Goal: Task Accomplishment & Management: Manage account settings

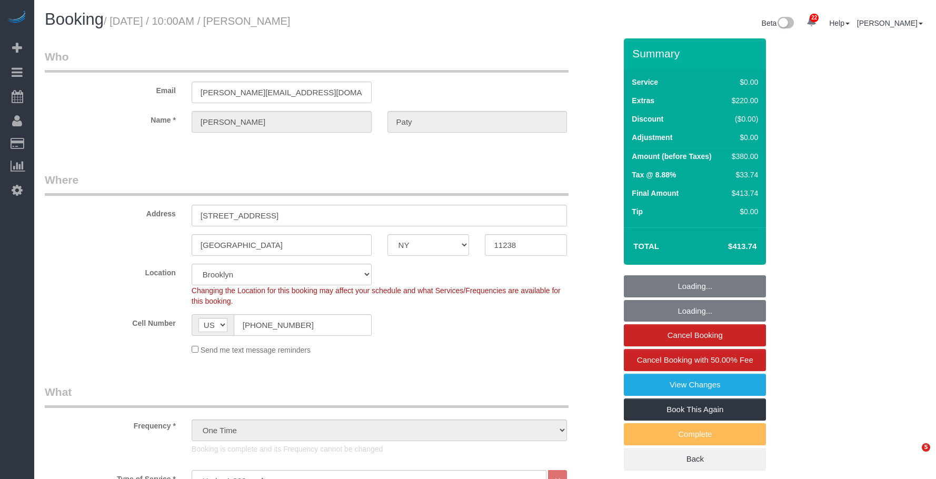
select select "NY"
select select "1"
select select "number:89"
select select "number:90"
select select "number:15"
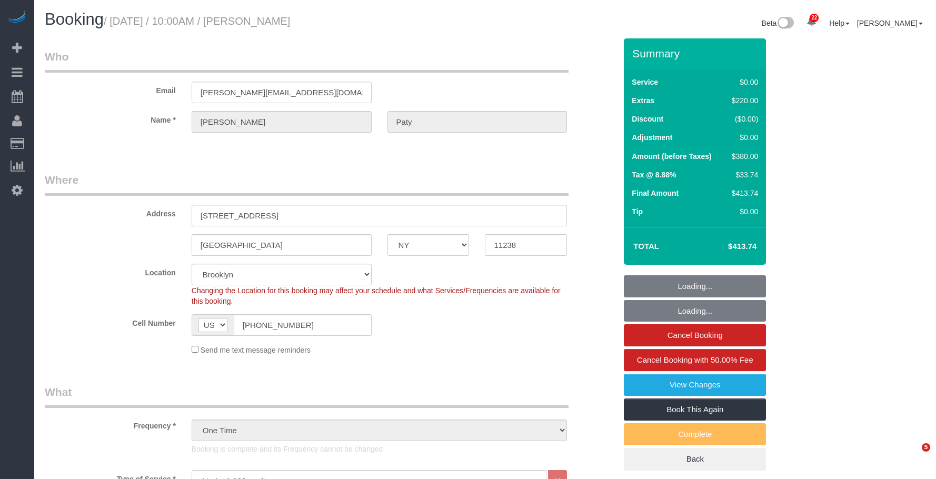
select select "number:5"
select select "spot6"
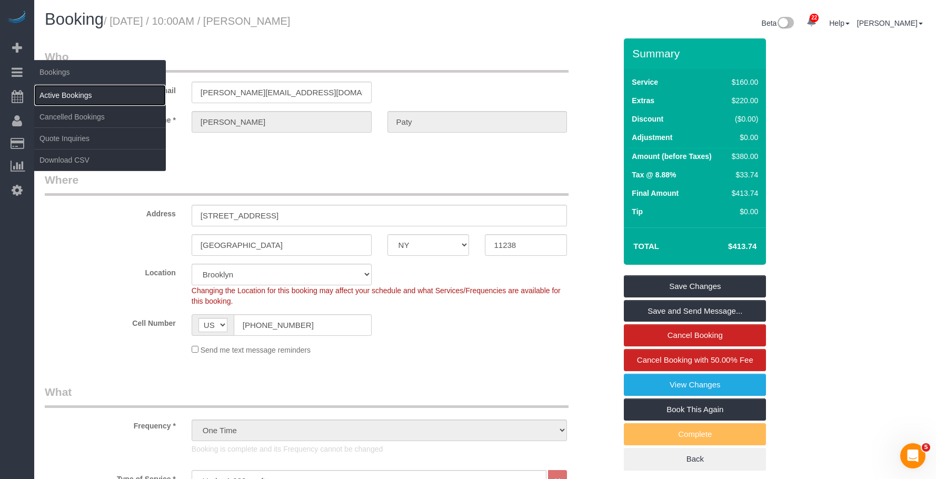
click at [70, 89] on link "Active Bookings" at bounding box center [100, 95] width 132 height 21
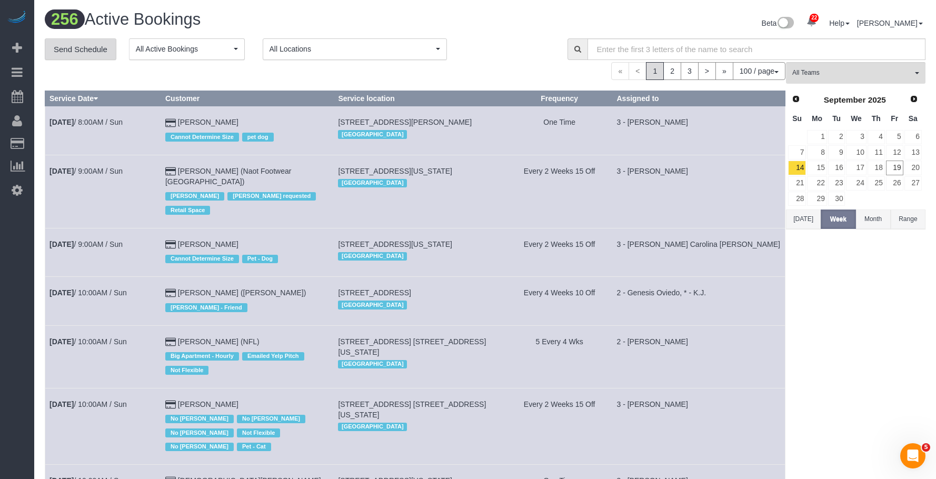
click at [69, 53] on link "Send Schedule" at bounding box center [81, 49] width 72 height 22
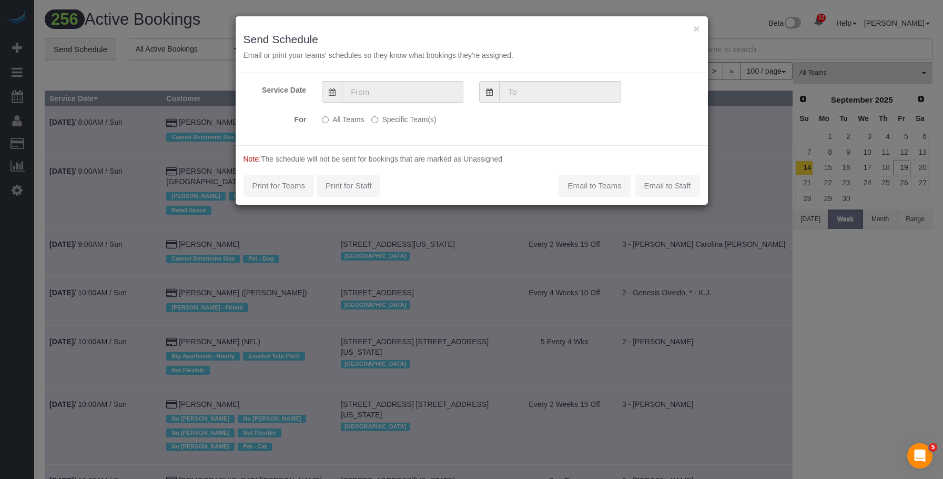
click at [386, 89] on input "text" at bounding box center [403, 92] width 122 height 22
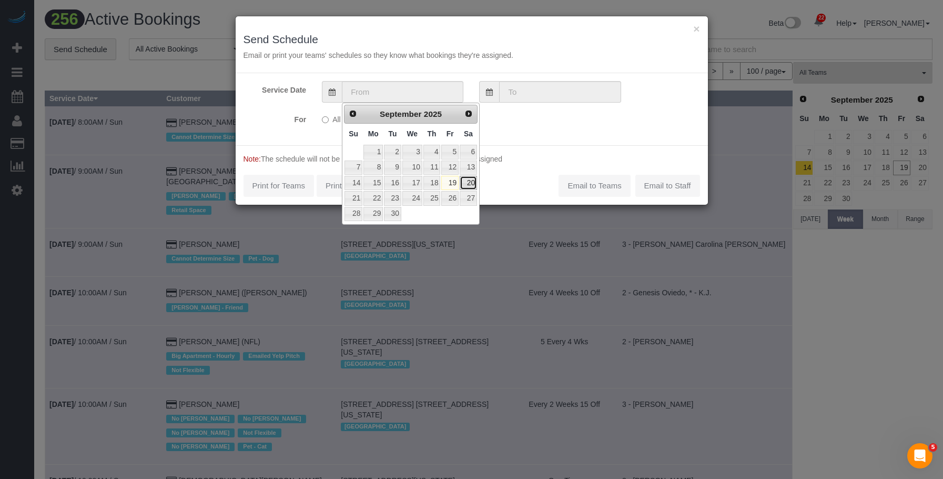
click at [469, 182] on link "20" at bounding box center [468, 183] width 17 height 14
type input "09/20/2025"
type input "[DATE]"
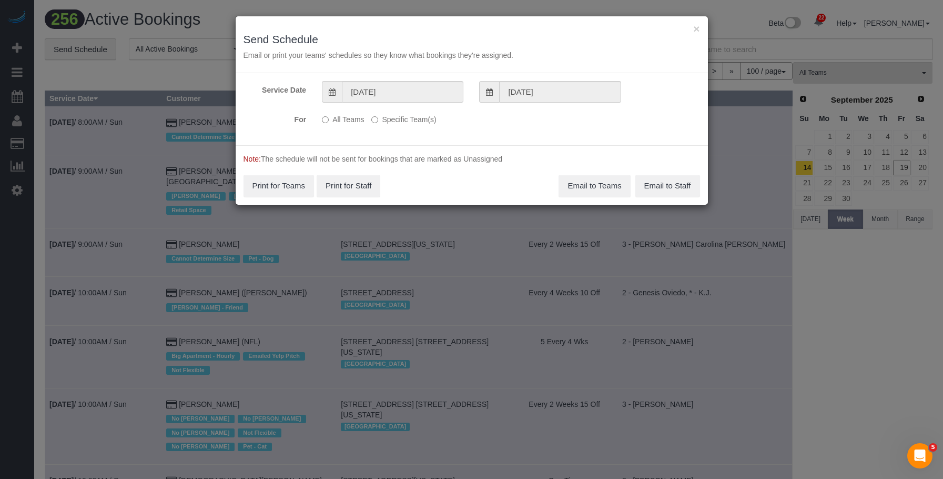
click at [419, 122] on label "Specific Team(s)" at bounding box center [403, 117] width 65 height 14
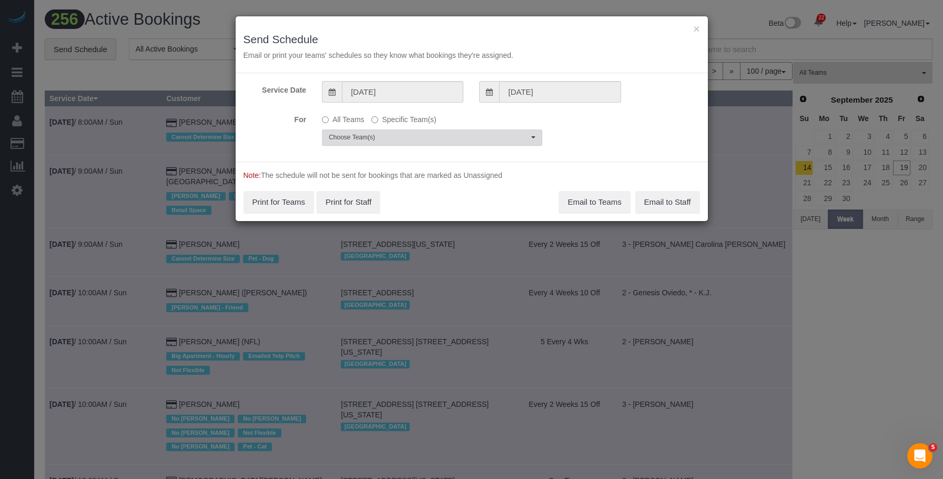
click at [459, 135] on span "Choose Team(s)" at bounding box center [429, 137] width 200 height 9
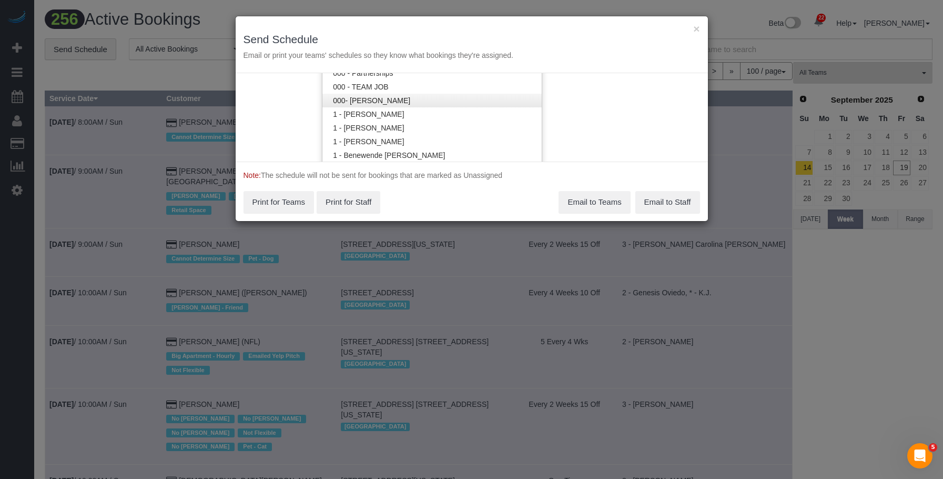
scroll to position [318, 0]
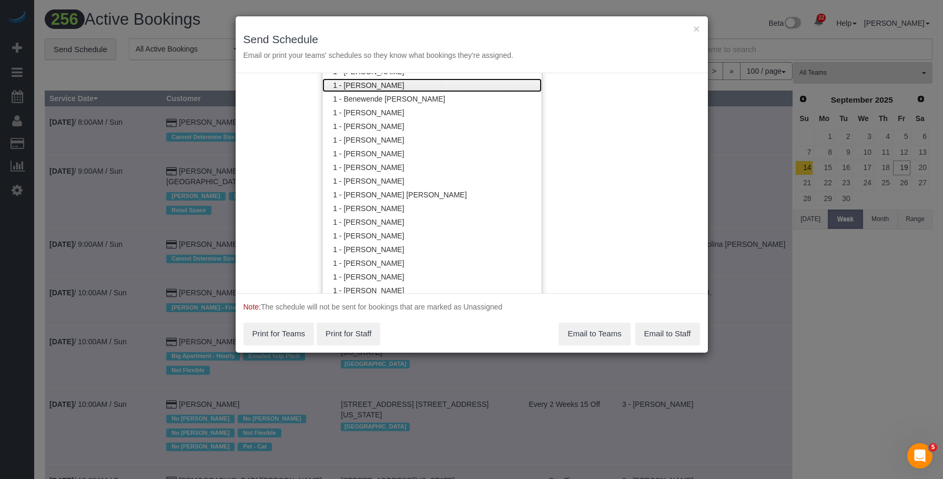
click at [385, 87] on link "1 - Ana Lopez" at bounding box center [432, 85] width 219 height 14
click at [431, 28] on div "× Send Schedule Email or print your teams' schedules so they know what bookings…" at bounding box center [472, 44] width 473 height 57
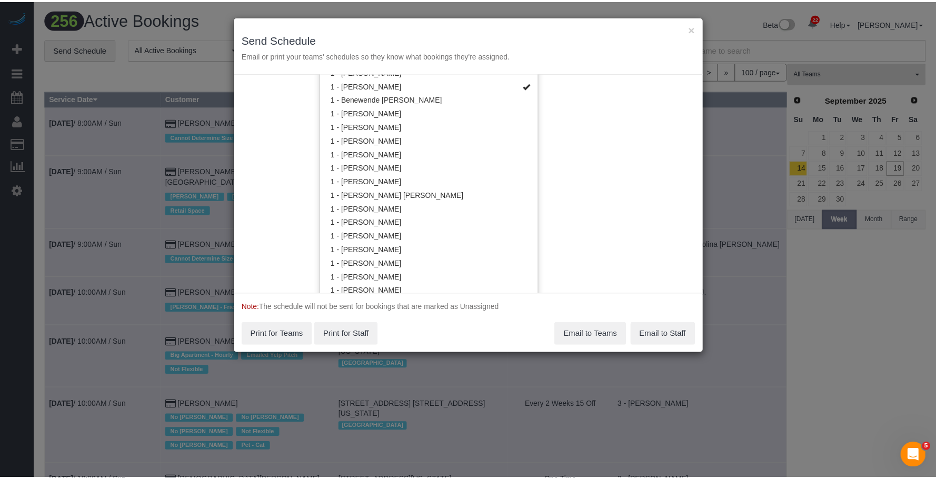
scroll to position [0, 0]
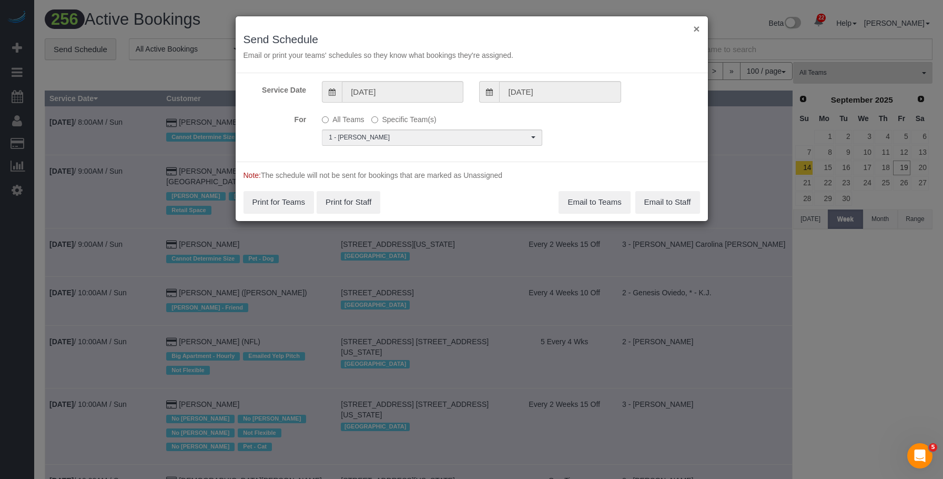
click at [697, 29] on button "×" at bounding box center [697, 28] width 6 height 11
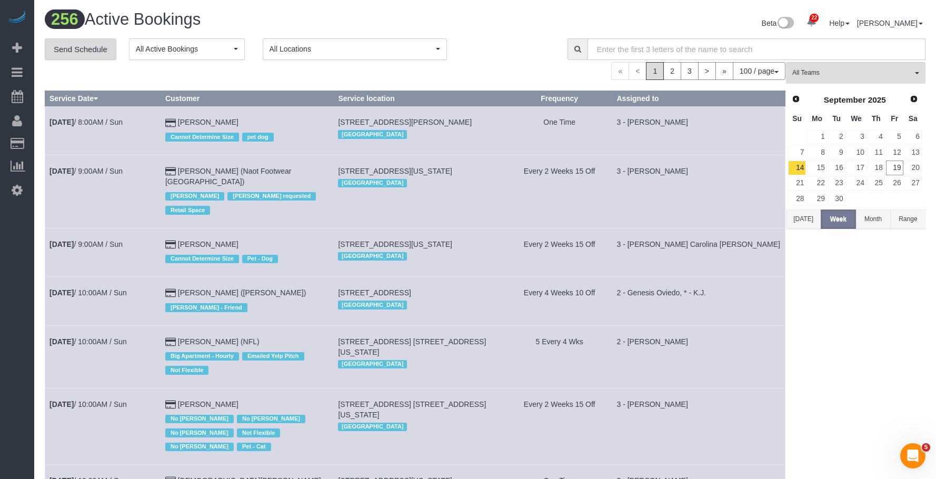
click at [79, 45] on link "Send Schedule" at bounding box center [81, 49] width 72 height 22
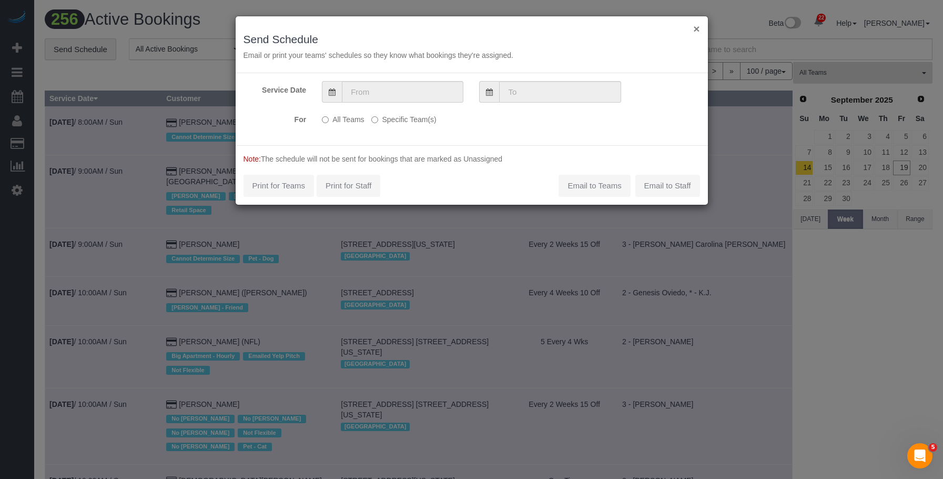
drag, startPoint x: 699, startPoint y: 28, endPoint x: 505, endPoint y: 1, distance: 196.1
click at [698, 28] on button "×" at bounding box center [697, 28] width 6 height 11
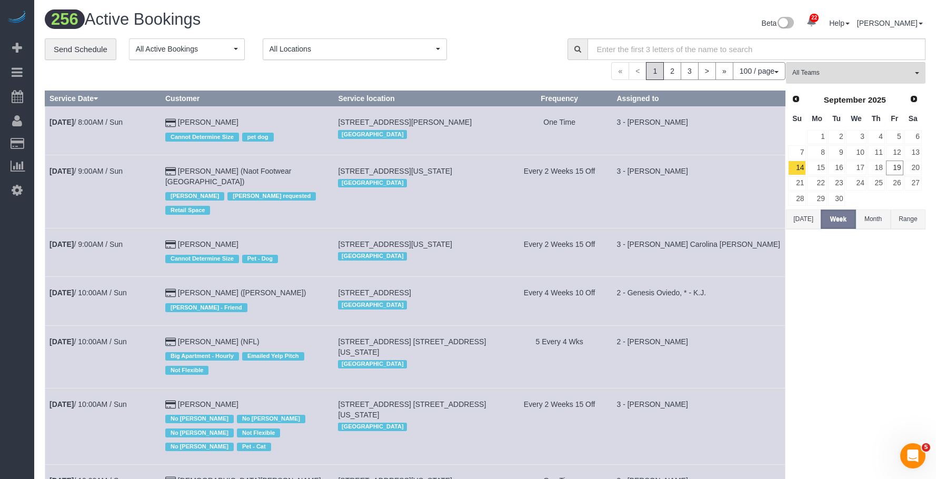
drag, startPoint x: 60, startPoint y: 144, endPoint x: 116, endPoint y: 102, distance: 69.9
click at [60, 144] on link "Customers" at bounding box center [100, 143] width 132 height 21
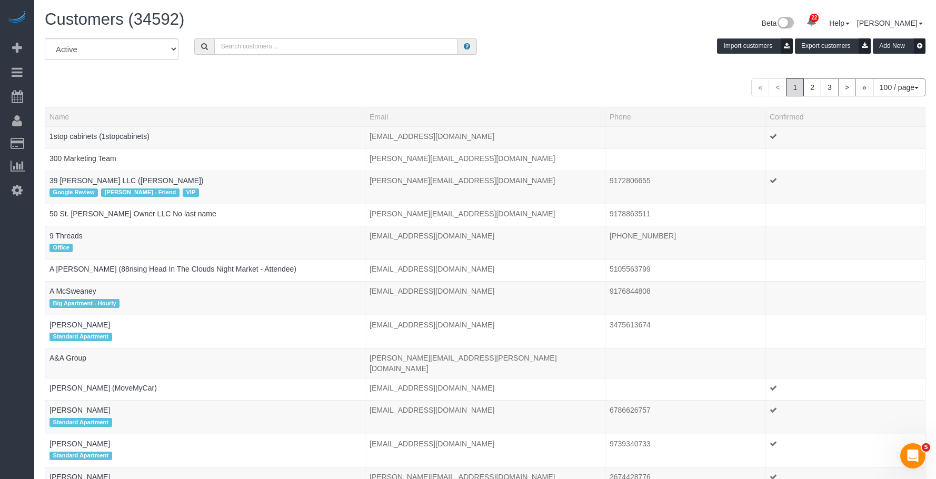
click at [354, 44] on input "text" at bounding box center [336, 46] width 244 height 16
paste input "[PERSON_NAME]"
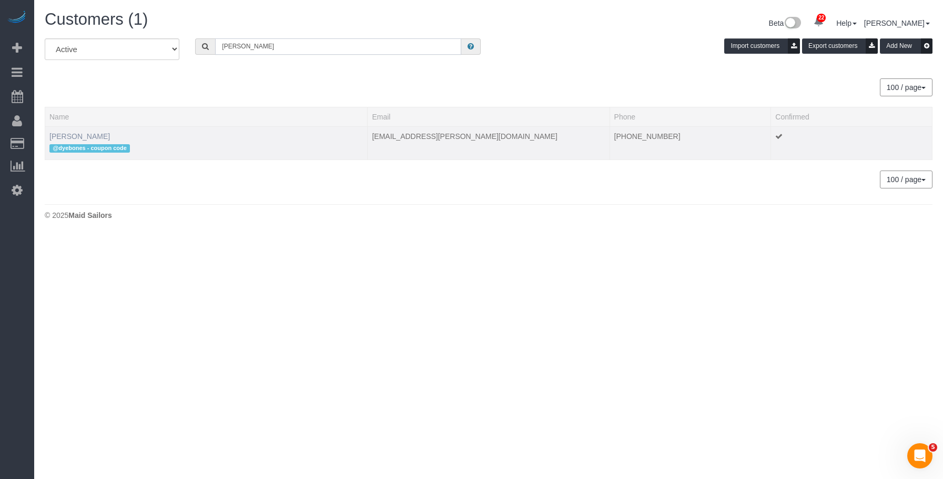
type input "[PERSON_NAME]"
drag, startPoint x: 82, startPoint y: 135, endPoint x: 188, endPoint y: 151, distance: 107.5
click at [82, 135] on link "[PERSON_NAME]" at bounding box center [79, 136] width 61 height 8
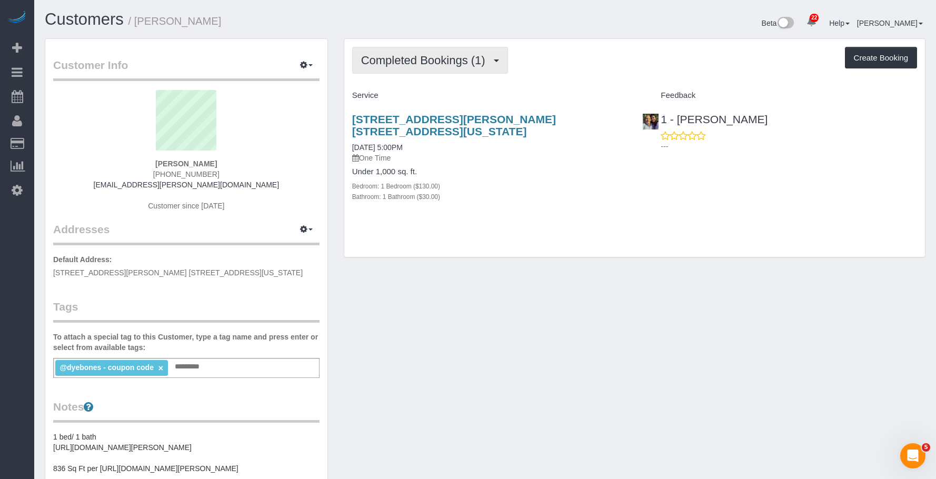
click at [421, 66] on span "Completed Bookings (1)" at bounding box center [425, 60] width 129 height 13
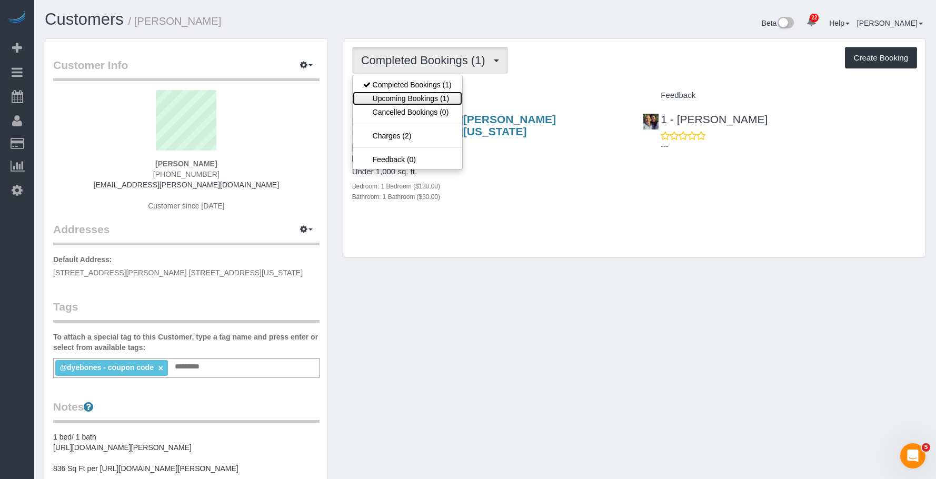
click at [404, 98] on link "Upcoming Bookings (1)" at bounding box center [407, 99] width 109 height 14
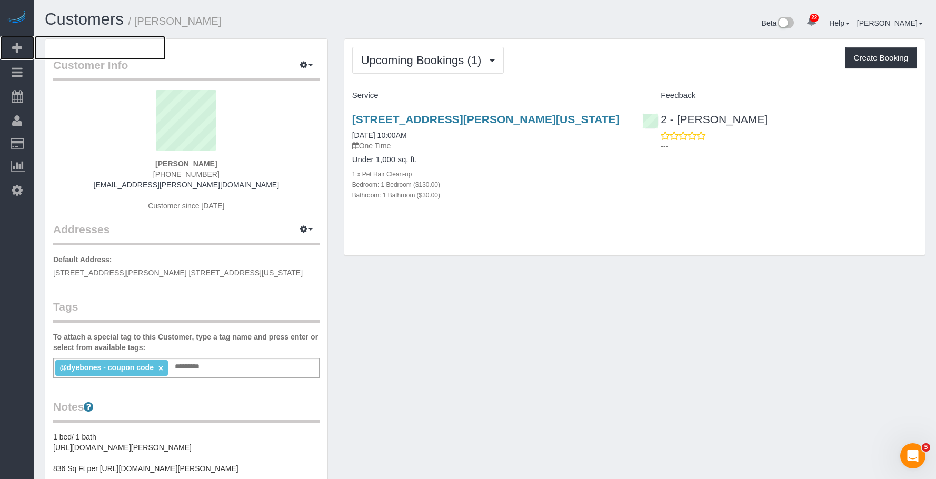
drag, startPoint x: 74, startPoint y: 45, endPoint x: 240, endPoint y: 8, distance: 170.3
click at [76, 45] on span "Add Booking" at bounding box center [100, 48] width 132 height 24
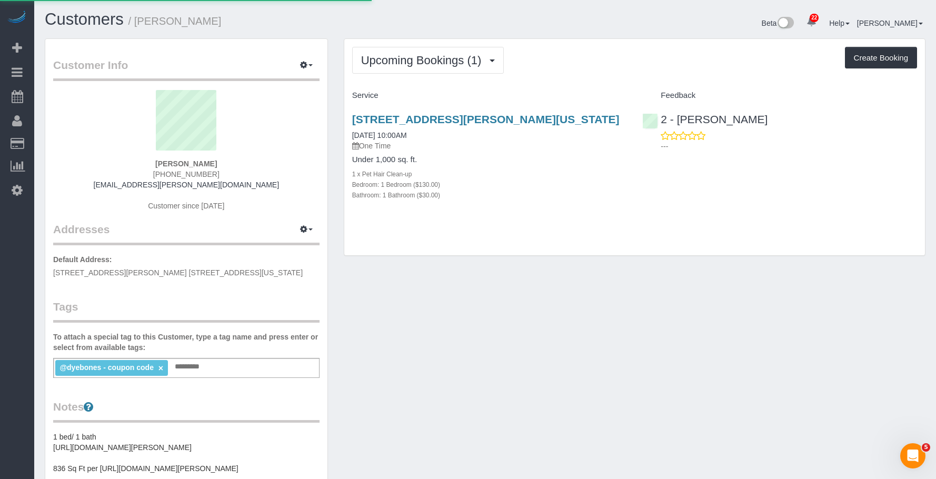
select select "number:89"
select select "number:90"
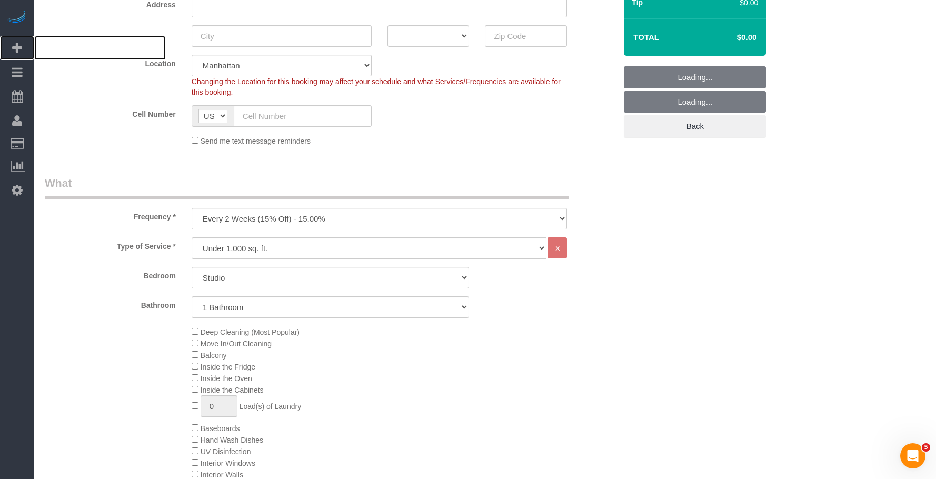
scroll to position [263, 0]
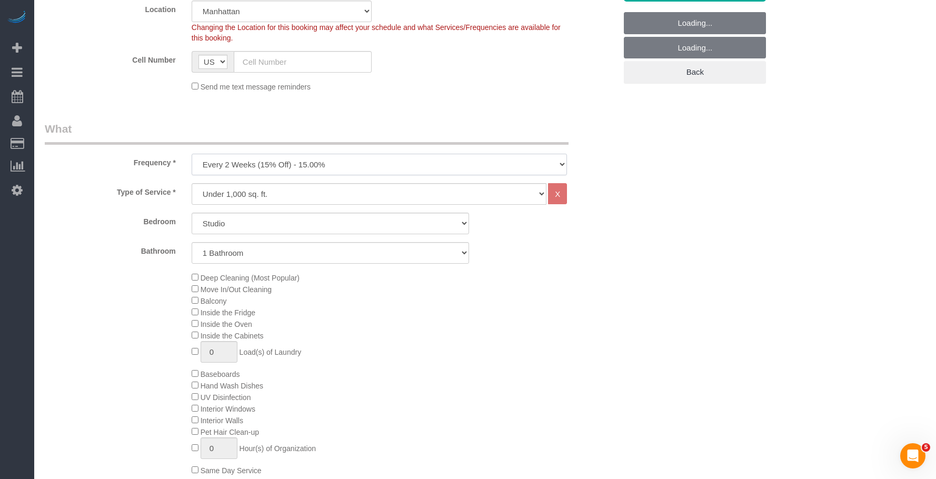
click at [322, 166] on select "One Time Weekly (20% Off) - 20.00% Every 2 Weeks (15% Off) - 15.00% Every 4 Wee…" at bounding box center [380, 165] width 376 height 22
select select "object:7182"
click at [192, 154] on select "One Time Weekly (20% Off) - 20.00% Every 2 Weeks (15% Off) - 15.00% Every 4 Wee…" at bounding box center [380, 165] width 376 height 22
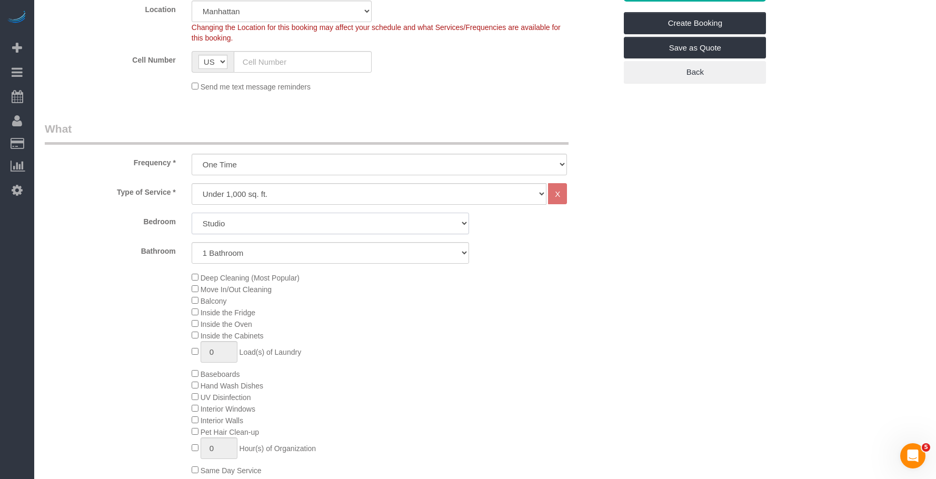
click at [307, 225] on select "Studio 1 Bedroom 2 Bedrooms 3 Bedrooms" at bounding box center [331, 224] width 278 height 22
select select "2"
click at [192, 213] on select "Studio 1 Bedroom 2 Bedrooms 3 Bedrooms" at bounding box center [331, 224] width 278 height 22
drag, startPoint x: 335, startPoint y: 249, endPoint x: 331, endPoint y: 260, distance: 12.3
click at [335, 251] on select "1 Bathroom 2 Bathrooms" at bounding box center [331, 253] width 278 height 22
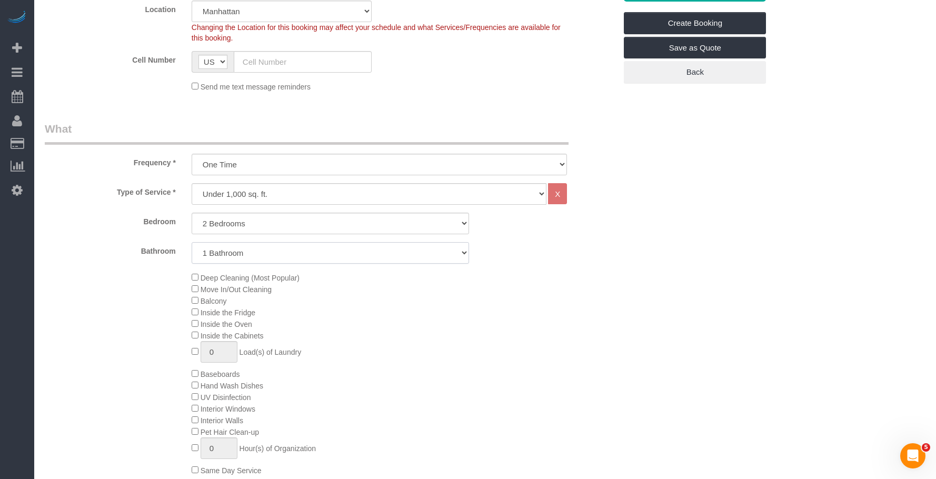
select select "2"
click at [192, 242] on select "1 Bathroom 2 Bathrooms" at bounding box center [331, 253] width 278 height 22
click at [567, 313] on div "Deep Cleaning (Most Popular) Move In/Out Cleaning Balcony Inside the Fridge Ins…" at bounding box center [404, 374] width 440 height 204
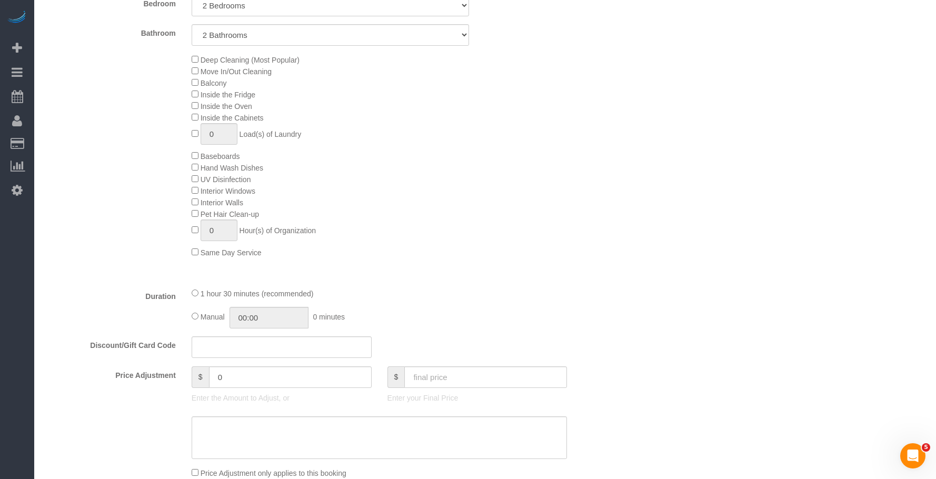
scroll to position [526, 0]
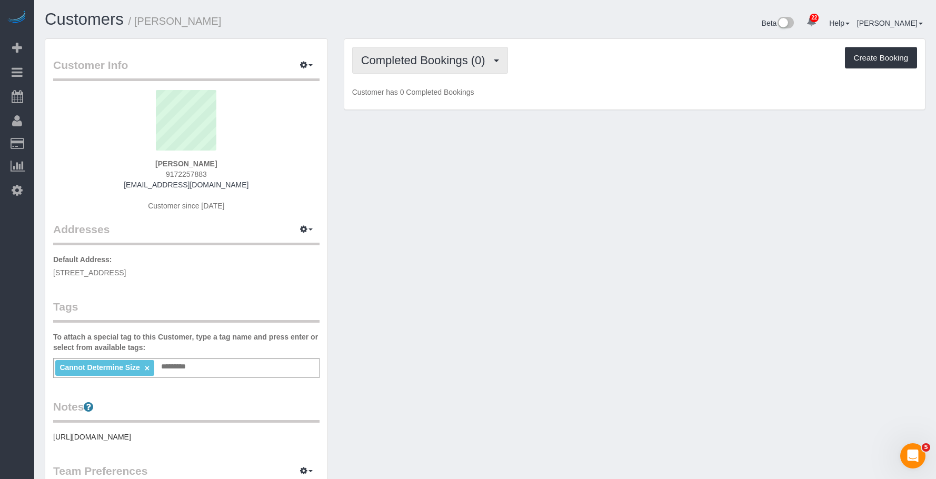
click at [443, 62] on span "Completed Bookings (0)" at bounding box center [425, 60] width 129 height 13
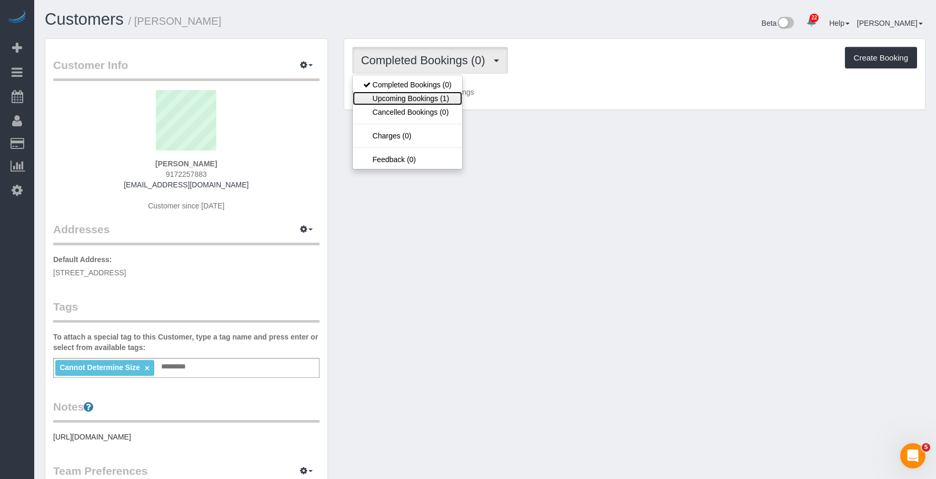
drag, startPoint x: 403, startPoint y: 95, endPoint x: 388, endPoint y: 88, distance: 16.0
click at [403, 95] on link "Upcoming Bookings (1)" at bounding box center [407, 99] width 109 height 14
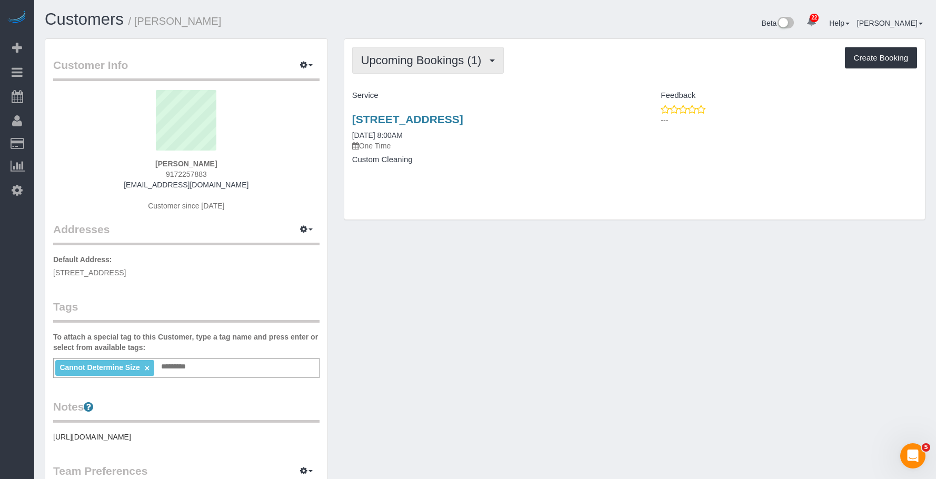
click at [415, 56] on span "Upcoming Bookings (1)" at bounding box center [424, 60] width 126 height 13
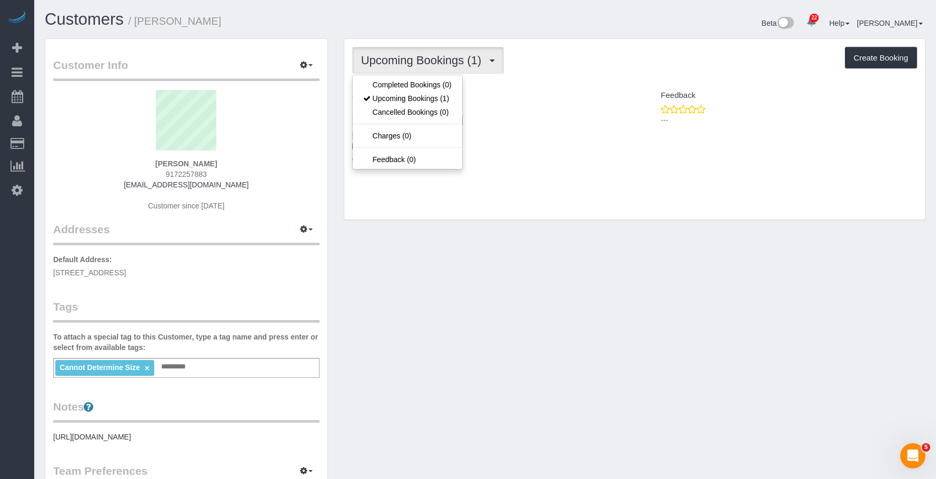
click at [590, 226] on div "Upcoming Bookings (1) Completed Bookings (0) Upcoming Bookings (1) Cancelled Bo…" at bounding box center [634, 134] width 597 height 192
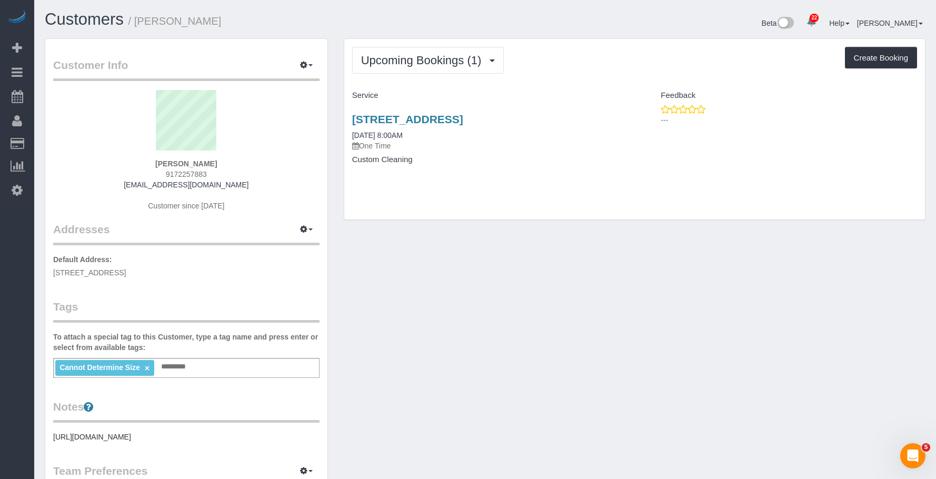
drag, startPoint x: 138, startPoint y: 22, endPoint x: 280, endPoint y: 2, distance: 143.9
click at [263, 17] on h1 "Customers / Brian Brennan" at bounding box center [261, 20] width 433 height 18
copy small "Brian Brennan"
click at [458, 100] on div "Service" at bounding box center [489, 96] width 290 height 18
click at [456, 118] on link "[STREET_ADDRESS]" at bounding box center [407, 119] width 111 height 12
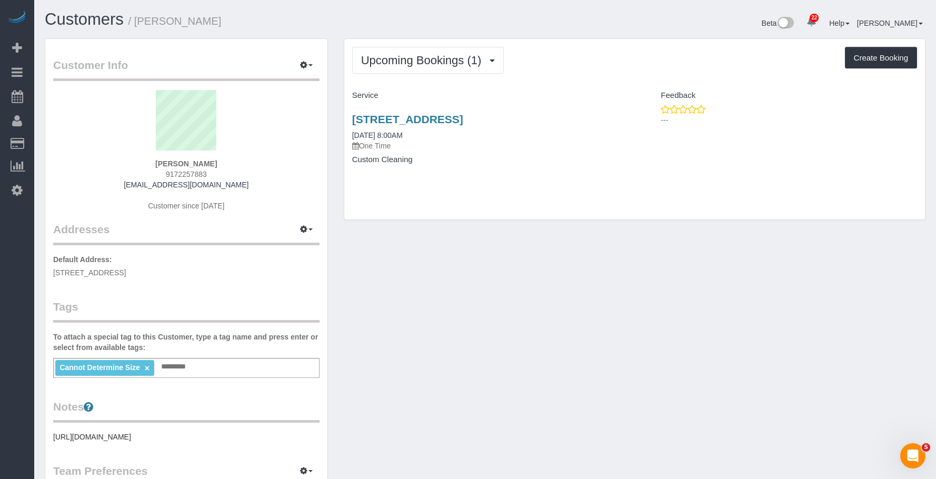
drag, startPoint x: 484, startPoint y: 125, endPoint x: 611, endPoint y: 124, distance: 127.3
click at [611, 124] on div "Upcoming Bookings (1) Completed Bookings (0) Upcoming Bookings (1) Cancelled Bo…" at bounding box center [634, 129] width 581 height 182
copy link "[STREET_ADDRESS]"
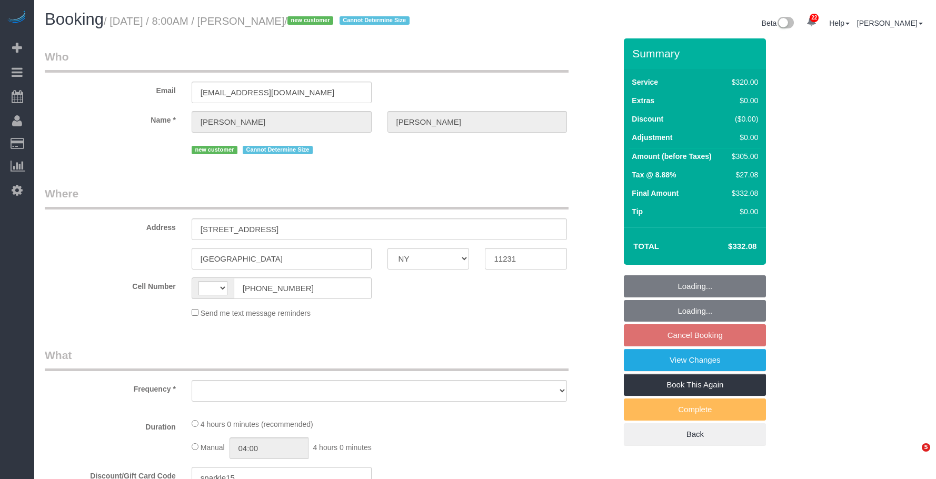
select select "NY"
select select "string:[GEOGRAPHIC_DATA]"
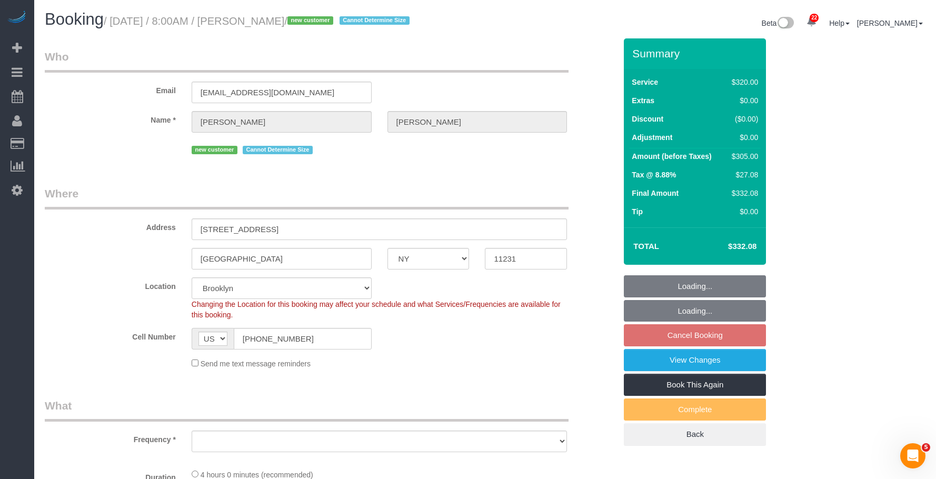
select select "object:1080"
select select "string:stripe-pm_1S93RY4VGloSiKo7TbPzIl6r"
select select "240"
select select "spot1"
select select "number:56"
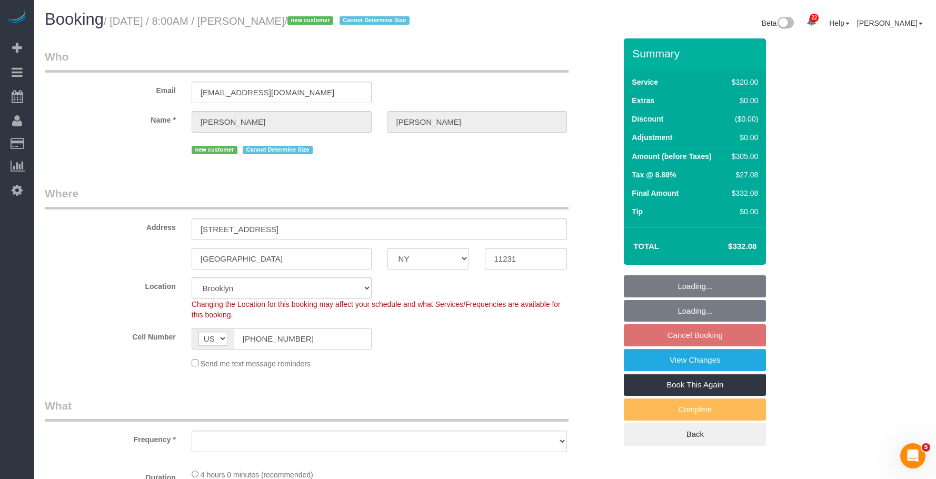
select select "number:74"
select select "number:15"
select select "number:5"
select select "object:1089"
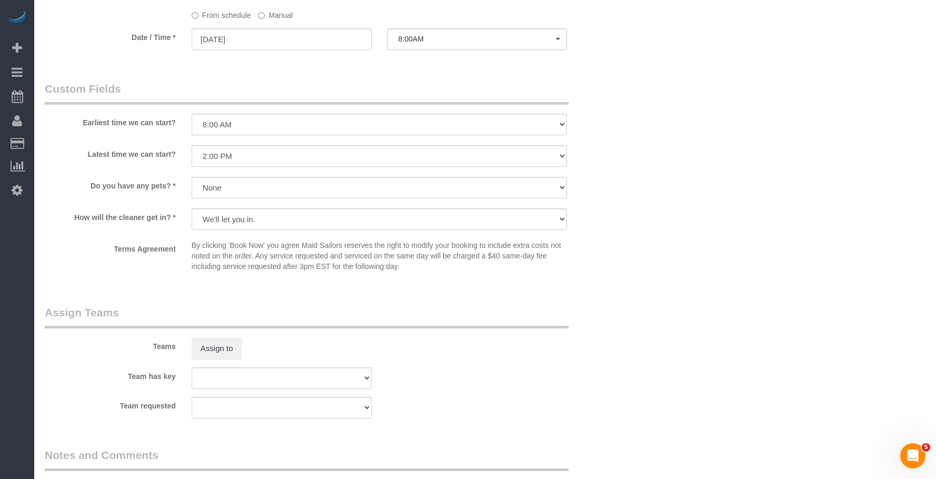
scroll to position [873, 0]
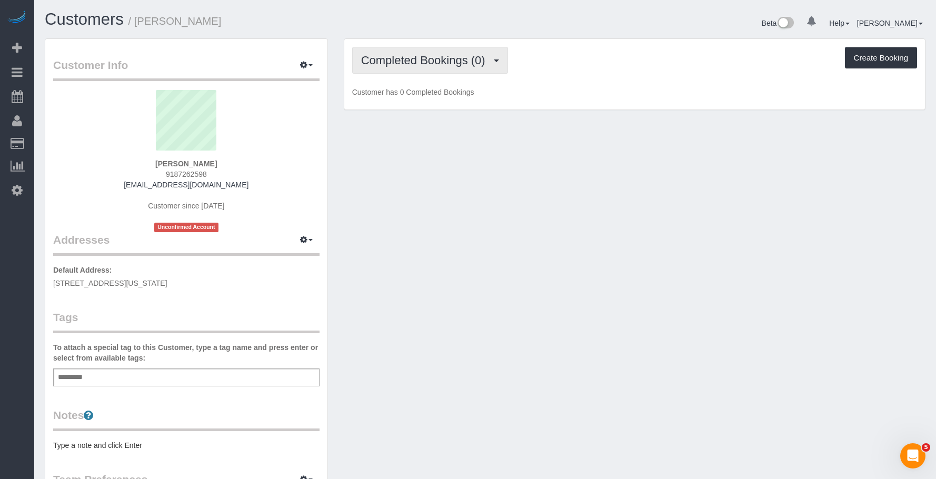
click at [437, 56] on span "Completed Bookings (0)" at bounding box center [425, 60] width 129 height 13
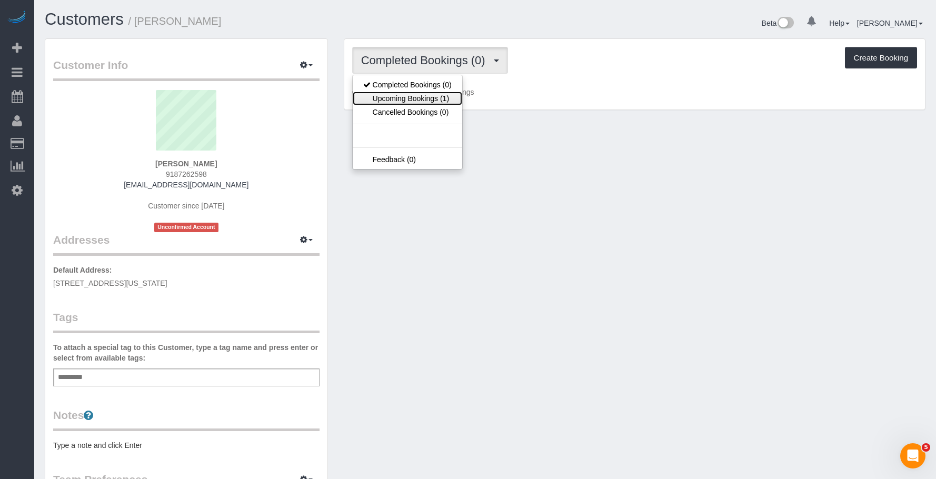
click at [433, 99] on link "Upcoming Bookings (1)" at bounding box center [407, 99] width 109 height 14
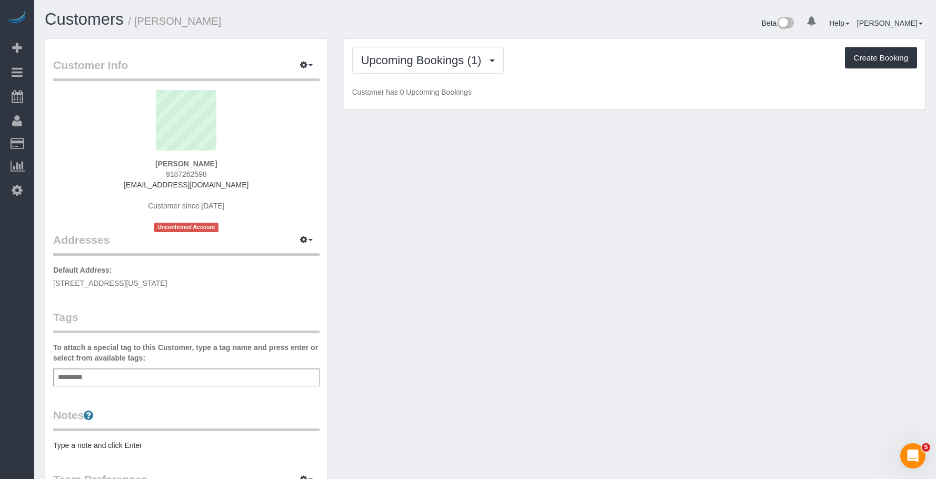
click at [298, 22] on h1 "Customers / Makenna Smith" at bounding box center [261, 20] width 433 height 18
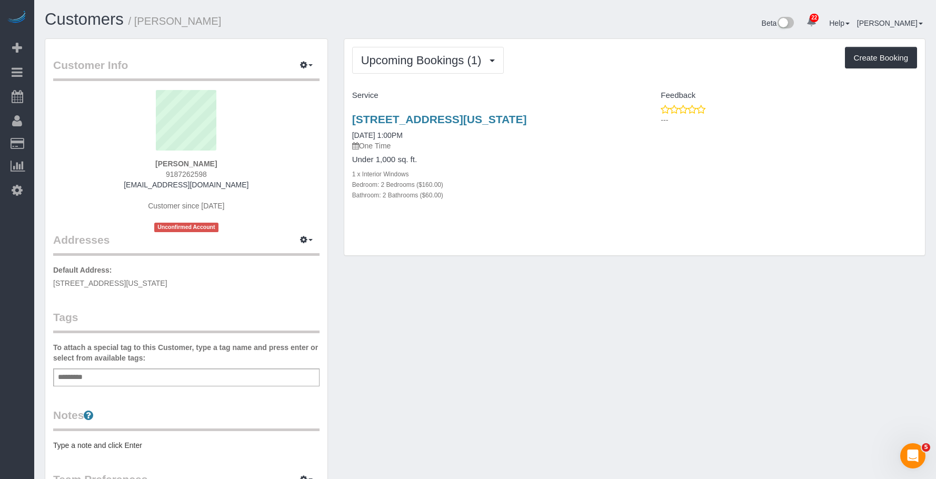
click at [582, 170] on div "1 x Interior Windows" at bounding box center [489, 173] width 275 height 11
drag, startPoint x: 339, startPoint y: 112, endPoint x: 256, endPoint y: 7, distance: 133.3
click at [578, 116] on div "Upcoming Bookings (1) Completed Bookings (0) Upcoming Bookings (1) Cancelled Bo…" at bounding box center [634, 152] width 597 height 228
drag, startPoint x: 182, startPoint y: 23, endPoint x: 257, endPoint y: 23, distance: 75.2
click at [257, 23] on h1 "Customers / Makenna Smith" at bounding box center [261, 20] width 433 height 18
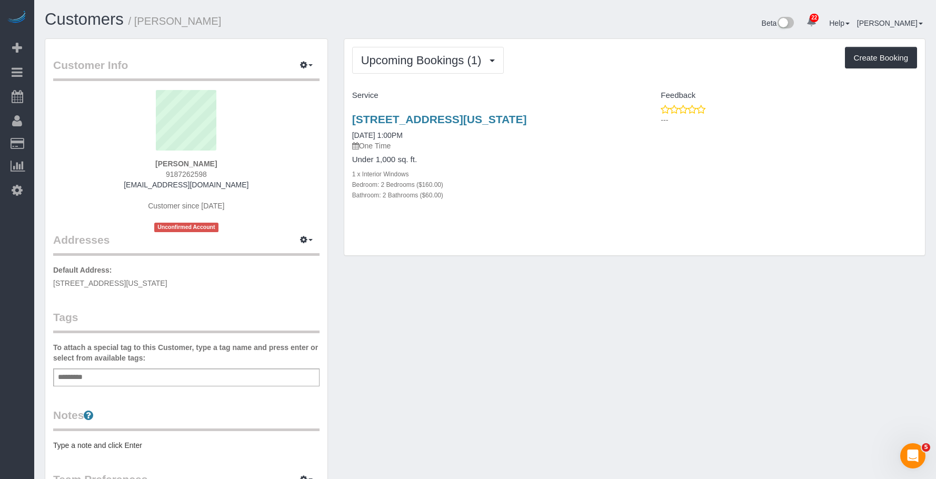
copy small "Makenna Smith"
drag, startPoint x: 345, startPoint y: 118, endPoint x: 916, endPoint y: 198, distance: 577.0
click at [594, 115] on div "106 W 69th Street, 9a, New York, NY 10023 09/20/2025 1:00PM One Time Under 1,00…" at bounding box center [489, 162] width 290 height 117
copy link "106 W 69th Street, 9a, New York, NY 10023"
drag, startPoint x: 605, startPoint y: 39, endPoint x: 690, endPoint y: 1, distance: 94.0
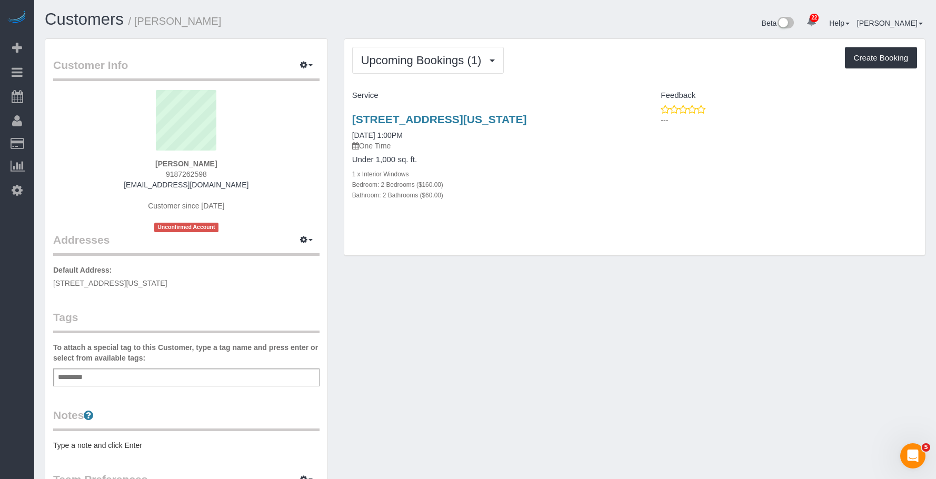
click at [605, 39] on div "Upcoming Bookings (1) Completed Bookings (0) Upcoming Bookings (1) Cancelled Bo…" at bounding box center [634, 147] width 580 height 217
drag, startPoint x: 235, startPoint y: 373, endPoint x: 246, endPoint y: 372, distance: 10.5
click at [235, 372] on div "Add a tag" at bounding box center [186, 377] width 266 height 18
click at [244, 377] on div "Add a tag" at bounding box center [186, 377] width 266 height 18
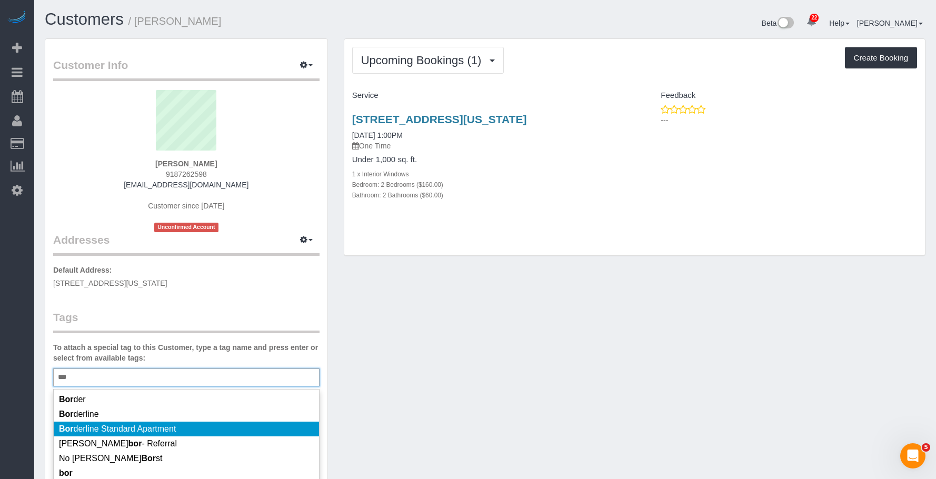
type input "***"
click at [215, 425] on li "Bor derline Standard Apartment" at bounding box center [186, 428] width 265 height 15
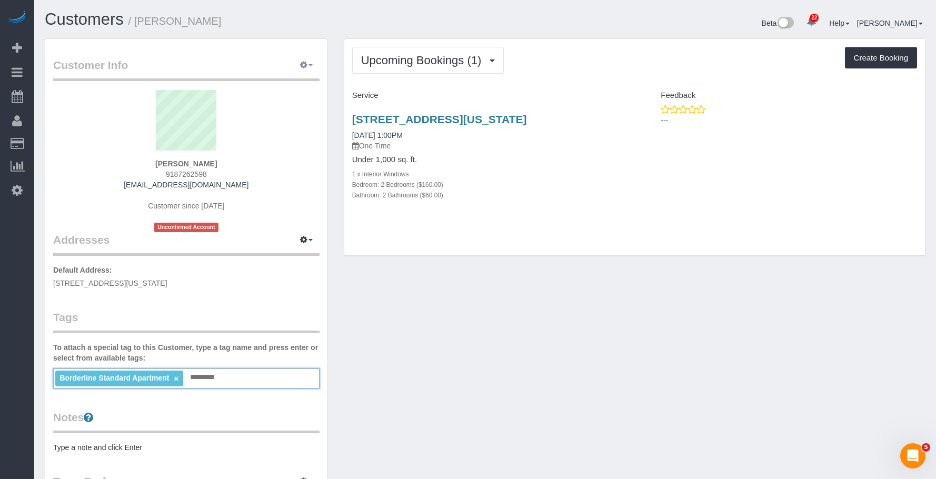
click at [308, 71] on button "button" at bounding box center [306, 65] width 26 height 16
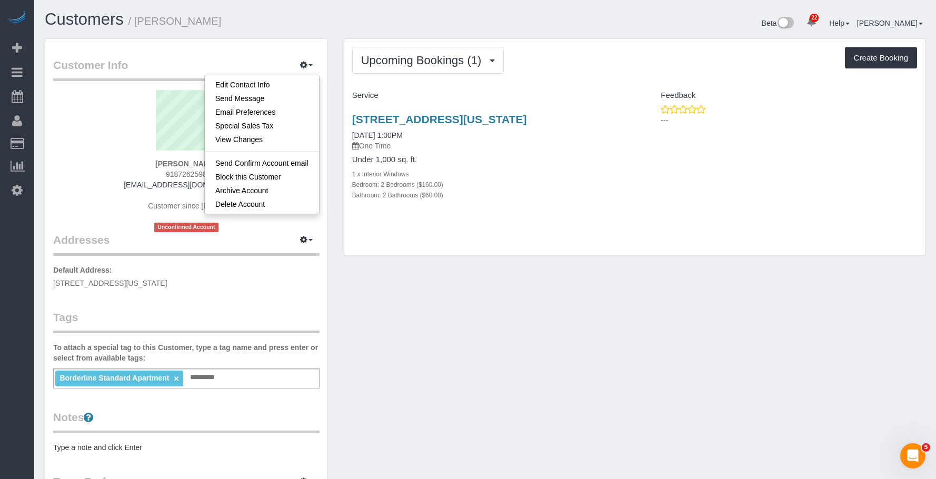
click at [721, 215] on div "106 W 69th Street, 9a, New York, NY 10023 09/20/2025 1:00PM One Time Under 1,00…" at bounding box center [634, 162] width 580 height 117
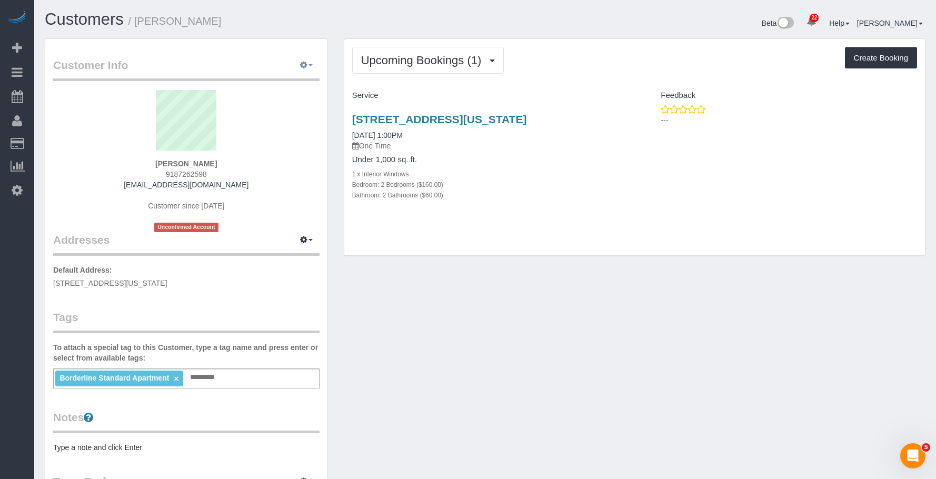
drag, startPoint x: 303, startPoint y: 62, endPoint x: 300, endPoint y: 73, distance: 10.7
click at [303, 63] on icon "button" at bounding box center [303, 65] width 7 height 6
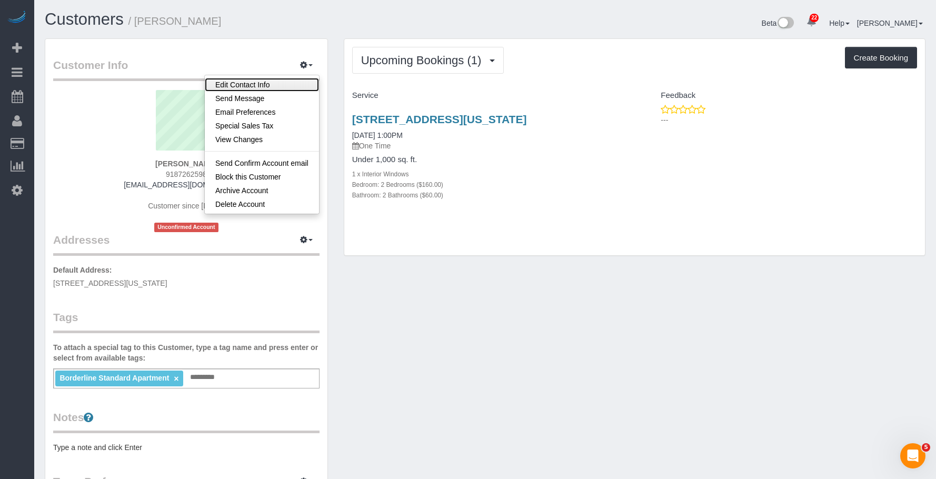
drag, startPoint x: 294, startPoint y: 81, endPoint x: 325, endPoint y: 91, distance: 32.6
click at [294, 81] on link "Edit Contact Info" at bounding box center [262, 85] width 114 height 14
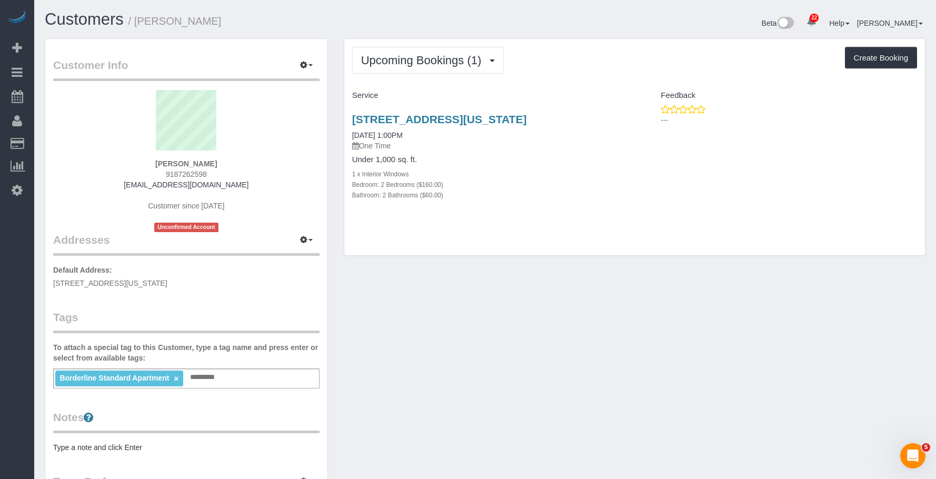
select select "NY"
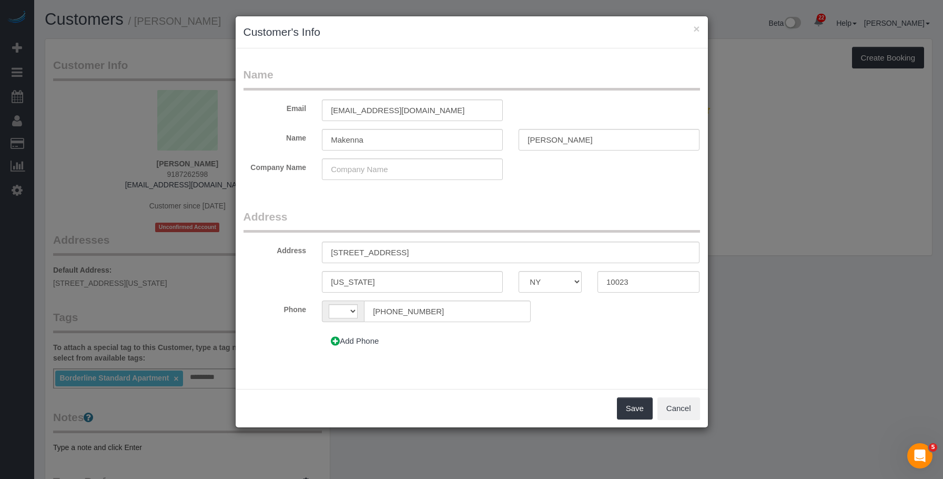
select select "string:[GEOGRAPHIC_DATA]"
click at [352, 253] on input "106 W 69th Street, 9A" at bounding box center [511, 253] width 378 height 22
type input "106 West 69th Street, Apt. 9A"
click at [628, 411] on button "Save" at bounding box center [635, 408] width 36 height 22
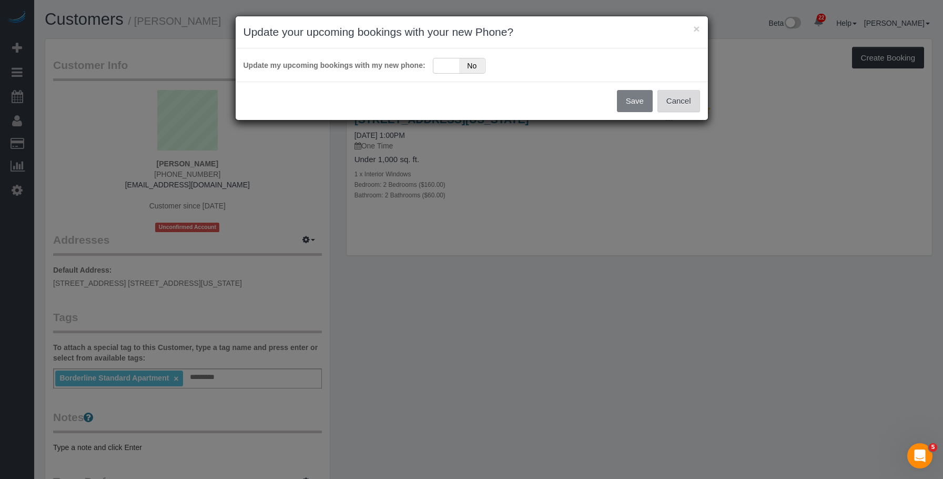
click at [697, 106] on button "Cancel" at bounding box center [679, 101] width 43 height 22
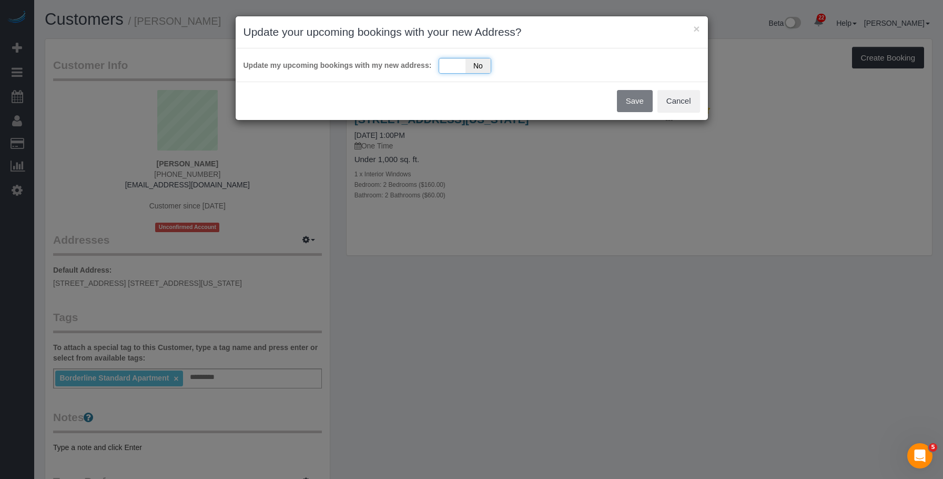
click at [453, 67] on div "Yes No" at bounding box center [465, 66] width 53 height 16
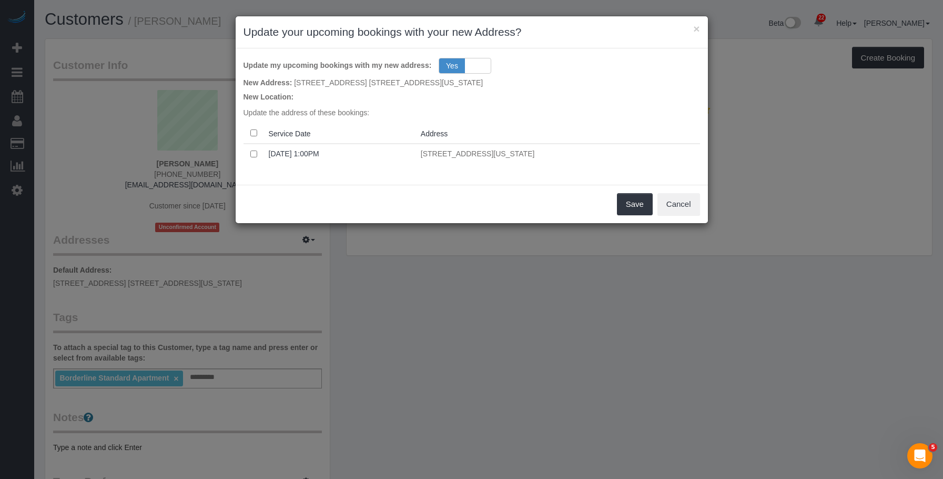
click at [404, 180] on div "Update my upcoming bookings with my new address: Yes No New Address: 106 West 6…" at bounding box center [472, 116] width 473 height 136
click at [641, 197] on button "Save" at bounding box center [635, 204] width 36 height 22
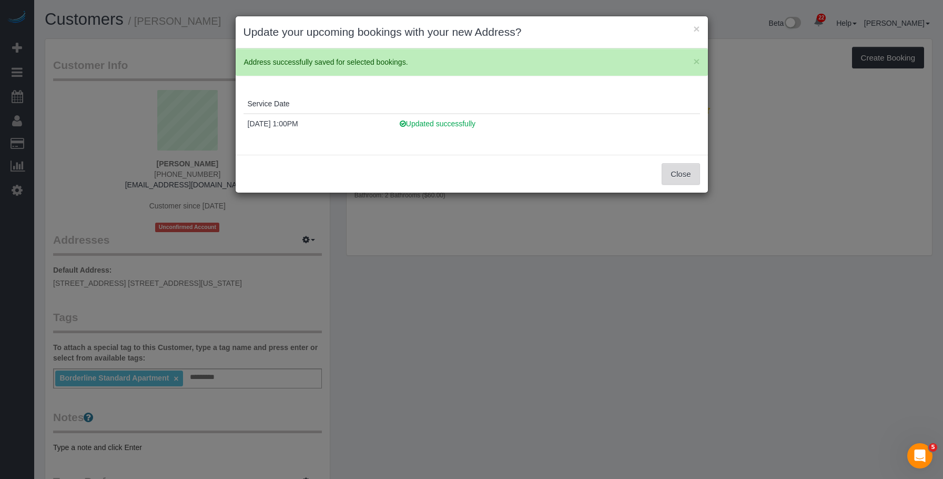
click at [678, 164] on button "Close" at bounding box center [681, 174] width 38 height 22
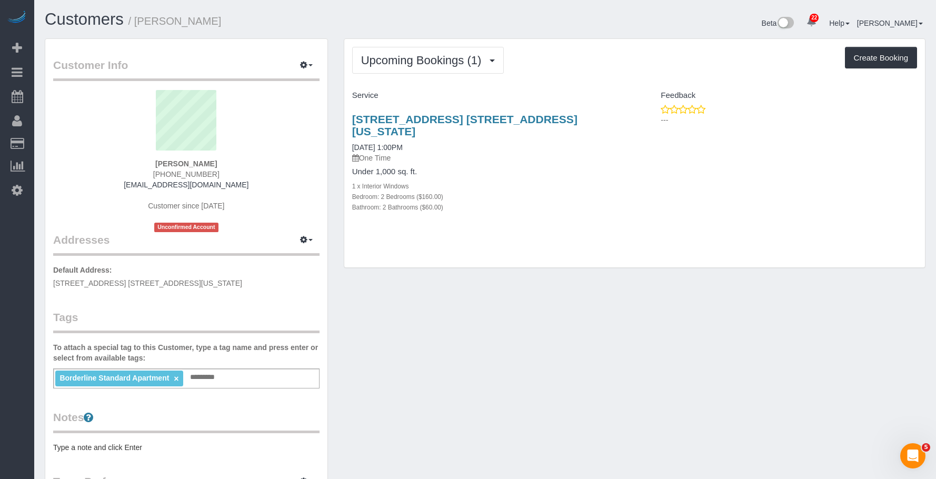
click at [631, 249] on div "Upcoming Bookings (1) Completed Bookings (0) Upcoming Bookings (1) Cancelled Bo…" at bounding box center [634, 153] width 580 height 229
drag, startPoint x: 511, startPoint y: 115, endPoint x: 622, endPoint y: 112, distance: 111.6
click at [622, 112] on div "106 West 69th Street, Apt. 9a, New York, NY 10023 09/20/2025 1:00PM One Time Un…" at bounding box center [489, 168] width 290 height 129
copy link "106 West 69th Street, Apt. 9a, New York, NY 10023"
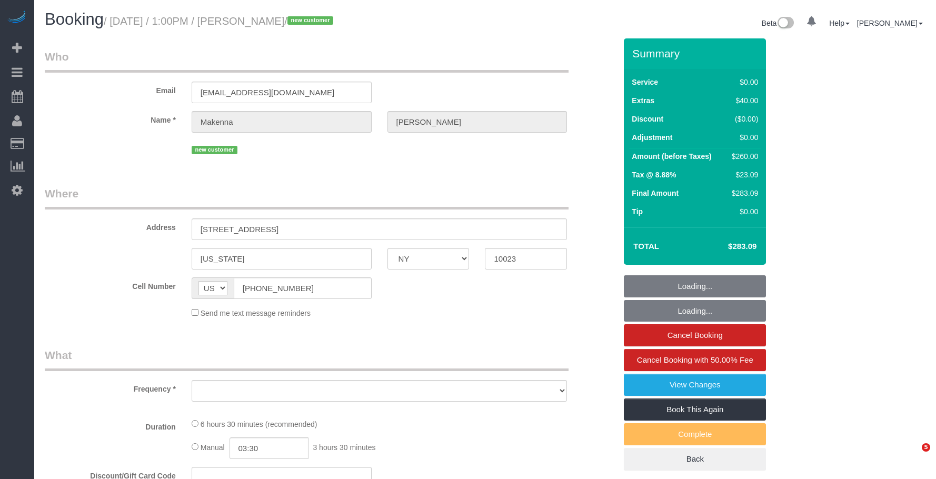
select select "NY"
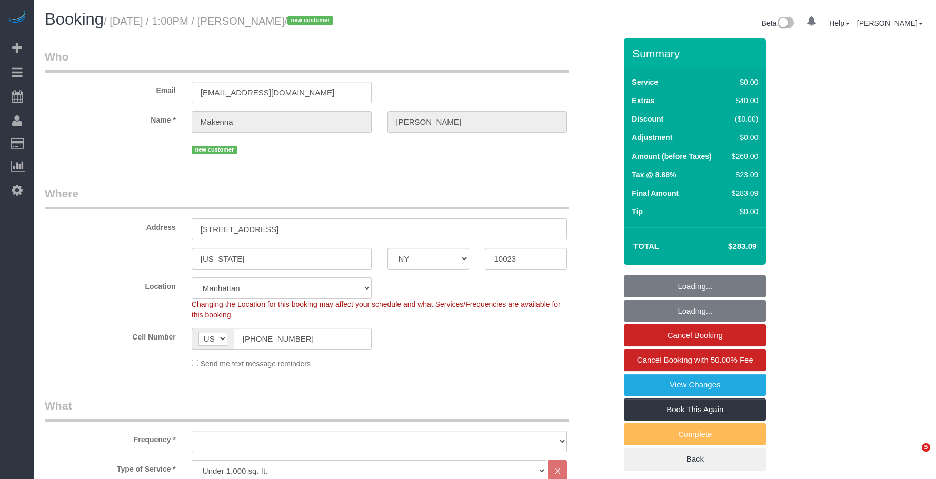
select select "object:909"
select select "string:stripe-pm_1S99lp4VGloSiKo7ZENaT5nY"
select select "number:89"
select select "number:90"
select select "number:15"
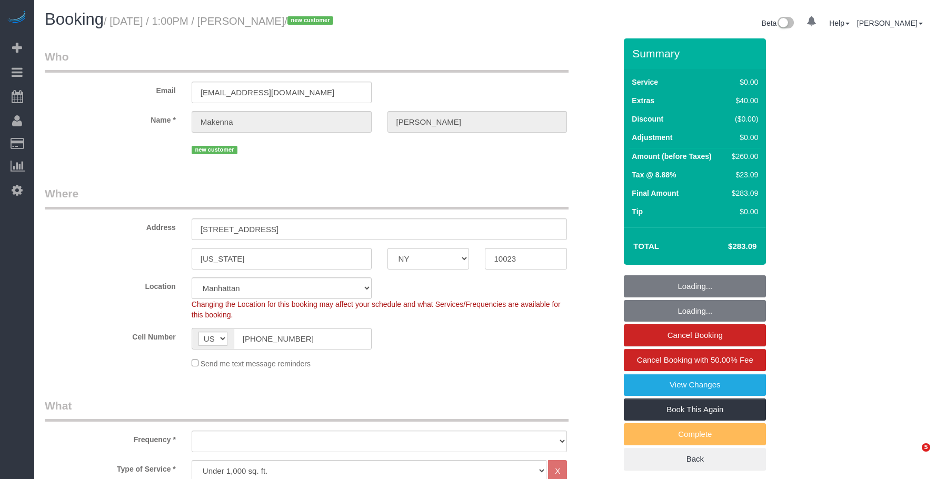
select select "number:5"
select select "2"
select select "object:1550"
select select "spot1"
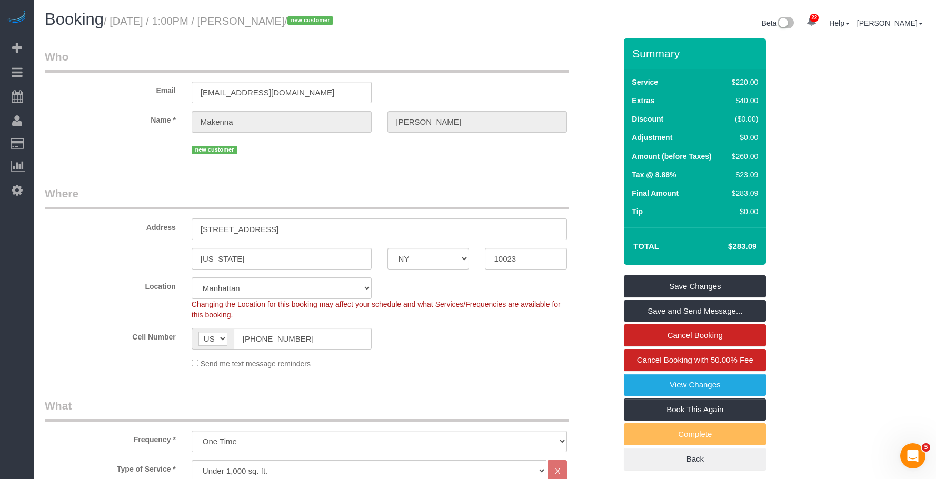
drag, startPoint x: 116, startPoint y: 23, endPoint x: 783, endPoint y: 207, distance: 691.6
click at [336, 22] on small "/ September 20, 2025 / 1:00PM / Makenna Smith / new customer" at bounding box center [220, 21] width 233 height 12
copy small "September 20, 2025 / 1:00PM / Makenna Smith"
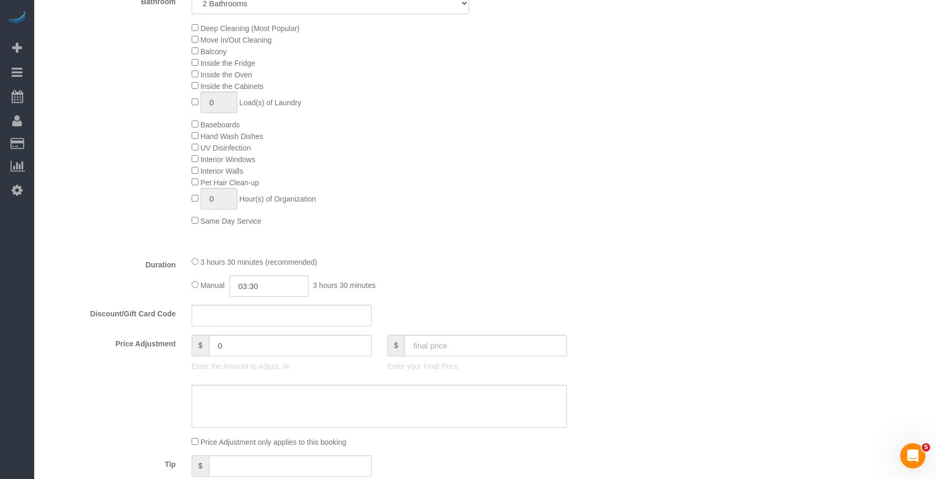
scroll to position [368, 0]
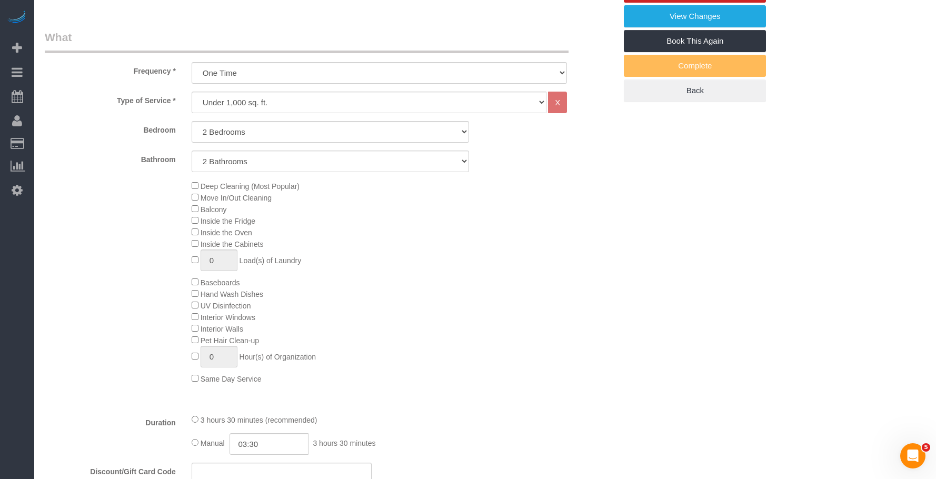
click at [416, 39] on legend "What" at bounding box center [307, 41] width 524 height 24
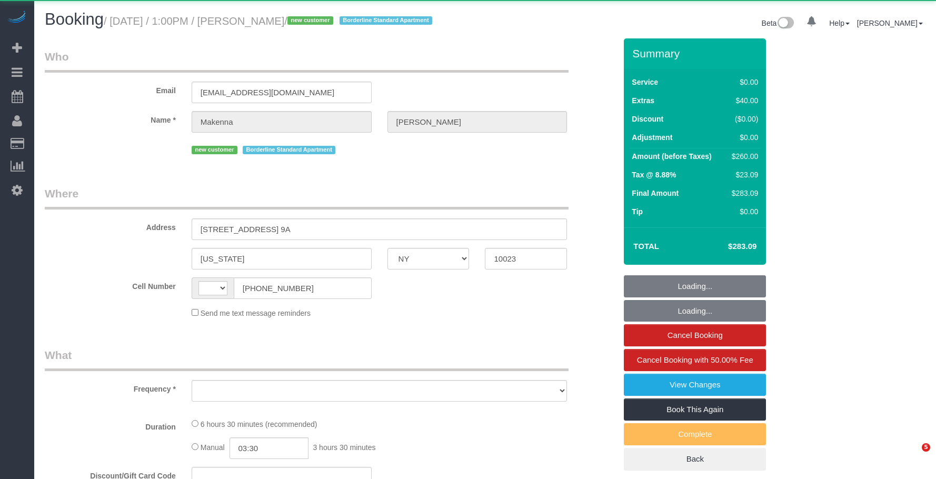
select select "NY"
select select "string:[GEOGRAPHIC_DATA]"
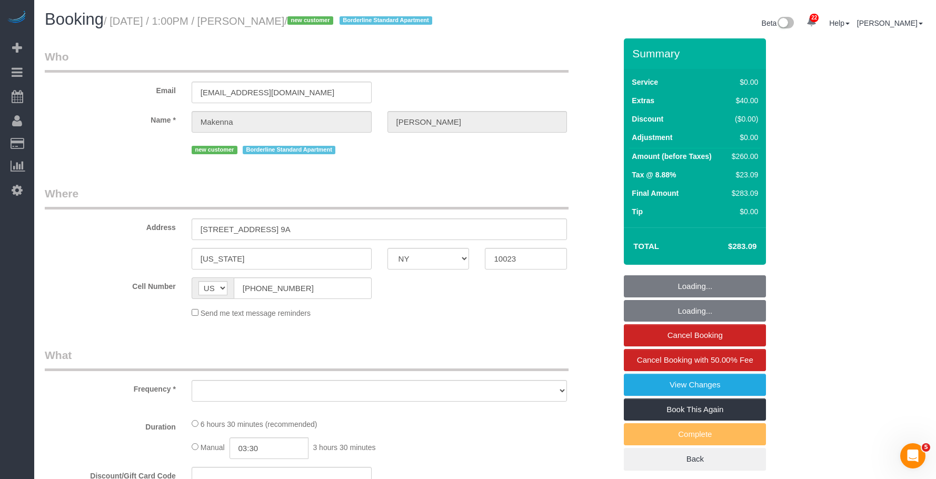
select select "object:808"
select select "2"
select select "number:89"
select select "number:90"
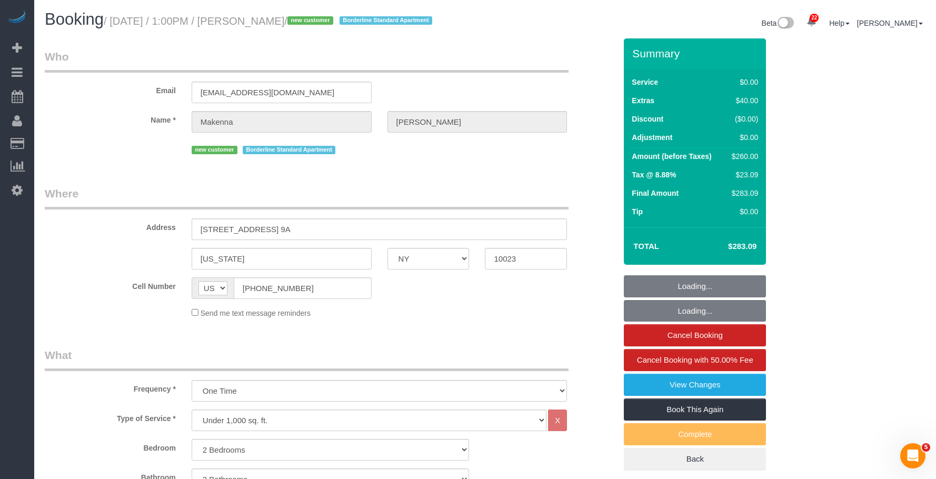
select select "number:15"
select select "number:5"
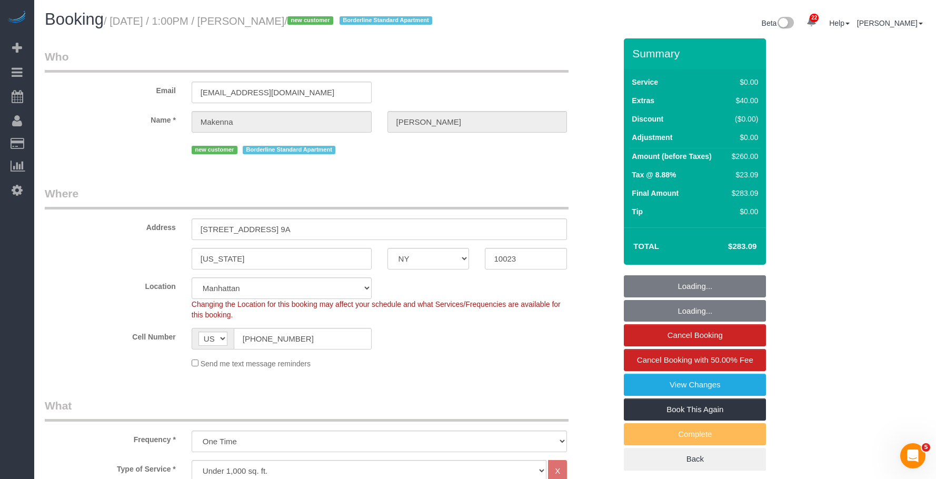
select select "object:1062"
select select "2"
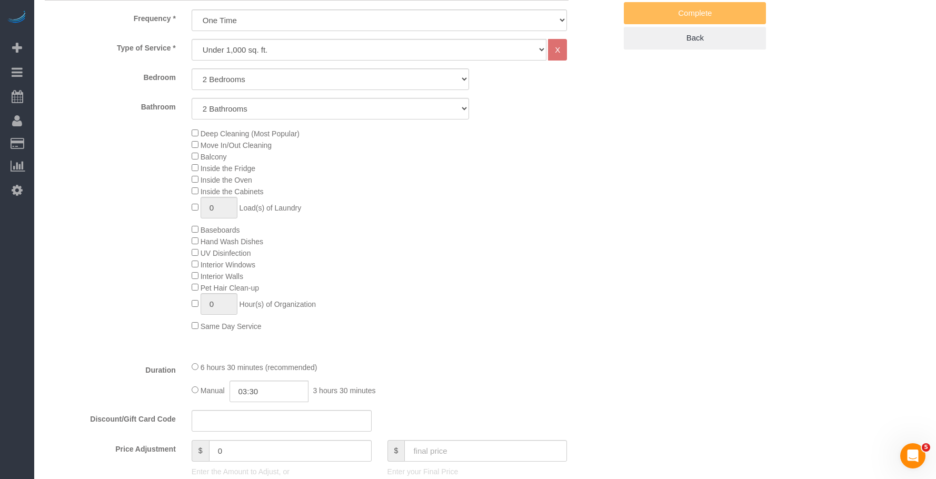
select select "string:stripe-pm_1S99lp4VGloSiKo7ZENaT5nY"
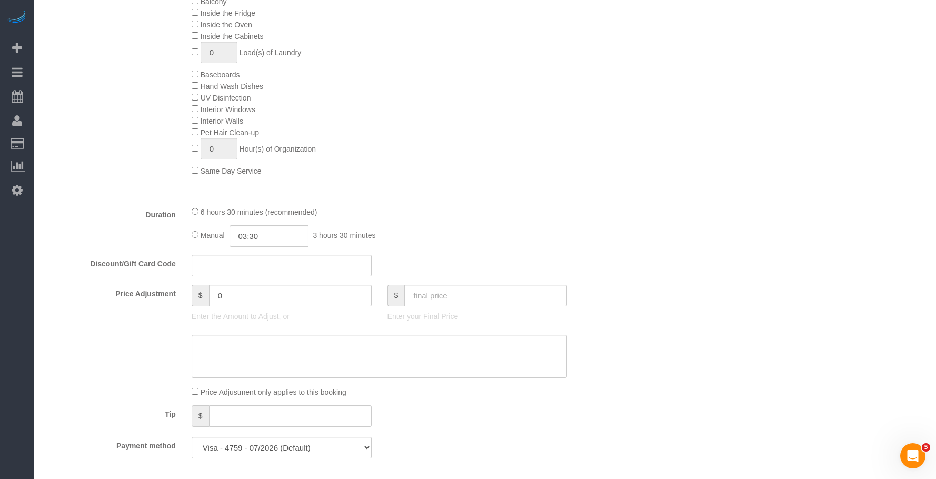
scroll to position [737, 0]
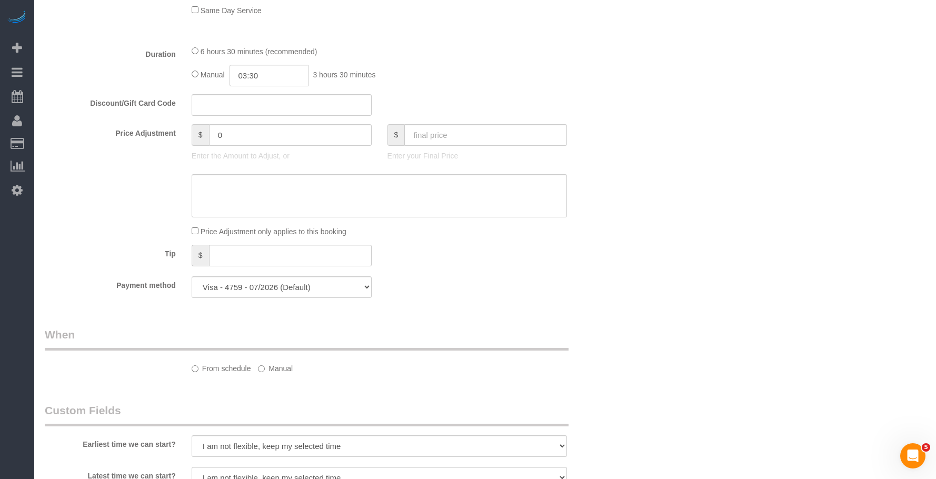
select select "spot1"
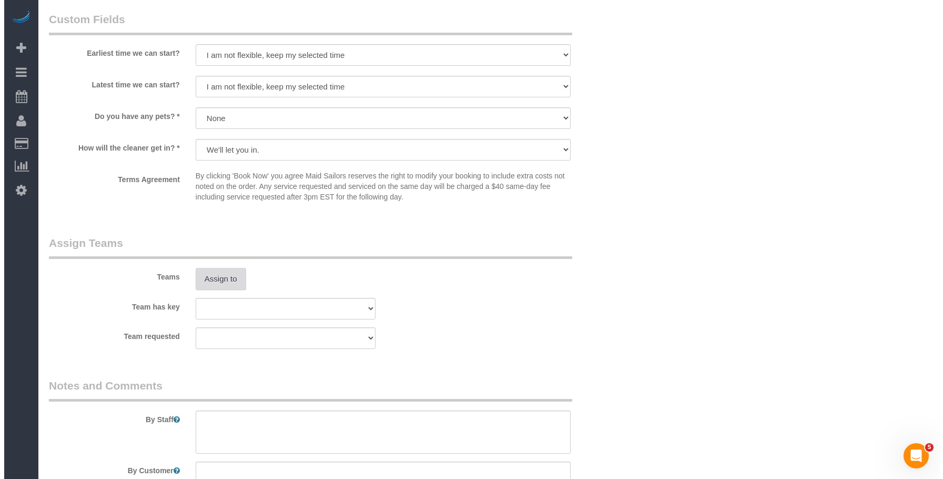
scroll to position [1210, 0]
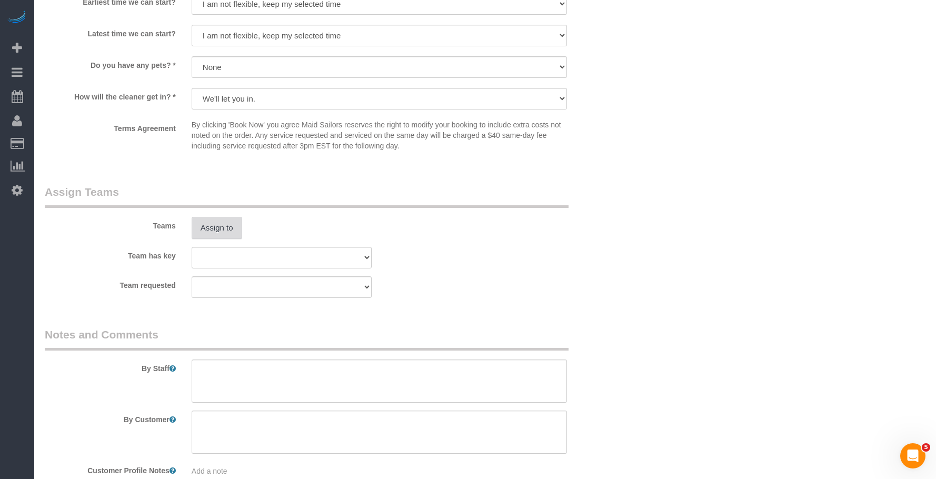
click at [210, 239] on button "Assign to" at bounding box center [217, 228] width 51 height 22
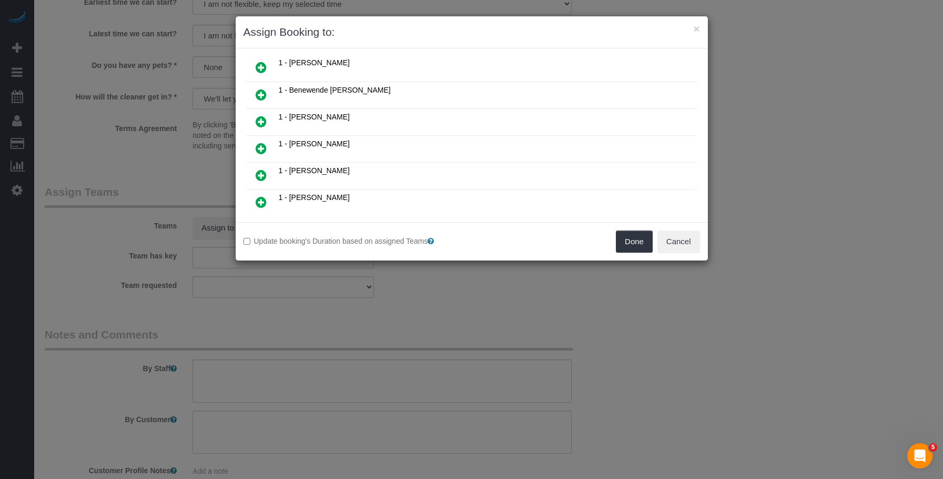
scroll to position [158, 0]
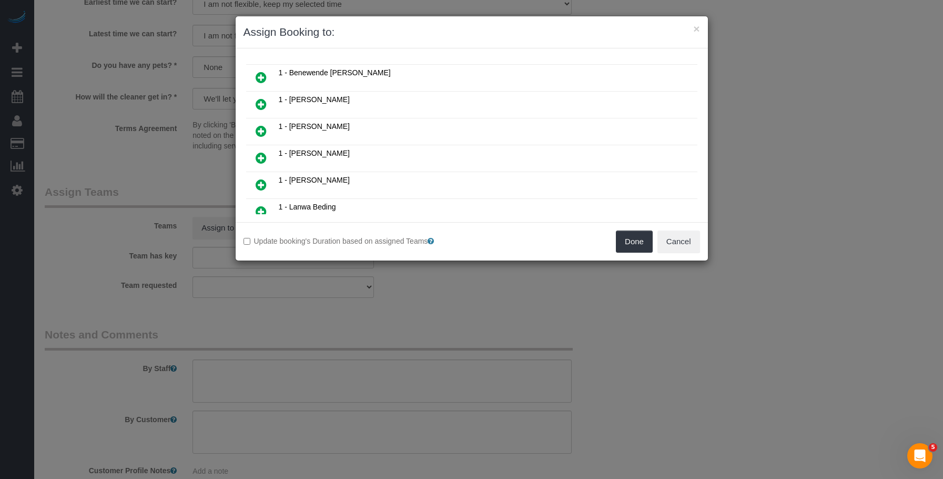
click at [262, 132] on icon at bounding box center [261, 131] width 11 height 13
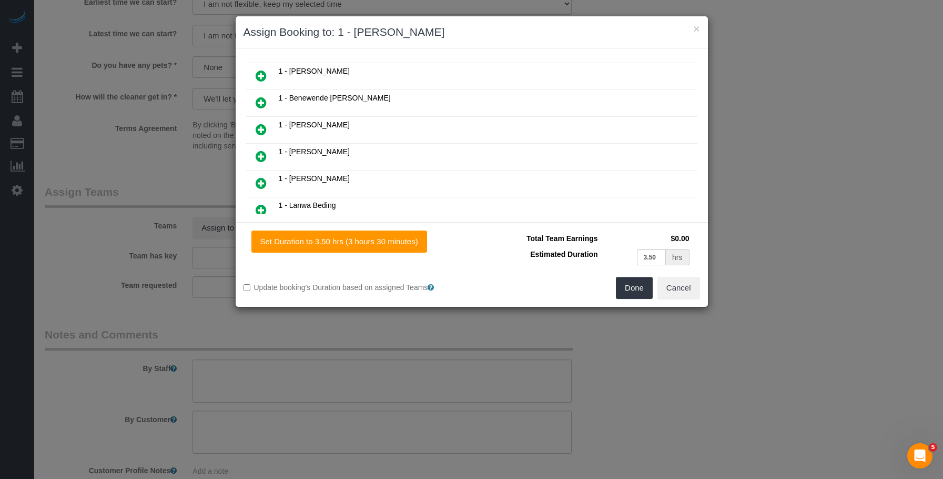
scroll to position [184, 0]
click at [636, 285] on button "Done" at bounding box center [634, 288] width 37 height 22
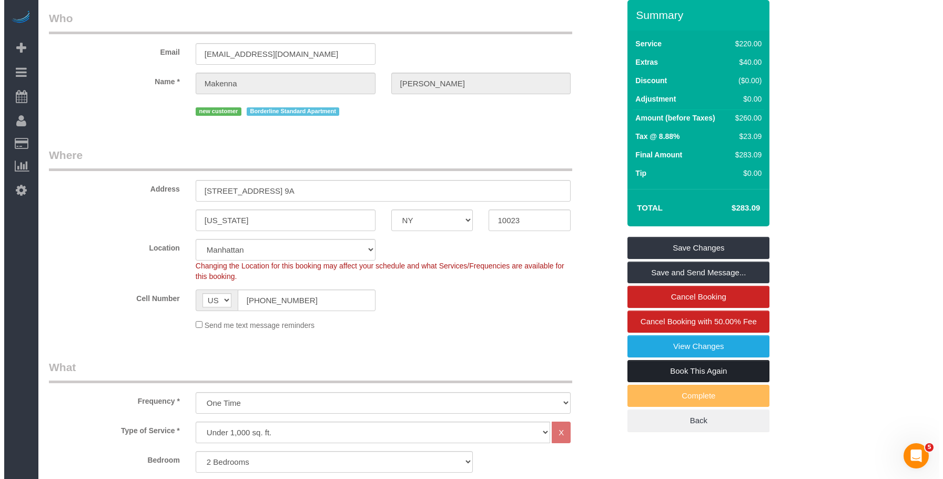
scroll to position [0, 0]
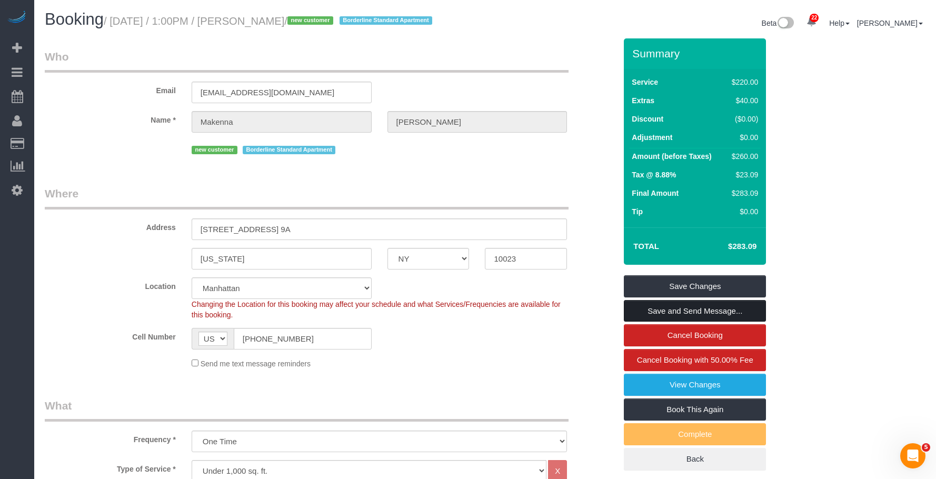
click at [694, 322] on link "Save and Send Message..." at bounding box center [695, 311] width 142 height 22
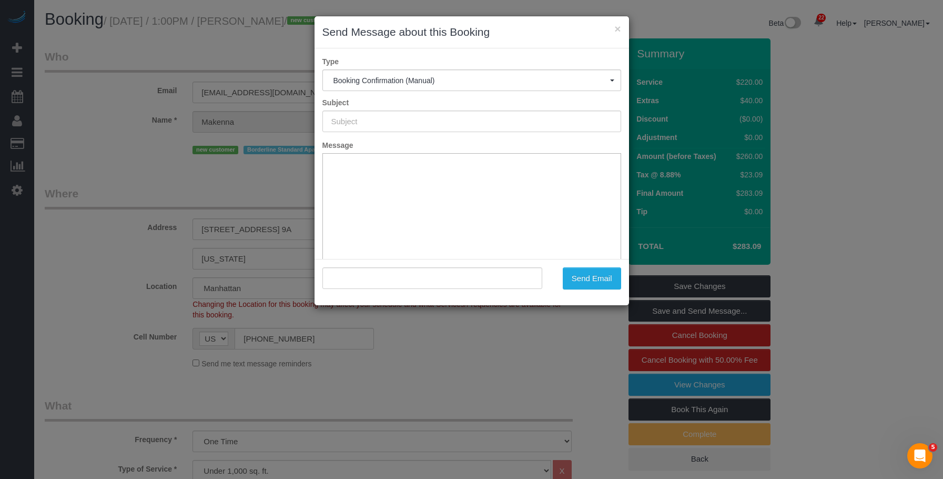
type input "Cleaning Confirmed for 09/20/2025 at 1:00pm"
type input ""Makenna Smith" <makennasheas@gmail.com>"
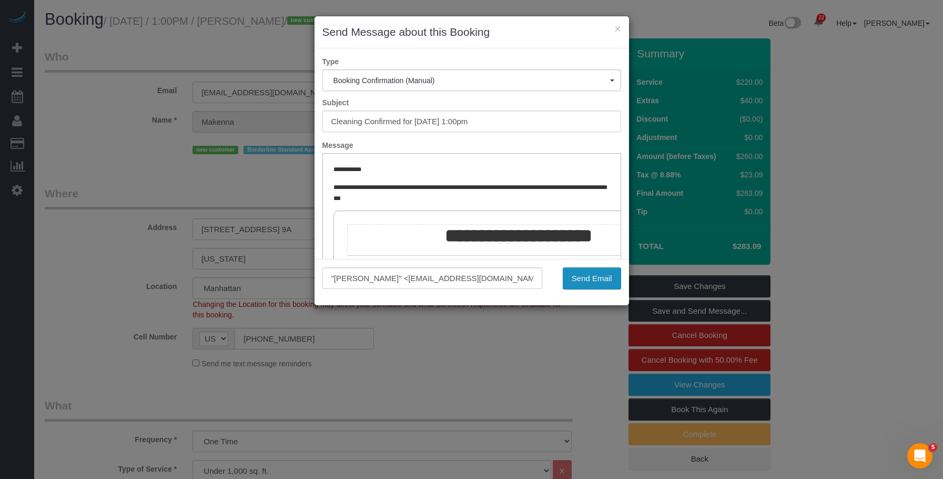
drag, startPoint x: 594, startPoint y: 280, endPoint x: 572, endPoint y: 270, distance: 24.3
click at [594, 280] on button "Send Email" at bounding box center [592, 278] width 58 height 22
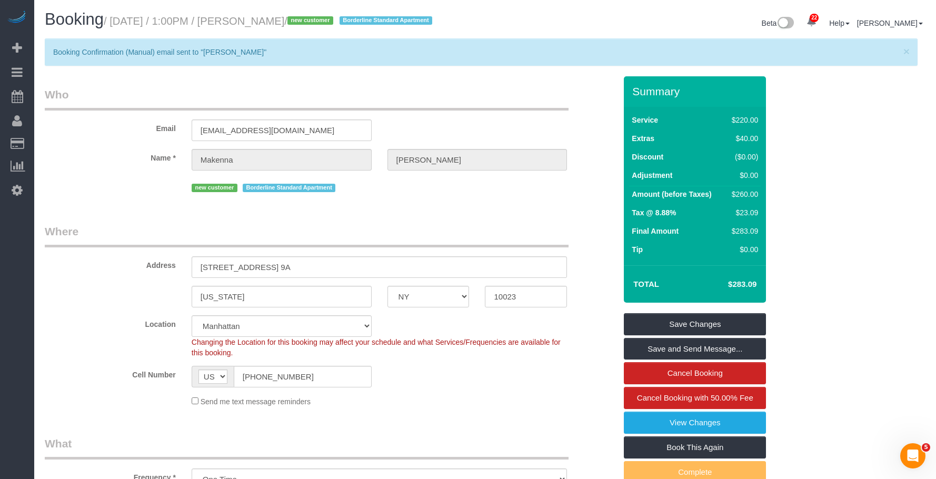
drag, startPoint x: 265, startPoint y: 24, endPoint x: 337, endPoint y: 22, distance: 72.1
click at [337, 22] on small "/ September 20, 2025 / 1:00PM / Makenna Smith / new customer Borderline Standar…" at bounding box center [269, 21] width 331 height 12
copy small "Makenna Smith"
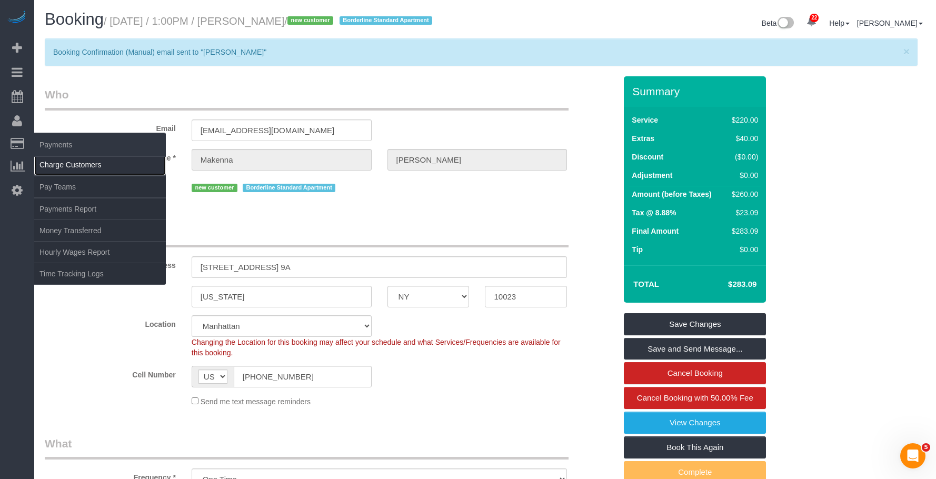
drag, startPoint x: 88, startPoint y: 166, endPoint x: 106, endPoint y: 163, distance: 17.6
click at [90, 166] on link "Charge Customers" at bounding box center [100, 164] width 132 height 21
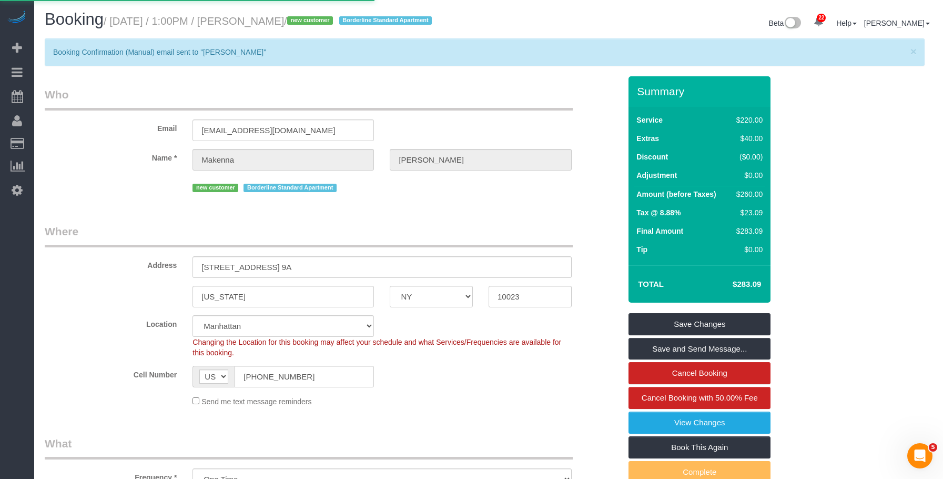
select select
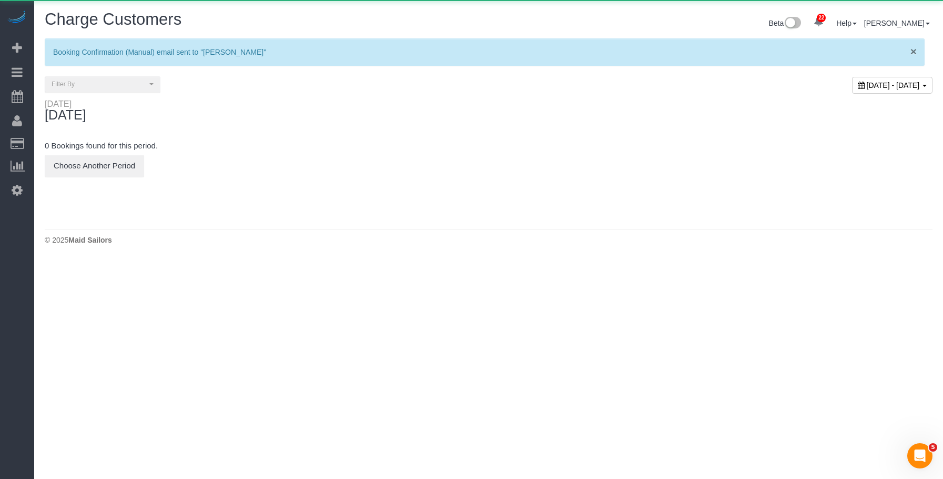
click at [912, 52] on span "×" at bounding box center [914, 51] width 6 height 12
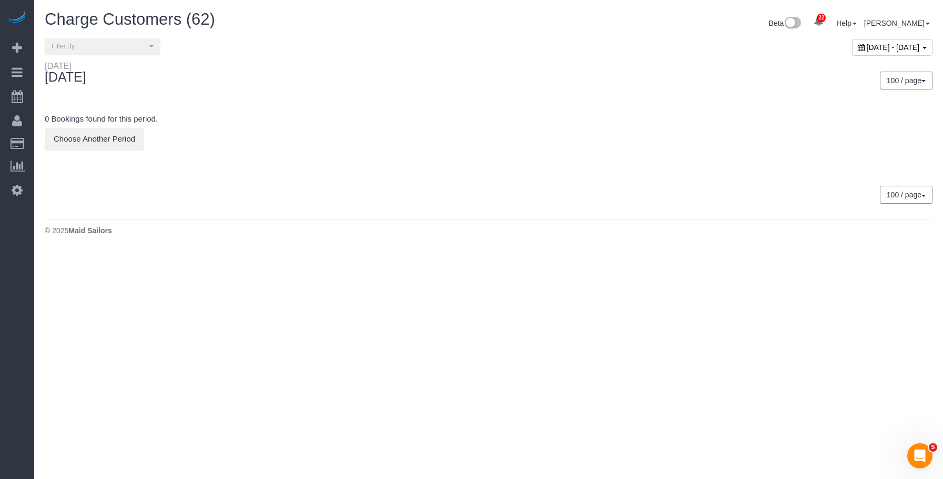
click at [867, 48] on span "[DATE] - [DATE]" at bounding box center [893, 47] width 53 height 8
type input "**********"
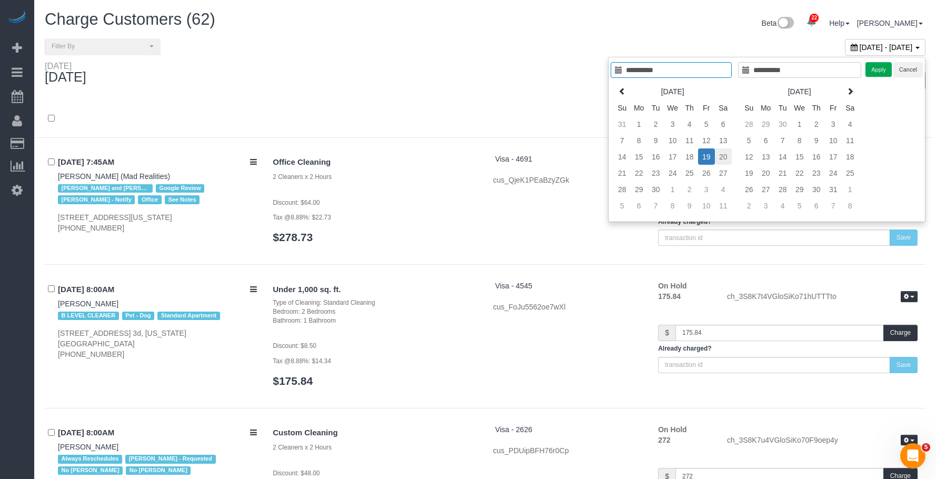
type input "**********"
click at [725, 156] on td "20" at bounding box center [723, 156] width 17 height 16
type input "**********"
click at [725, 156] on td "20" at bounding box center [723, 156] width 17 height 16
type input "**********"
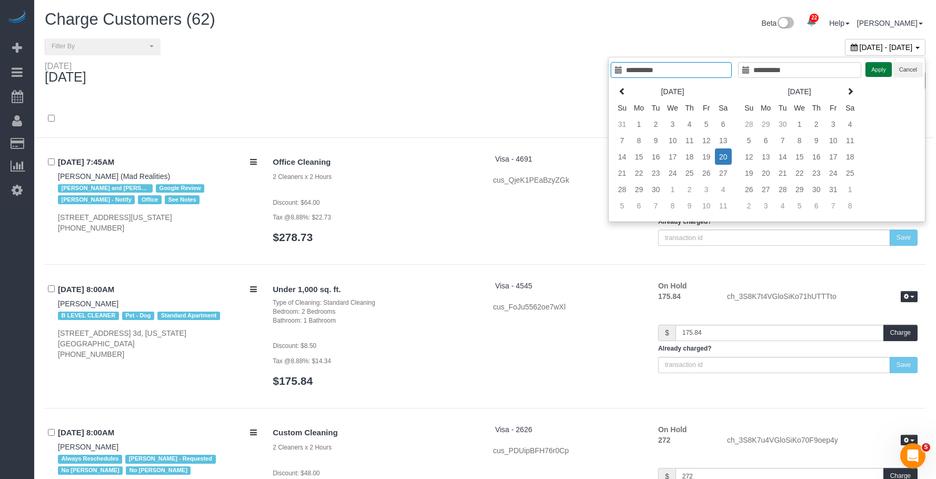
click at [882, 69] on button "Apply" at bounding box center [878, 69] width 26 height 15
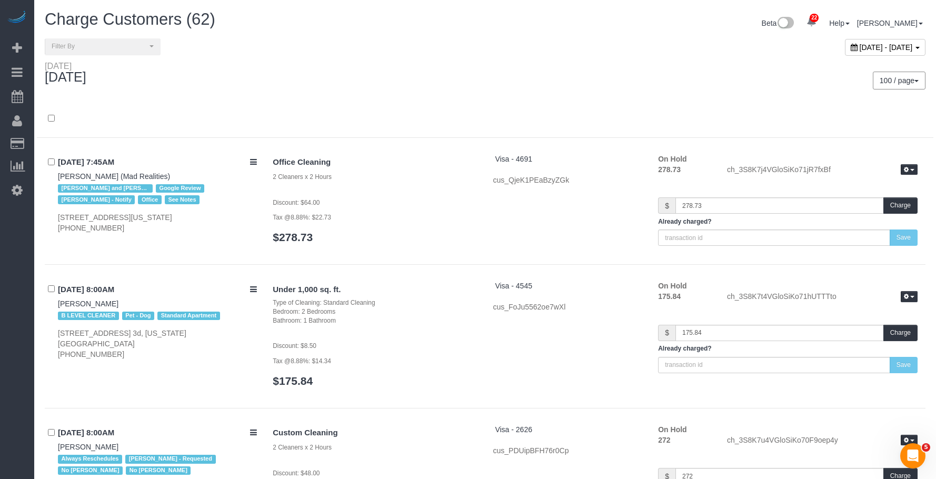
click at [566, 72] on div "100 / page 10 / page 20 / page 30 / page 40 / page 50 / page 100 / page" at bounding box center [709, 81] width 433 height 18
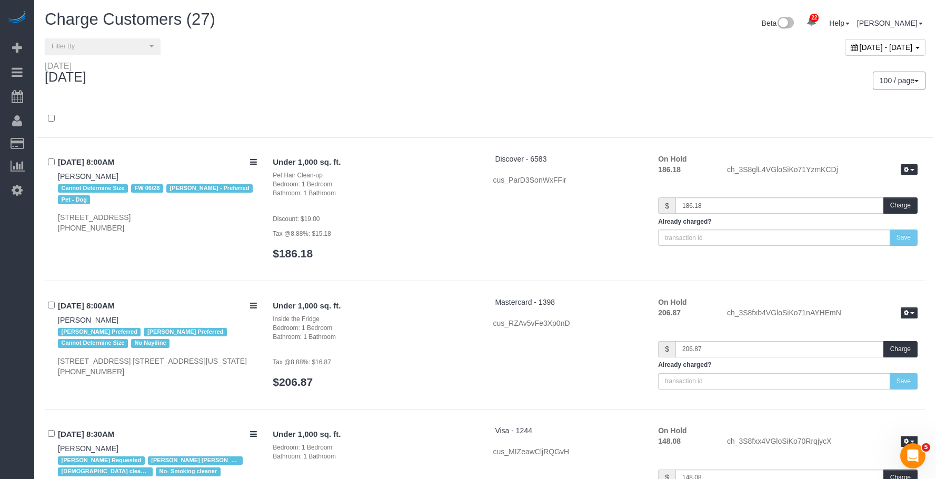
scroll to position [2864, 0]
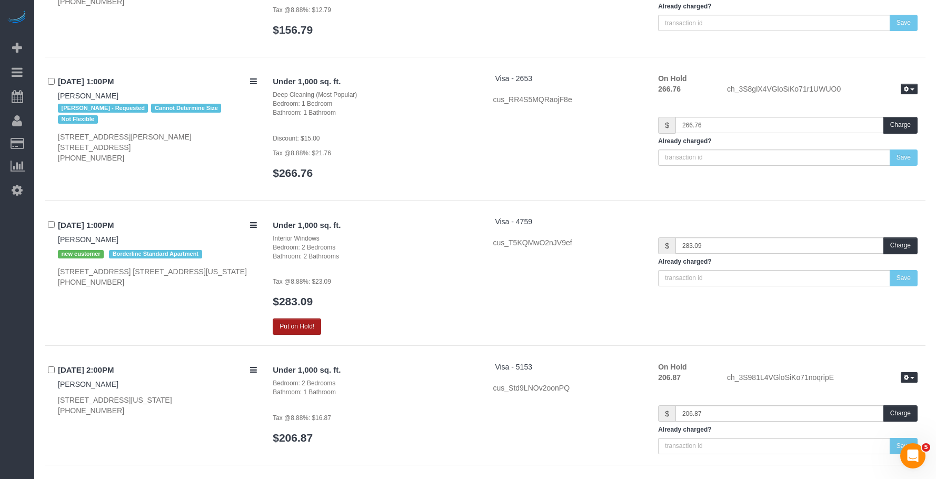
click at [292, 327] on button "Put on Hold!" at bounding box center [297, 326] width 48 height 16
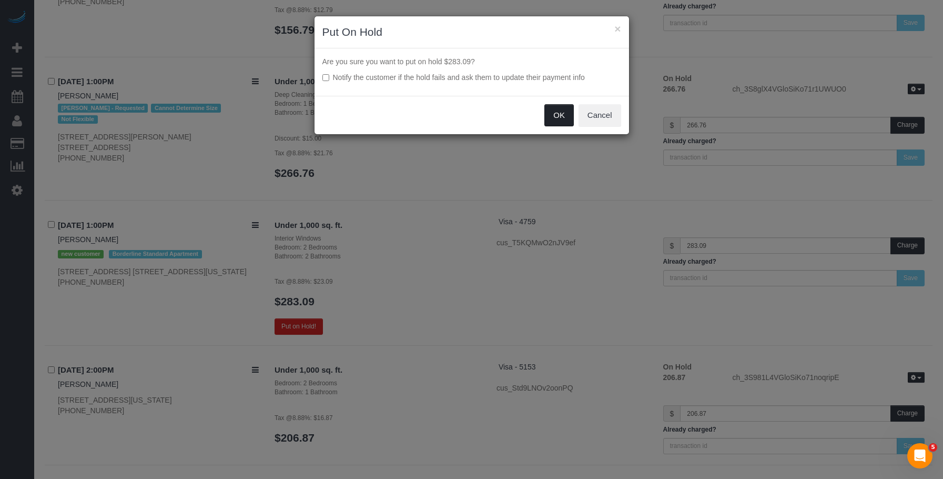
click at [557, 123] on button "OK" at bounding box center [559, 115] width 29 height 22
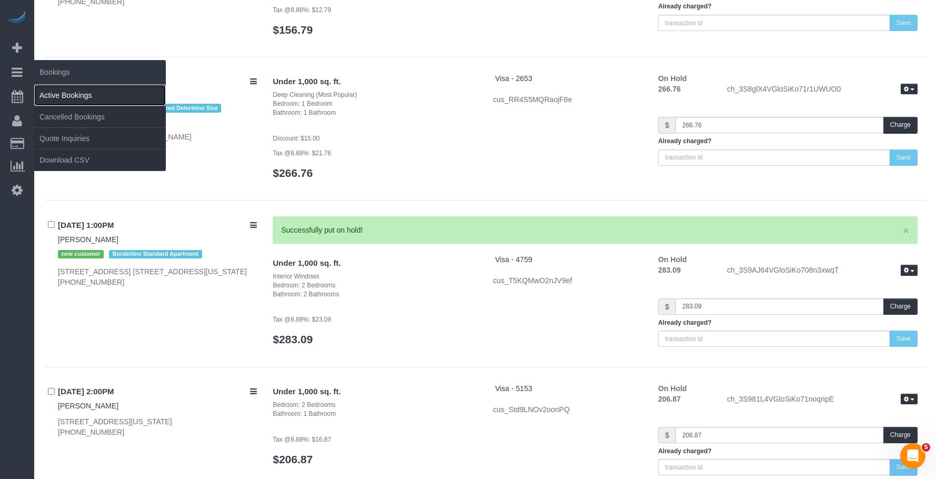
click at [74, 94] on link "Active Bookings" at bounding box center [100, 95] width 132 height 21
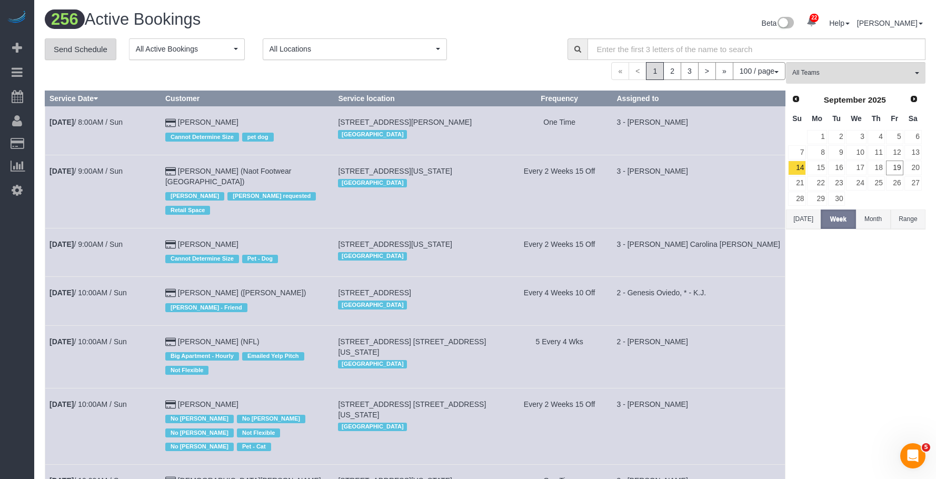
click at [92, 49] on link "Send Schedule" at bounding box center [81, 49] width 72 height 22
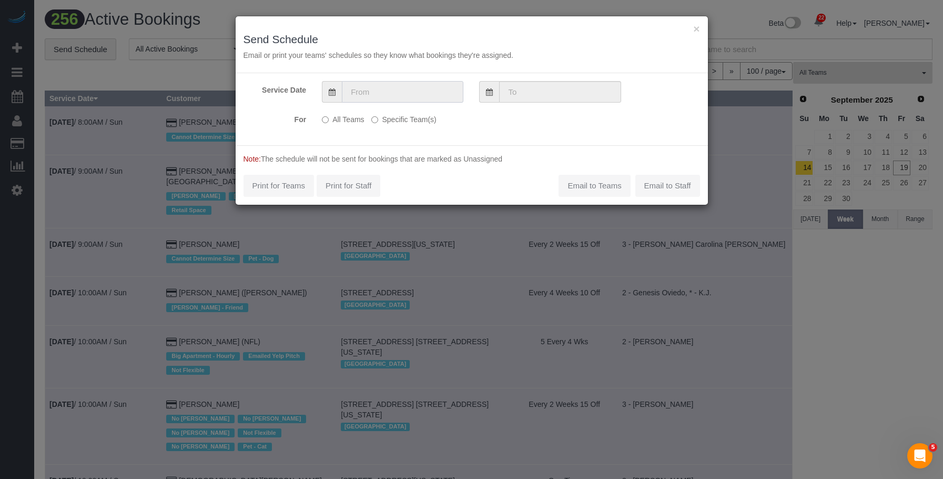
click at [418, 92] on input "text" at bounding box center [403, 92] width 122 height 22
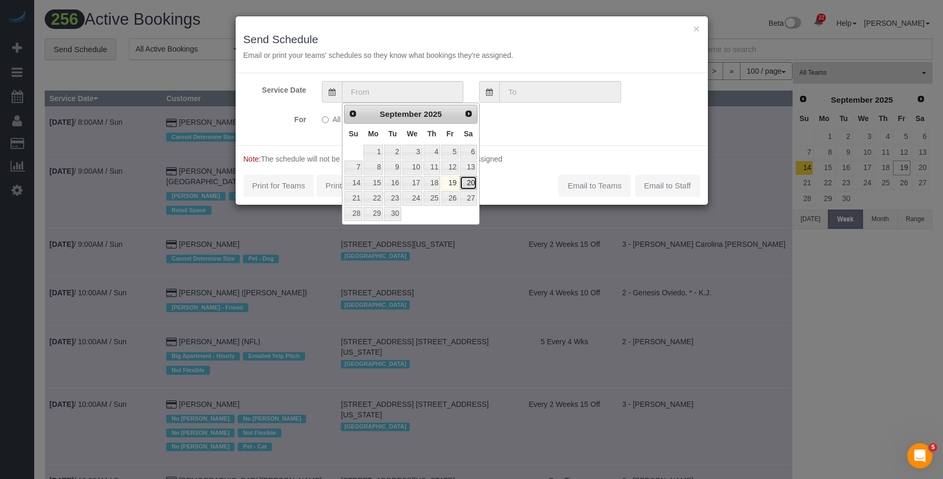
click at [471, 182] on link "20" at bounding box center [468, 183] width 17 height 14
type input "09/20/2025"
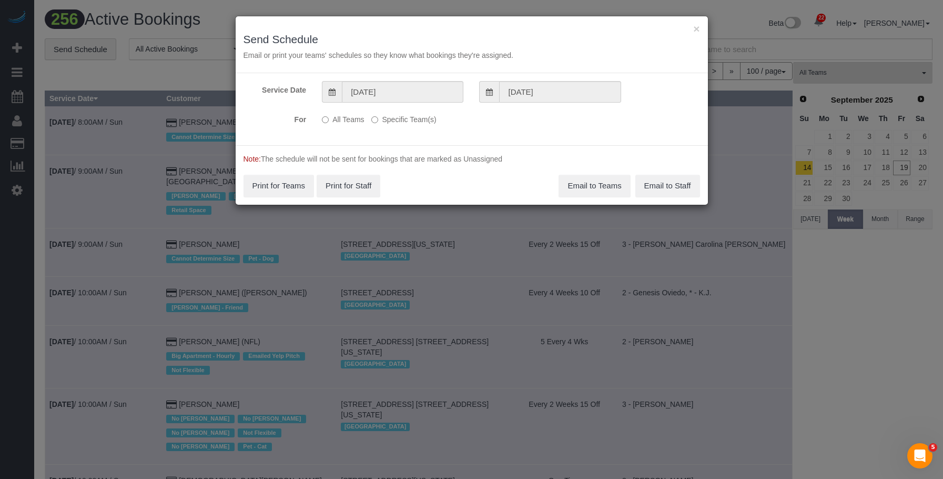
click at [436, 119] on label "Specific Team(s)" at bounding box center [403, 117] width 65 height 14
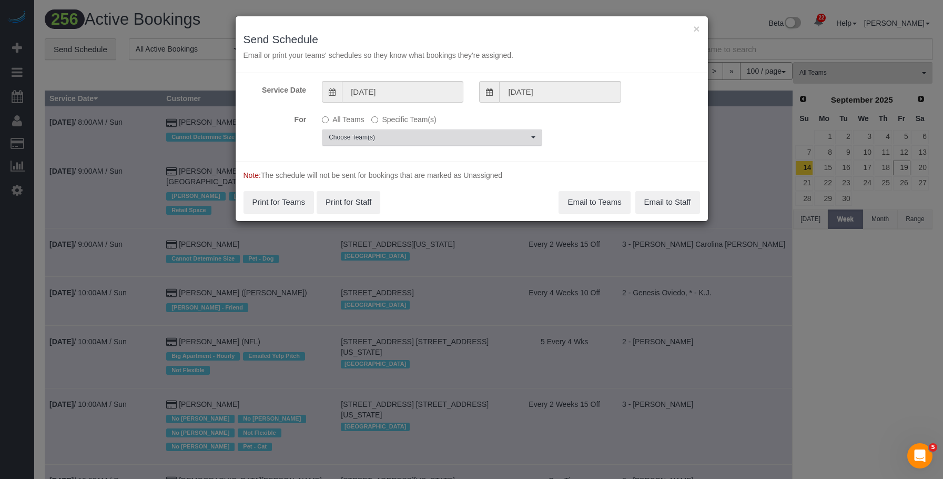
click at [486, 142] on button "Choose Team(s)" at bounding box center [432, 137] width 220 height 16
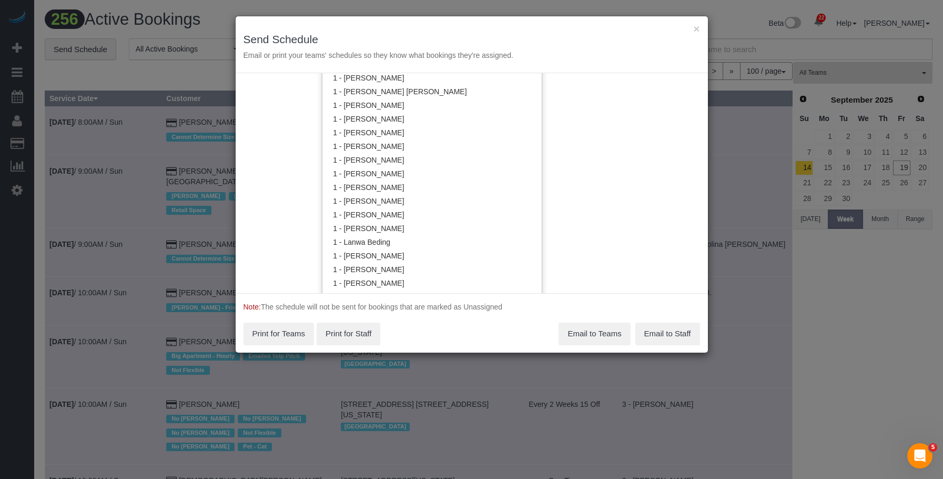
scroll to position [423, 0]
click at [398, 159] on link "1 - [PERSON_NAME]" at bounding box center [432, 158] width 219 height 14
click at [478, 16] on div "× Send Schedule Email or print your teams' schedules so they know what bookings…" at bounding box center [472, 184] width 474 height 337
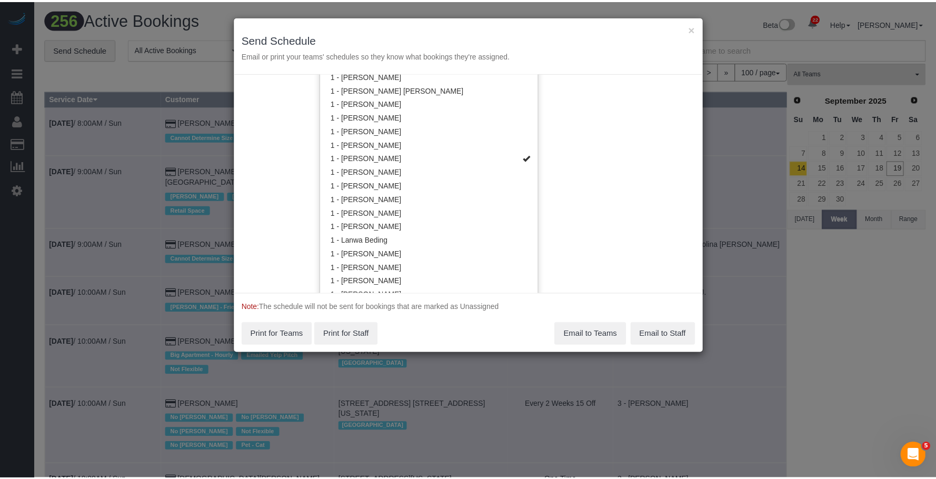
scroll to position [0, 0]
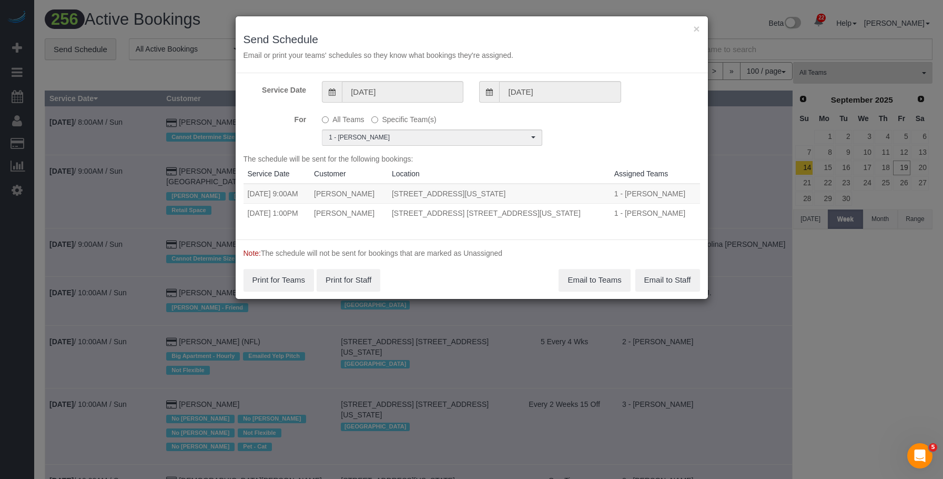
drag, startPoint x: 287, startPoint y: 195, endPoint x: 598, endPoint y: 193, distance: 311.5
click at [598, 193] on tr "09/20/2025 9:00AM Adjua Thomas 202 West 118th Street, Apt 5d, New York, NY 1002…" at bounding box center [472, 194] width 457 height 20
copy tr "9:00AM Adjua Thomas 202 West 118th Street, Apt 5d, New York, NY 10026"
drag, startPoint x: 287, startPoint y: 216, endPoint x: 718, endPoint y: 267, distance: 434.5
click at [592, 224] on div "The schedule will be sent for the following bookings: Service Date Customer Loc…" at bounding box center [472, 193] width 457 height 78
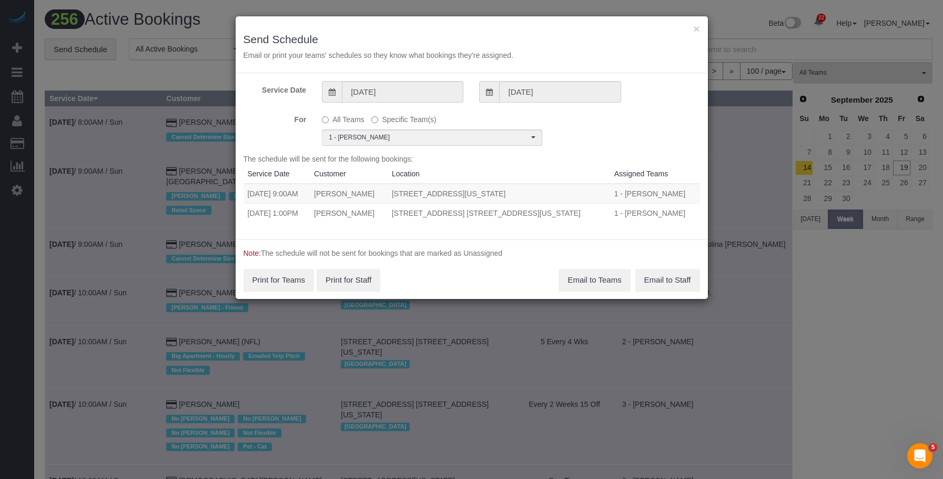
copy table "Service Date Customer Location Assigned Teams 09/20/2025 9:00AM Adjua Thomas 20…"
click at [484, 227] on div "The schedule will be sent for the following bookings: Service Date Customer Loc…" at bounding box center [472, 193] width 457 height 78
click at [310, 221] on td "09/20/2025 1:00PM" at bounding box center [277, 212] width 67 height 19
drag, startPoint x: 287, startPoint y: 215, endPoint x: 585, endPoint y: 211, distance: 297.3
click at [585, 211] on tr "09/20/2025 1:00PM Makenna Smith 106 West 69th Street, Apt. 9a, New York, NY 100…" at bounding box center [472, 212] width 457 height 19
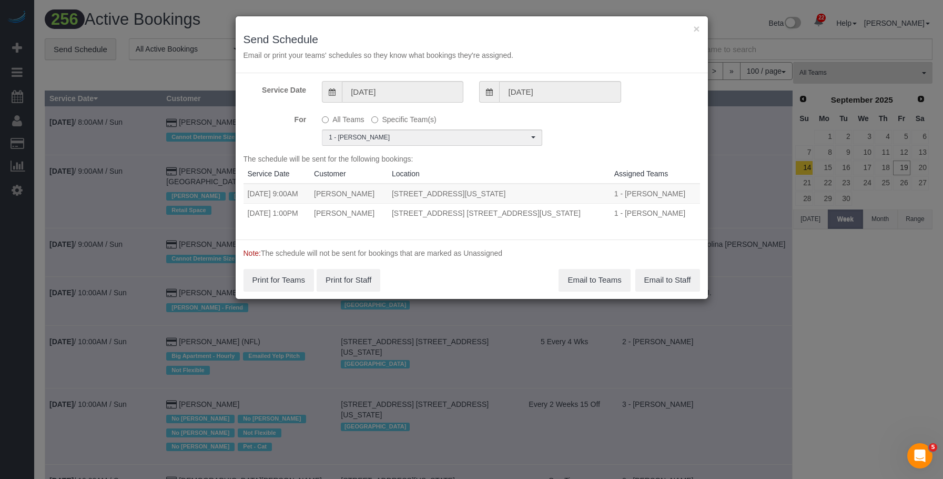
copy tr "1:00PM Makenna Smith 106 West 69th Street, Apt. 9a, New York, NY 10023"
click at [586, 278] on button "Email to Teams" at bounding box center [595, 280] width 72 height 22
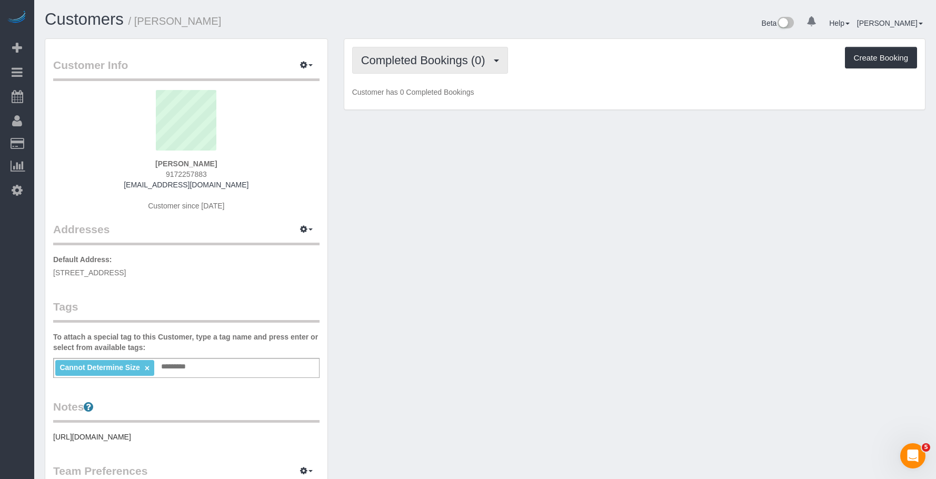
click at [414, 58] on span "Completed Bookings (0)" at bounding box center [425, 60] width 129 height 13
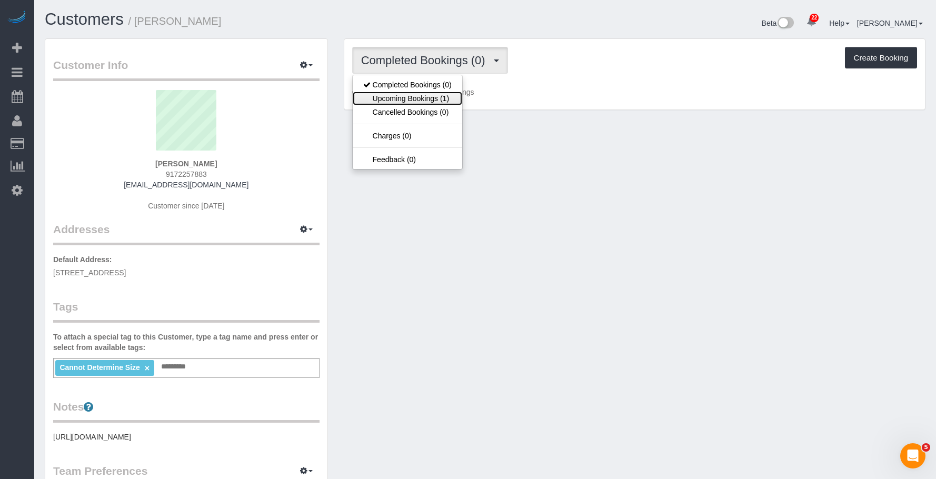
click at [409, 95] on link "Upcoming Bookings (1)" at bounding box center [407, 99] width 109 height 14
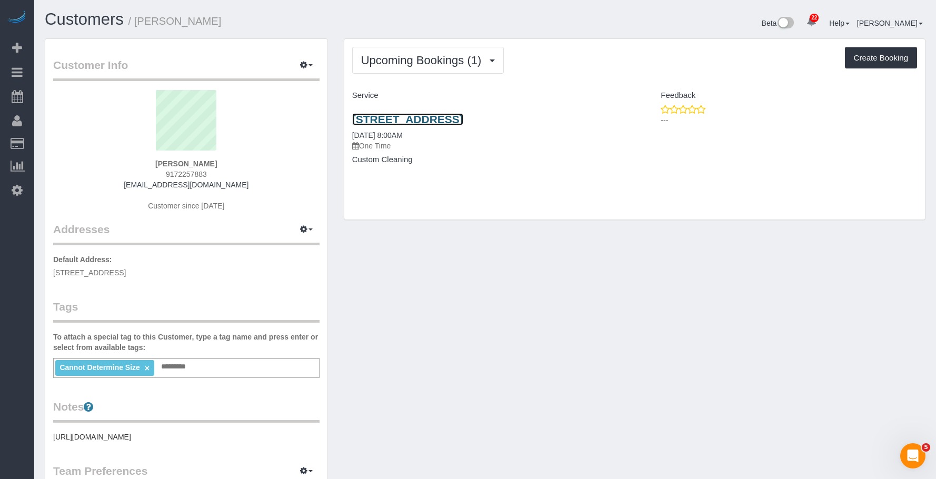
click at [447, 122] on link "[STREET_ADDRESS]" at bounding box center [407, 119] width 111 height 12
click at [307, 65] on button "button" at bounding box center [306, 65] width 26 height 16
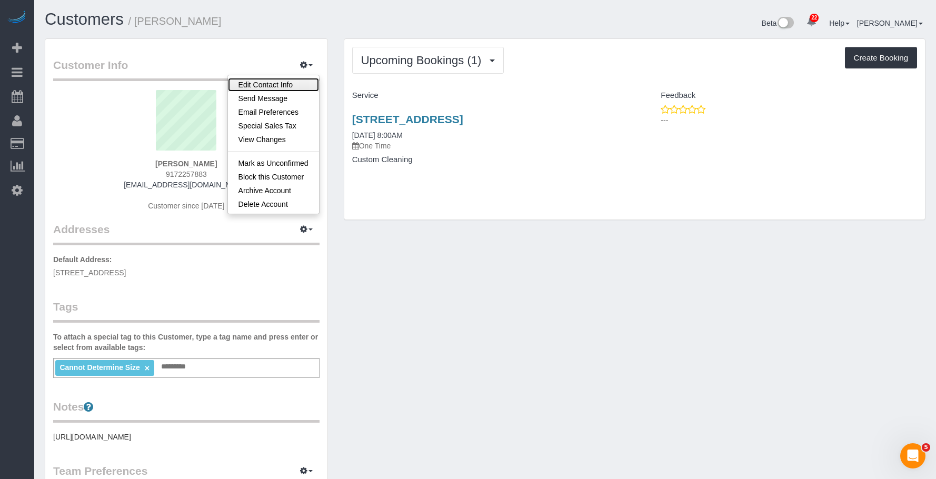
click at [273, 82] on link "Edit Contact Info" at bounding box center [273, 85] width 91 height 14
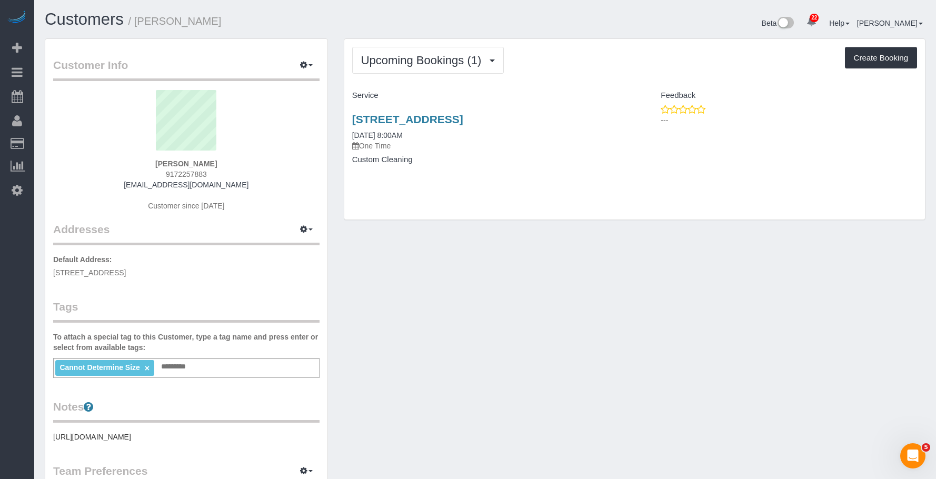
select select "NY"
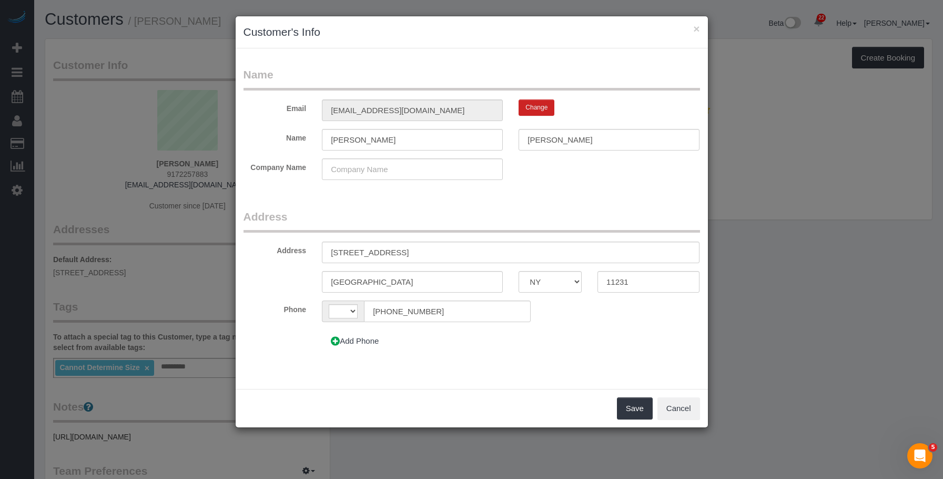
select select "string:[GEOGRAPHIC_DATA]"
click at [422, 246] on input "[STREET_ADDRESS]" at bounding box center [511, 253] width 378 height 22
type input "[STREET_ADDRESS]"
click at [536, 204] on form "Name Email [EMAIL_ADDRESS][DOMAIN_NAME] Change Name [PERSON_NAME] Company Name …" at bounding box center [472, 213] width 457 height 293
drag, startPoint x: 630, startPoint y: 409, endPoint x: 596, endPoint y: 388, distance: 39.7
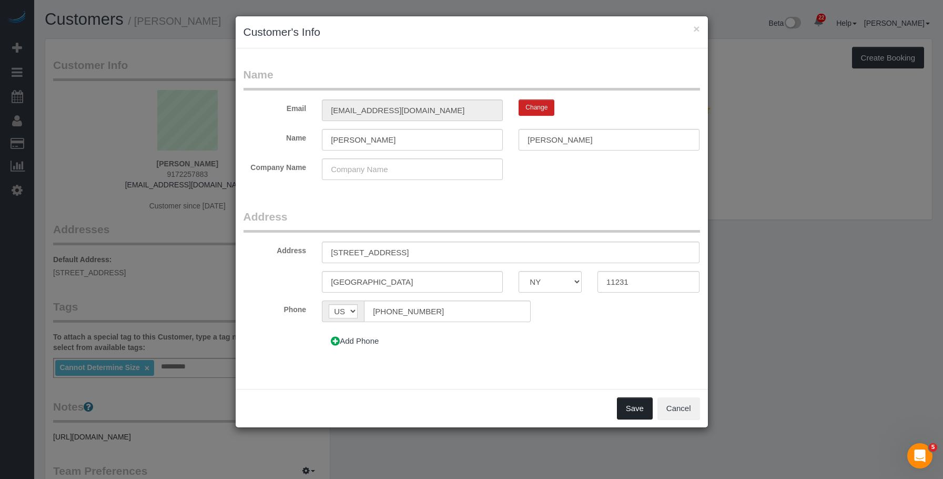
click at [630, 409] on button "Save" at bounding box center [635, 408] width 36 height 22
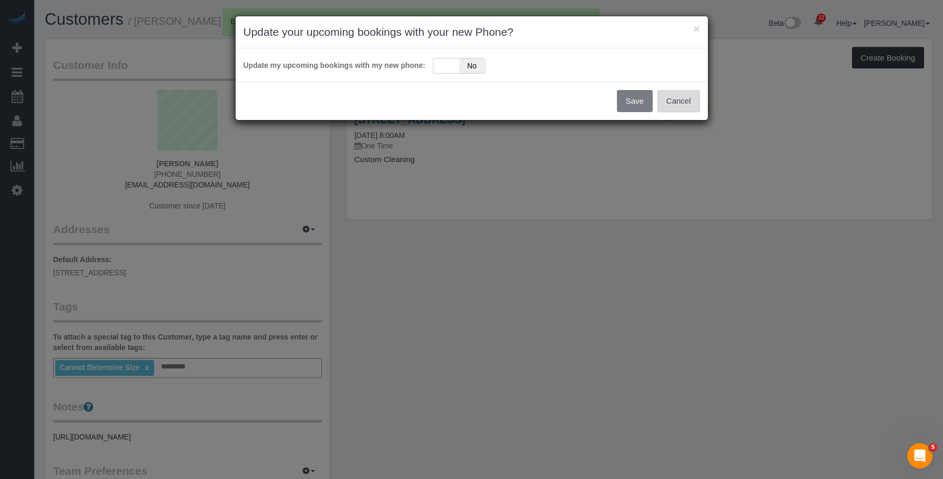
drag, startPoint x: 681, startPoint y: 99, endPoint x: 664, endPoint y: 99, distance: 16.8
click at [680, 99] on button "Cancel" at bounding box center [679, 101] width 43 height 22
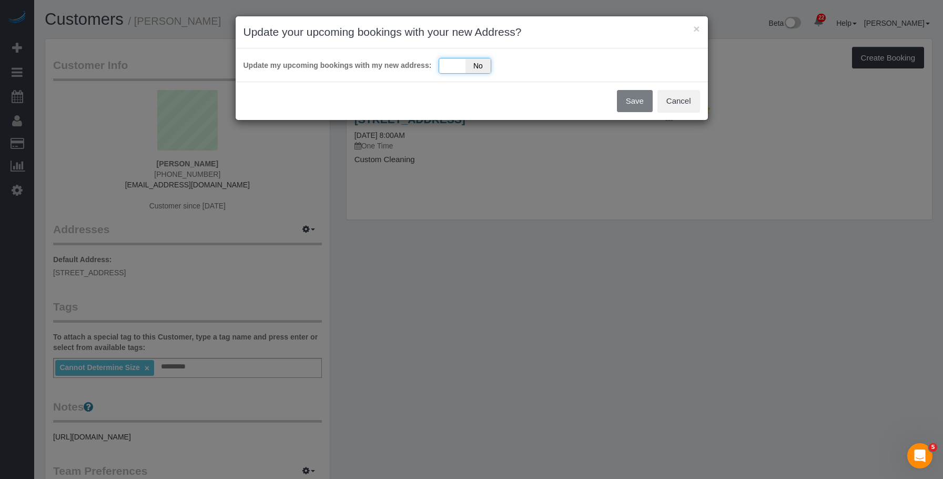
drag, startPoint x: 451, startPoint y: 67, endPoint x: 440, endPoint y: 69, distance: 10.8
click at [450, 66] on div "Yes No" at bounding box center [465, 66] width 53 height 16
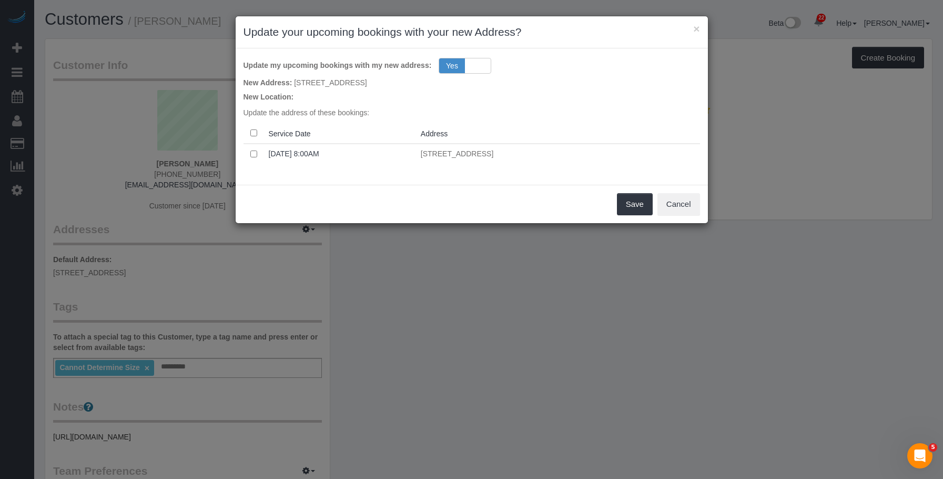
drag, startPoint x: 465, startPoint y: 179, endPoint x: 484, endPoint y: 185, distance: 19.8
click at [466, 179] on div "Update my upcoming bookings with my new address: Yes No New Address: [STREET_AD…" at bounding box center [472, 116] width 473 height 136
drag, startPoint x: 634, startPoint y: 204, endPoint x: 453, endPoint y: 190, distance: 182.0
click at [635, 204] on button "Save" at bounding box center [635, 204] width 36 height 22
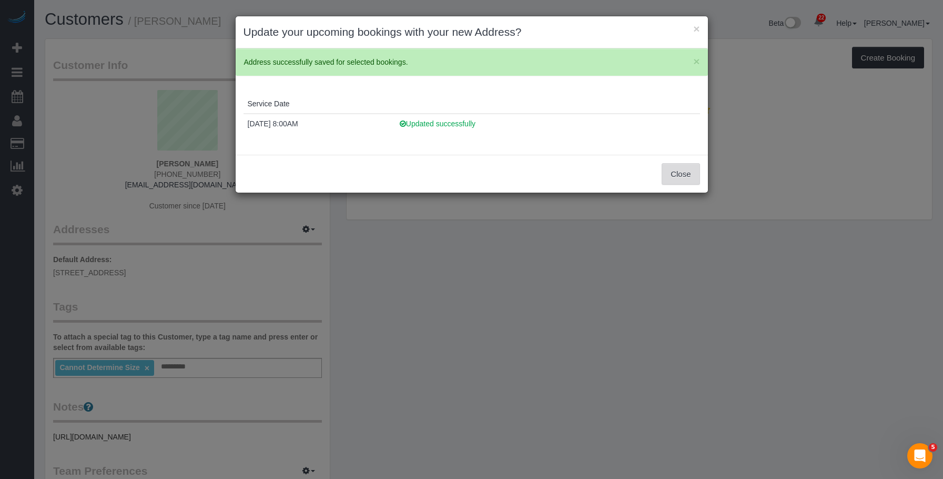
click at [669, 163] on button "Close" at bounding box center [681, 174] width 38 height 22
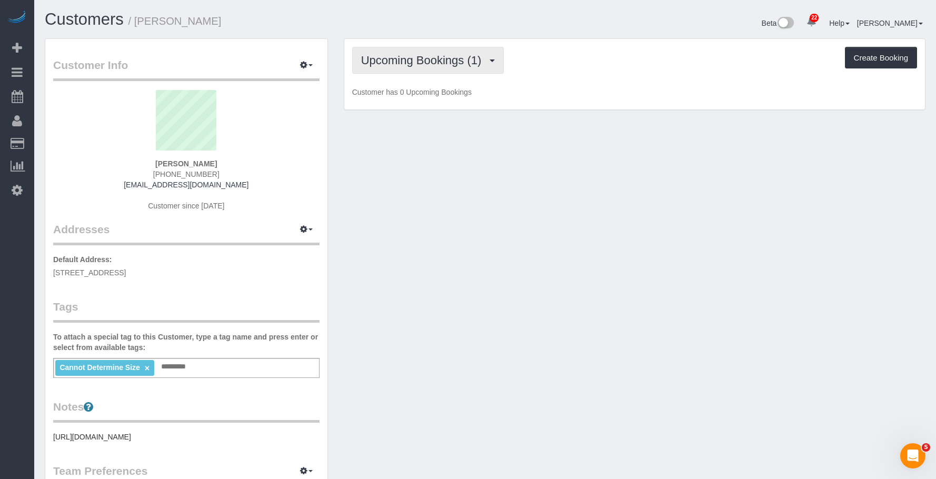
click at [428, 60] on span "Upcoming Bookings (1)" at bounding box center [424, 60] width 126 height 13
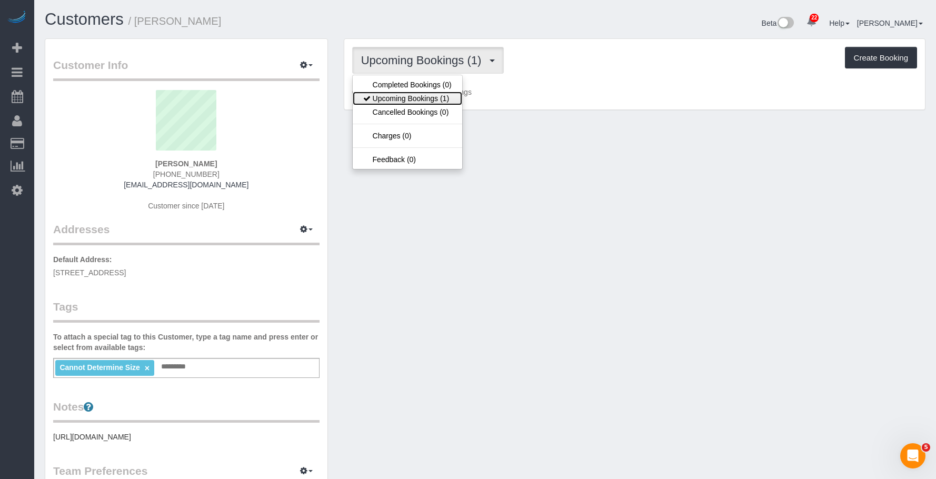
click at [417, 99] on link "Upcoming Bookings (1)" at bounding box center [407, 99] width 109 height 14
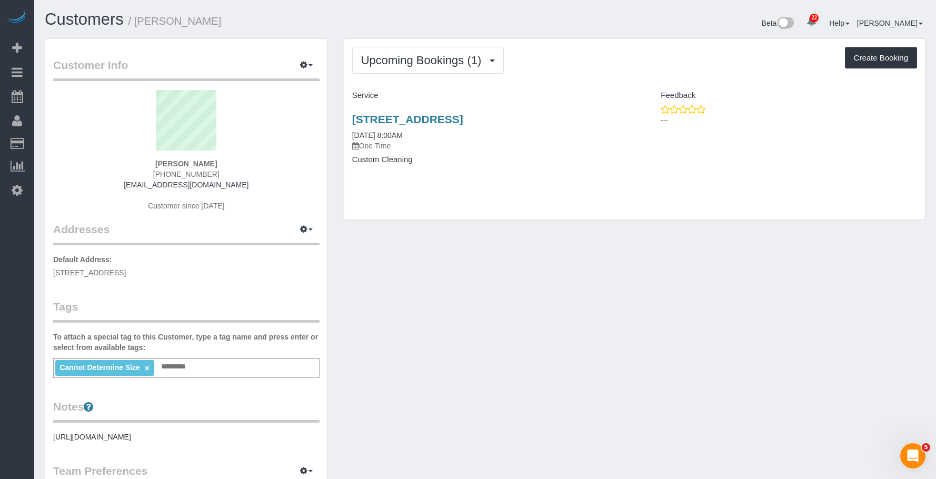
drag, startPoint x: 344, startPoint y: 114, endPoint x: 656, endPoint y: 84, distance: 313.4
click at [607, 116] on div "144 Luquer Street, Apt. 1, Brooklyn, NY 11231 09/26/2025 8:00AM One Time Custom…" at bounding box center [489, 144] width 290 height 81
copy link "144 Luquer Street, Apt. 1, Brooklyn, NY 11231"
click at [184, 368] on input "text" at bounding box center [176, 367] width 36 height 14
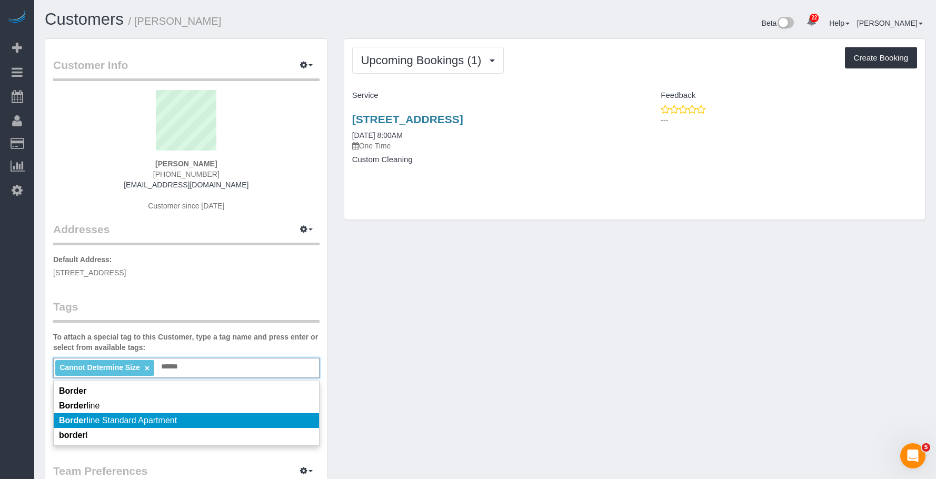
type input "******"
drag, startPoint x: 186, startPoint y: 419, endPoint x: 379, endPoint y: 411, distance: 192.7
click at [187, 419] on li "Border line Standard Apartment" at bounding box center [186, 420] width 265 height 15
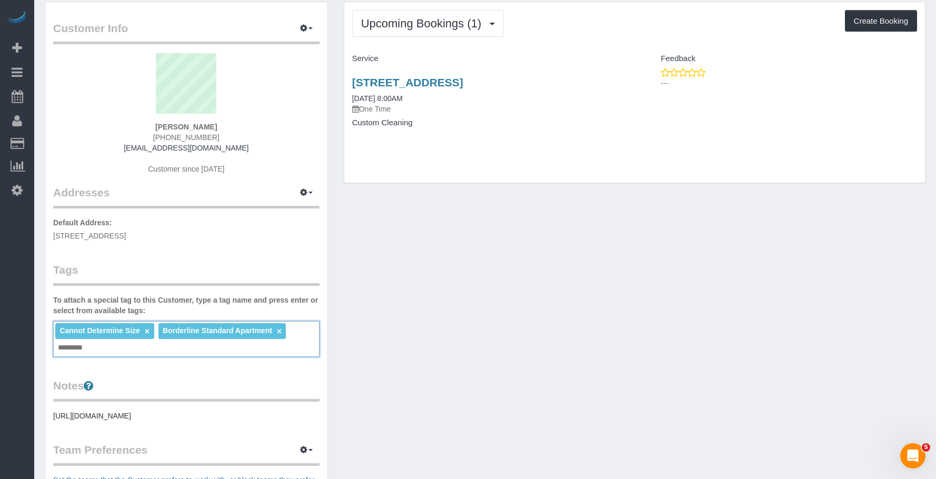
scroll to position [105, 0]
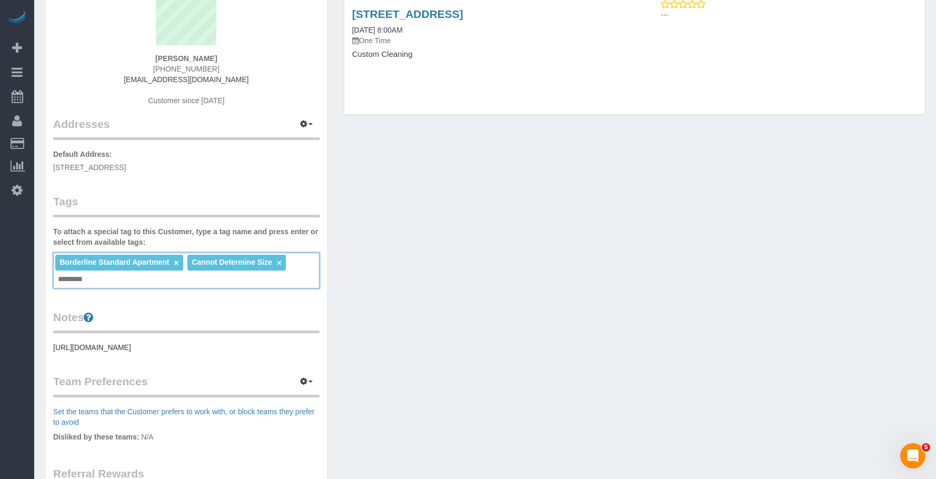
click at [143, 353] on pre "[URL][DOMAIN_NAME]" at bounding box center [186, 347] width 266 height 11
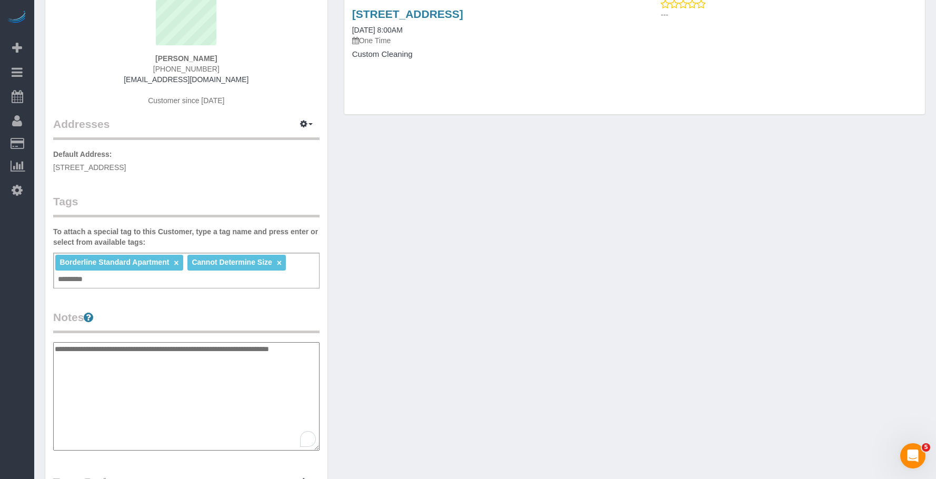
drag, startPoint x: 160, startPoint y: 362, endPoint x: 53, endPoint y: 340, distance: 109.5
click at [53, 340] on div "Customer Info Edit Contact Info Send Message Email Preferences Special Sales Ta…" at bounding box center [186, 334] width 282 height 801
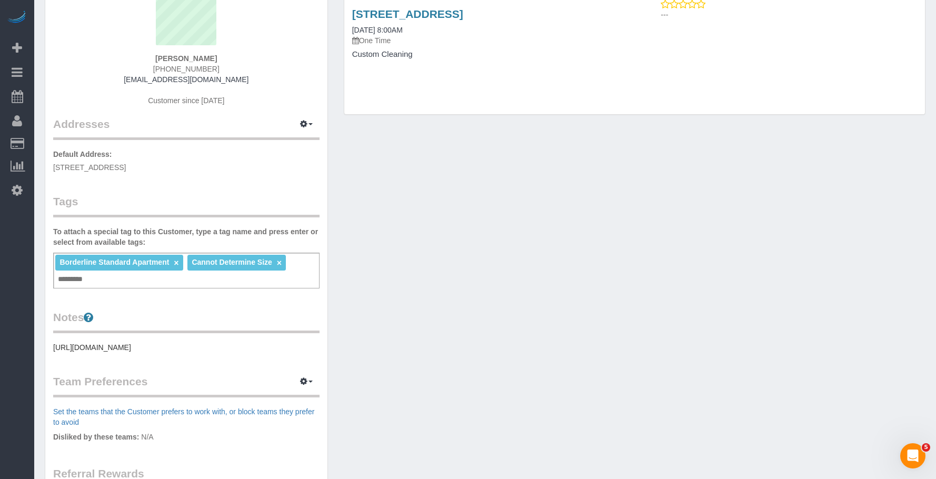
click at [115, 353] on pre "[URL][DOMAIN_NAME]" at bounding box center [186, 347] width 266 height 11
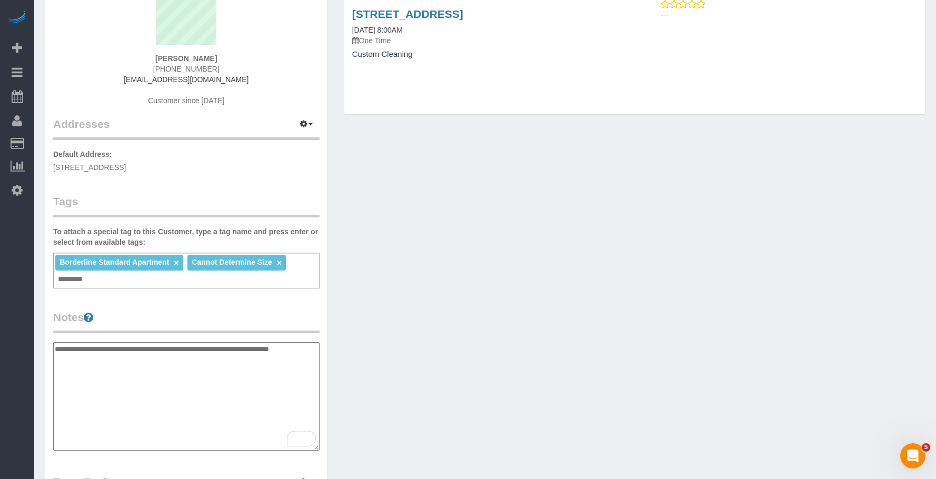
drag, startPoint x: 55, startPoint y: 349, endPoint x: 134, endPoint y: 358, distance: 78.9
click at [134, 358] on textarea "**********" at bounding box center [186, 396] width 266 height 108
paste textarea "**********"
type textarea "**********"
click at [733, 263] on div "Customer Info Edit Contact Info Send Message Email Preferences Special Sales Ta…" at bounding box center [485, 339] width 896 height 813
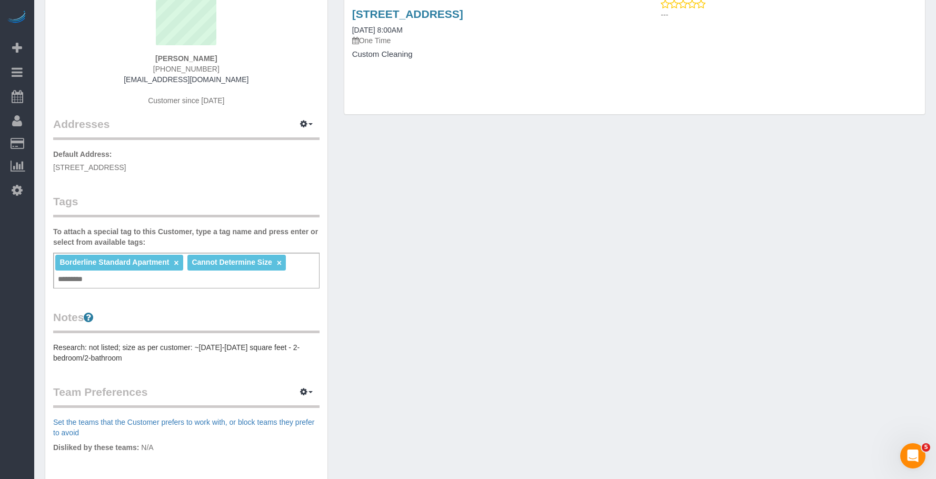
drag, startPoint x: 279, startPoint y: 261, endPoint x: 306, endPoint y: 262, distance: 26.8
click at [279, 261] on link "×" at bounding box center [279, 262] width 5 height 9
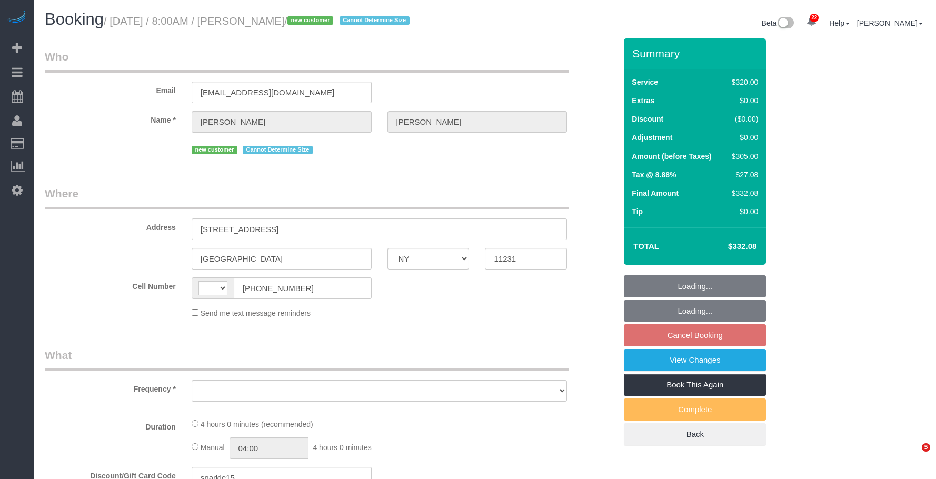
select select "NY"
select select "string:[GEOGRAPHIC_DATA]"
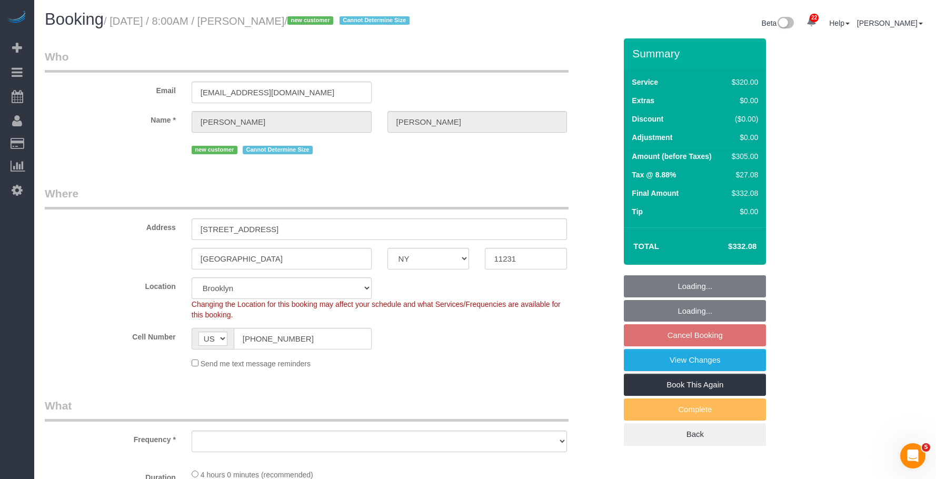
select select "string:stripe-pm_1S93RY4VGloSiKo7TbPzIl6r"
select select "240"
select select "spot1"
select select "number:56"
select select "number:74"
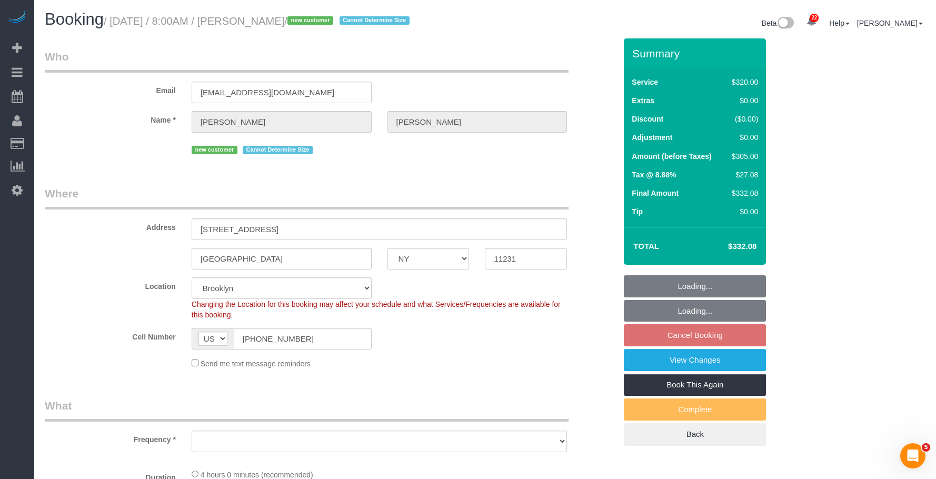
select select "number:15"
select select "number:5"
select select "object:1505"
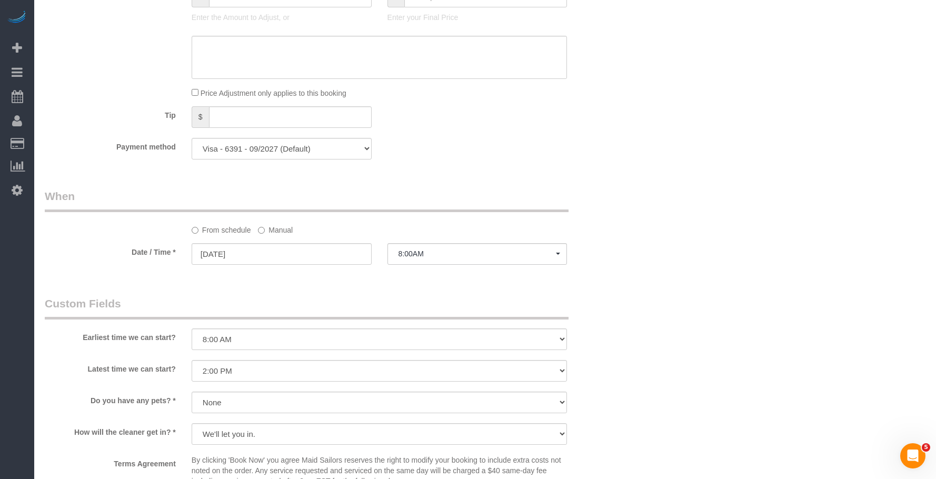
scroll to position [610, 0]
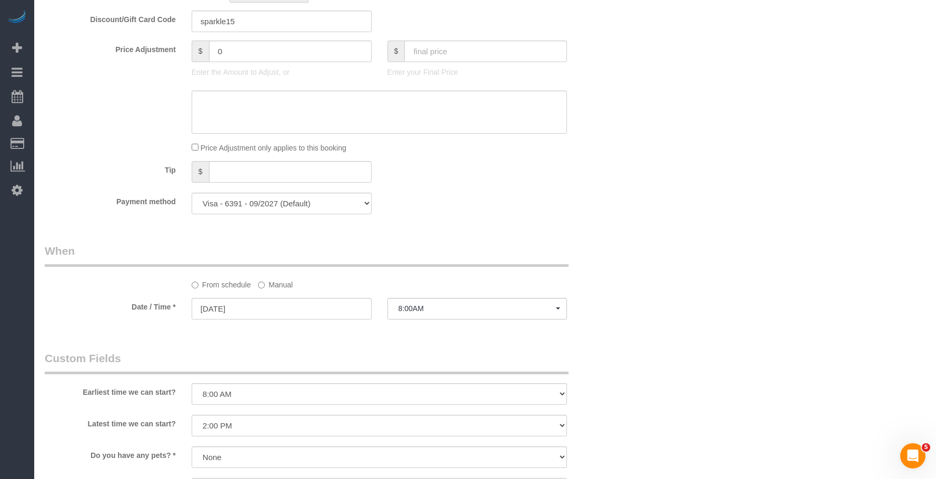
click at [672, 186] on div "Who Email [EMAIL_ADDRESS][DOMAIN_NAME] Name * [PERSON_NAME] new customer Cannot…" at bounding box center [485, 199] width 880 height 1540
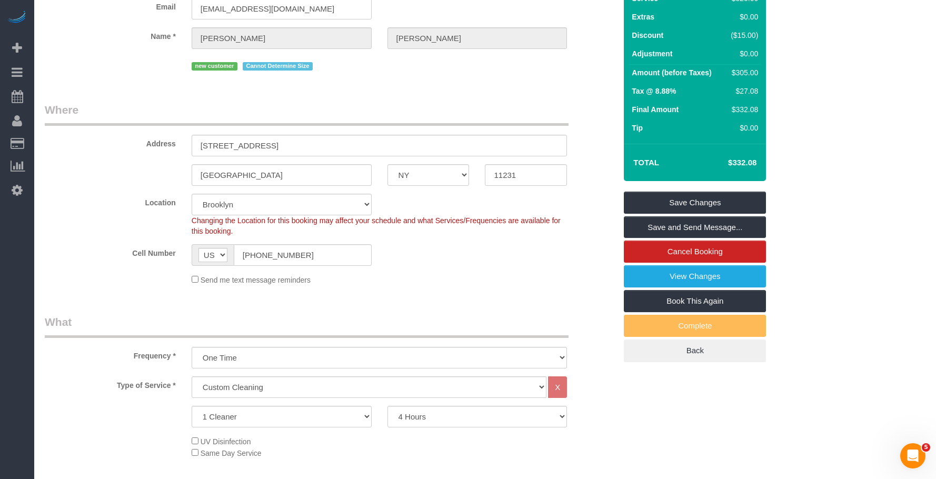
scroll to position [0, 0]
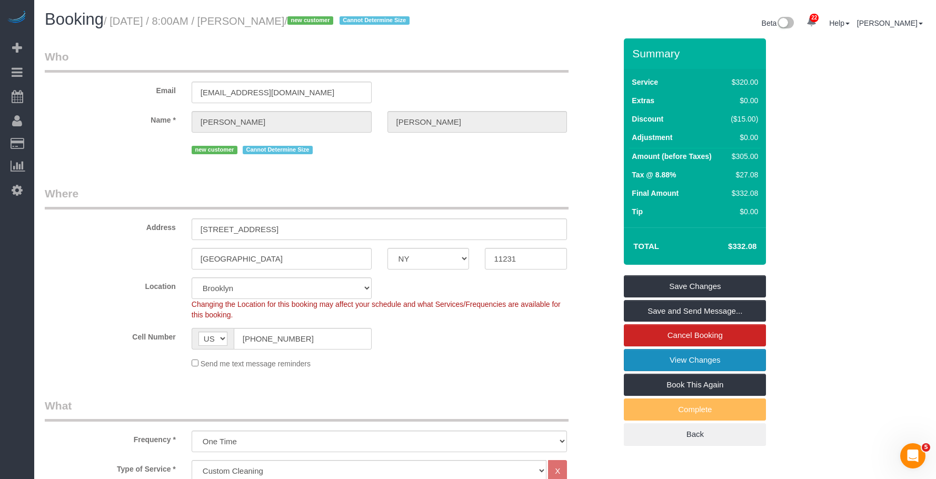
click at [714, 356] on link "View Changes" at bounding box center [695, 360] width 142 height 22
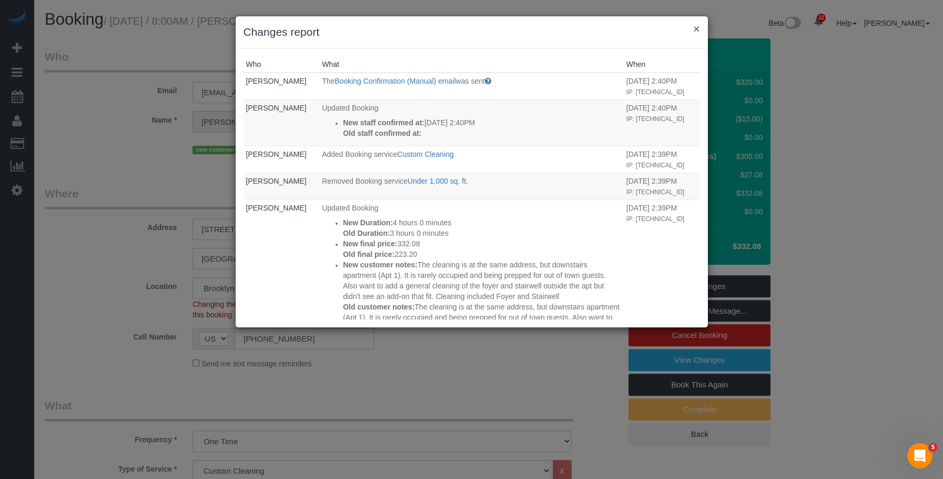
click at [696, 26] on button "×" at bounding box center [697, 28] width 6 height 11
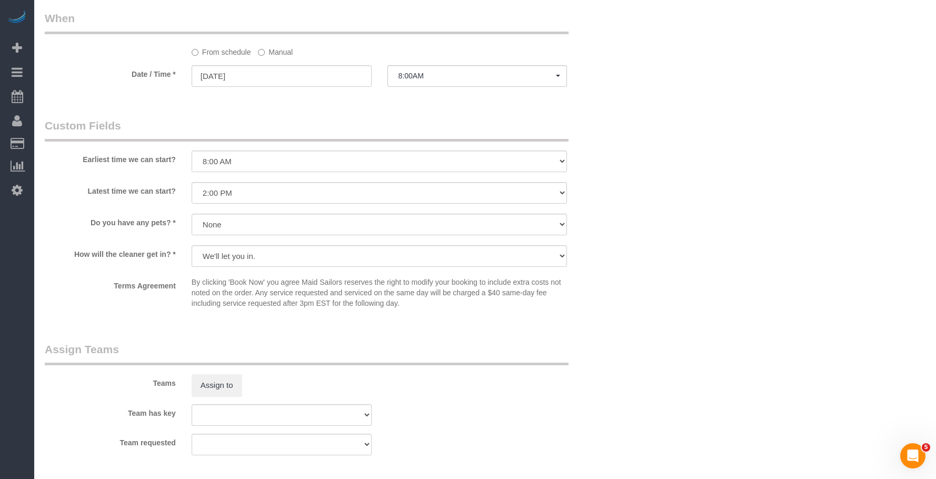
scroll to position [1105, 0]
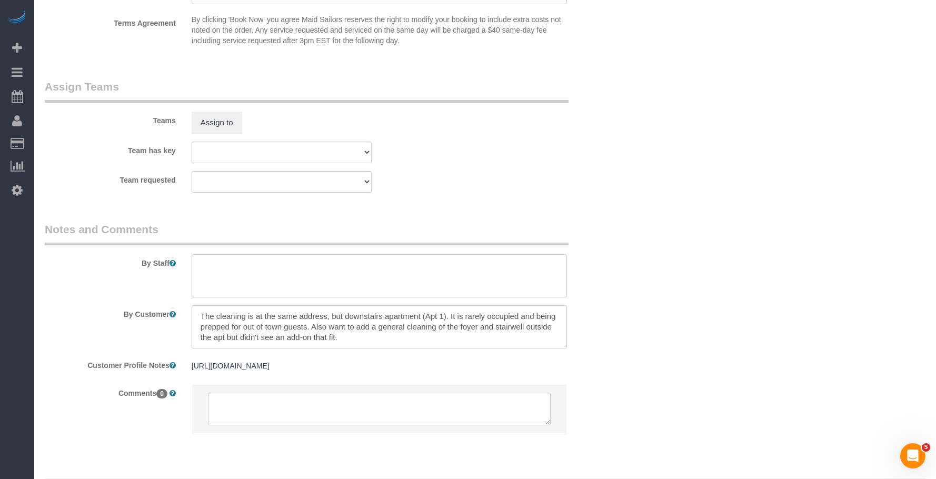
click at [542, 140] on sui-booking-teams "Teams Assign to Team has key 000- Donna Mercado 000 - Partnerships 000 - TEAM J…" at bounding box center [330, 136] width 571 height 114
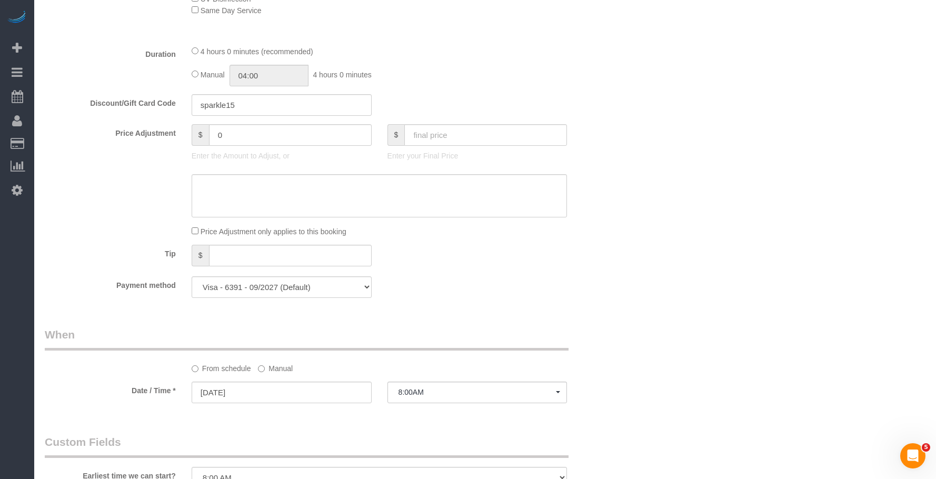
scroll to position [421, 0]
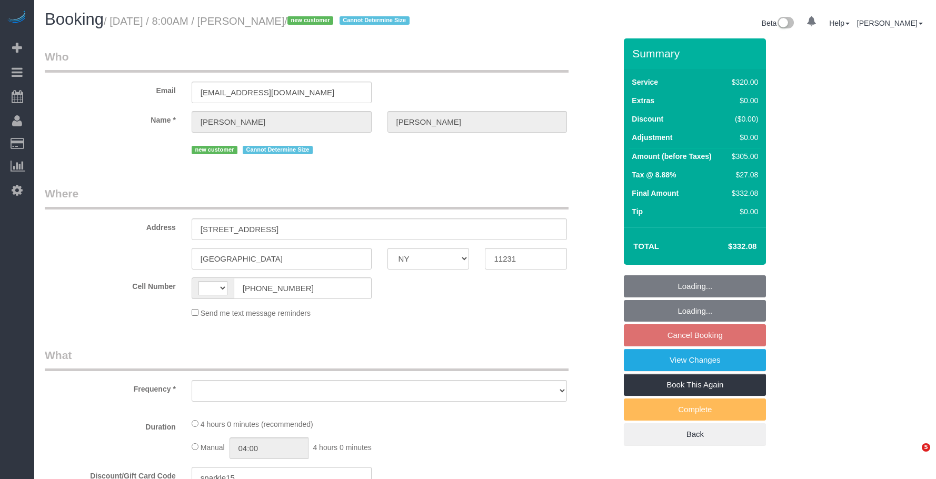
select select "NY"
select select "string:US"
select select "object:804"
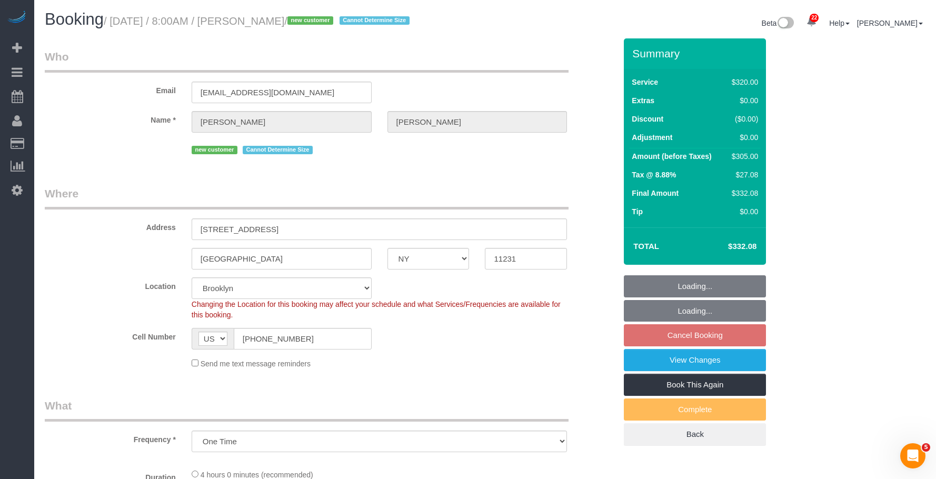
select select "string:stripe-pm_1S93RY4VGloSiKo7TbPzIl6r"
select select "number:56"
select select "number:74"
select select "number:15"
select select "number:5"
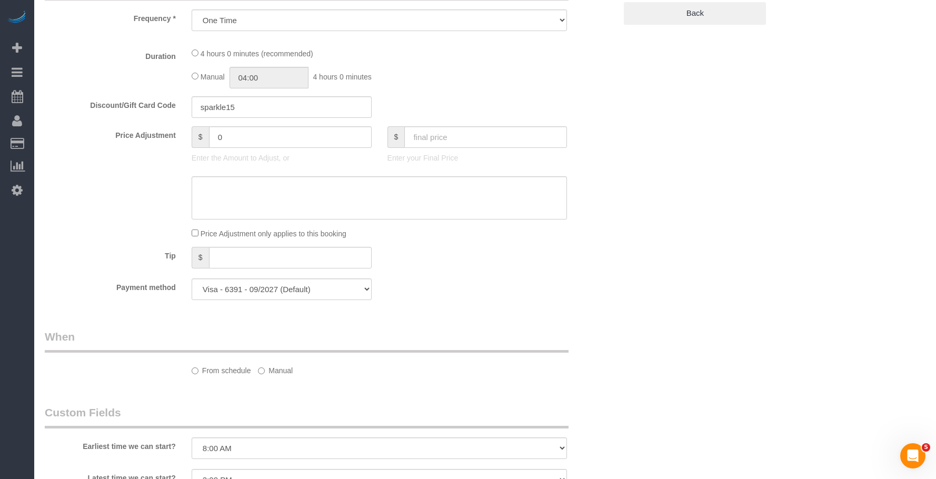
select select "object:955"
select select "spot1"
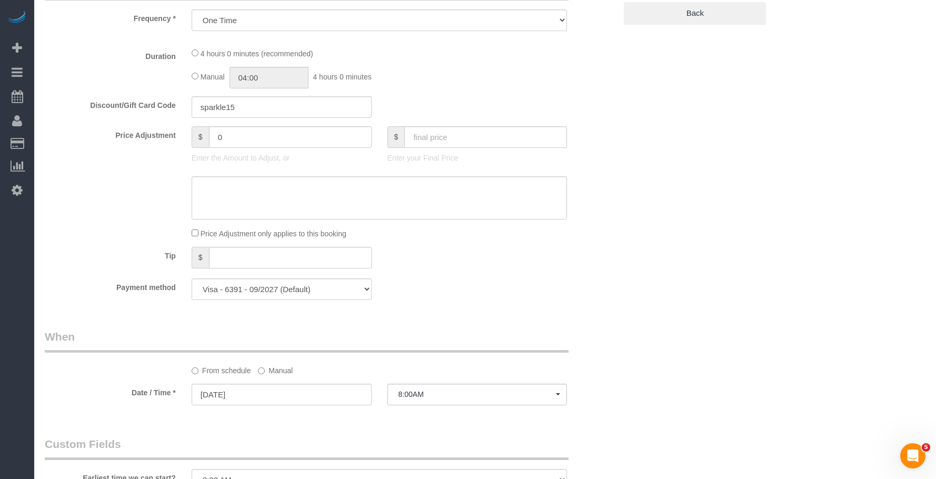
select select "240"
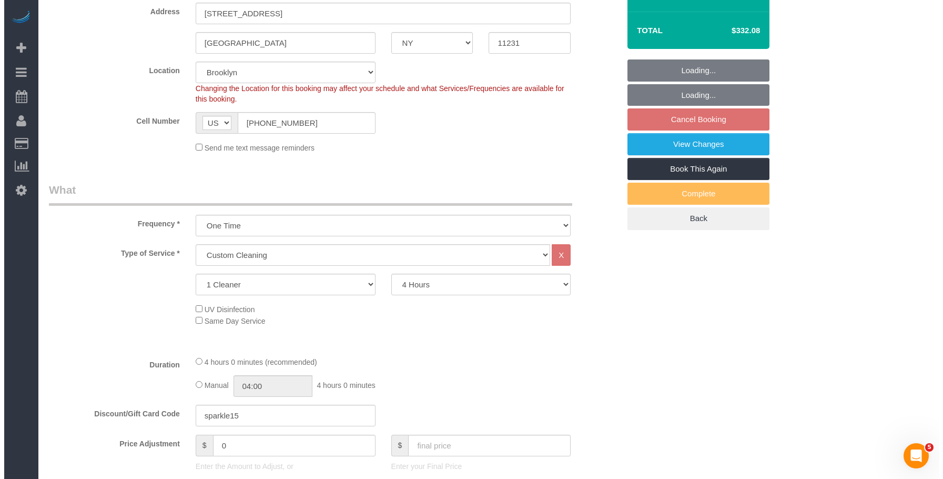
scroll to position [210, 0]
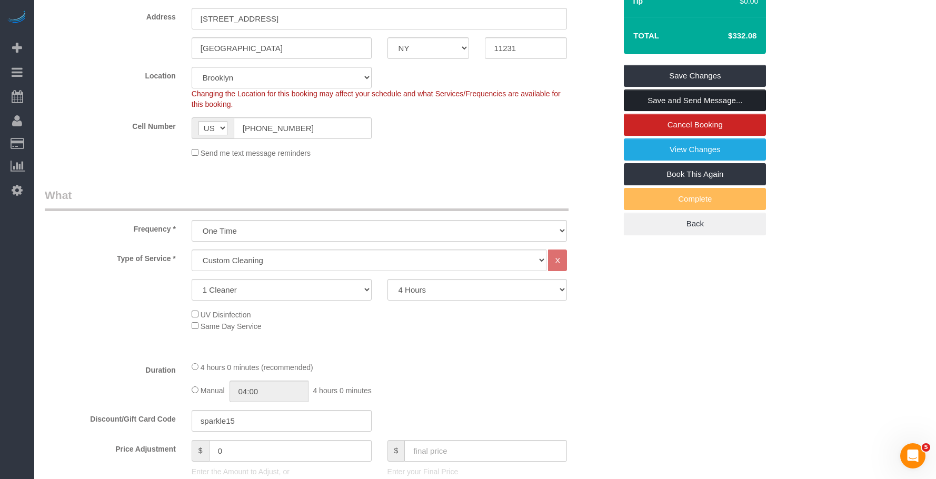
click at [739, 99] on link "Save and Send Message..." at bounding box center [695, 100] width 142 height 22
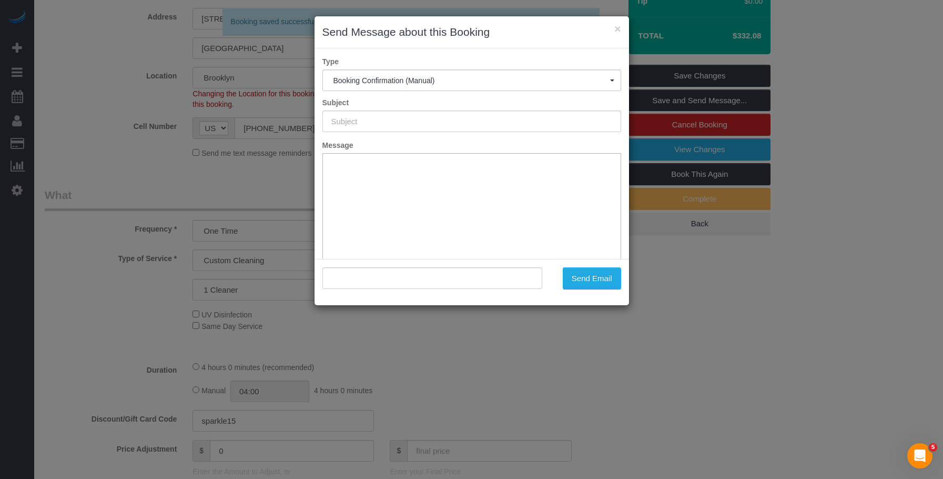
scroll to position [0, 0]
type input "Cleaning Confirmed for 09/26/2025 at 8:00am"
type input ""Brian Brennan" <bjbrennan@gmail.com>"
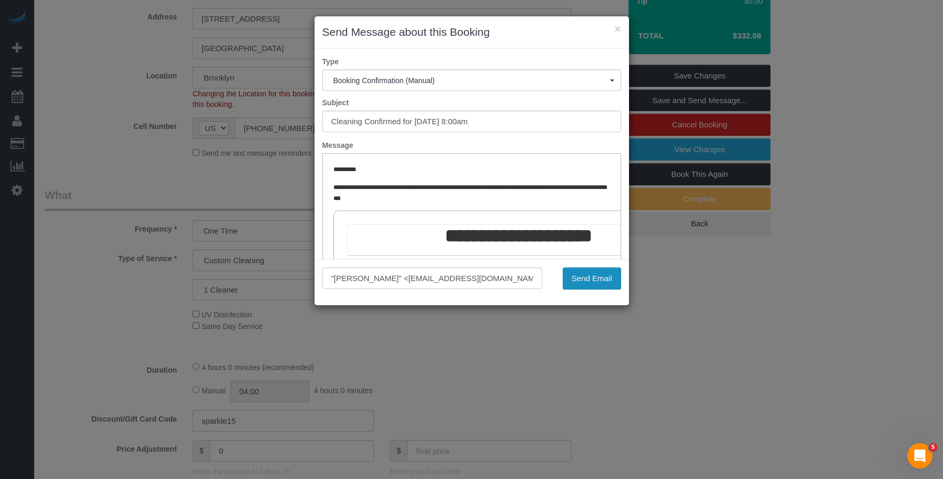
click at [608, 279] on button "Send Email" at bounding box center [592, 278] width 58 height 22
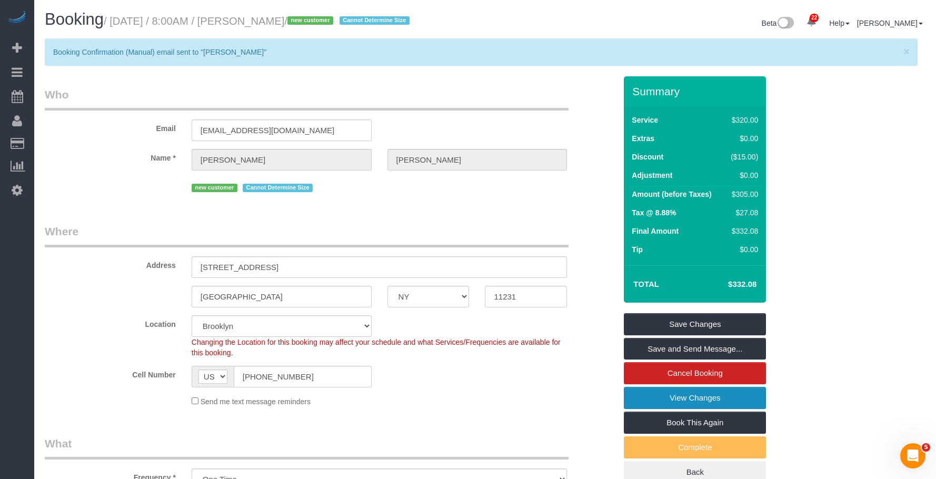
drag, startPoint x: 669, startPoint y: 397, endPoint x: 635, endPoint y: 380, distance: 37.9
click at [668, 397] on link "View Changes" at bounding box center [695, 398] width 142 height 22
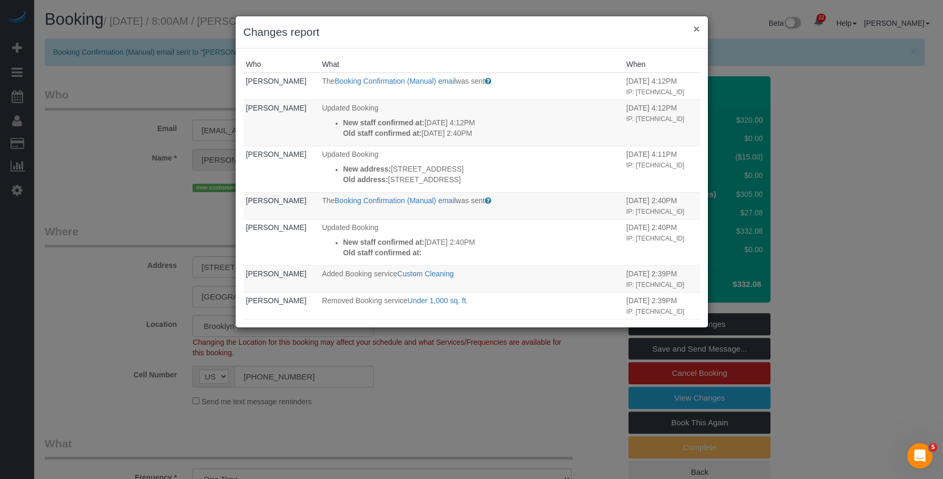
click at [698, 27] on button "×" at bounding box center [697, 28] width 6 height 11
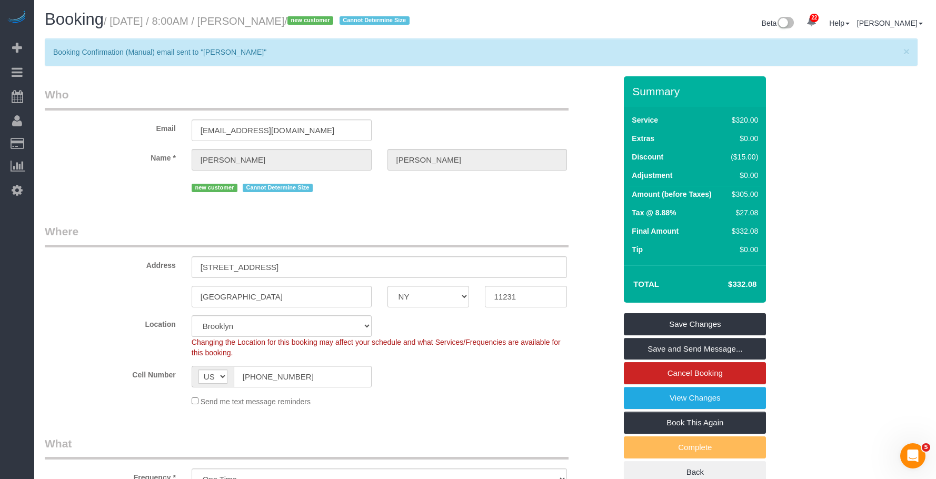
drag, startPoint x: 116, startPoint y: 22, endPoint x: 331, endPoint y: 23, distance: 215.7
click at [331, 23] on small "/ September 26, 2025 / 8:00AM / Brian Brennan / new customer Cannot Determine S…" at bounding box center [258, 21] width 309 height 12
copy small "September 26, 2025 / 8:00AM / Brian Brennan"
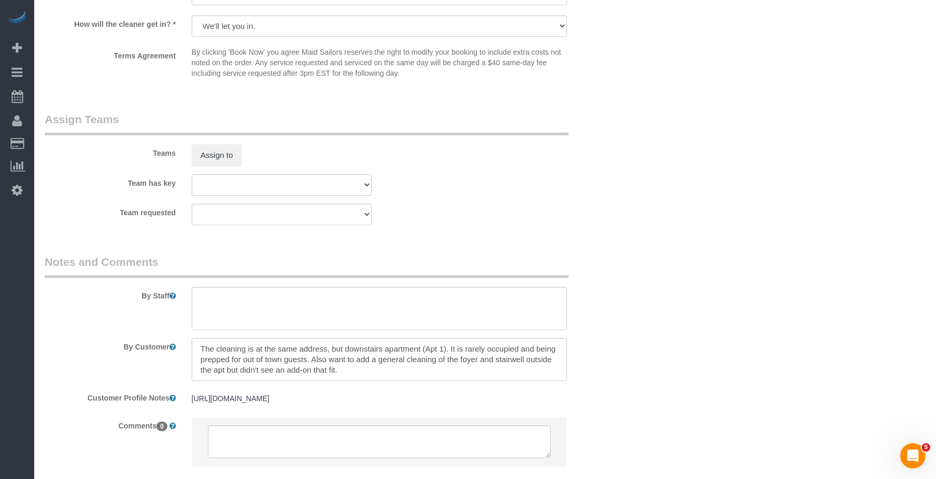
scroll to position [1158, 0]
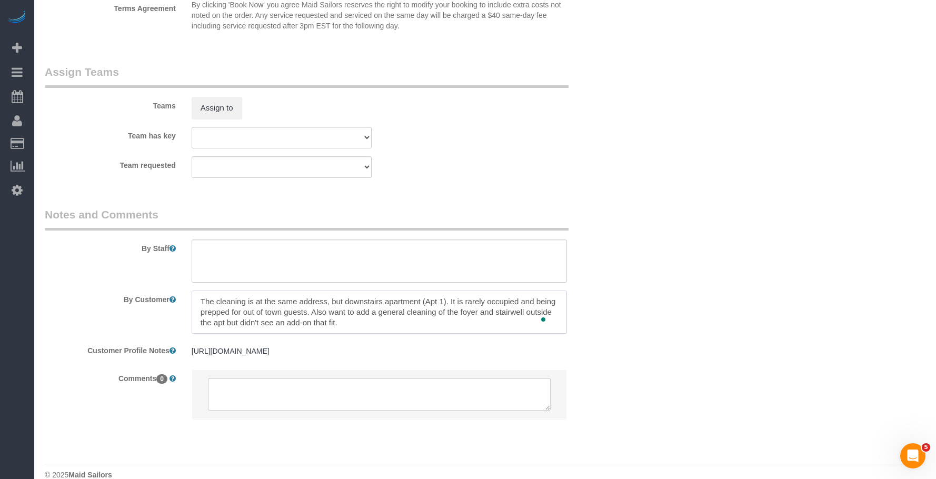
drag, startPoint x: 513, startPoint y: 346, endPoint x: 567, endPoint y: 355, distance: 54.3
click at [567, 355] on sui-booking-comments "By Staff By Customer Customer Profile Notes https://www.zillow.com/homedetails/…" at bounding box center [330, 318] width 571 height 223
click at [433, 324] on textarea "To enrich screen reader interactions, please activate Accessibility in Grammarl…" at bounding box center [380, 311] width 376 height 43
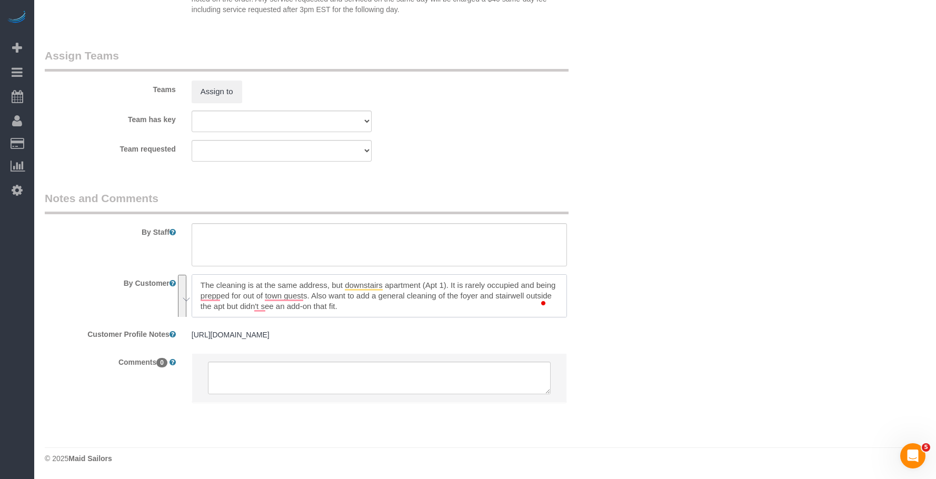
click at [400, 313] on textarea "To enrich screen reader interactions, please activate Accessibility in Grammarl…" at bounding box center [380, 295] width 376 height 43
drag, startPoint x: 481, startPoint y: 153, endPoint x: 396, endPoint y: 100, distance: 100.9
click at [481, 153] on div "Team requested 000- Donna Mercado 000 - Partnerships 000 - TEAM JOB 0 - Christo…" at bounding box center [330, 151] width 587 height 22
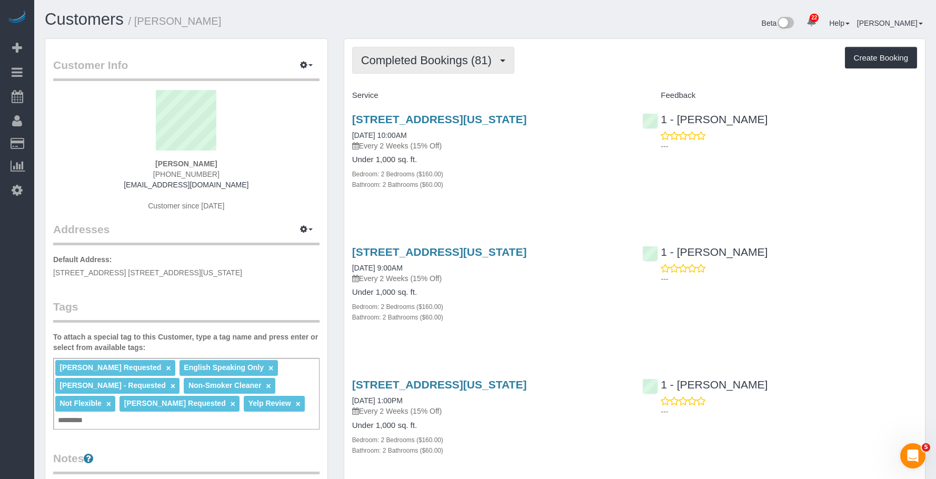
click at [420, 59] on span "Completed Bookings (81)" at bounding box center [429, 60] width 136 height 13
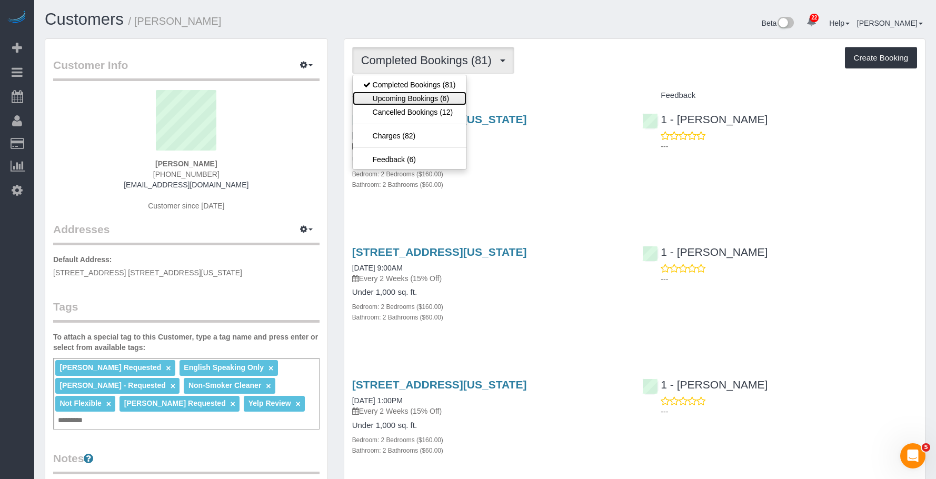
click at [413, 96] on link "Upcoming Bookings (6)" at bounding box center [410, 99] width 114 height 14
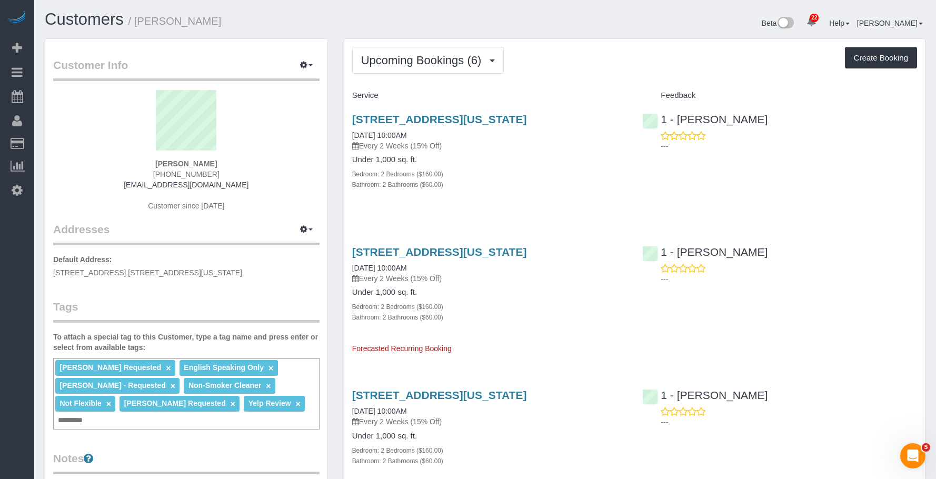
drag, startPoint x: 188, startPoint y: 19, endPoint x: 214, endPoint y: 19, distance: 26.3
click at [214, 19] on h1 "Customers / [PERSON_NAME]" at bounding box center [261, 20] width 433 height 18
copy small "[PERSON_NAME]"
click at [430, 62] on span "Upcoming Bookings (6)" at bounding box center [424, 60] width 126 height 13
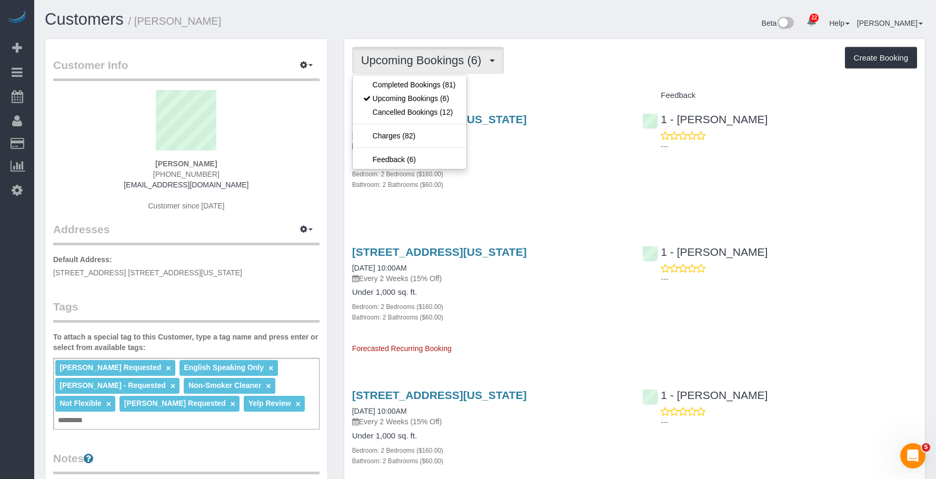
click at [630, 57] on div "Upcoming Bookings (6) Completed Bookings (81) Upcoming Bookings (6) Cancelled B…" at bounding box center [634, 60] width 565 height 27
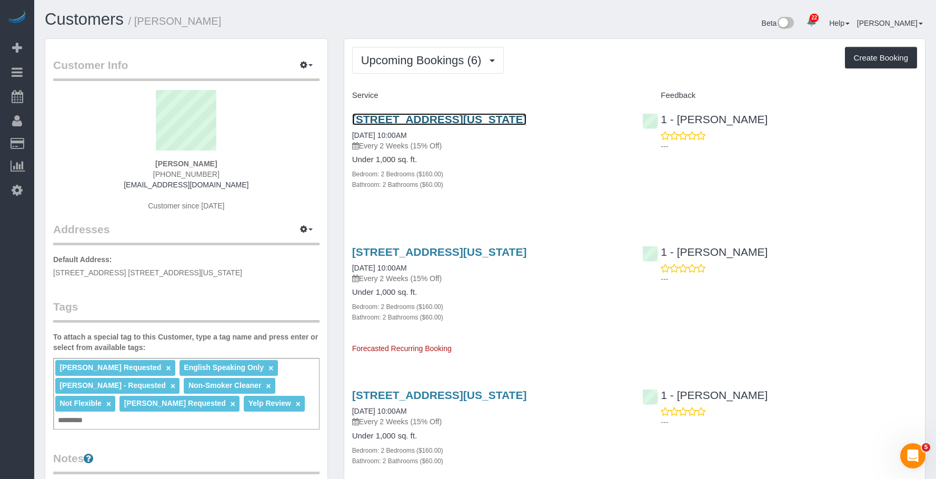
click at [423, 117] on link "[STREET_ADDRESS][US_STATE]" at bounding box center [439, 119] width 175 height 12
drag, startPoint x: 742, startPoint y: 120, endPoint x: 680, endPoint y: 118, distance: 62.7
click at [680, 118] on div "1 - [PERSON_NAME] ---" at bounding box center [779, 130] width 290 height 52
copy link "[PERSON_NAME]"
drag, startPoint x: 581, startPoint y: 39, endPoint x: 690, endPoint y: 4, distance: 114.1
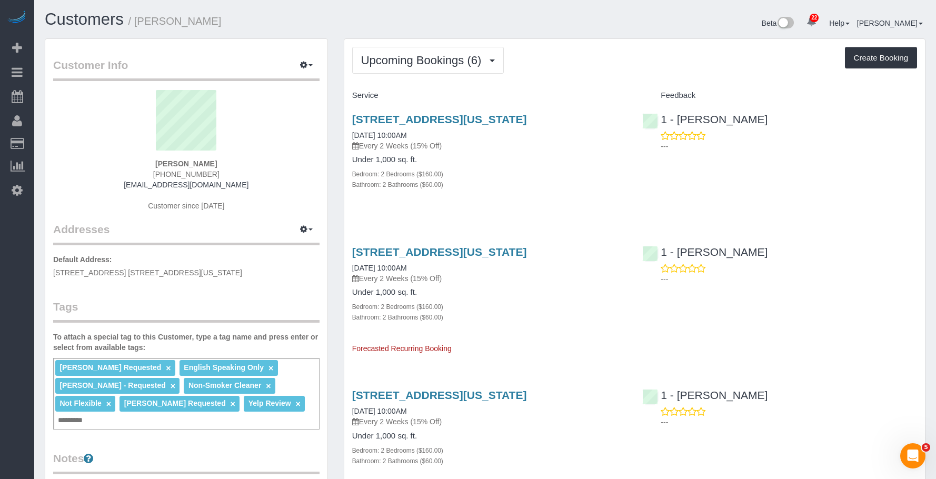
click at [438, 58] on span "Upcoming Bookings (6)" at bounding box center [424, 60] width 126 height 13
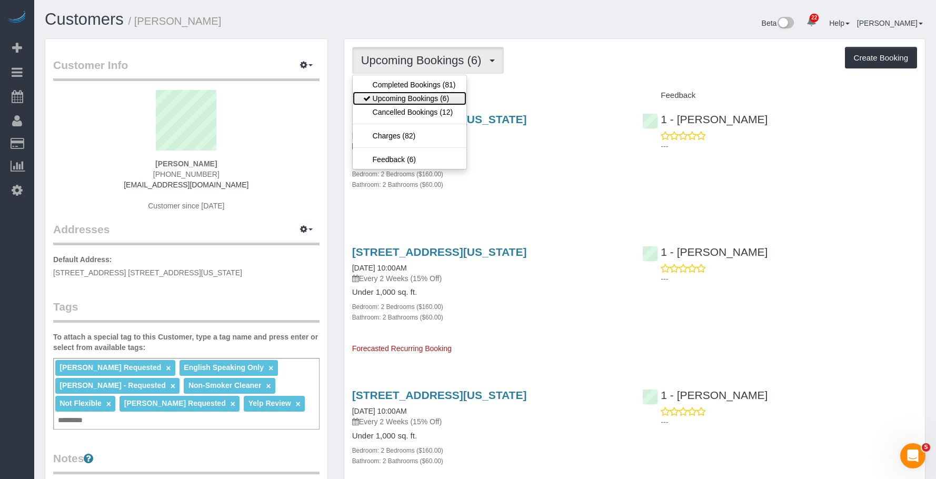
drag, startPoint x: 422, startPoint y: 97, endPoint x: 456, endPoint y: 113, distance: 37.9
click at [422, 97] on link "Upcoming Bookings (6)" at bounding box center [410, 99] width 114 height 14
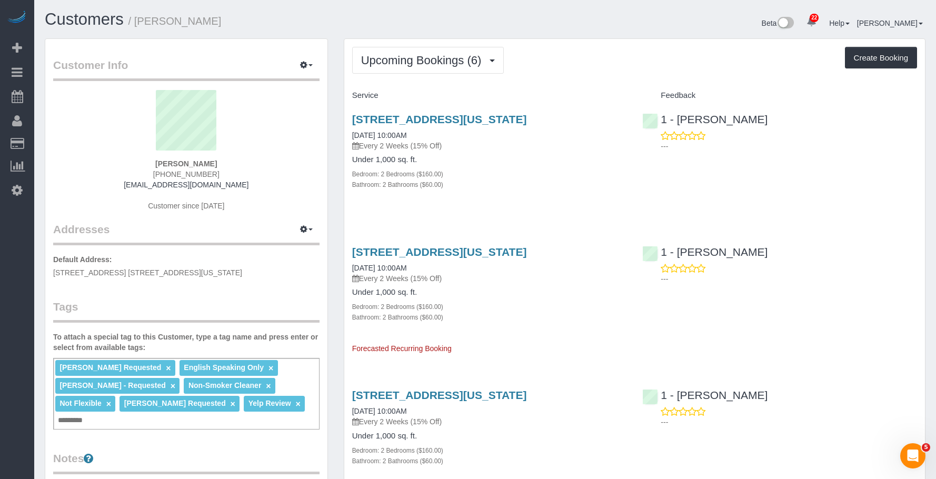
click at [545, 163] on h4 "Under 1,000 sq. ft." at bounding box center [489, 159] width 275 height 9
click at [546, 159] on h4 "Under 1,000 sq. ft." at bounding box center [489, 159] width 275 height 9
click at [527, 118] on link "[STREET_ADDRESS][US_STATE]" at bounding box center [439, 119] width 175 height 12
drag, startPoint x: 641, startPoint y: 64, endPoint x: 730, endPoint y: 5, distance: 106.4
click at [642, 63] on div "Upcoming Bookings (6) Completed Bookings (81) Upcoming Bookings (6) Cancelled B…" at bounding box center [634, 60] width 565 height 27
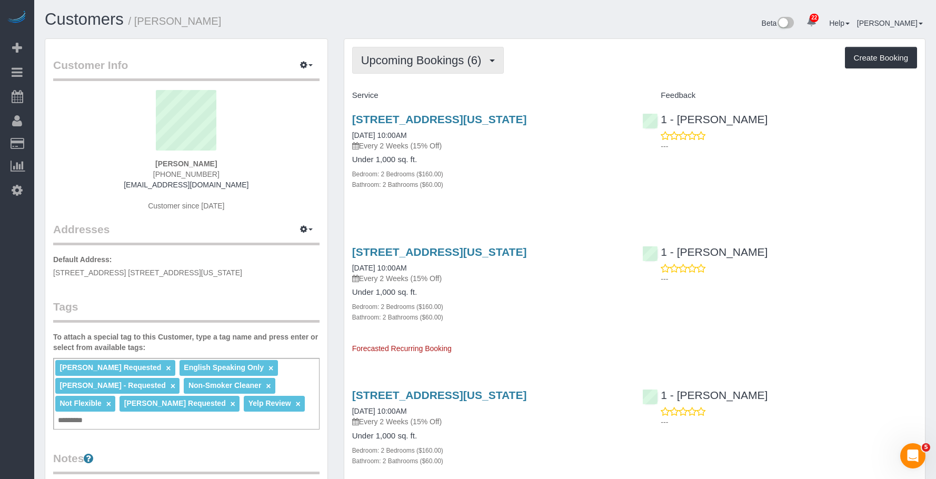
click at [423, 65] on span "Upcoming Bookings (6)" at bounding box center [424, 60] width 126 height 13
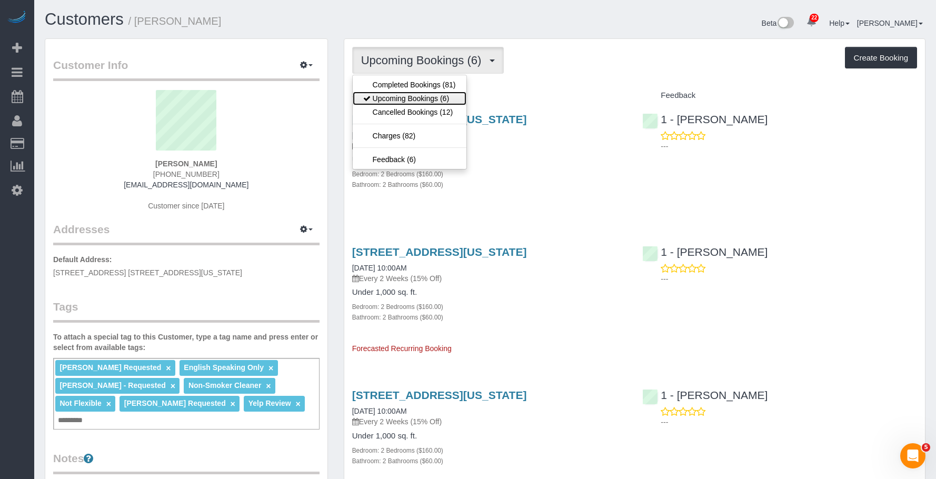
drag, startPoint x: 412, startPoint y: 98, endPoint x: 465, endPoint y: 122, distance: 58.2
click at [412, 99] on link "Upcoming Bookings (6)" at bounding box center [410, 99] width 114 height 14
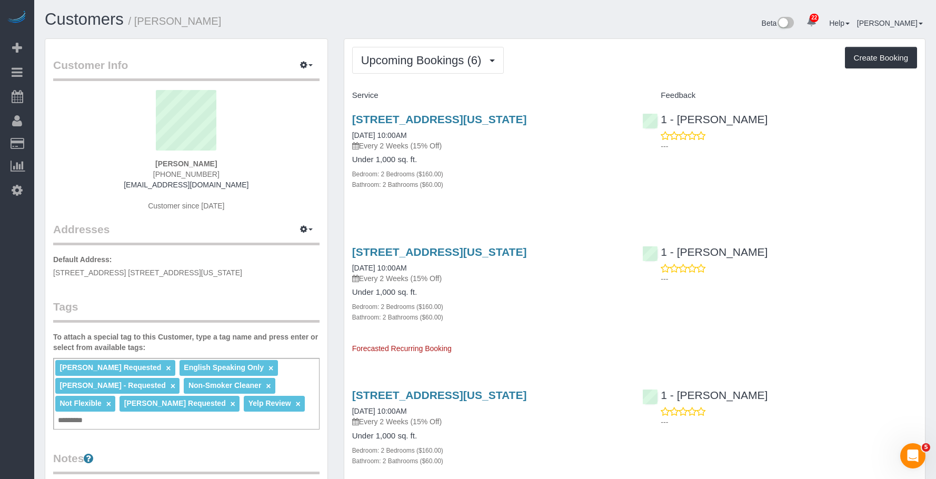
click at [544, 150] on p "Every 2 Weeks (15% Off)" at bounding box center [489, 145] width 275 height 11
click at [546, 126] on div "[STREET_ADDRESS][US_STATE] [DATE] 10:00AM Every 2 Weeks (15% Off)" at bounding box center [489, 132] width 275 height 38
click at [527, 117] on link "[STREET_ADDRESS][US_STATE]" at bounding box center [439, 119] width 175 height 12
drag, startPoint x: 378, startPoint y: 52, endPoint x: 378, endPoint y: 94, distance: 42.6
click at [379, 52] on button "Upcoming Bookings (6)" at bounding box center [428, 60] width 152 height 27
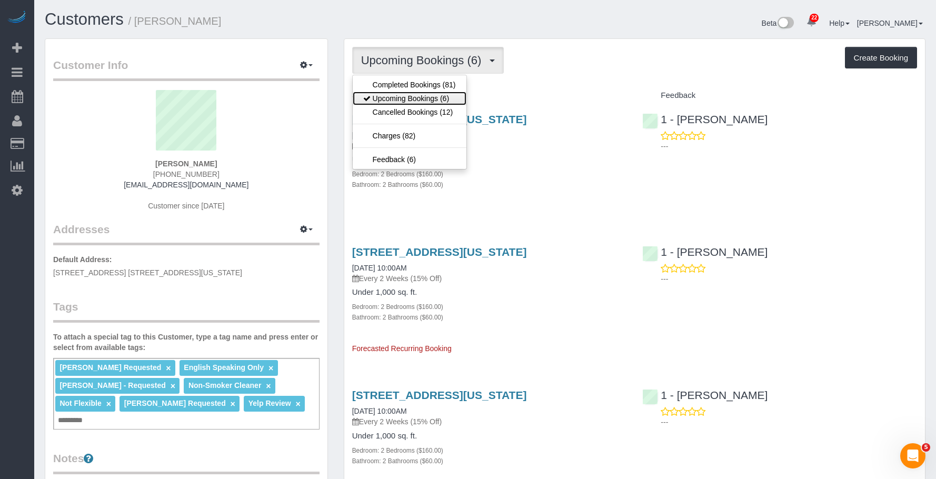
drag, startPoint x: 377, startPoint y: 96, endPoint x: 401, endPoint y: 102, distance: 25.4
click at [377, 96] on link "Upcoming Bookings (6)" at bounding box center [410, 99] width 114 height 14
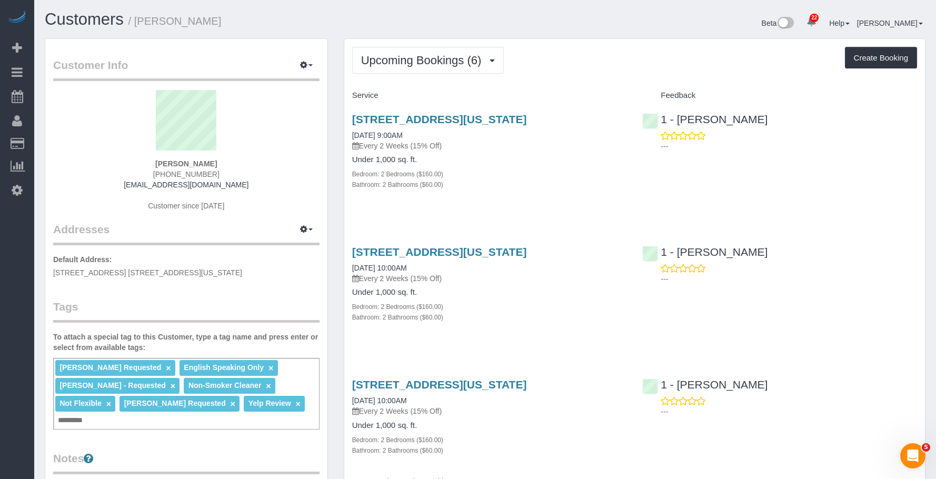
click at [560, 185] on div "Bathroom: 2 Bathrooms ($60.00)" at bounding box center [489, 184] width 275 height 11
click at [530, 285] on div "[STREET_ADDRESS][US_STATE] [DATE] 10:00AM Every 2 Weeks (15% Off) Under 1,000 s…" at bounding box center [489, 290] width 290 height 106
click at [605, 73] on div "Upcoming Bookings (6) Completed Bookings (81) Upcoming Bookings (6) Cancelled B…" at bounding box center [634, 60] width 565 height 27
drag, startPoint x: 416, startPoint y: 53, endPoint x: 397, endPoint y: 93, distance: 43.8
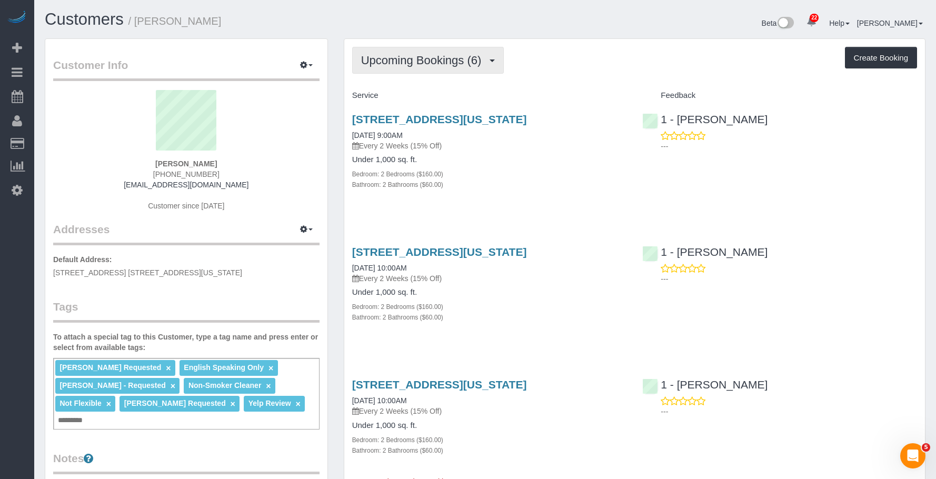
click at [416, 53] on button "Upcoming Bookings (6)" at bounding box center [428, 60] width 152 height 27
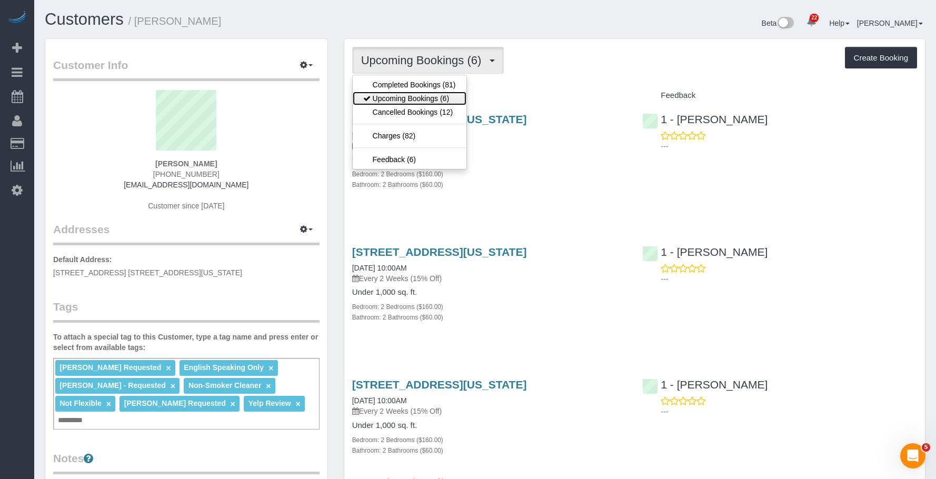
click at [387, 98] on link "Upcoming Bookings (6)" at bounding box center [410, 99] width 114 height 14
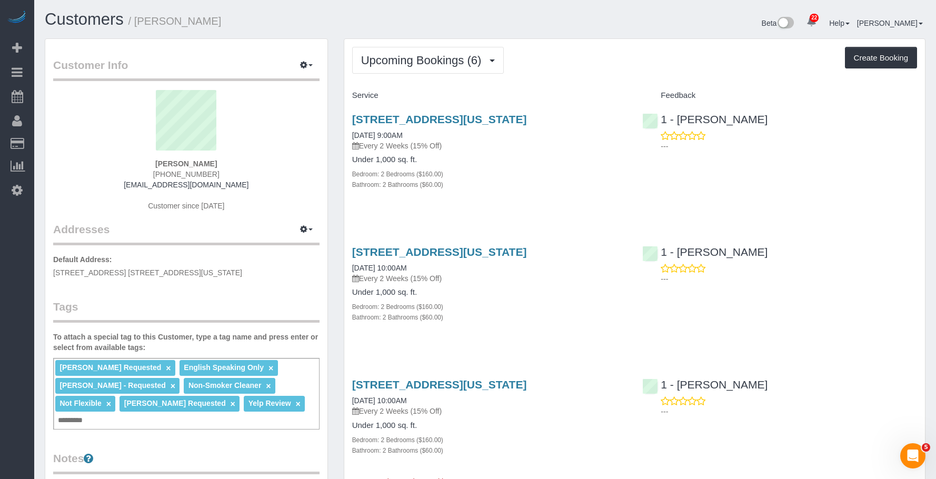
drag, startPoint x: 357, startPoint y: 116, endPoint x: 620, endPoint y: 115, distance: 263.1
click at [620, 115] on div "[STREET_ADDRESS][US_STATE] [DATE] 9:00AM Every 2 Weeks (15% Off) Under 1,000 sq…" at bounding box center [489, 157] width 290 height 106
drag, startPoint x: 347, startPoint y: 246, endPoint x: 620, endPoint y: 249, distance: 273.1
click at [620, 249] on div "[STREET_ADDRESS][US_STATE] [DATE] 10:00AM Every 2 Weeks (15% Off) Under 1,000 s…" at bounding box center [489, 290] width 290 height 106
copy link "[STREET_ADDRESS][US_STATE]"
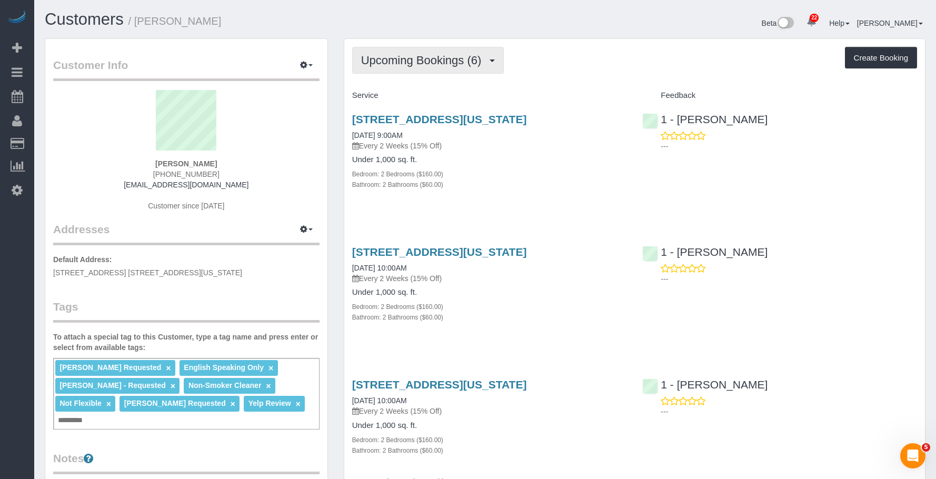
click at [416, 58] on span "Upcoming Bookings (6)" at bounding box center [424, 60] width 126 height 13
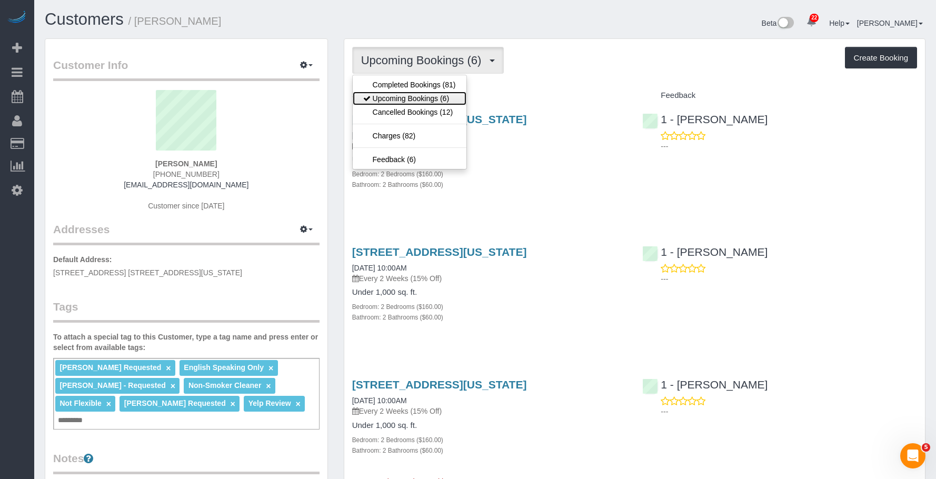
click at [416, 99] on link "Upcoming Bookings (6)" at bounding box center [410, 99] width 114 height 14
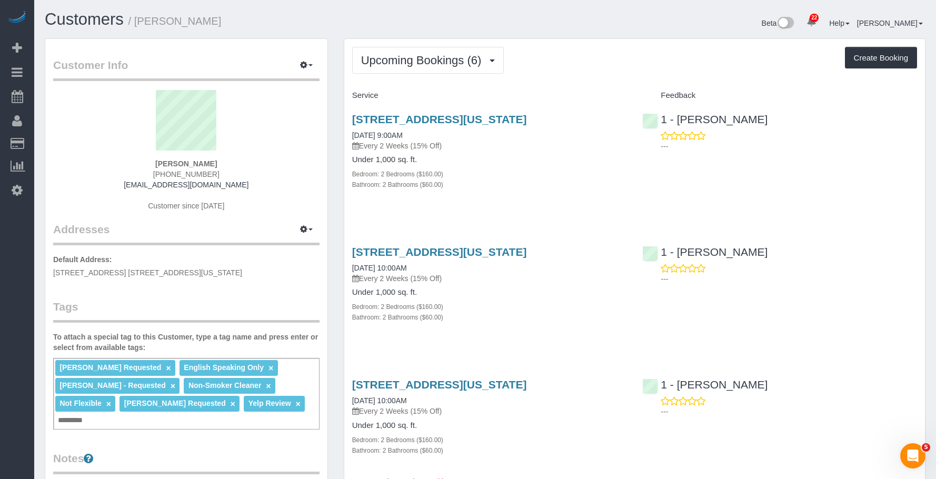
click at [535, 185] on div "Bathroom: 2 Bathrooms ($60.00)" at bounding box center [489, 184] width 275 height 11
click at [519, 269] on div "[STREET_ADDRESS][US_STATE] [DATE] 10:00AM Every 2 Weeks (15% Off)" at bounding box center [489, 265] width 275 height 38
click at [527, 250] on link "[STREET_ADDRESS][US_STATE]" at bounding box center [439, 252] width 175 height 12
drag, startPoint x: 746, startPoint y: 116, endPoint x: 678, endPoint y: 118, distance: 68.4
click at [678, 118] on div "1 - [PERSON_NAME] ---" at bounding box center [779, 130] width 290 height 52
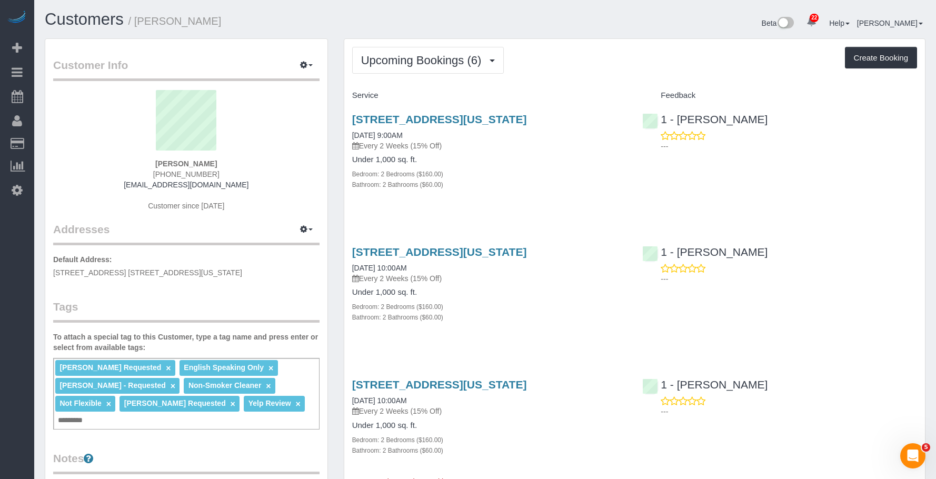
copy link "[PERSON_NAME]"
click at [289, 422] on div "[PERSON_NAME] Requested × English Speaking Only × [PERSON_NAME] - Requested × N…" at bounding box center [186, 394] width 266 height 72
paste input "**********"
type input "**********"
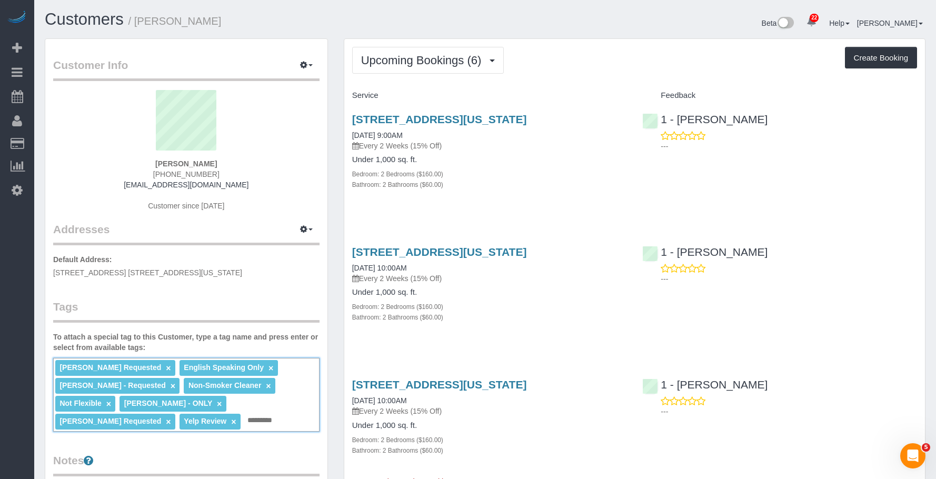
click at [166, 367] on link "×" at bounding box center [168, 368] width 5 height 9
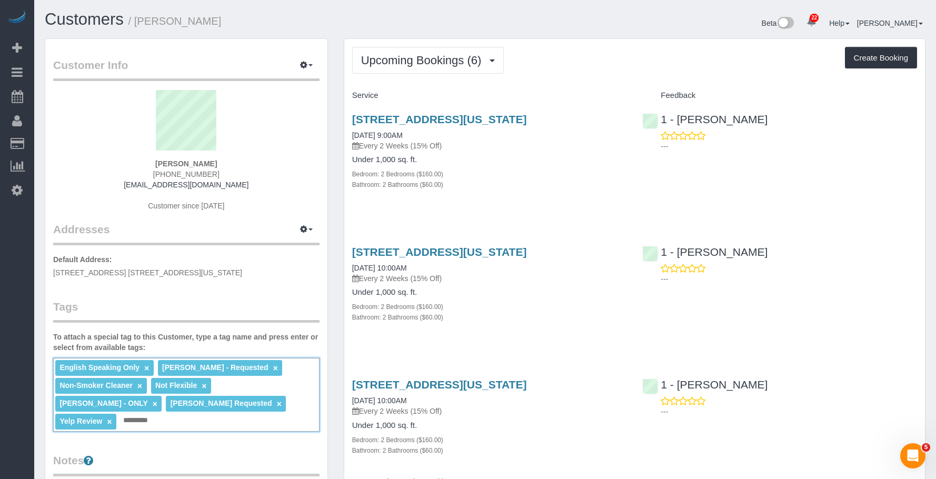
click at [277, 368] on link "×" at bounding box center [275, 368] width 5 height 9
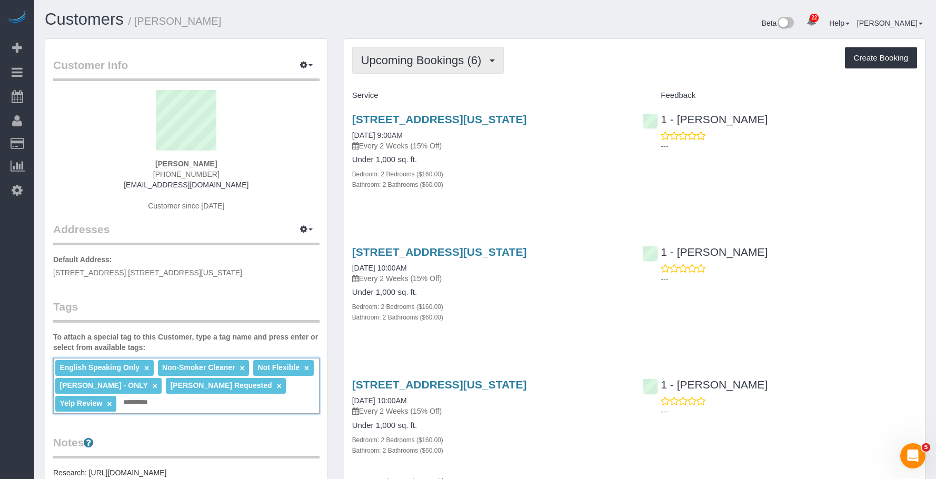
click at [420, 60] on span "Upcoming Bookings (6)" at bounding box center [424, 60] width 126 height 13
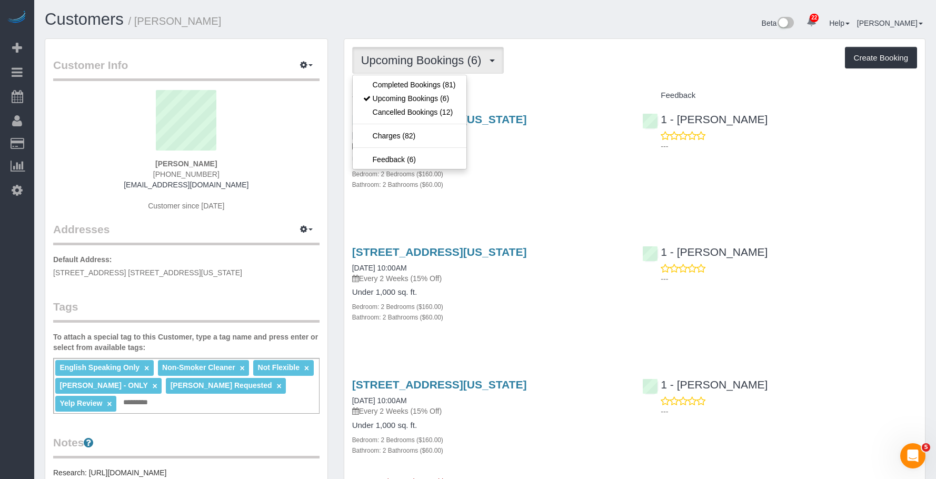
click at [517, 182] on div "Bathroom: 2 Bathrooms ($60.00)" at bounding box center [489, 184] width 275 height 11
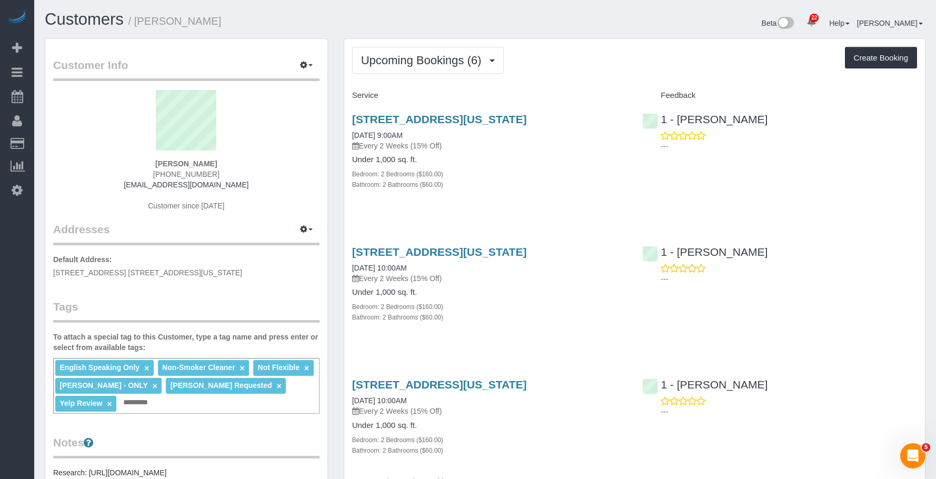
click at [514, 290] on h4 "Under 1,000 sq. ft." at bounding box center [489, 292] width 275 height 9
click at [527, 252] on link "[STREET_ADDRESS][US_STATE]" at bounding box center [439, 252] width 175 height 12
click at [415, 60] on span "Upcoming Bookings (6)" at bounding box center [424, 60] width 126 height 13
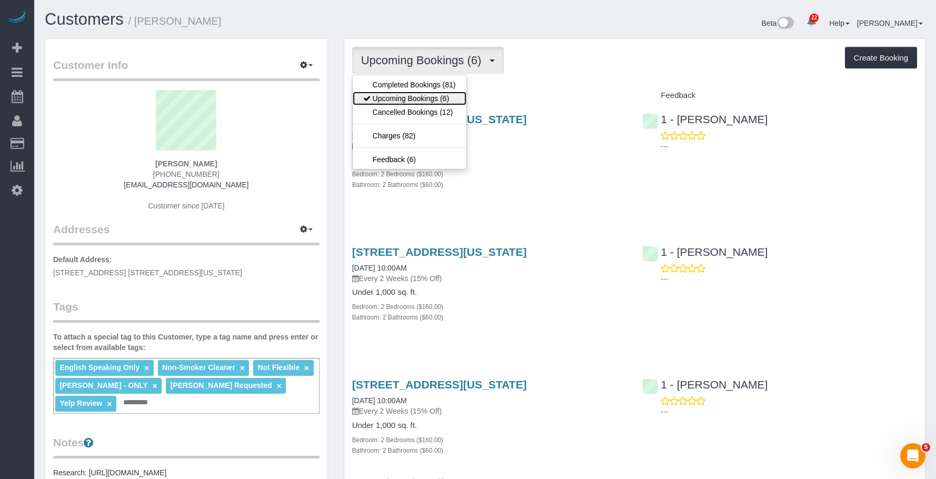
click at [418, 98] on link "Upcoming Bookings (6)" at bounding box center [410, 99] width 114 height 14
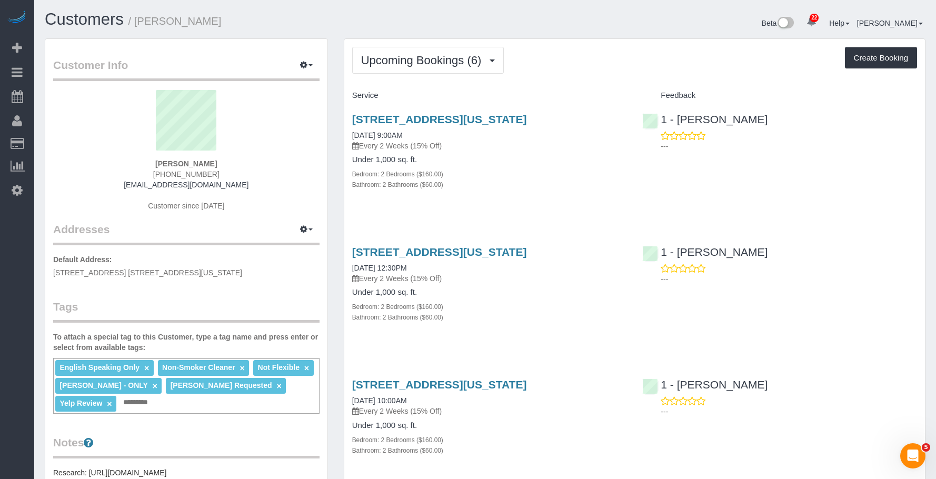
click at [541, 177] on div "Bedroom: 2 Bedrooms ($160.00)" at bounding box center [489, 173] width 275 height 11
drag, startPoint x: 371, startPoint y: 56, endPoint x: 373, endPoint y: 84, distance: 28.5
click at [371, 56] on span "Upcoming Bookings (6)" at bounding box center [424, 60] width 126 height 13
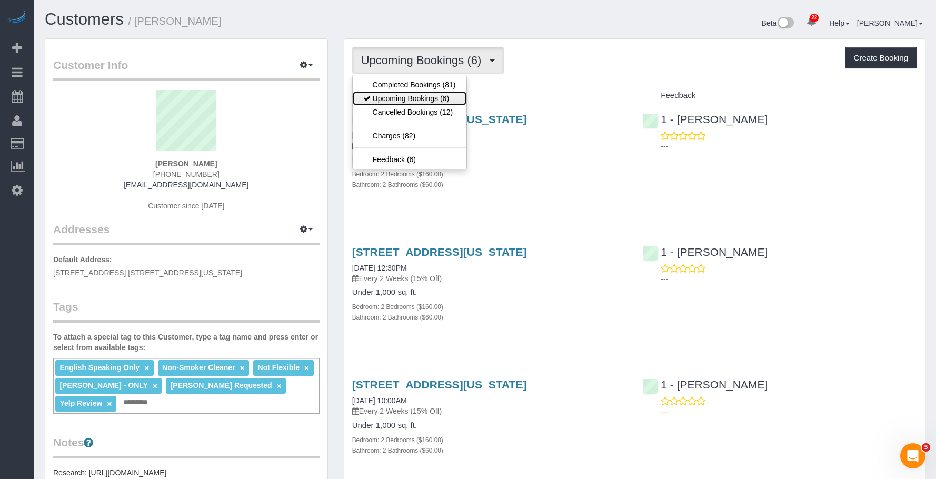
click at [375, 99] on link "Upcoming Bookings (6)" at bounding box center [410, 99] width 114 height 14
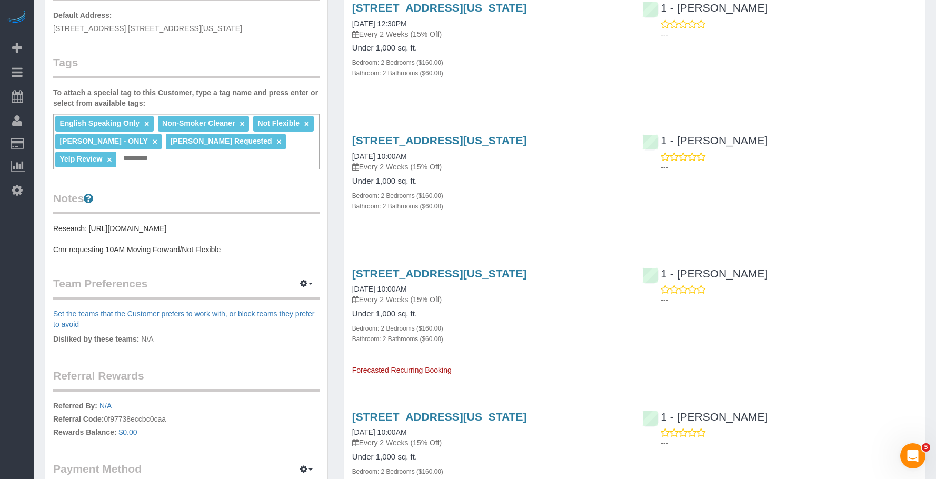
scroll to position [263, 0]
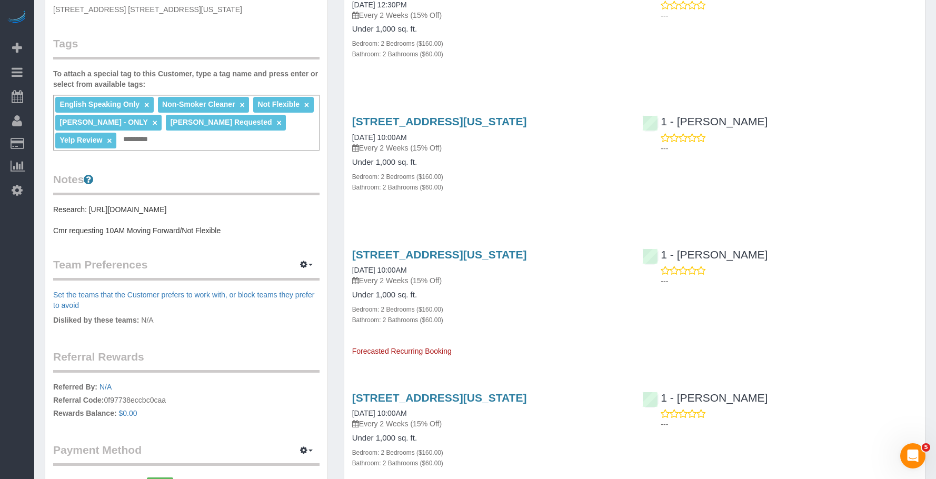
click at [508, 178] on div "Bedroom: 2 Bedrooms ($160.00)" at bounding box center [489, 176] width 275 height 11
drag, startPoint x: 85, startPoint y: 94, endPoint x: 202, endPoint y: 114, distance: 118.0
click at [85, 94] on link "Active Bookings" at bounding box center [100, 95] width 132 height 21
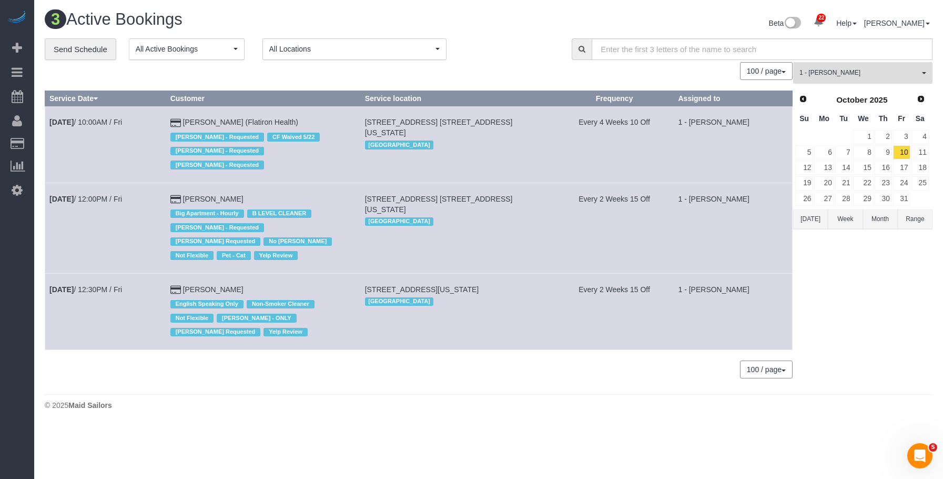
click at [861, 72] on span "1 - [PERSON_NAME]" at bounding box center [860, 72] width 120 height 9
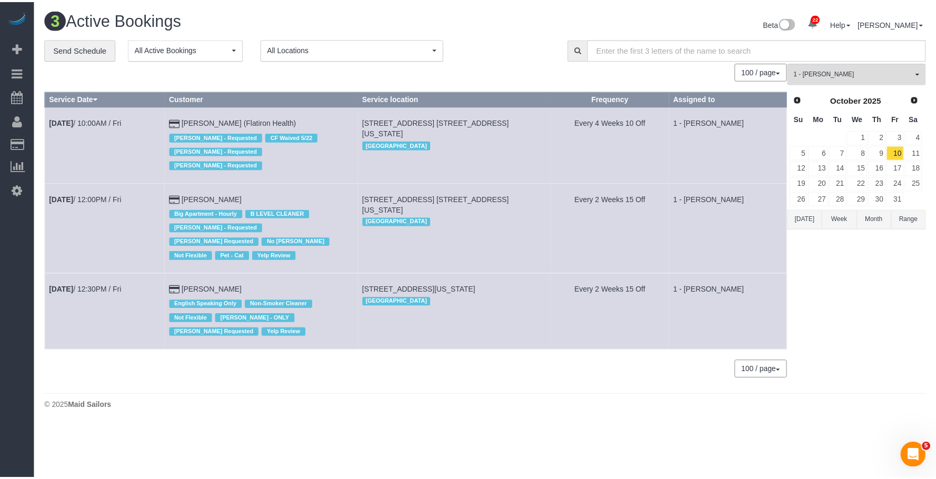
scroll to position [503, 0]
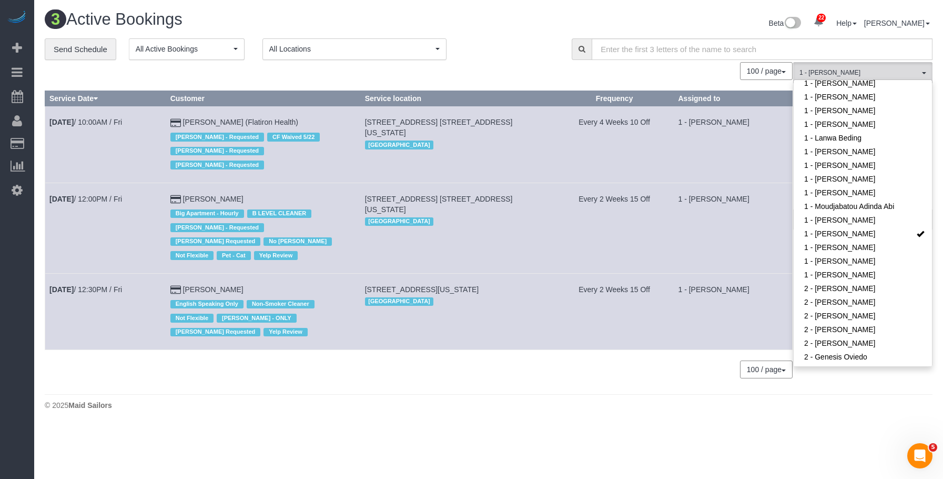
click at [524, 53] on div "**********" at bounding box center [300, 49] width 511 height 22
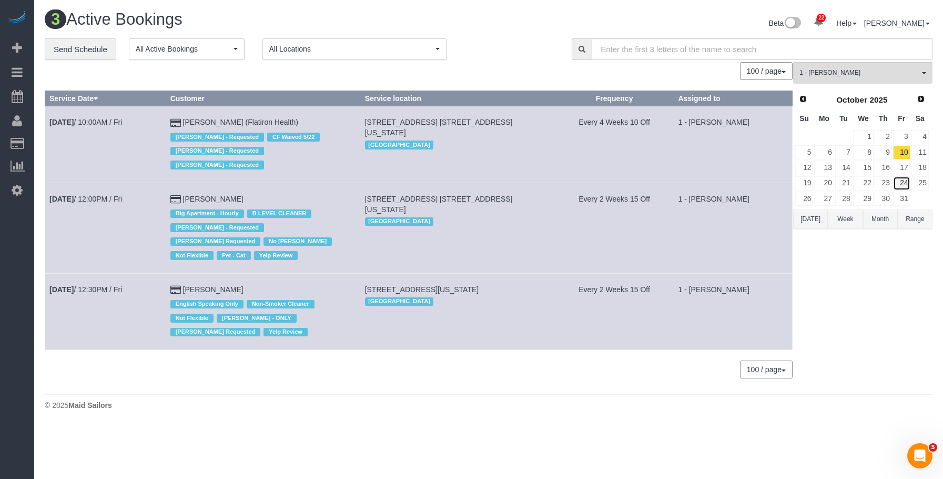
click at [902, 180] on link "24" at bounding box center [901, 183] width 17 height 14
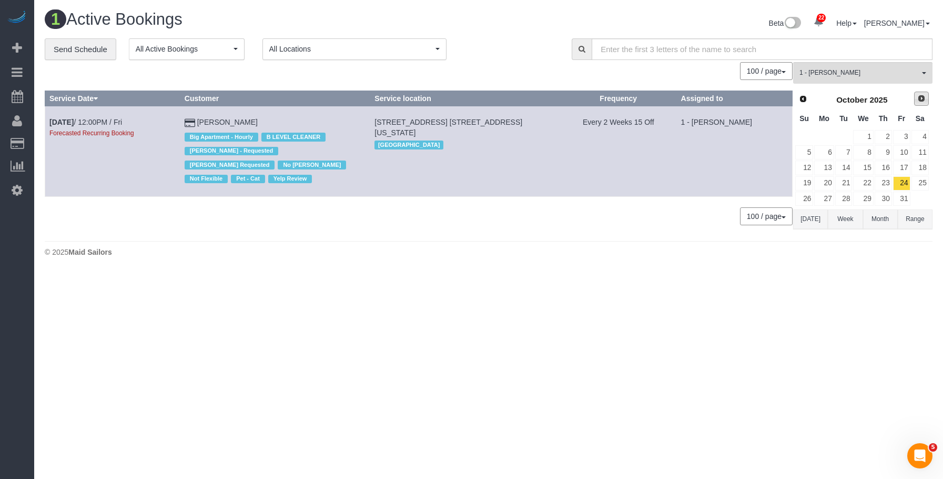
click at [924, 98] on span "Next" at bounding box center [922, 98] width 8 height 8
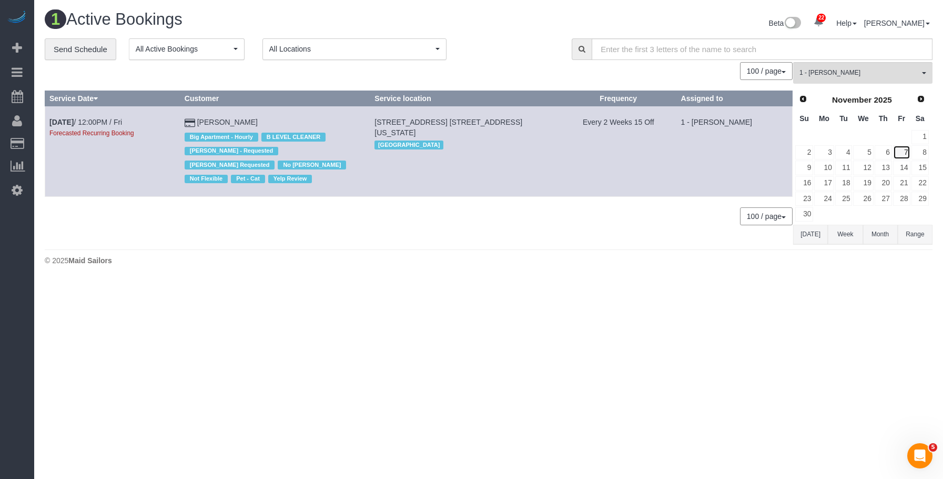
click at [904, 152] on link "7" at bounding box center [901, 152] width 17 height 14
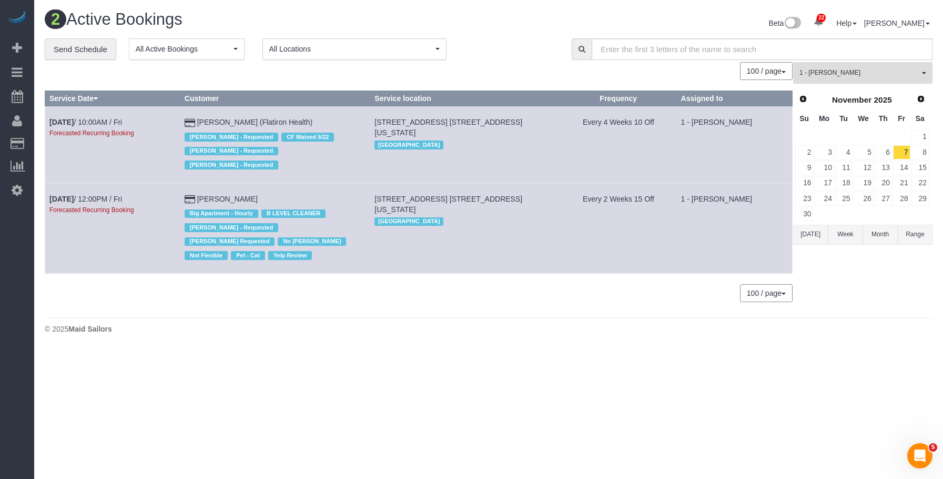
click at [855, 71] on span "1 - [PERSON_NAME]" at bounding box center [860, 72] width 120 height 9
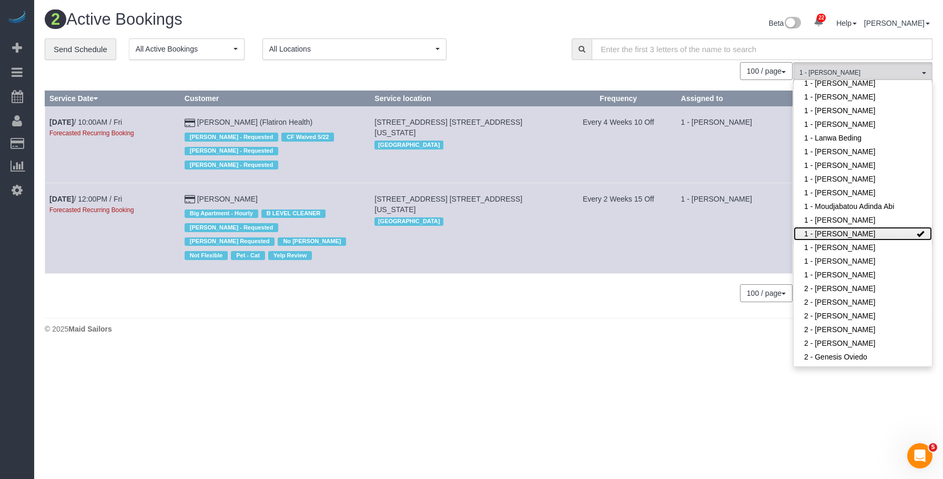
click at [859, 227] on link "1 - [PERSON_NAME]" at bounding box center [863, 234] width 138 height 14
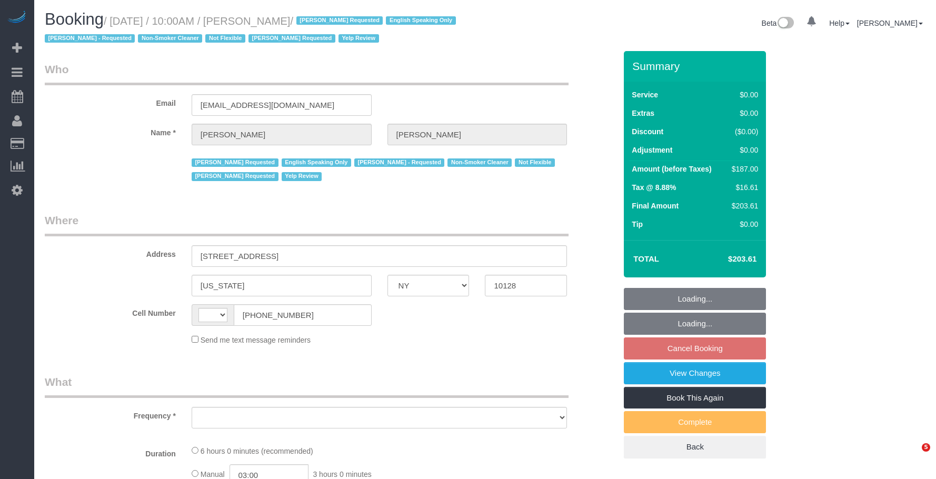
select select "NY"
select select "string:[GEOGRAPHIC_DATA]"
select select "object:463"
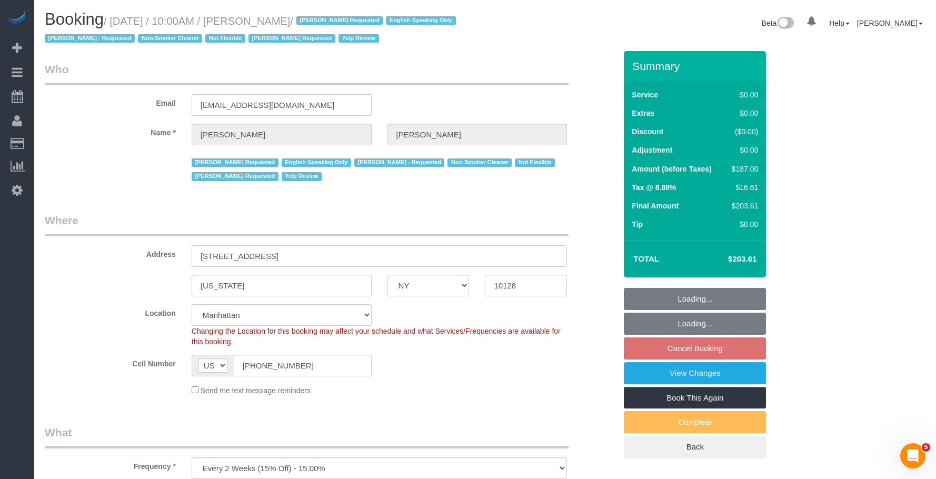
select select "string:stripe-pm_1PsPP14VGloSiKo7KAxZUUsI"
select select "number:89"
select select "number:90"
select select "number:15"
select select "number:5"
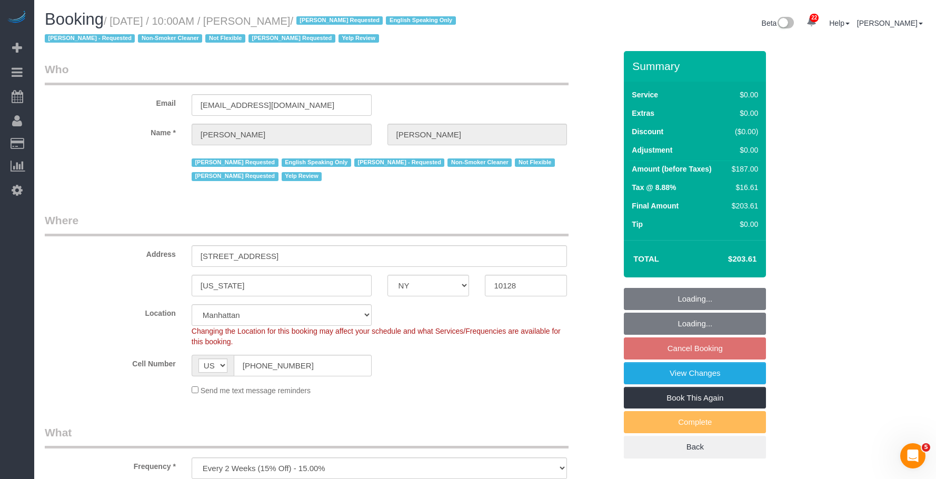
select select "2"
select select "spot3"
drag, startPoint x: 115, startPoint y: 18, endPoint x: 336, endPoint y: 19, distance: 220.5
click at [336, 19] on small "/ [DATE] / 10:00AM / [PERSON_NAME] / [PERSON_NAME] Requested English Speaking O…" at bounding box center [252, 29] width 414 height 29
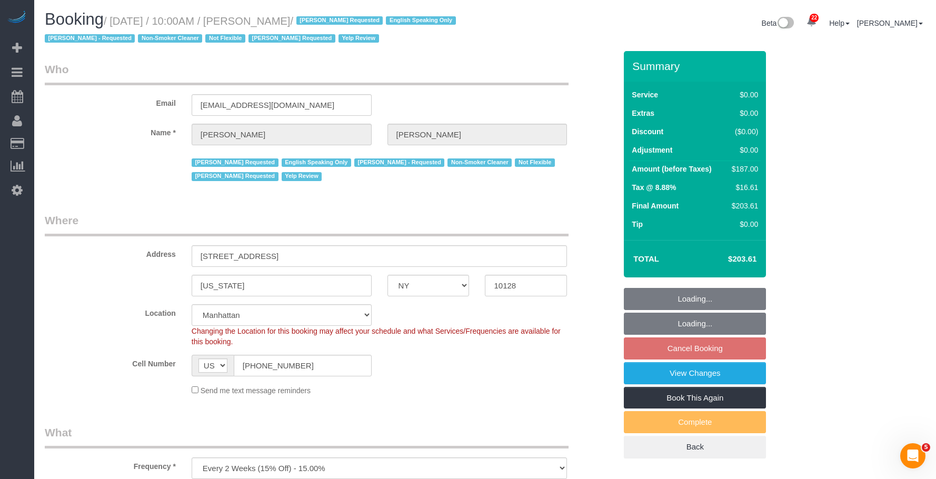
select select "object:1089"
copy small "[DATE] / 10:00AM / [PERSON_NAME]"
select select "2"
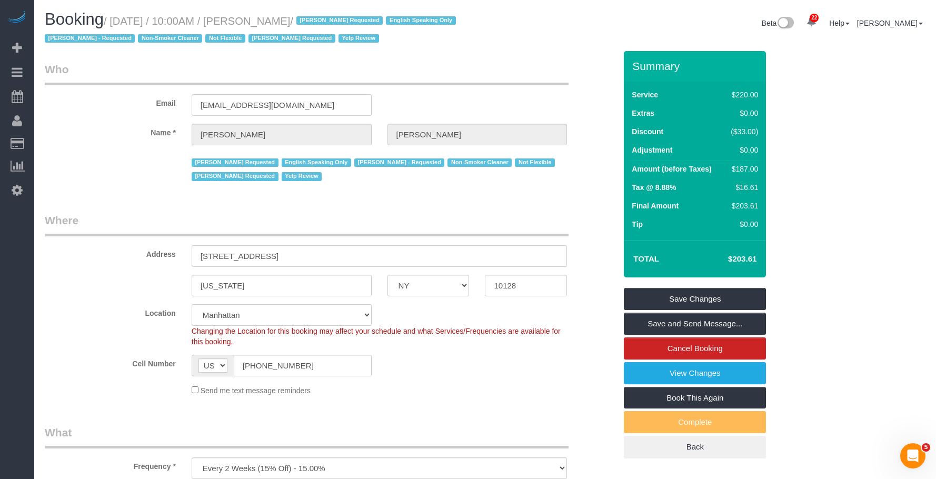
drag, startPoint x: 60, startPoint y: 93, endPoint x: 235, endPoint y: 19, distance: 190.1
click at [61, 93] on link "Active Bookings" at bounding box center [100, 95] width 132 height 21
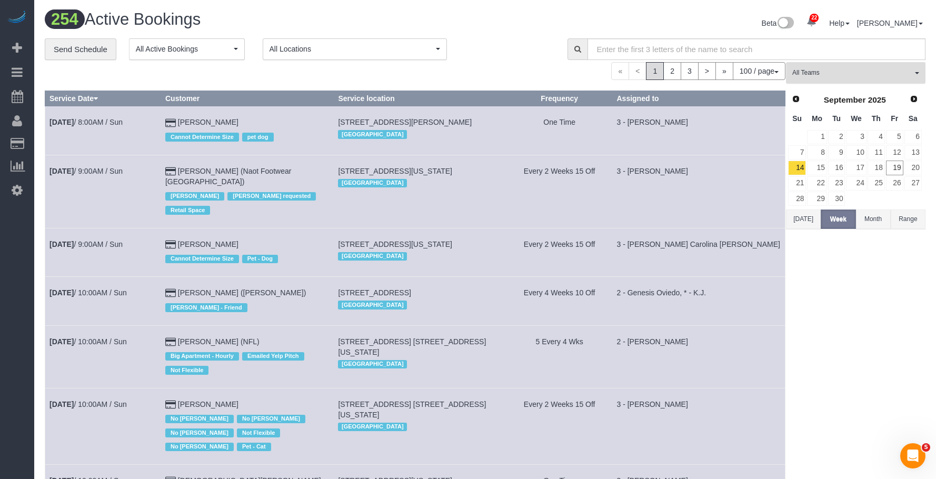
click at [869, 69] on span "All Teams" at bounding box center [852, 72] width 120 height 9
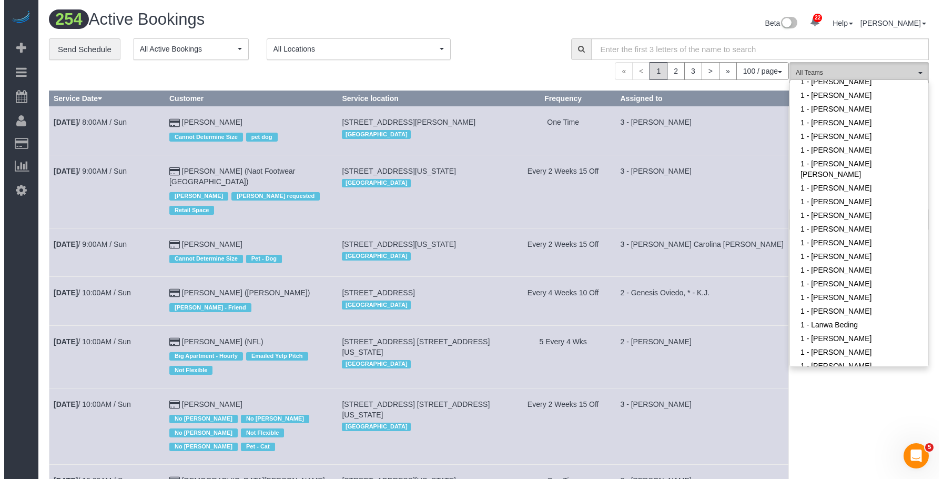
scroll to position [421, 0]
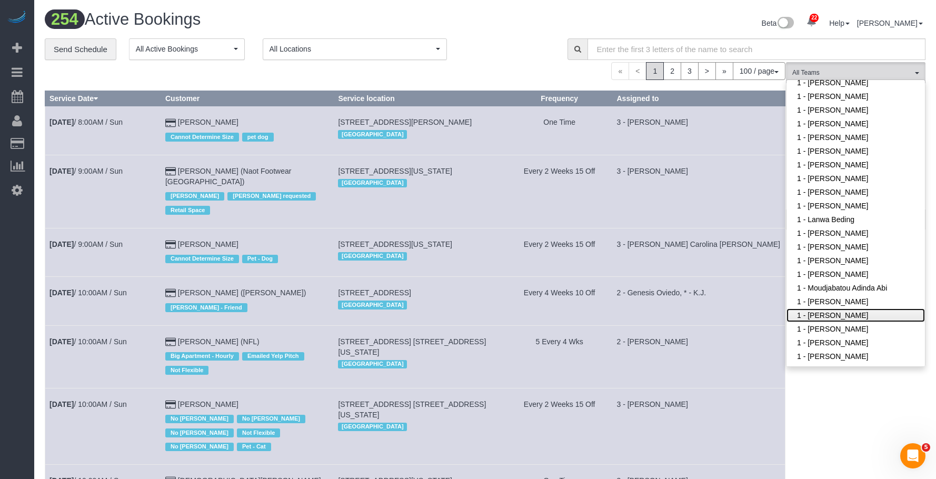
click at [846, 308] on link "1 - [PERSON_NAME]" at bounding box center [855, 315] width 138 height 14
drag, startPoint x: 513, startPoint y: 57, endPoint x: 589, endPoint y: 74, distance: 78.6
click at [513, 56] on div "**********" at bounding box center [298, 49] width 507 height 22
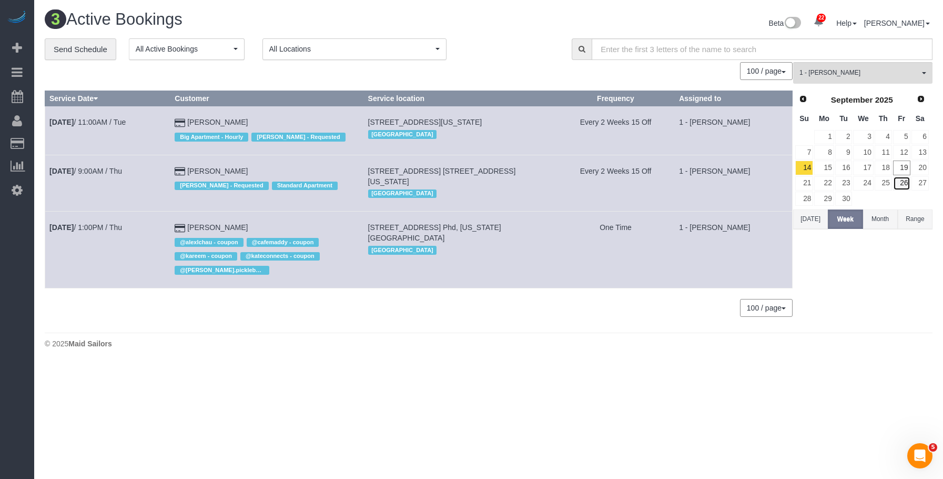
click at [902, 182] on link "26" at bounding box center [901, 183] width 17 height 14
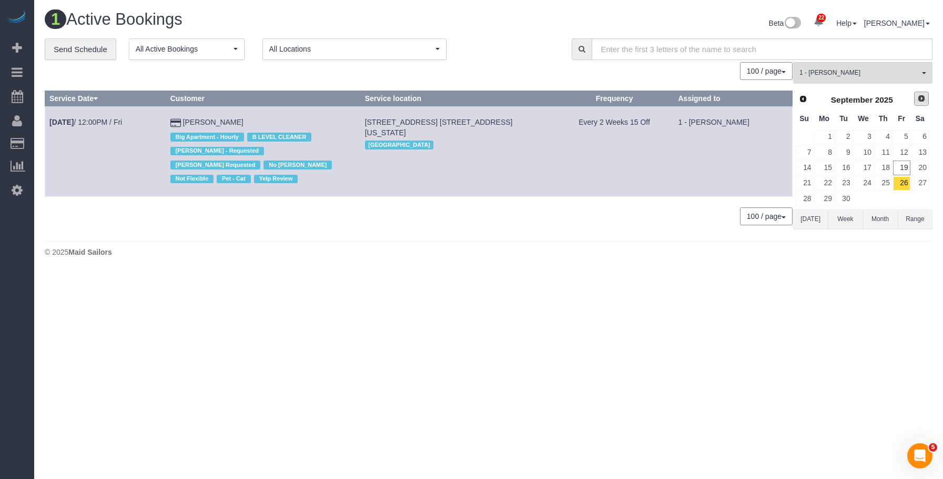
click at [921, 98] on span "Next" at bounding box center [922, 98] width 8 height 8
click at [902, 149] on link "10" at bounding box center [901, 152] width 17 height 14
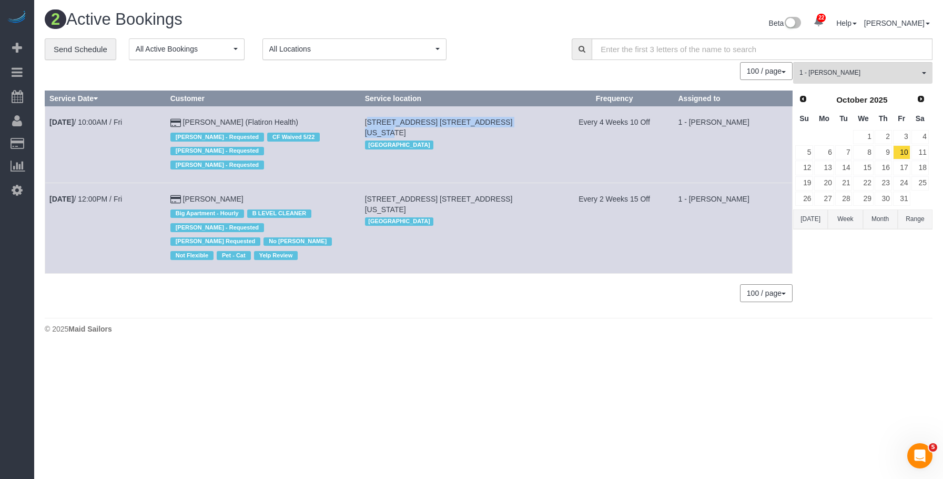
drag, startPoint x: 386, startPoint y: 118, endPoint x: 536, endPoint y: 121, distance: 150.5
click at [536, 121] on td "96 5th Ave, Apt. 6b, New York, NY 10011 Manhattan" at bounding box center [457, 144] width 195 height 76
copy span "96 5th Ave, Apt. 6b, New York, NY 10011"
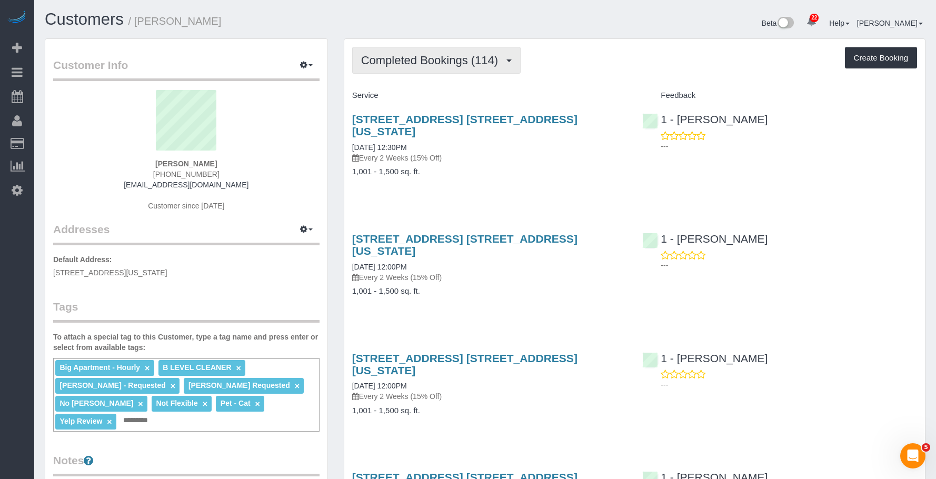
click at [466, 58] on span "Completed Bookings (114)" at bounding box center [432, 60] width 142 height 13
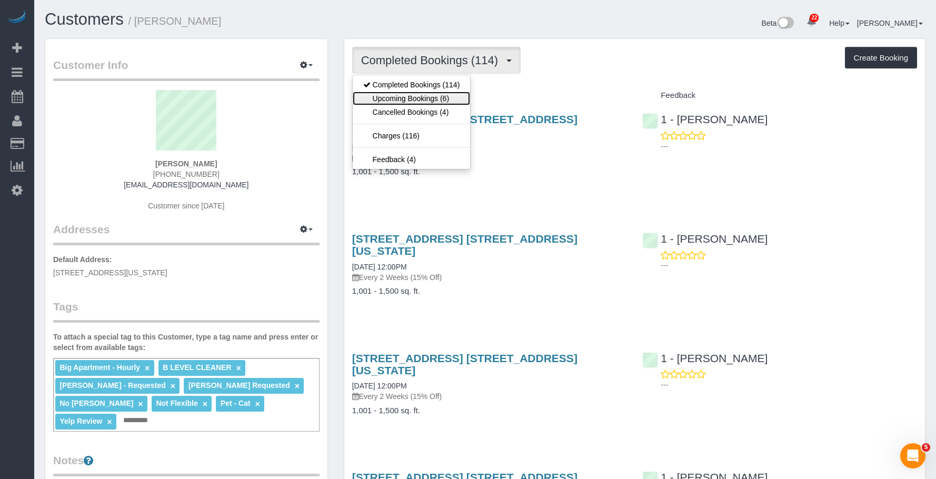
click at [441, 95] on link "Upcoming Bookings (6)" at bounding box center [412, 99] width 118 height 14
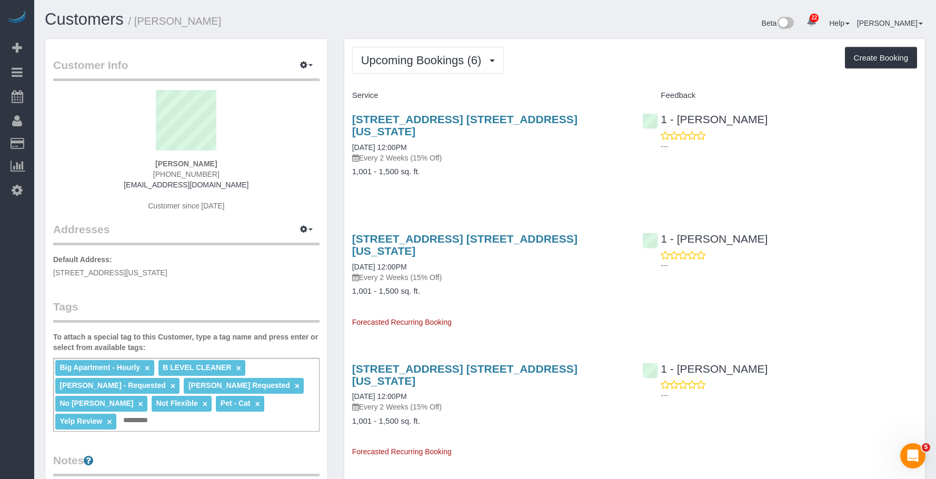
click at [535, 167] on h4 "1,001 - 1,500 sq. ft." at bounding box center [489, 171] width 275 height 9
click at [530, 167] on h4 "1,001 - 1,500 sq. ft." at bounding box center [489, 171] width 275 height 9
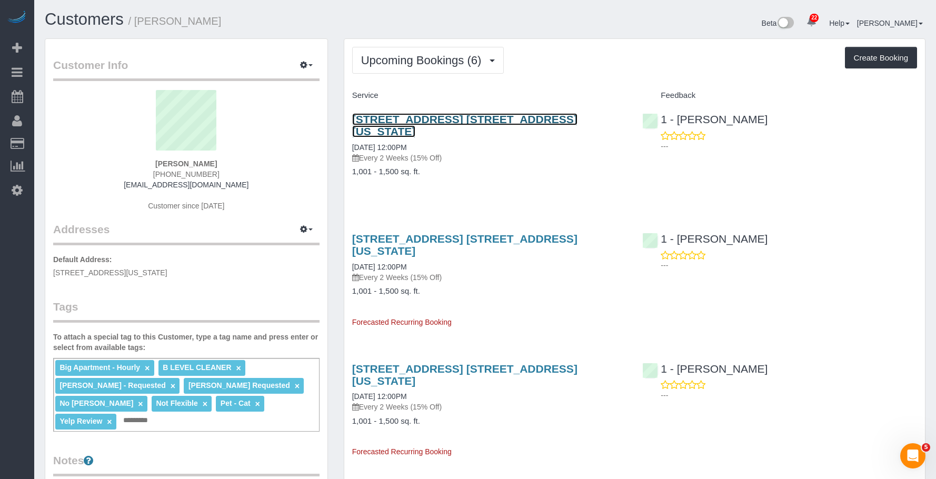
click at [447, 122] on link "[STREET_ADDRESS] [STREET_ADDRESS][US_STATE]" at bounding box center [464, 125] width 225 height 24
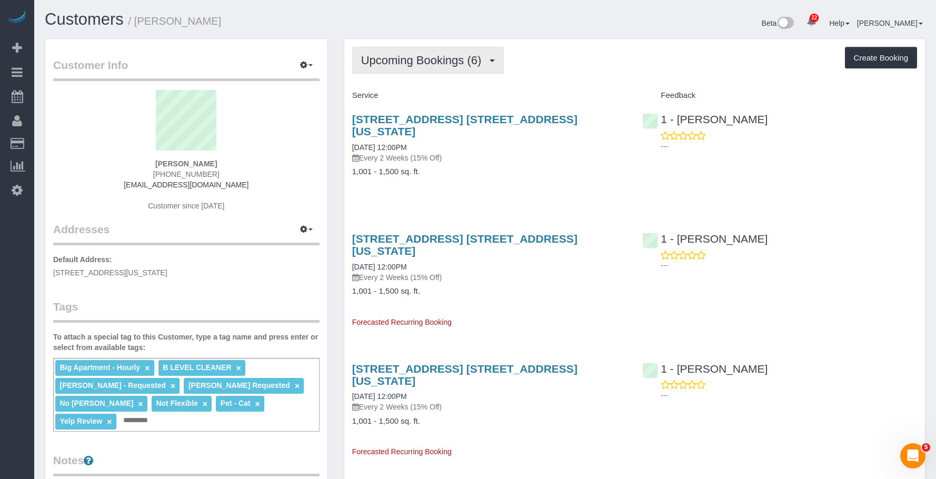
click at [436, 62] on span "Upcoming Bookings (6)" at bounding box center [424, 60] width 126 height 13
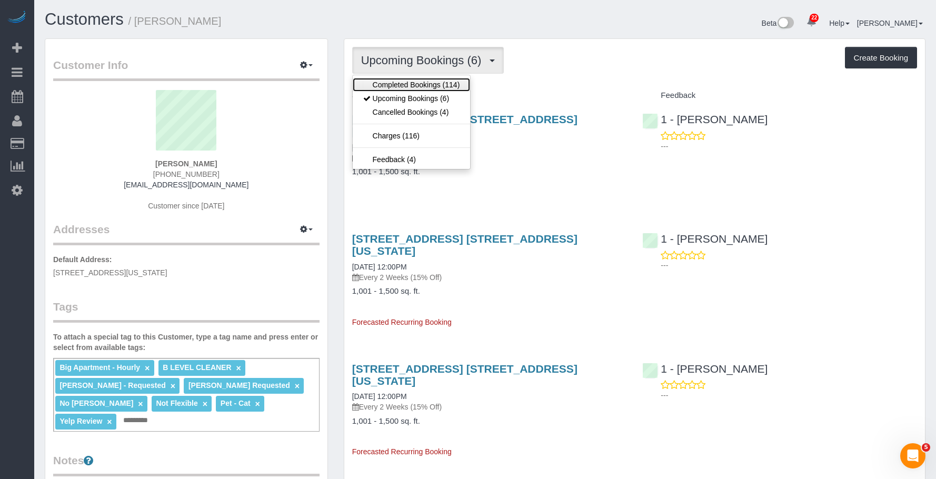
click at [414, 82] on link "Completed Bookings (114)" at bounding box center [412, 85] width 118 height 14
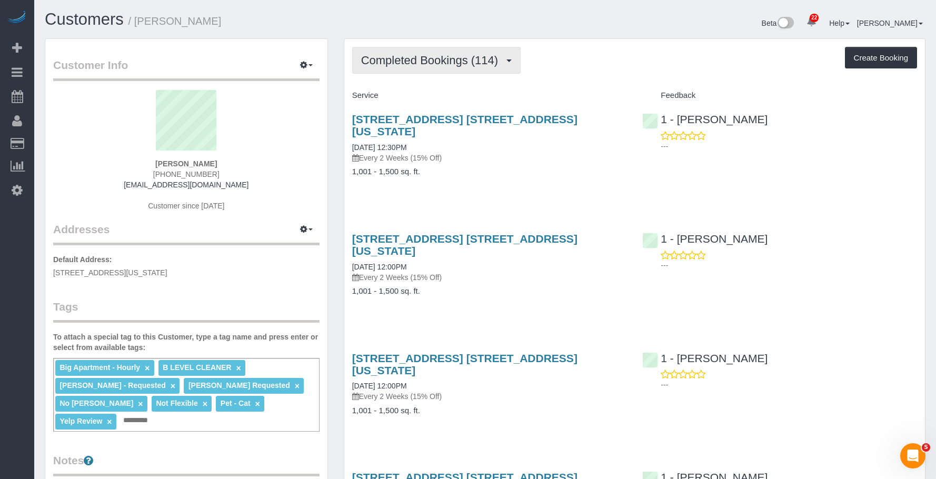
click at [395, 56] on span "Completed Bookings (114)" at bounding box center [432, 60] width 142 height 13
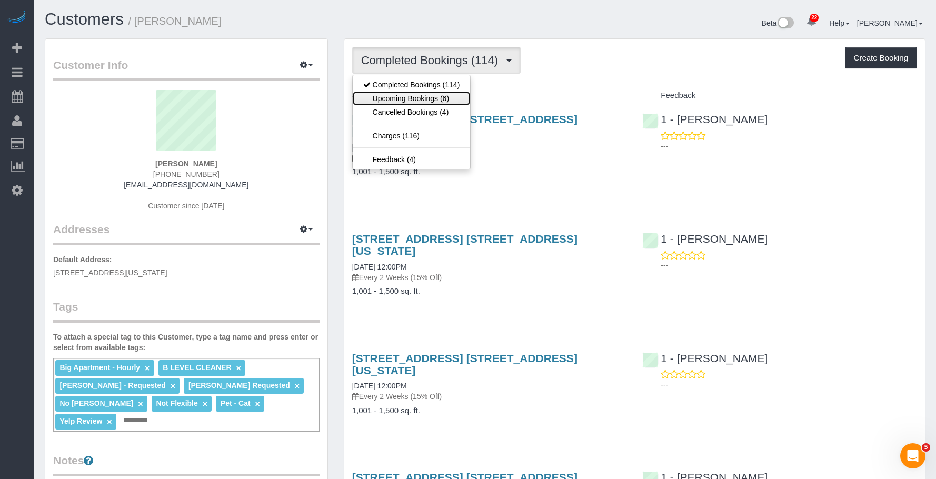
click at [400, 93] on link "Upcoming Bookings (6)" at bounding box center [412, 99] width 118 height 14
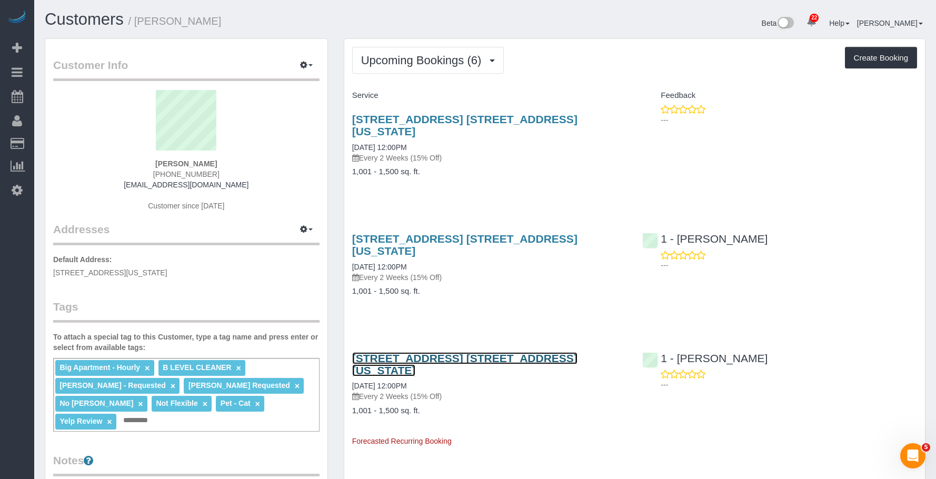
click at [536, 352] on link "[STREET_ADDRESS] [STREET_ADDRESS][US_STATE]" at bounding box center [464, 364] width 225 height 24
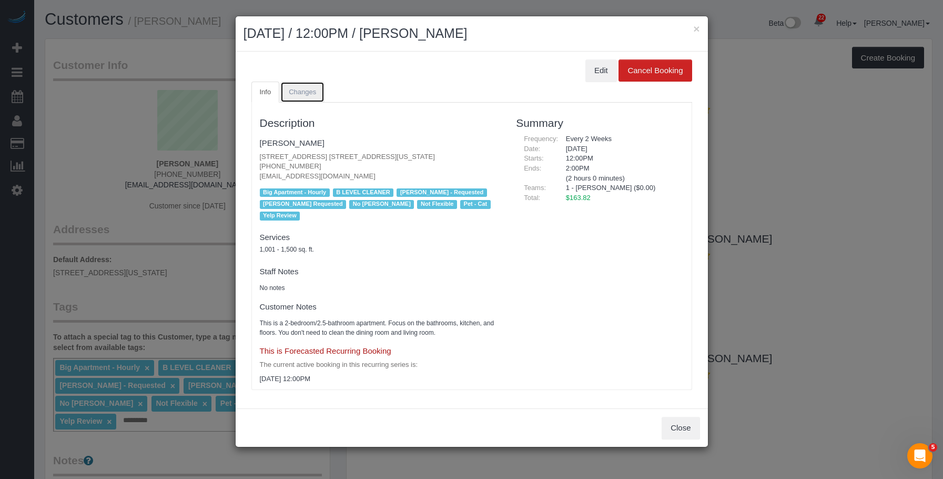
click at [307, 89] on span "Changes" at bounding box center [302, 92] width 27 height 8
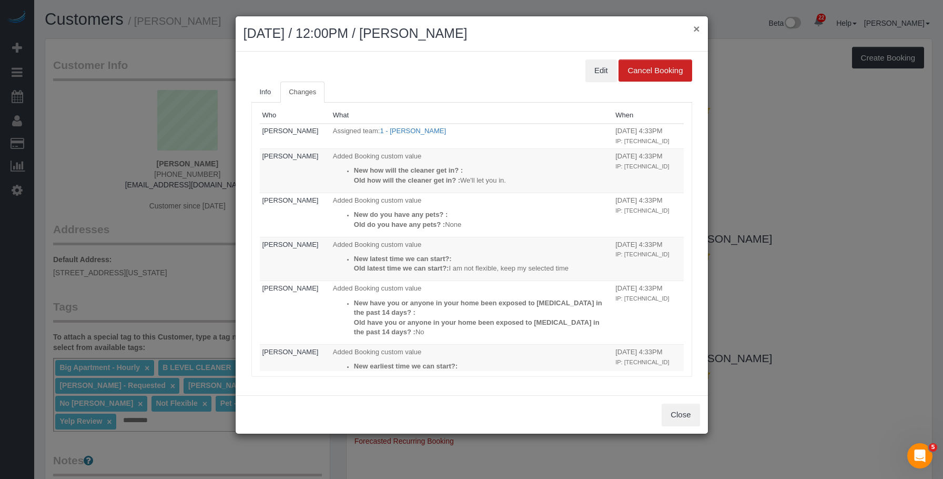
click at [699, 27] on button "×" at bounding box center [697, 28] width 6 height 11
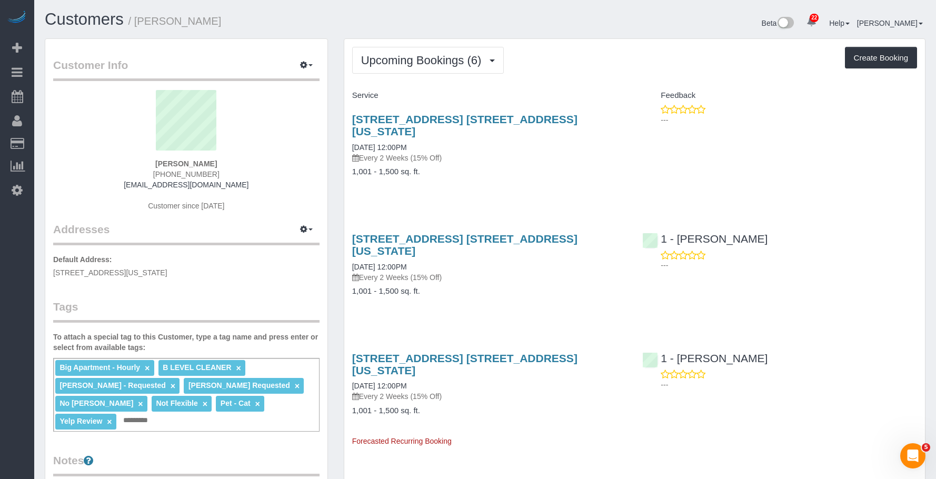
drag, startPoint x: 527, startPoint y: 270, endPoint x: 544, endPoint y: 231, distance: 42.4
click at [527, 287] on h4 "1,001 - 1,500 sq. ft." at bounding box center [489, 291] width 275 height 9
click at [558, 224] on div "[STREET_ADDRESS] [STREET_ADDRESS][US_STATE] [DATE] 12:00PM Every 2 Weeks (15% O…" at bounding box center [489, 270] width 290 height 93
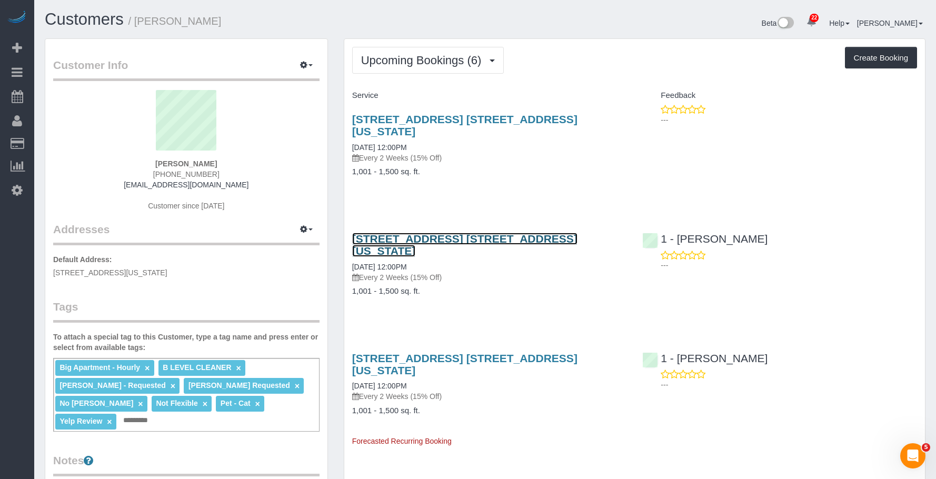
click at [577, 233] on link "[STREET_ADDRESS] [STREET_ADDRESS][US_STATE]" at bounding box center [464, 245] width 225 height 24
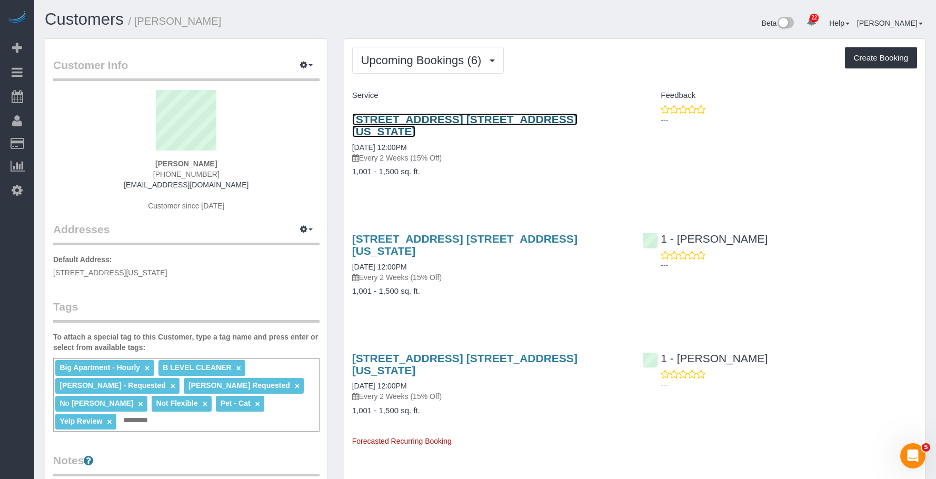
click at [436, 122] on link "[STREET_ADDRESS] [STREET_ADDRESS][US_STATE]" at bounding box center [464, 125] width 225 height 24
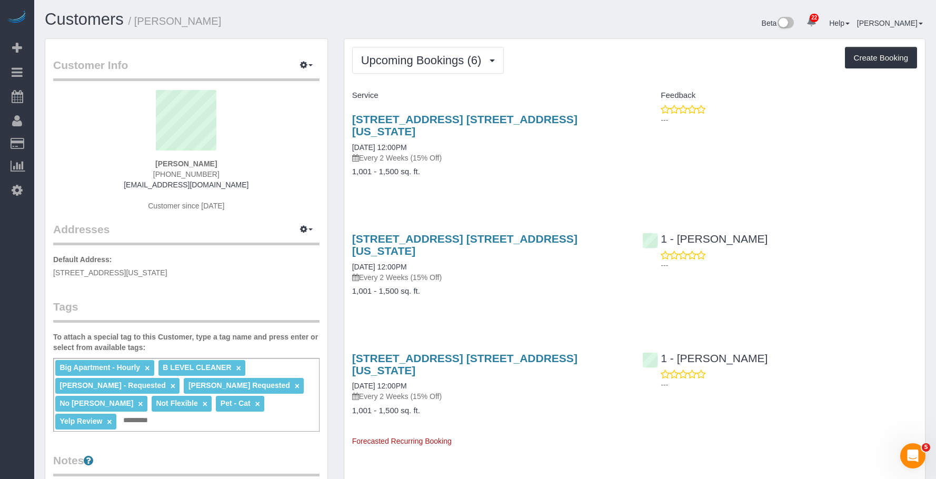
click at [616, 68] on div "Upcoming Bookings (6) Completed Bookings (114) Upcoming Bookings (6) Cancelled …" at bounding box center [634, 60] width 565 height 27
click at [520, 152] on div "[STREET_ADDRESS] [STREET_ADDRESS][US_STATE] [DATE] 12:00PM Every 2 Weeks (15% O…" at bounding box center [489, 150] width 290 height 93
click at [489, 152] on div "[STREET_ADDRESS] [STREET_ADDRESS][US_STATE] [DATE] 12:00PM Every 2 Weeks (15% O…" at bounding box center [489, 150] width 290 height 93
drag, startPoint x: 592, startPoint y: 52, endPoint x: 573, endPoint y: 67, distance: 24.7
click at [592, 52] on div "Upcoming Bookings (6) Completed Bookings (114) Upcoming Bookings (6) Cancelled …" at bounding box center [634, 60] width 565 height 27
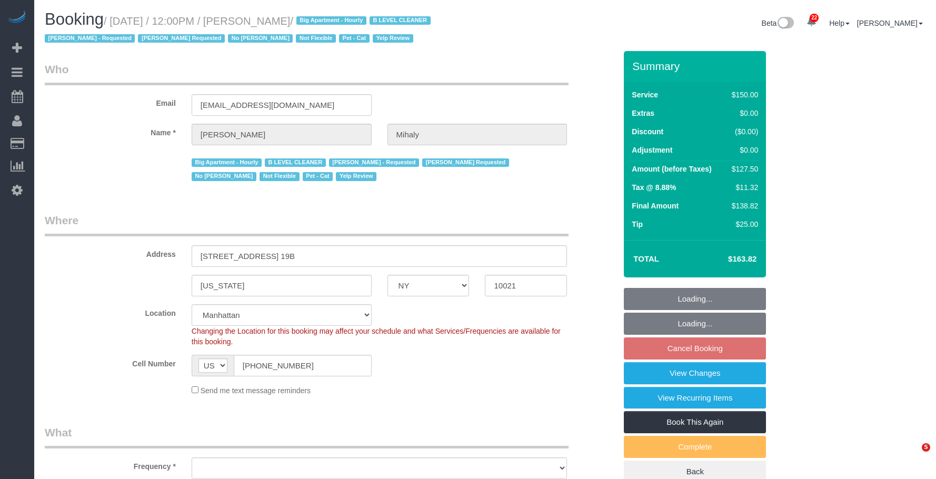
select select "NY"
select select "number:89"
select select "number:90"
select select "number:15"
select select "number:5"
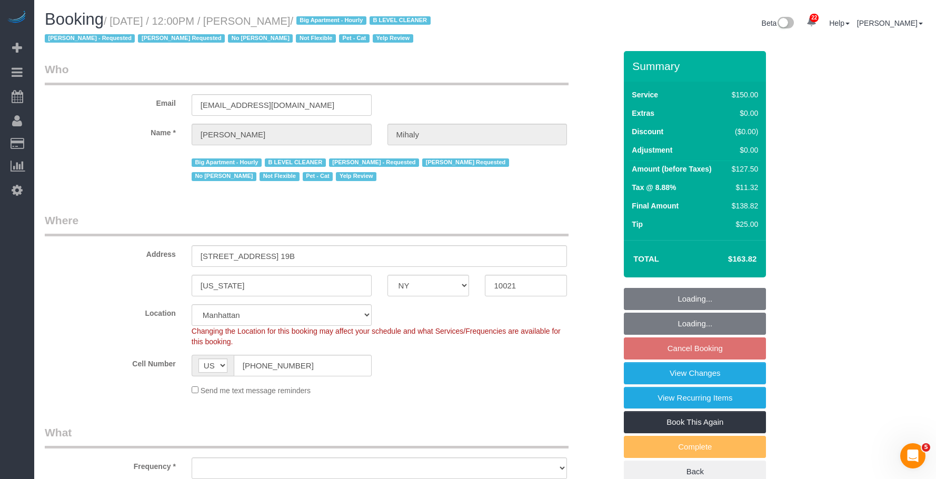
select select "number:21"
select select "object:1001"
select select "spot5"
select select "object:1541"
select select "string:stripe-pm_1H5GA44VGloSiKo7GvbfxayA"
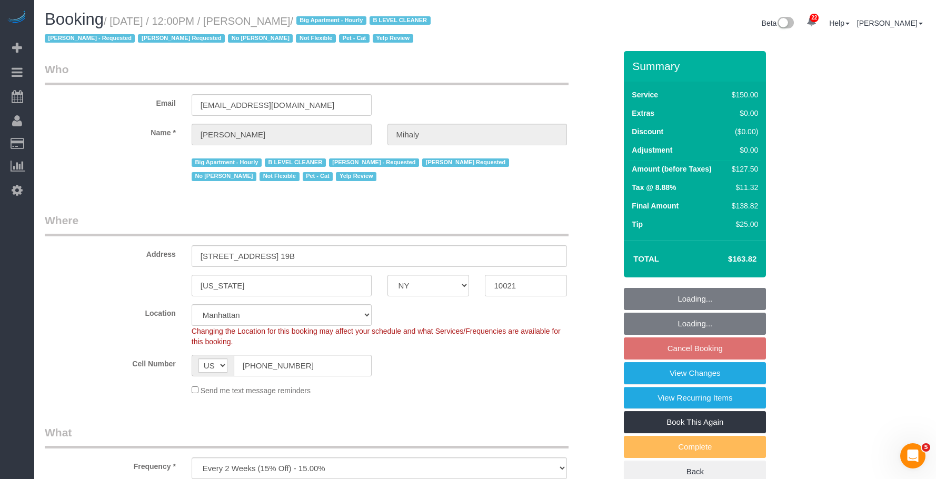
drag, startPoint x: 117, startPoint y: 22, endPoint x: 923, endPoint y: 348, distance: 869.1
click at [341, 21] on small "/ September 26, 2025 / 12:00PM / Amanda Mihaly / Big Apartment - Hourly B LEVEL…" at bounding box center [239, 29] width 389 height 29
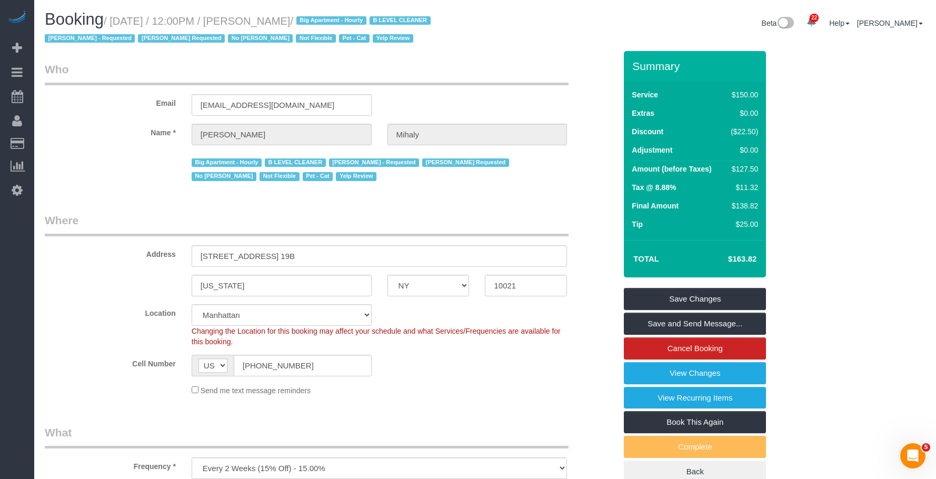
click at [420, 181] on div "Big Apartment - Hourly B LEVEL CLEANER Elaine Bush - Requested Latrese Taylor R…" at bounding box center [380, 168] width 376 height 31
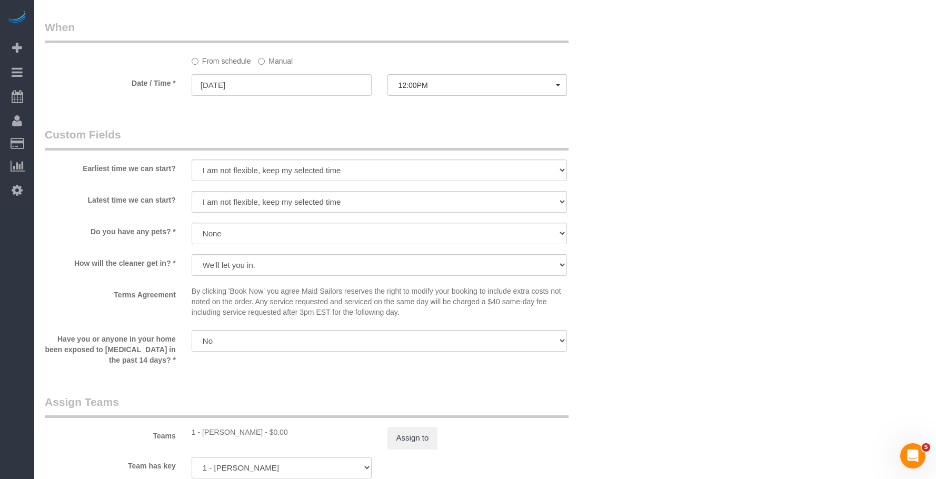
scroll to position [947, 0]
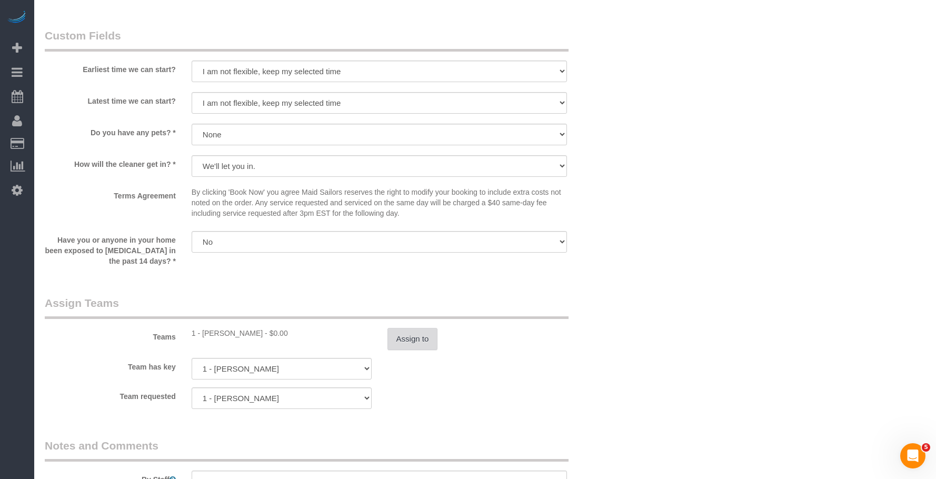
click at [409, 338] on button "Assign to" at bounding box center [412, 339] width 51 height 22
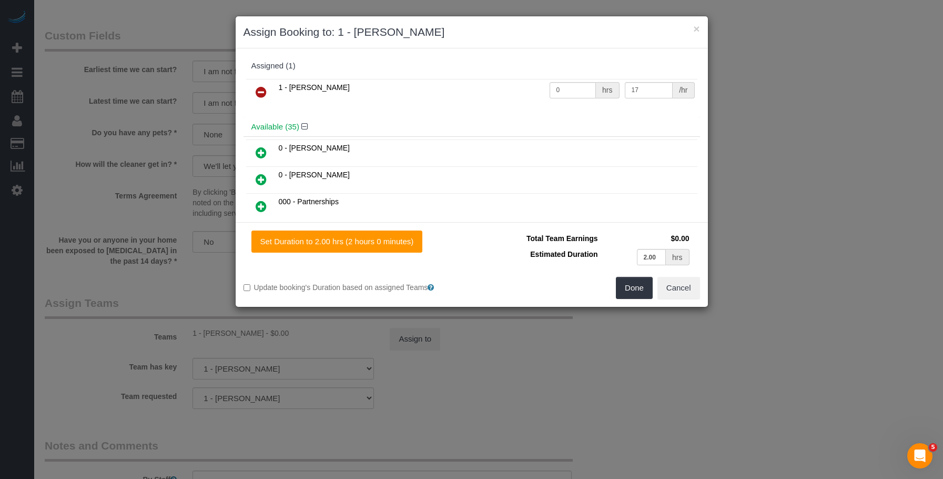
click at [262, 91] on icon at bounding box center [261, 92] width 11 height 13
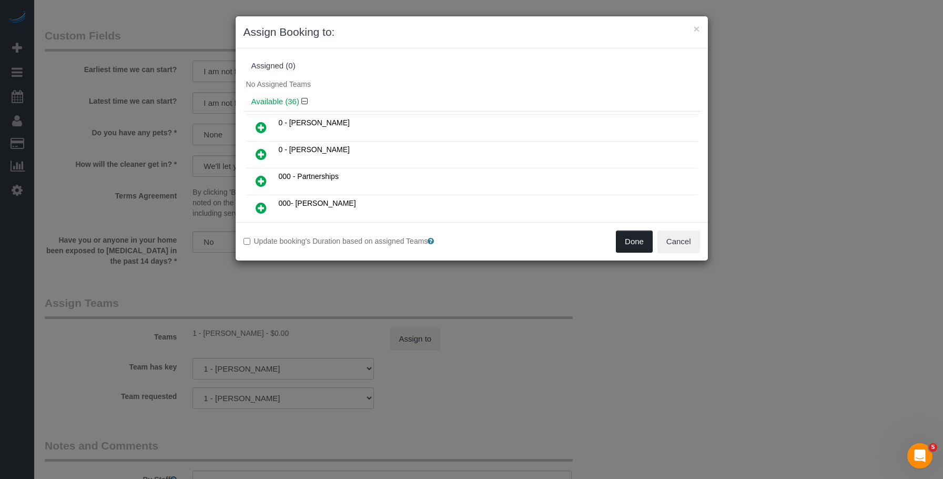
click at [638, 243] on button "Done" at bounding box center [634, 241] width 37 height 22
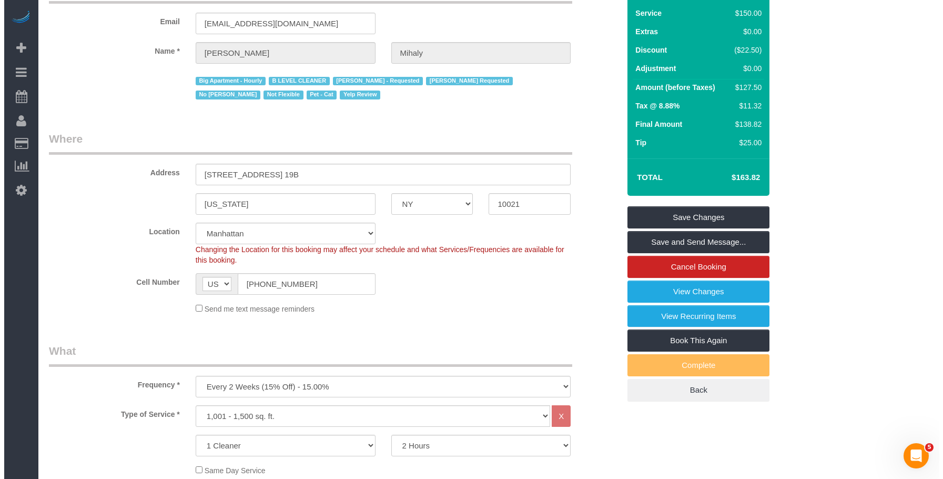
scroll to position [0, 0]
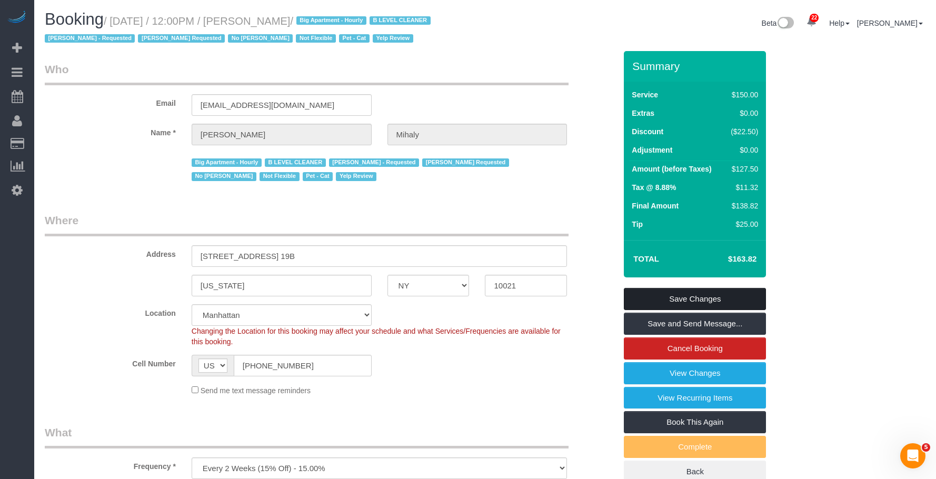
click at [708, 297] on link "Save Changes" at bounding box center [695, 299] width 142 height 22
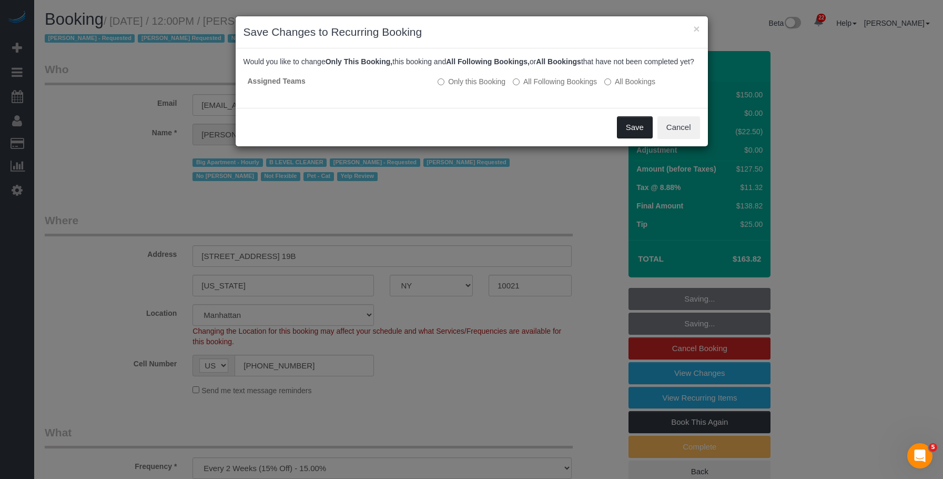
click at [632, 138] on button "Save" at bounding box center [635, 127] width 36 height 22
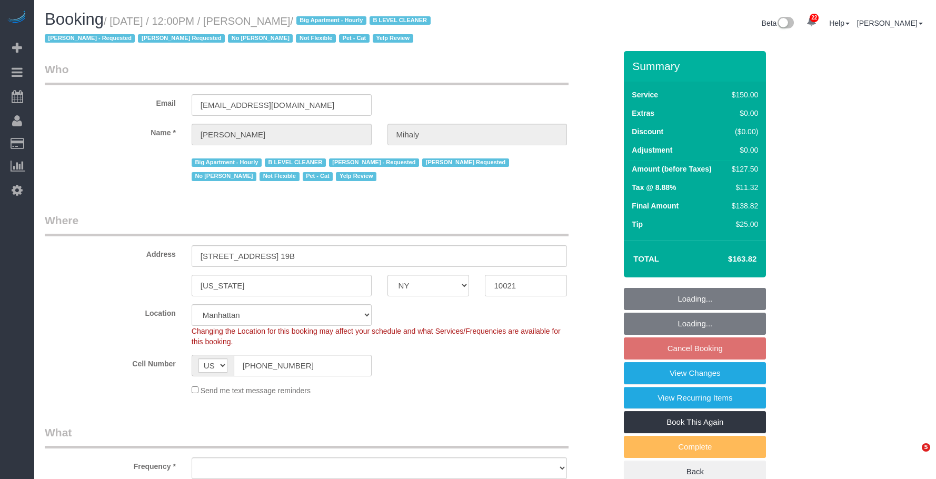
select select "NY"
select select "string:stripe-pm_1H5GA44VGloSiKo7GvbfxayA"
select select "number:89"
select select "number:90"
select select "number:15"
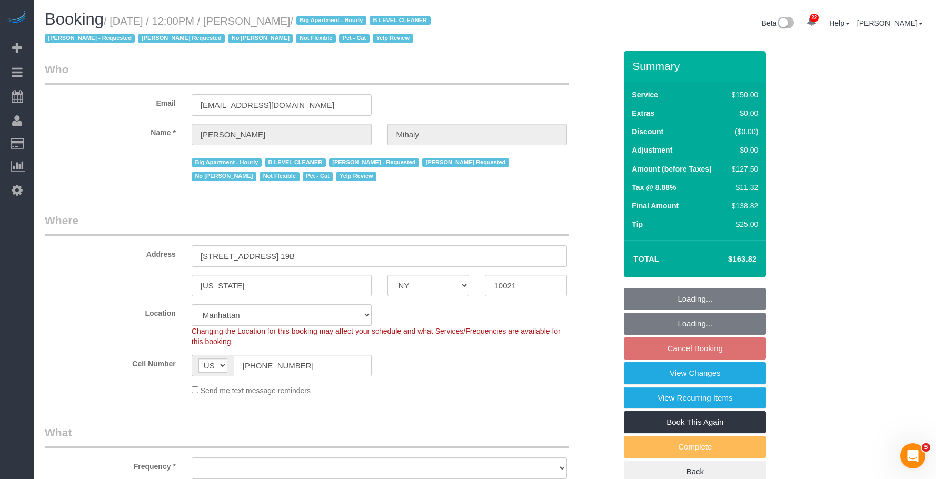
select select "number:5"
select select "number:21"
click at [679, 377] on link "View Changes" at bounding box center [695, 373] width 142 height 22
select select "object:1001"
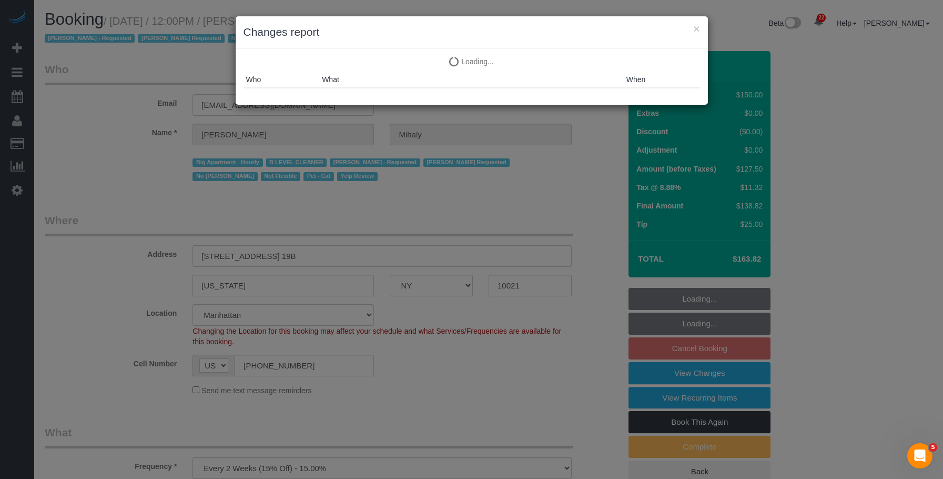
select select "spot5"
select select "object:1105"
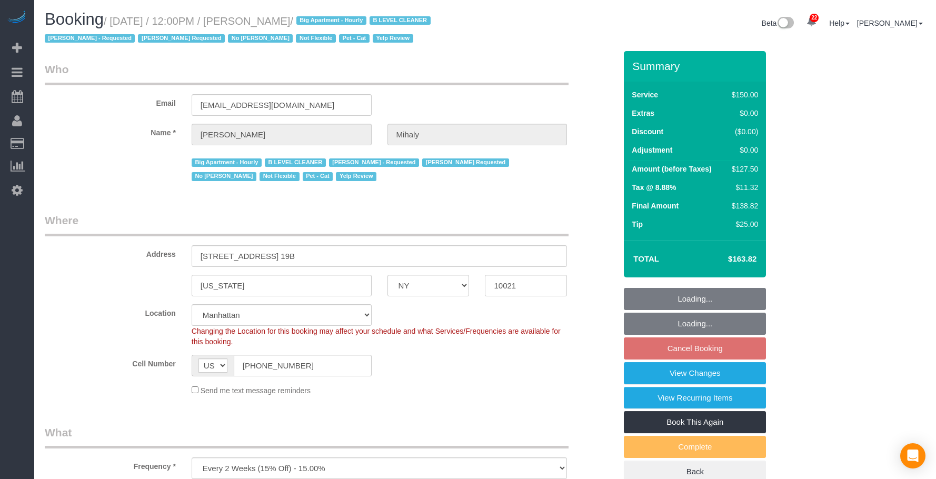
select select "NY"
select select "spot5"
select select "number:89"
select select "number:90"
select select "number:15"
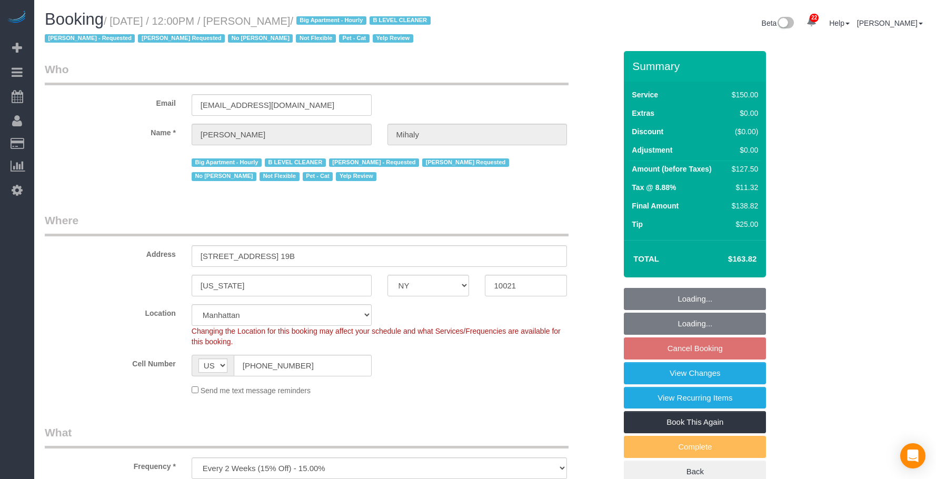
select select "number:5"
select select "number:21"
select select "object:1536"
click at [674, 362] on link "View Changes" at bounding box center [695, 373] width 142 height 22
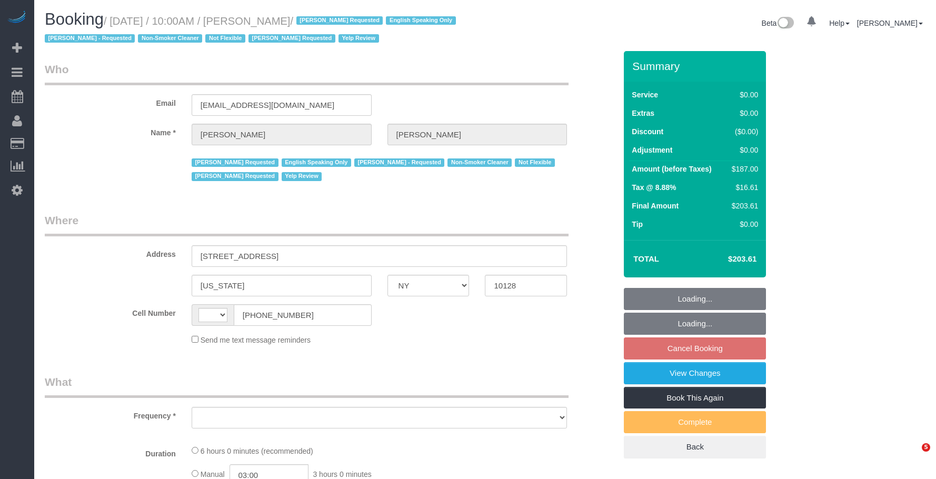
select select "NY"
select select "object:583"
select select "string:stripe-pm_1PsPP14VGloSiKo7KAxZUUsI"
select select "2"
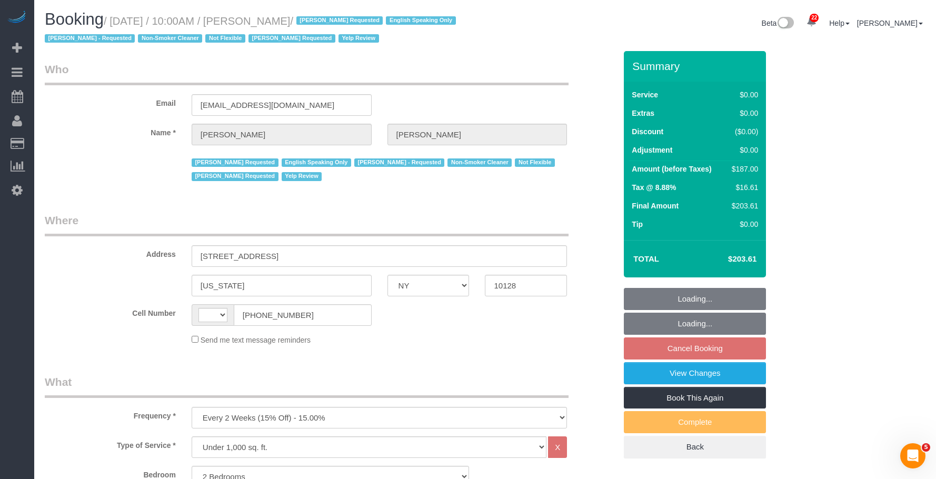
select select "string:US"
select select "number:89"
select select "number:90"
select select "number:15"
select select "number:5"
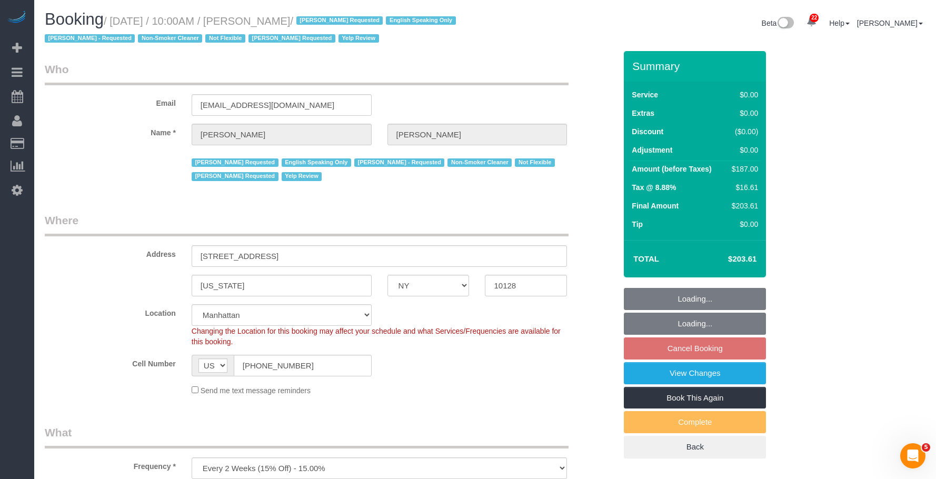
select select "object:1578"
select select "spot3"
select select "2"
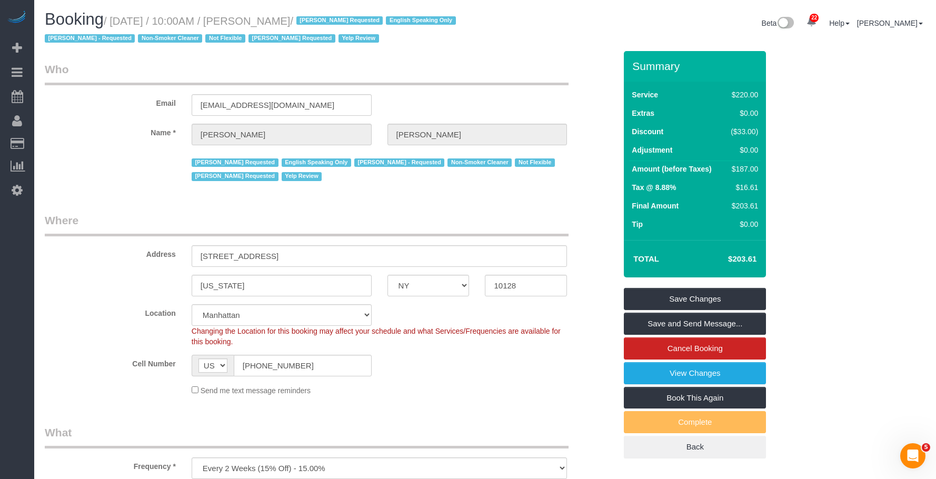
click at [138, 16] on small "/ September 27, 2025 / 10:00AM / Alyson Cohen / Arianny Garcia Requested Englis…" at bounding box center [252, 29] width 414 height 29
copy small "September"
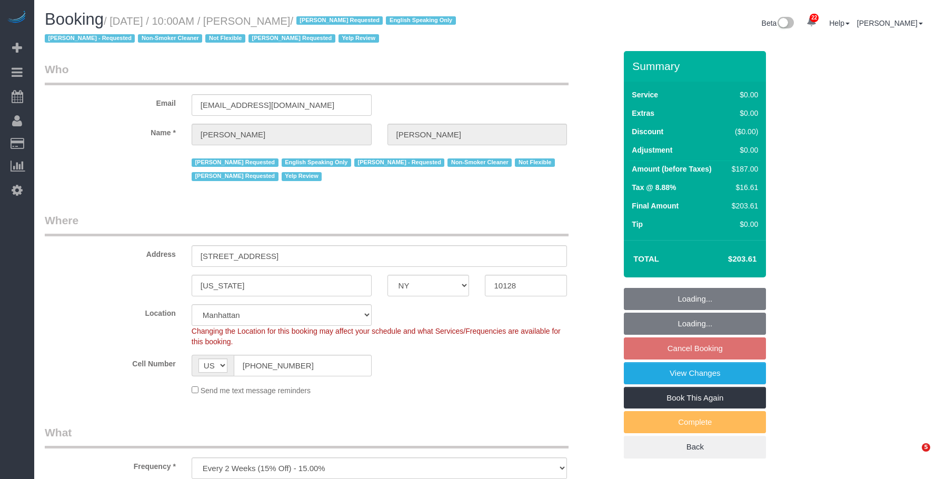
select select "NY"
select select "2"
select select "spot3"
select select "number:89"
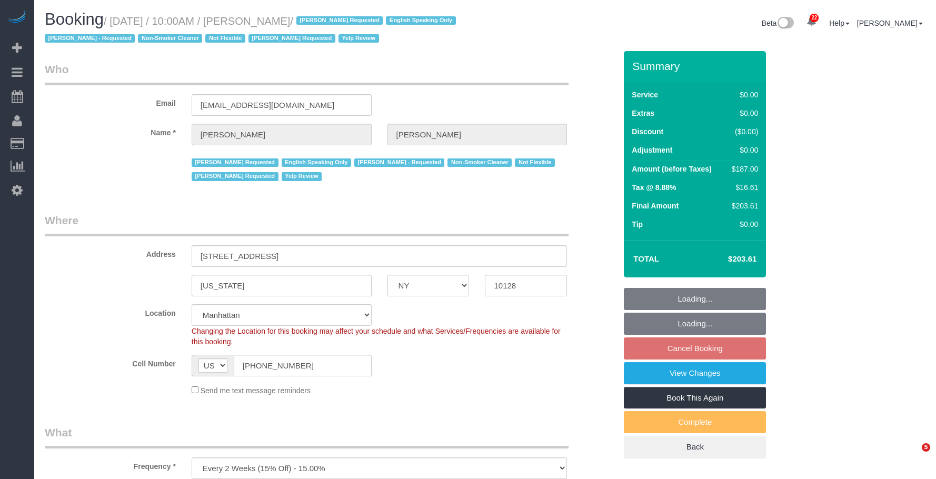
select select "number:90"
select select "number:15"
select select "number:5"
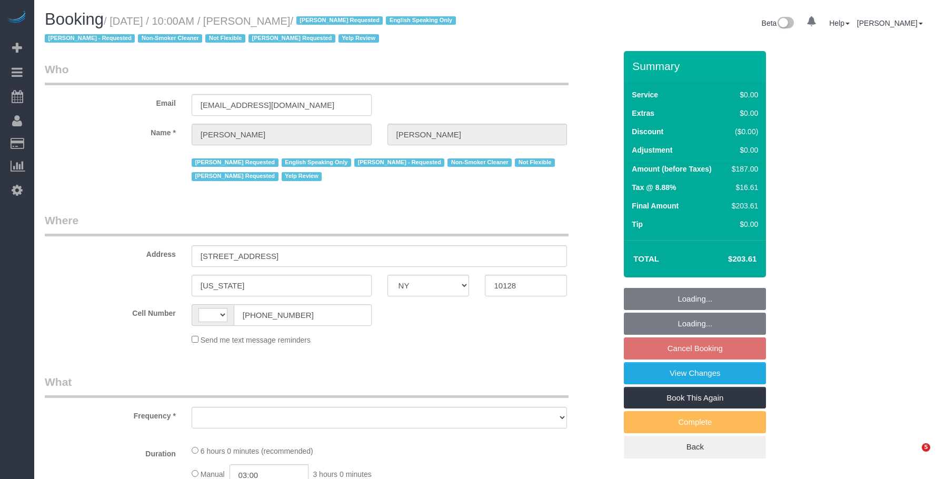
select select "NY"
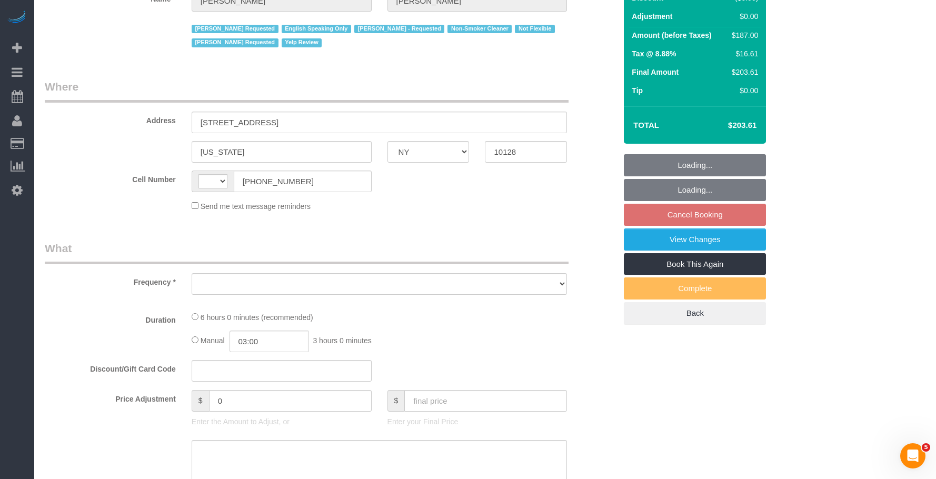
scroll to position [158, 0]
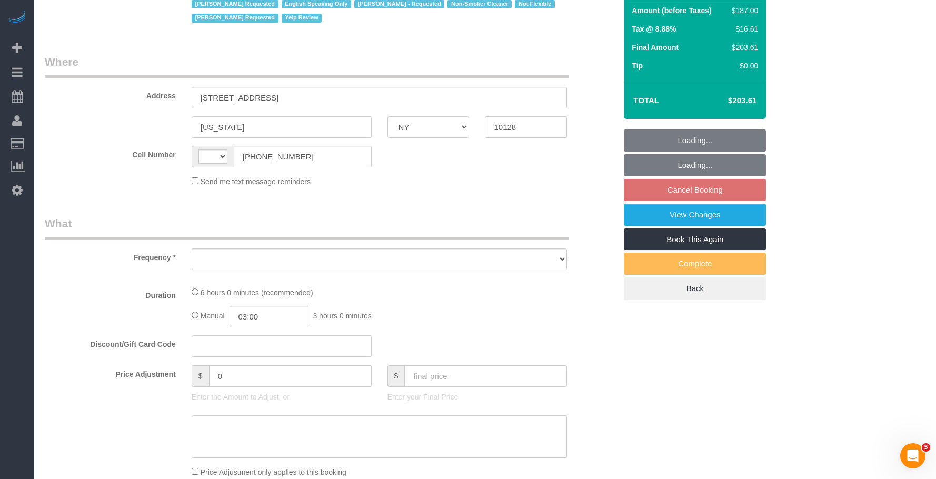
select select "string:US"
select select "object:830"
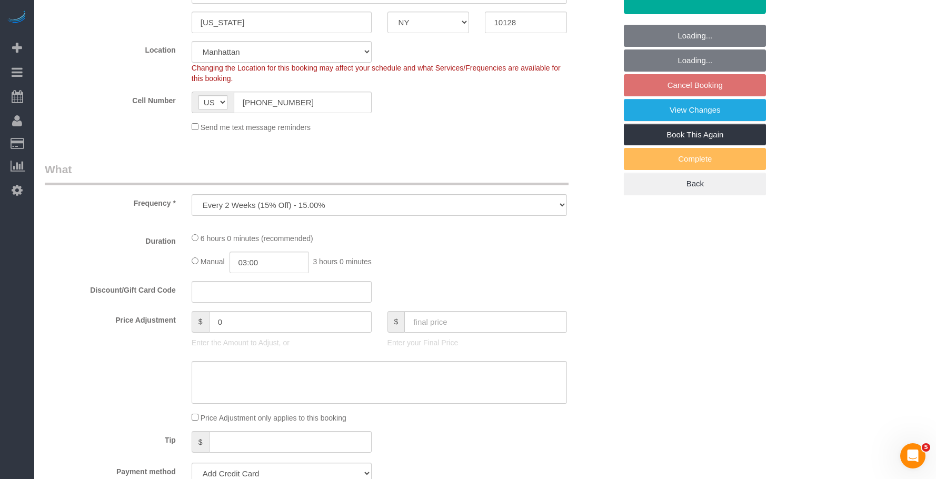
select select "string:stripe-pm_1PsPP14VGloSiKo7KAxZUUsI"
select select "2"
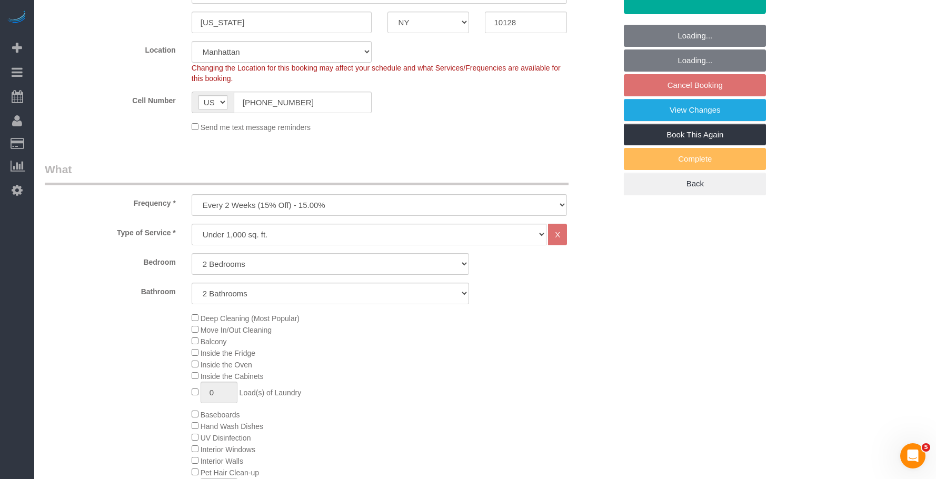
select select "object:939"
select select "spot3"
select select "number:89"
select select "number:90"
select select "number:15"
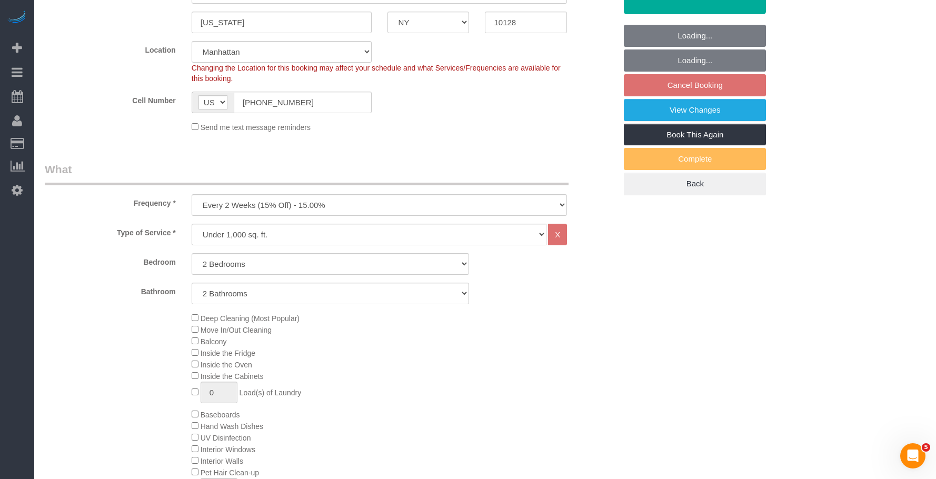
select select "number:5"
select select "2"
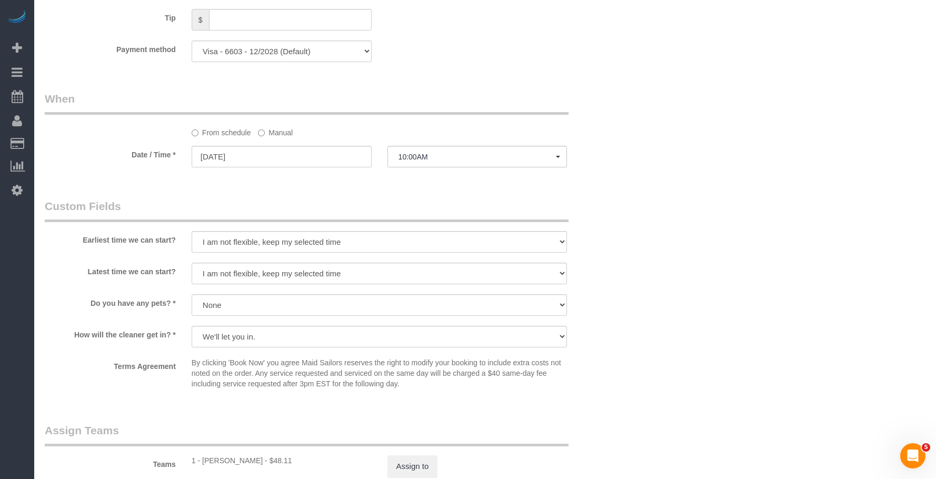
scroll to position [1000, 0]
click at [279, 134] on label "Manual" at bounding box center [275, 130] width 35 height 14
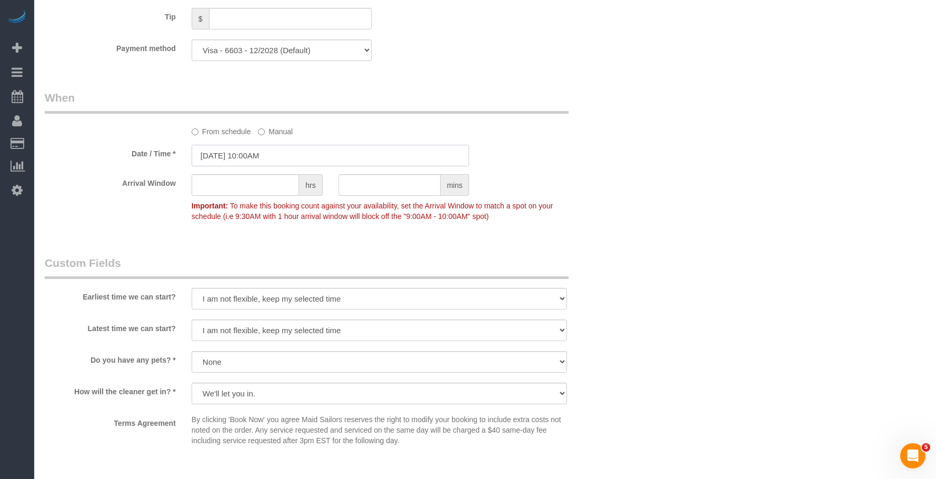
click at [309, 162] on input "09/27/2025 10:00AM" at bounding box center [331, 156] width 278 height 22
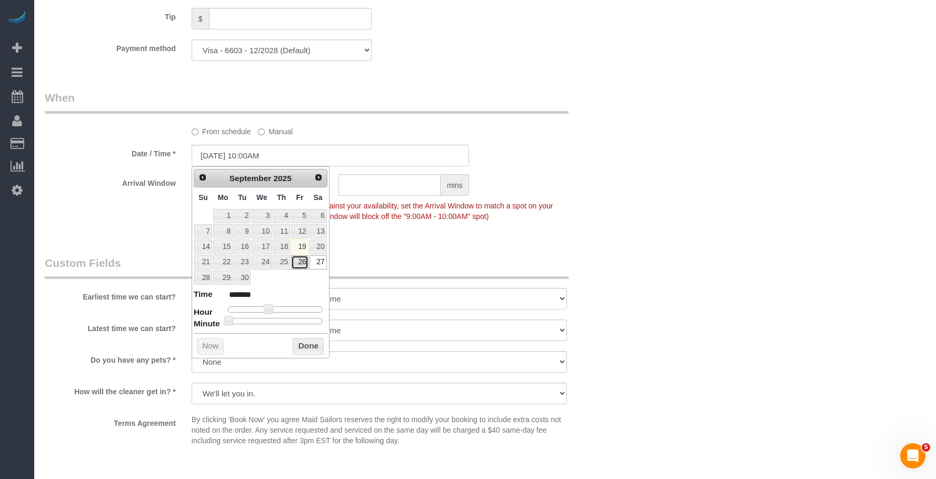
click at [300, 259] on link "26" at bounding box center [299, 262] width 17 height 14
type input "09/26/2025 9:00AM"
type input "******"
click at [265, 312] on span at bounding box center [264, 308] width 9 height 9
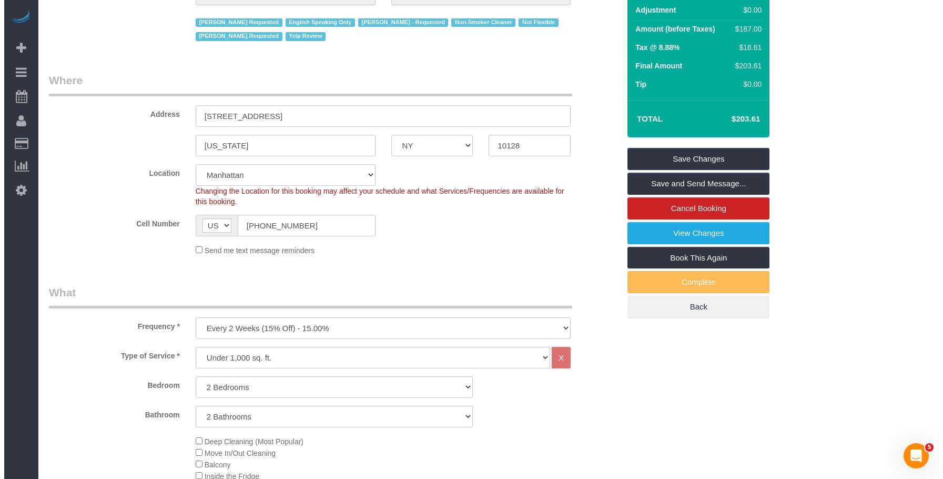
scroll to position [53, 0]
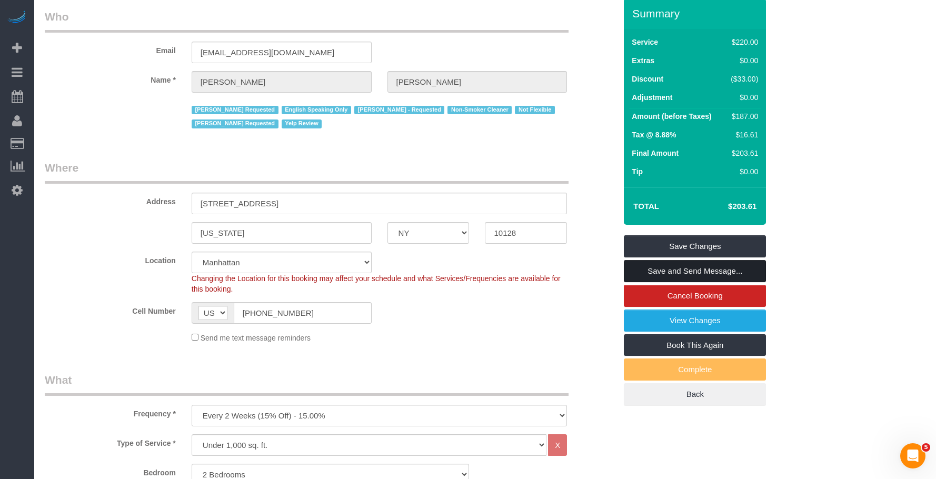
click at [675, 267] on link "Save and Send Message..." at bounding box center [695, 271] width 142 height 22
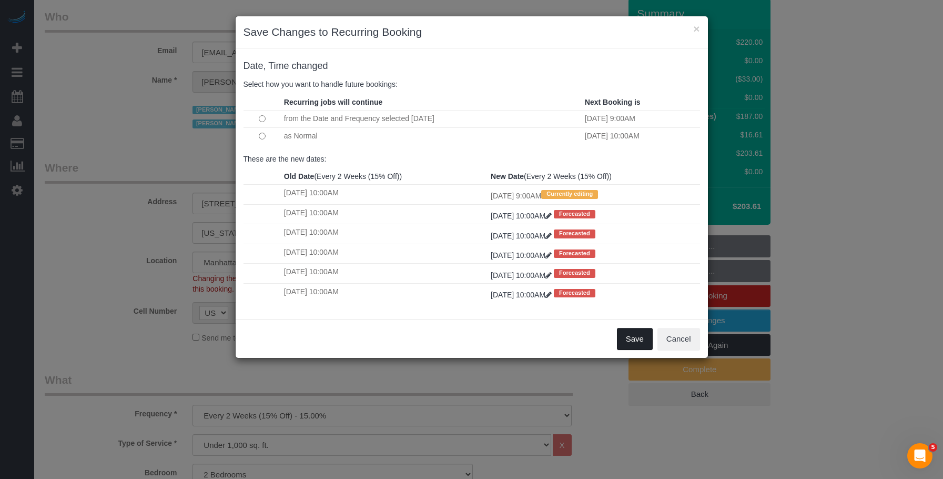
click at [630, 341] on button "Save" at bounding box center [635, 339] width 36 height 22
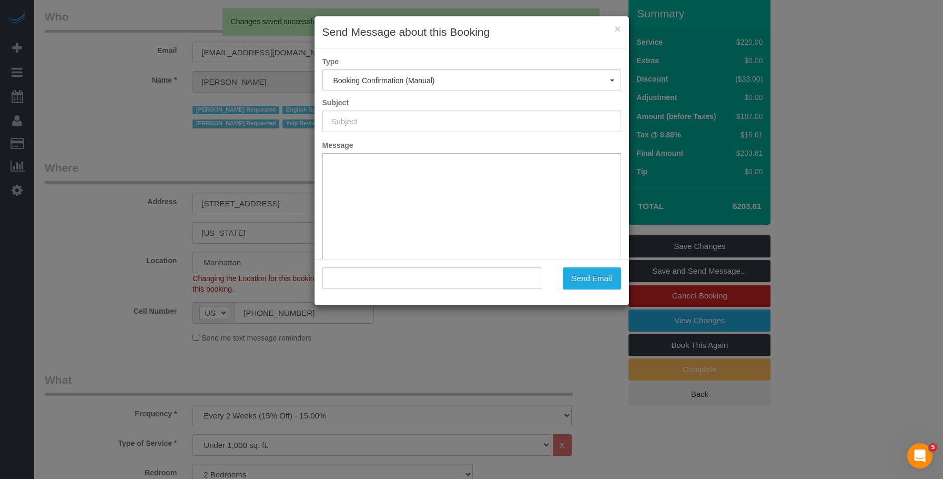
scroll to position [0, 0]
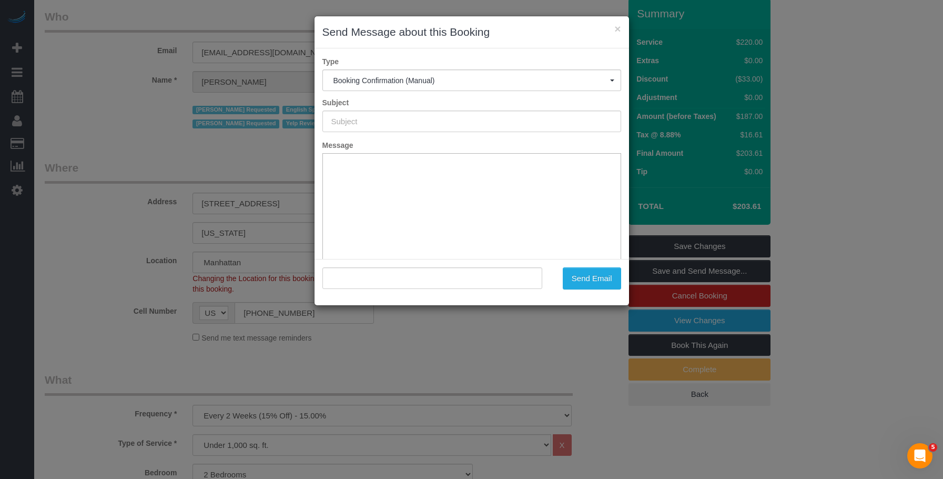
type input "Cleaning Confirmed for 09/26/2025 at 9:00am"
type input ""Alyson Cohen" <aac2128@gmail.com>"
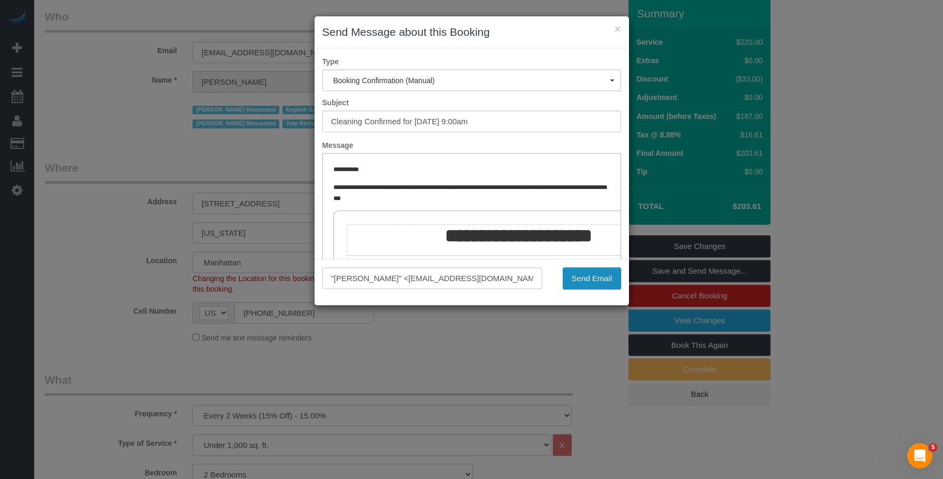
click at [594, 276] on button "Send Email" at bounding box center [592, 278] width 58 height 22
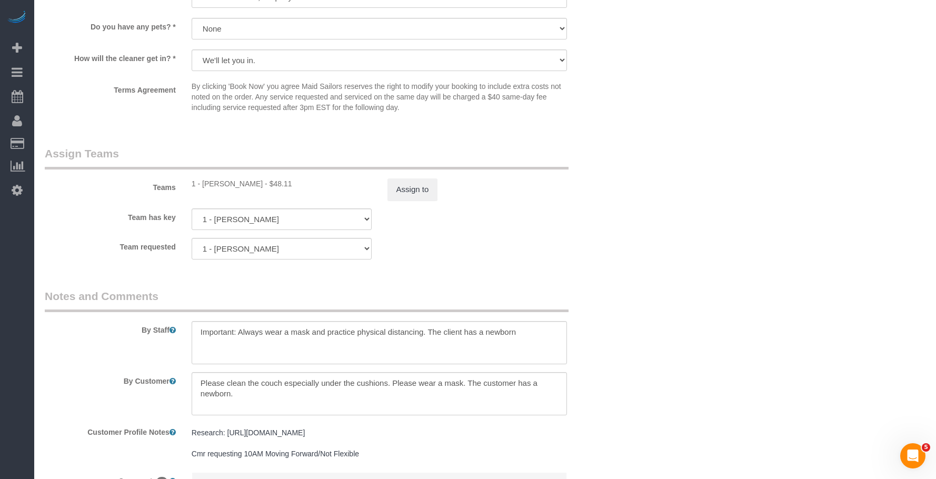
scroll to position [1459, 0]
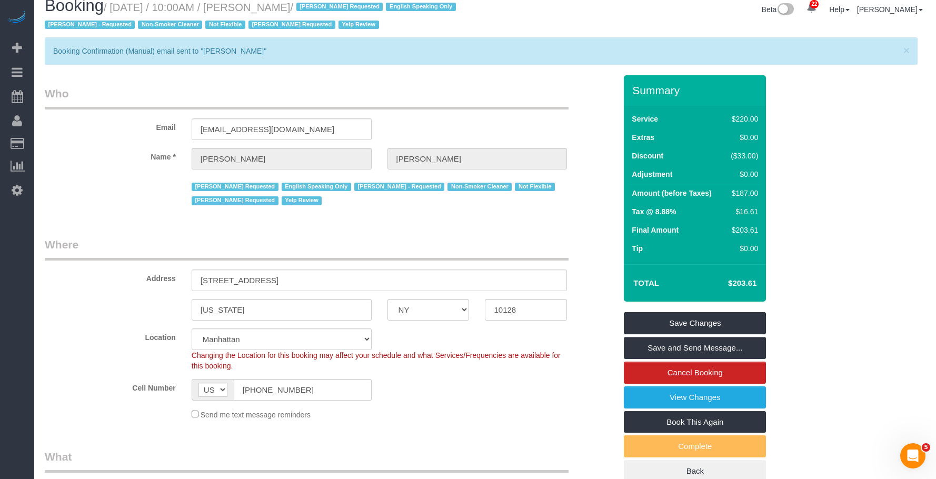
scroll to position [0, 0]
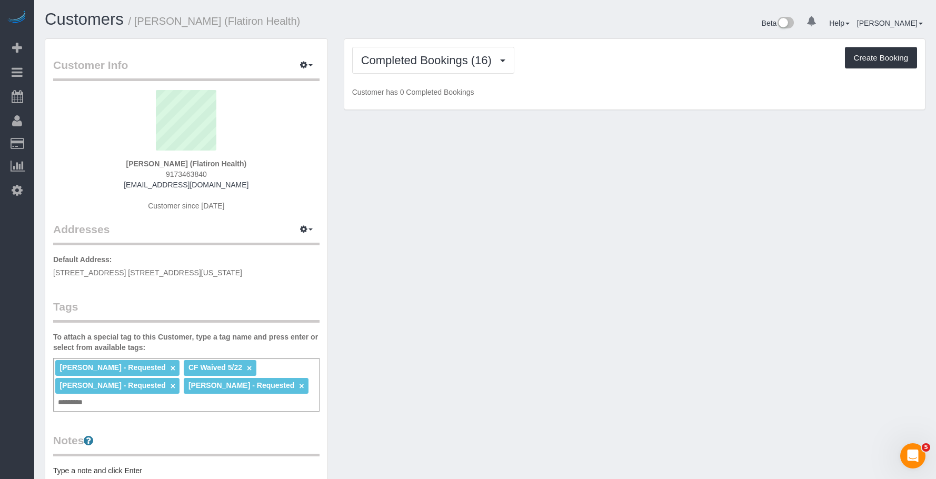
click at [526, 17] on div "Beta 0 Your Notifications You have 0 alerts × You have 8 to charge for [DATE] ×…" at bounding box center [709, 25] width 448 height 28
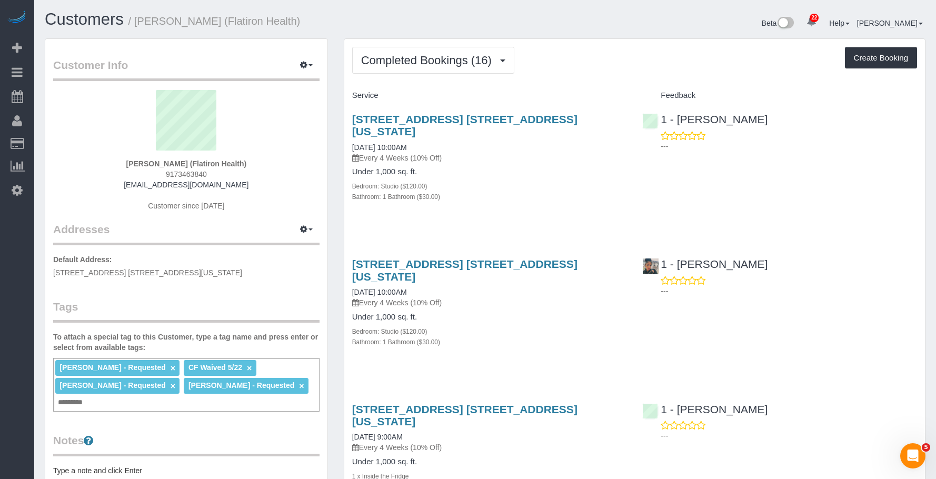
click at [327, 18] on h1 "Customers / [PERSON_NAME] (Flatiron Health)" at bounding box center [261, 20] width 433 height 18
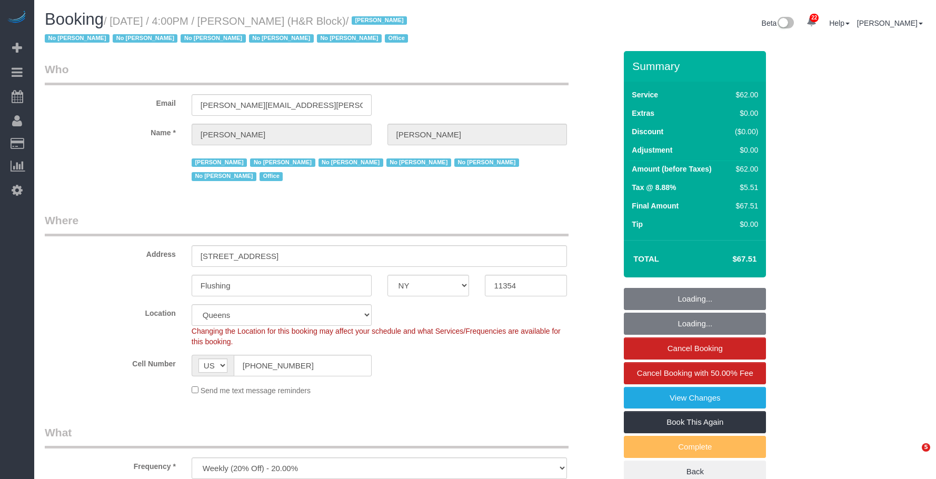
select select "NY"
select select "string:paypal"
select select "spot1"
select select "number:89"
select select "number:90"
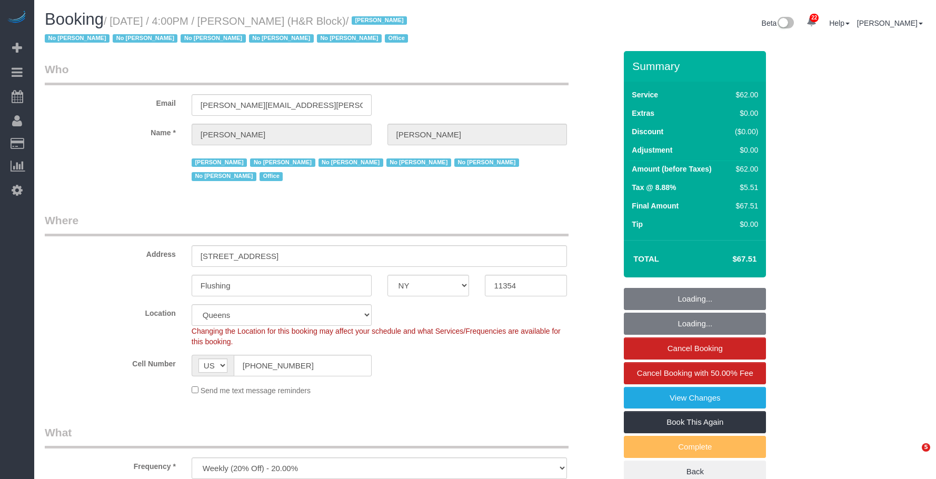
select select "number:15"
select select "number:5"
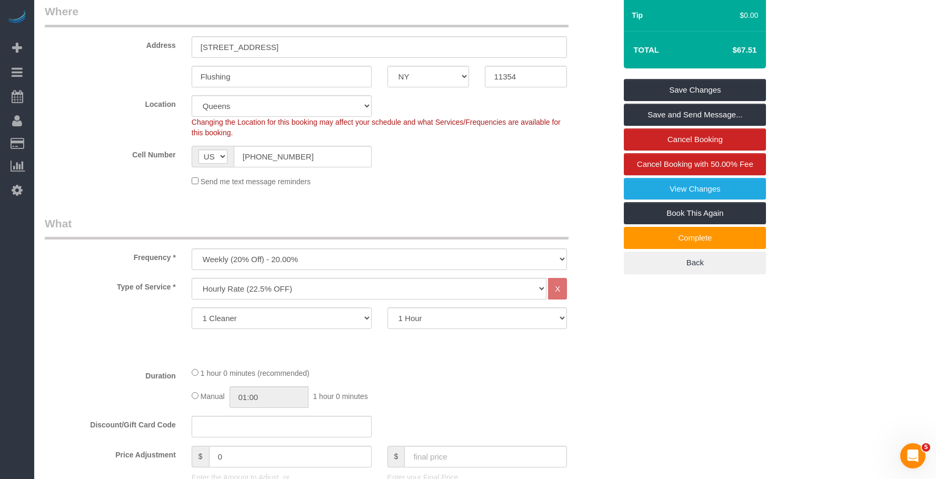
scroll to position [200, 0]
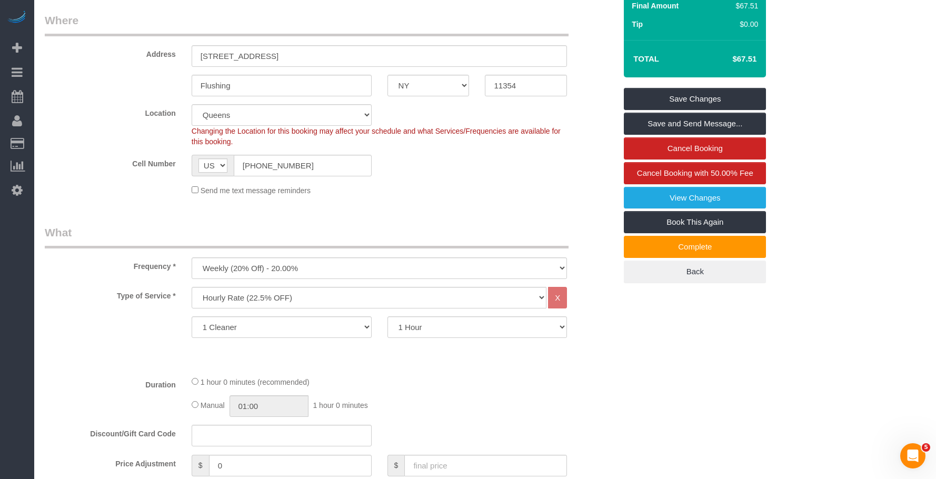
click at [449, 184] on div "Send me text message reminders" at bounding box center [379, 190] width 391 height 12
click at [481, 182] on fieldset "Where Address [STREET_ADDRESS] [GEOGRAPHIC_DATA] AK AL AR AZ CA CO CT DC DE [GE…" at bounding box center [330, 108] width 571 height 191
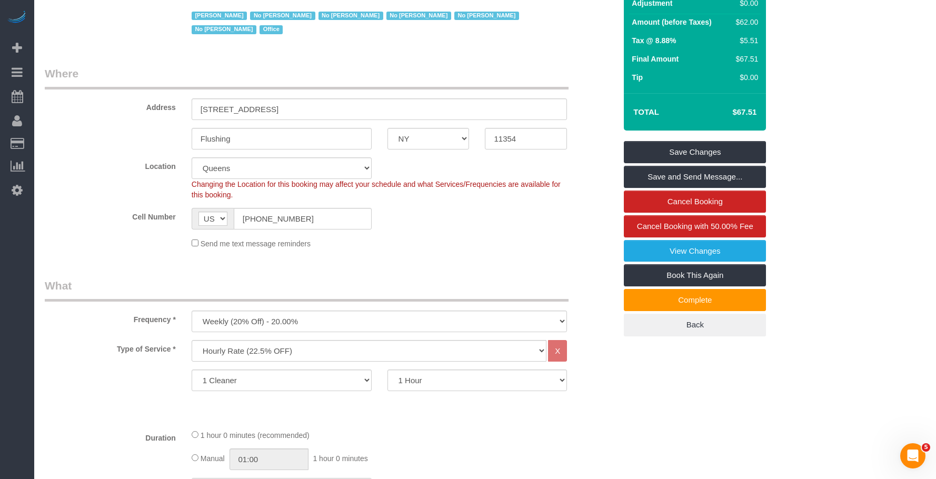
scroll to position [42, 0]
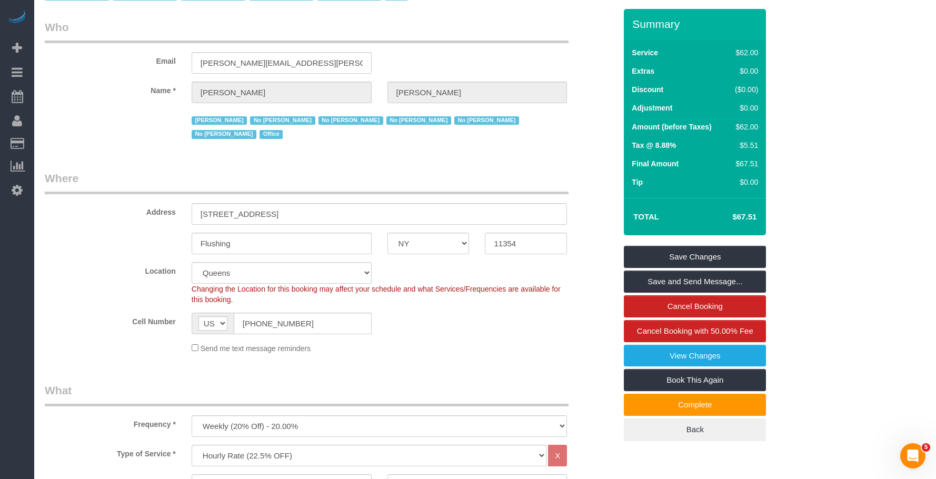
click at [499, 34] on legend "Who" at bounding box center [307, 31] width 524 height 24
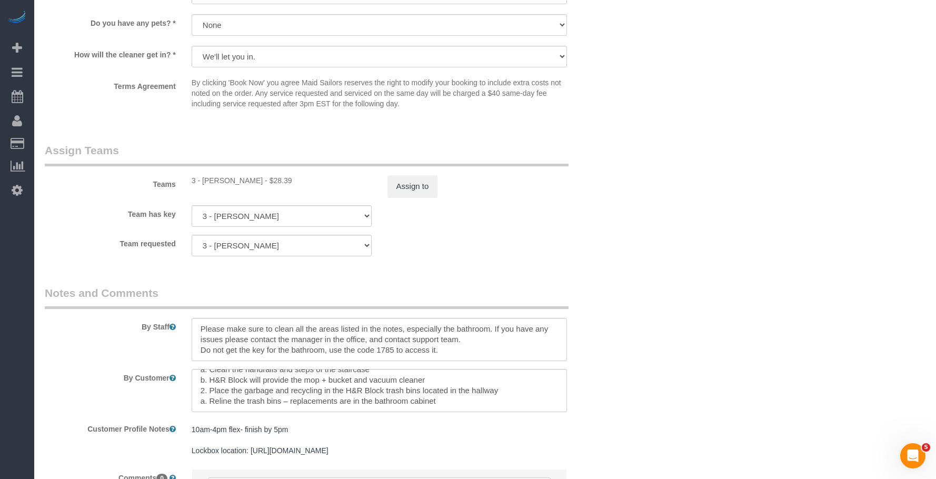
scroll to position [1147, 0]
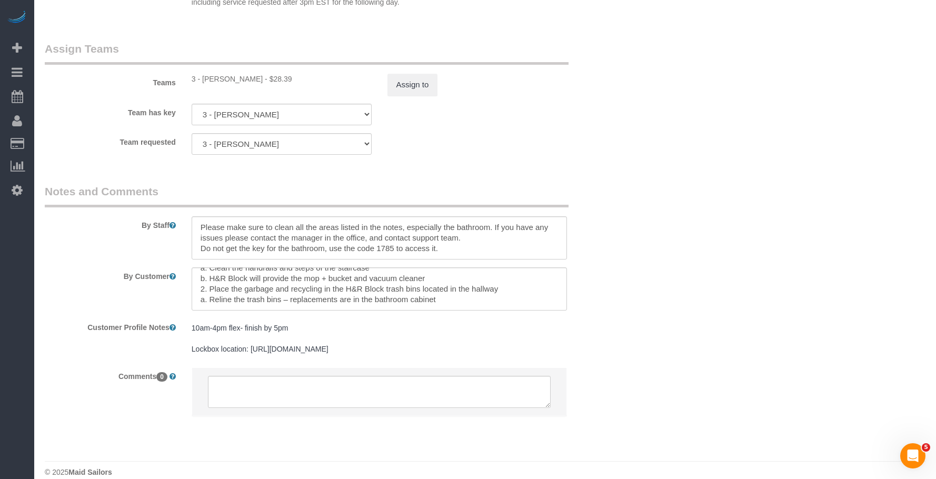
click at [468, 144] on fieldset "Assign Teams Teams 3 - [PERSON_NAME] - $28.39 Assign to Team has key 3 - [PERSO…" at bounding box center [330, 102] width 571 height 122
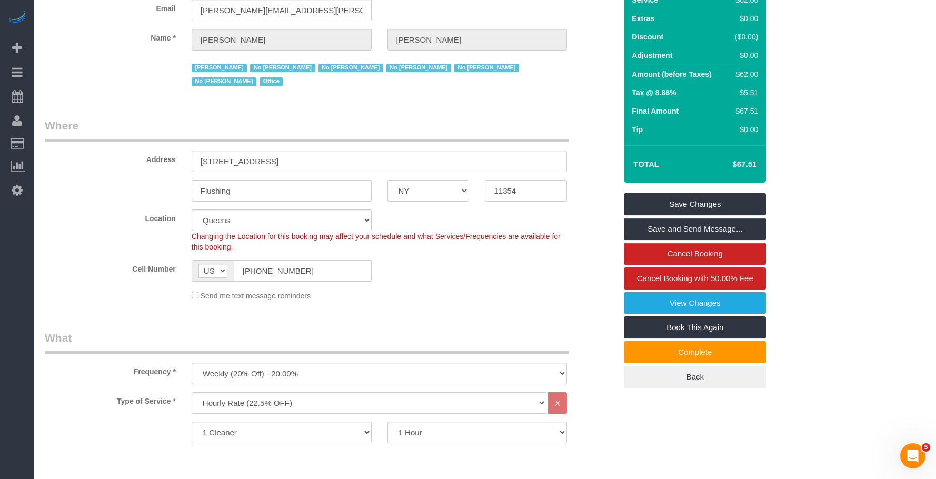
scroll to position [0, 0]
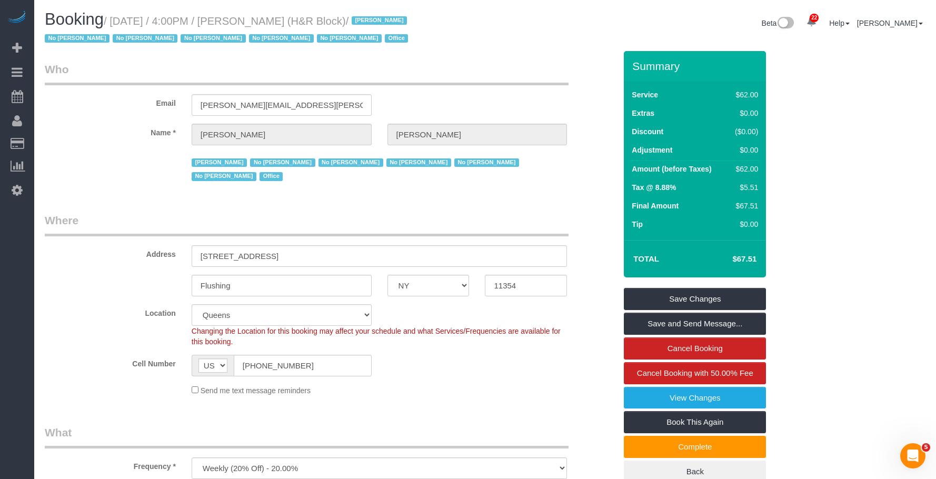
drag, startPoint x: 264, startPoint y: 20, endPoint x: 324, endPoint y: 21, distance: 60.5
click at [324, 21] on small "/ [DATE] / 4:00PM / [PERSON_NAME] (H&R Block) / [PERSON_NAME] No [PERSON_NAME] …" at bounding box center [228, 29] width 366 height 29
copy small "[PERSON_NAME]"
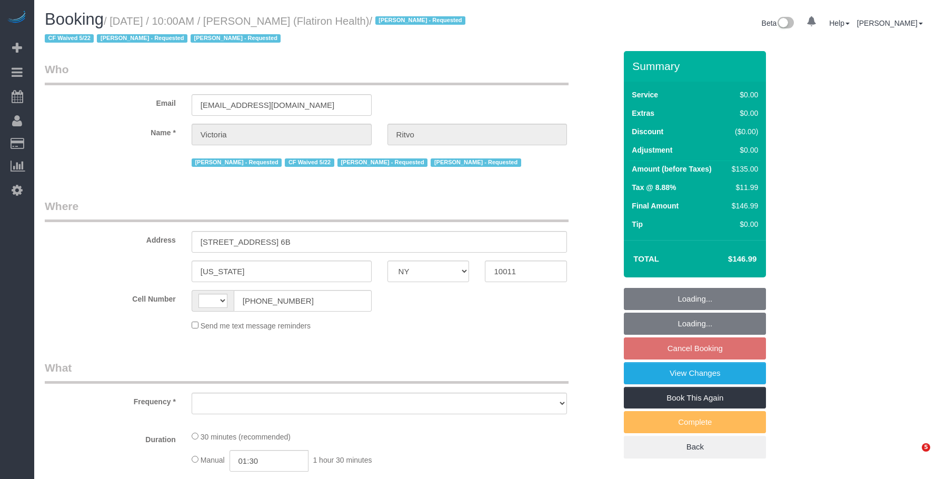
select select "NY"
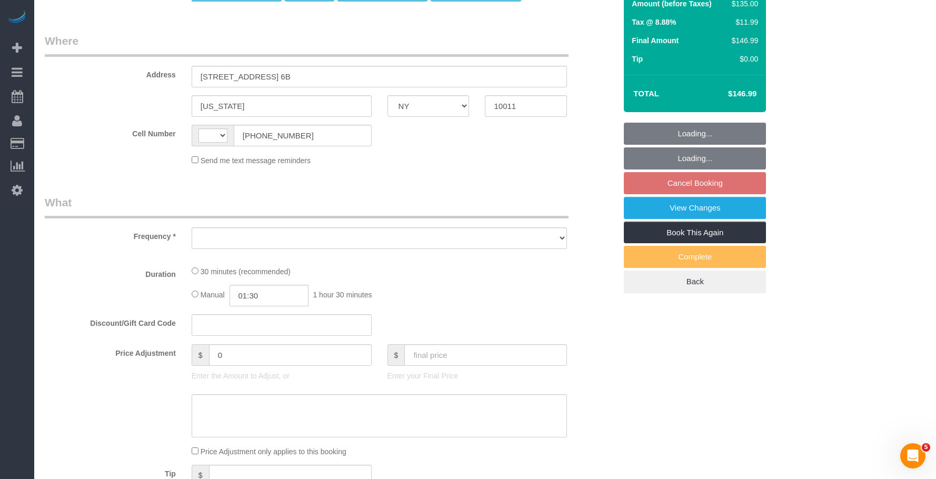
scroll to position [210, 0]
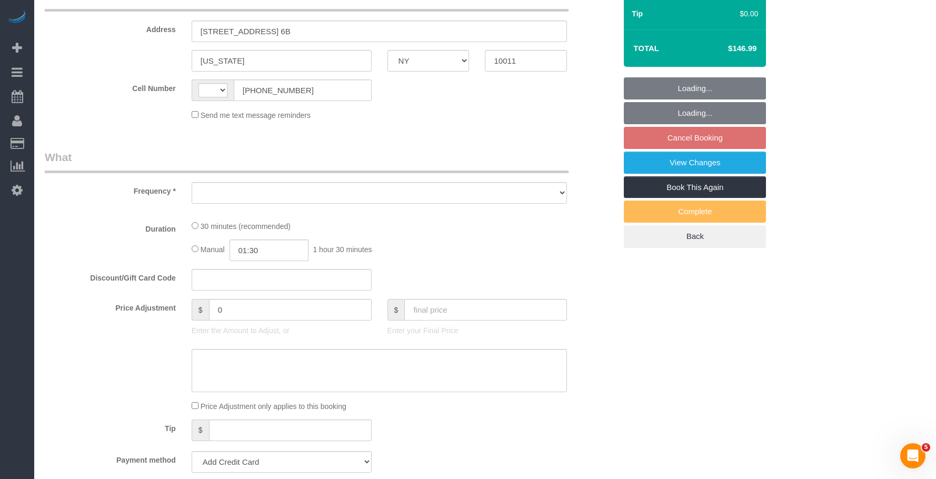
select select "string:[GEOGRAPHIC_DATA]"
select select "object:451"
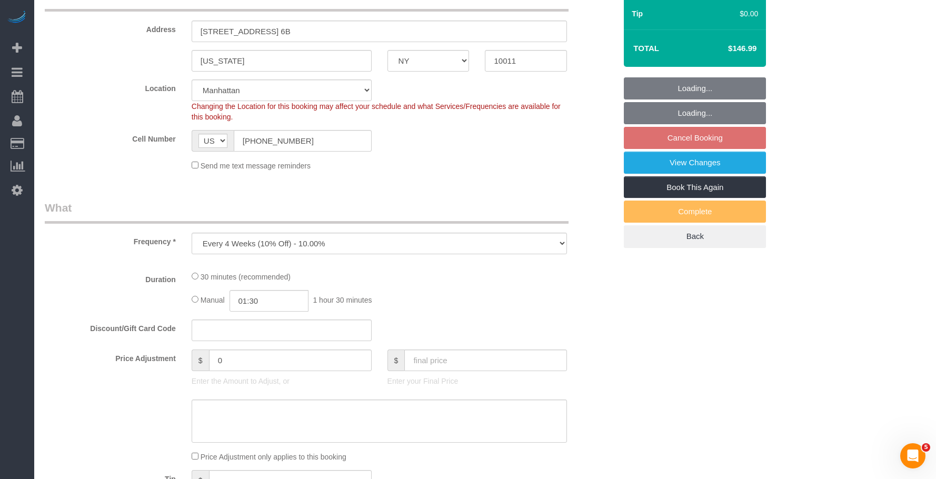
select select "number:89"
select select "number:90"
select select "number:15"
select select "number:5"
select select "object:1077"
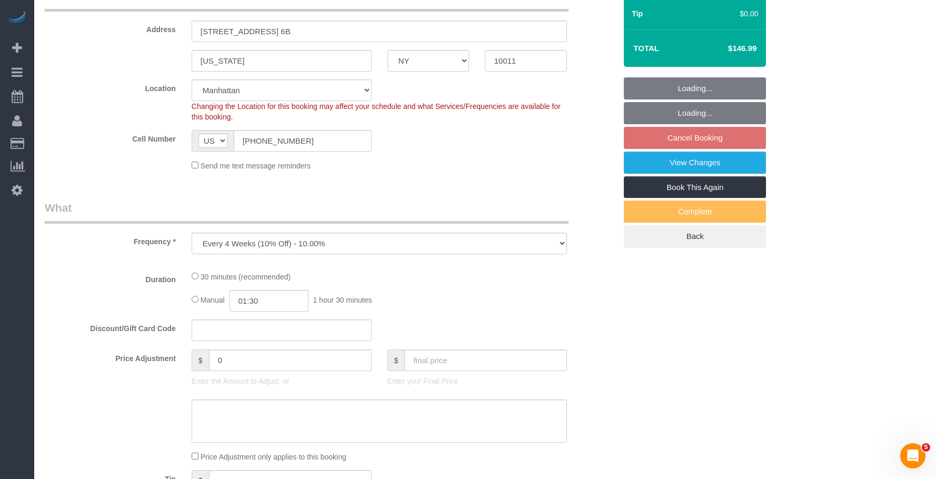
select select "string:stripe-pm_1RbL4h4VGloSiKo7vN4AGP0f"
select select "spot3"
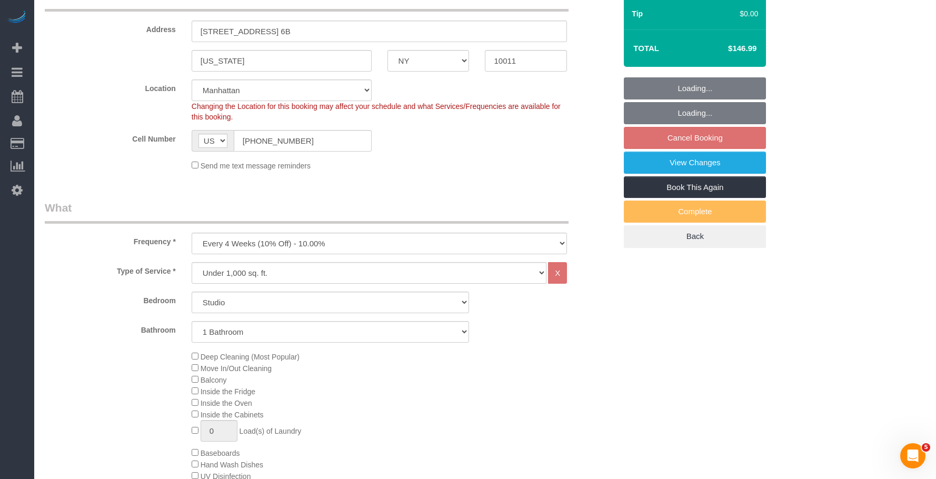
scroll to position [474, 0]
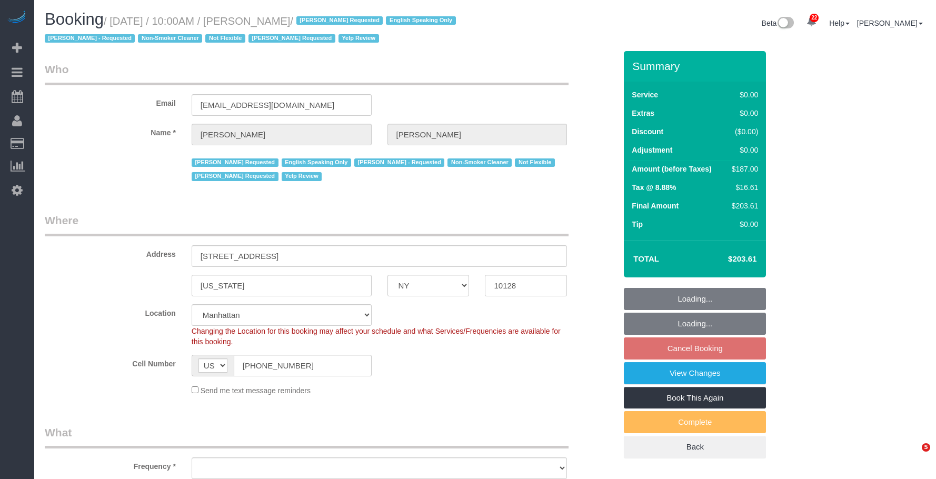
select select "NY"
select select "number:89"
select select "number:90"
select select "number:15"
select select "number:5"
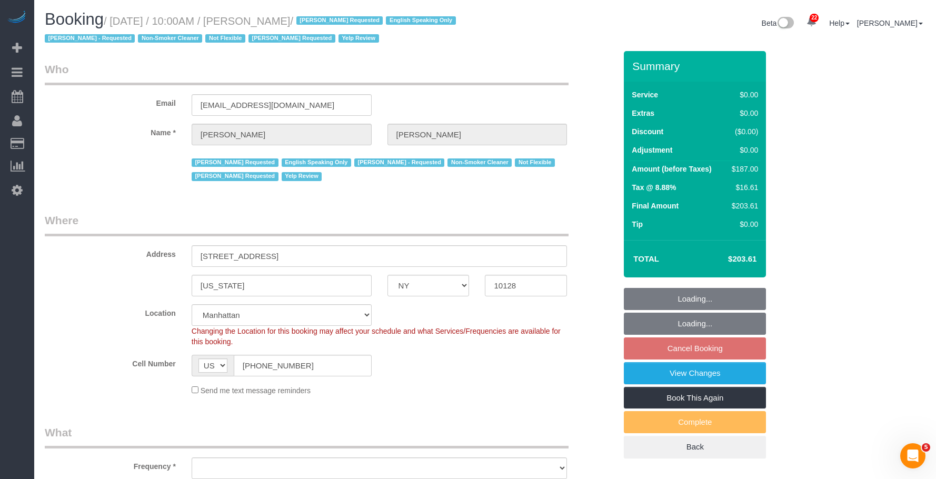
select select "object:1578"
select select "2"
select select "spot3"
drag, startPoint x: 0, startPoint y: 0, endPoint x: 321, endPoint y: 21, distance: 322.2
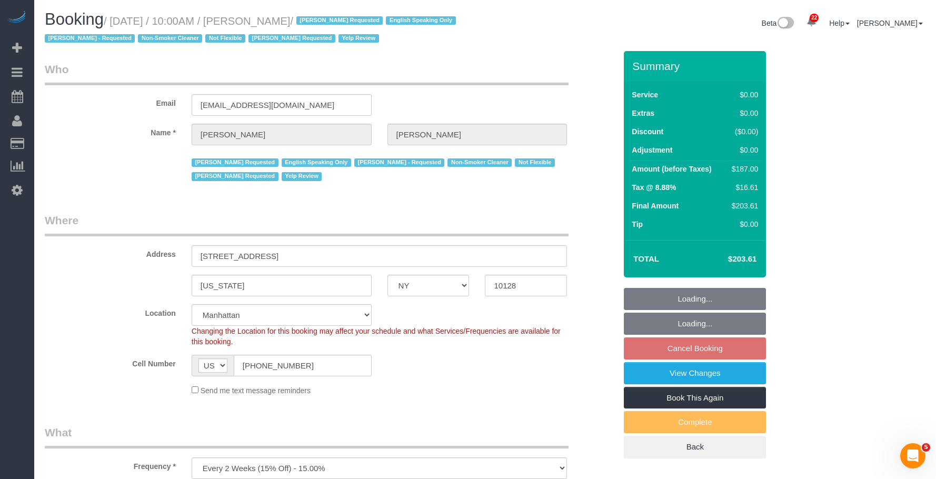
click at [321, 21] on small "/ October 11, 2025 / 10:00AM / Alyson Cohen / Arianny Garcia Requested English …" at bounding box center [252, 29] width 414 height 29
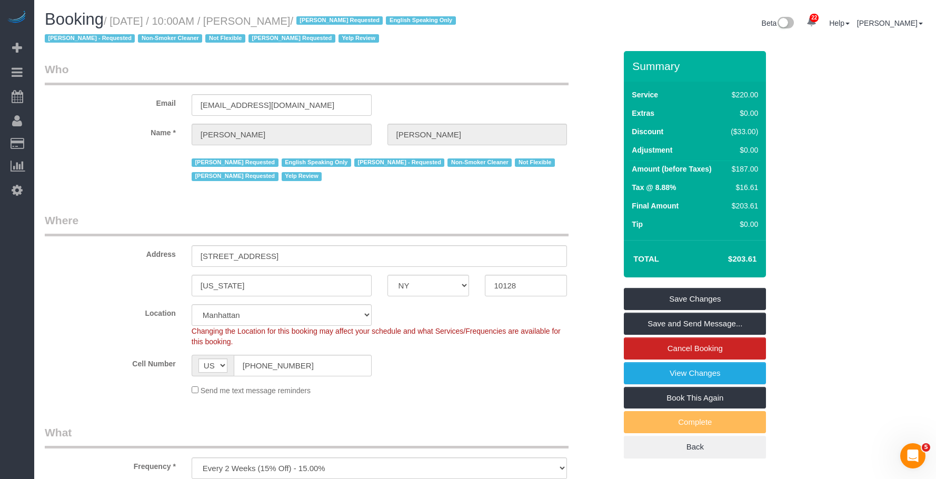
click at [510, 63] on legend "Who" at bounding box center [307, 74] width 524 height 24
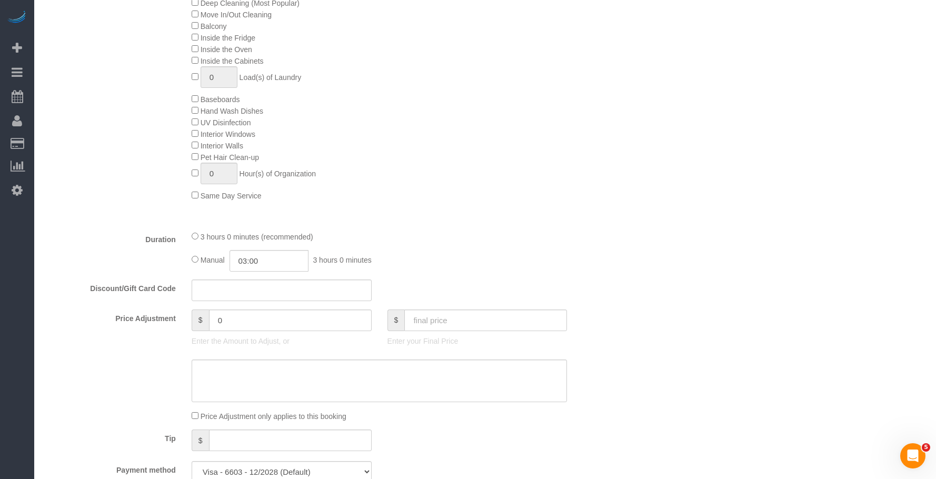
scroll to position [631, 0]
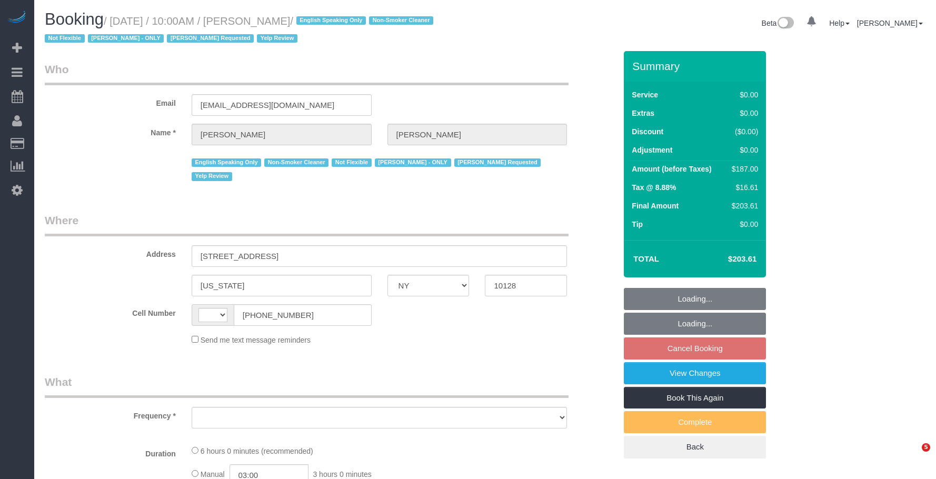
select select "NY"
select select "string:[GEOGRAPHIC_DATA]"
select select "object:828"
select select "number:89"
select select "number:90"
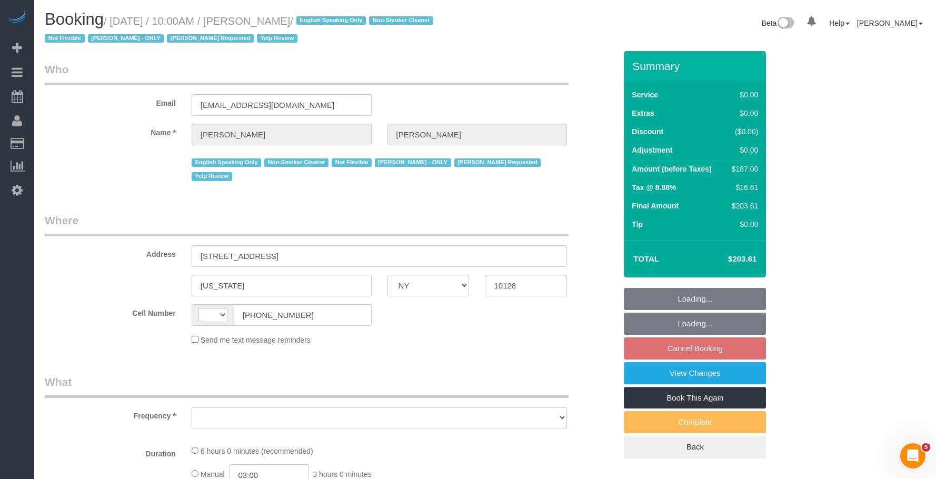
select select "number:15"
select select "number:5"
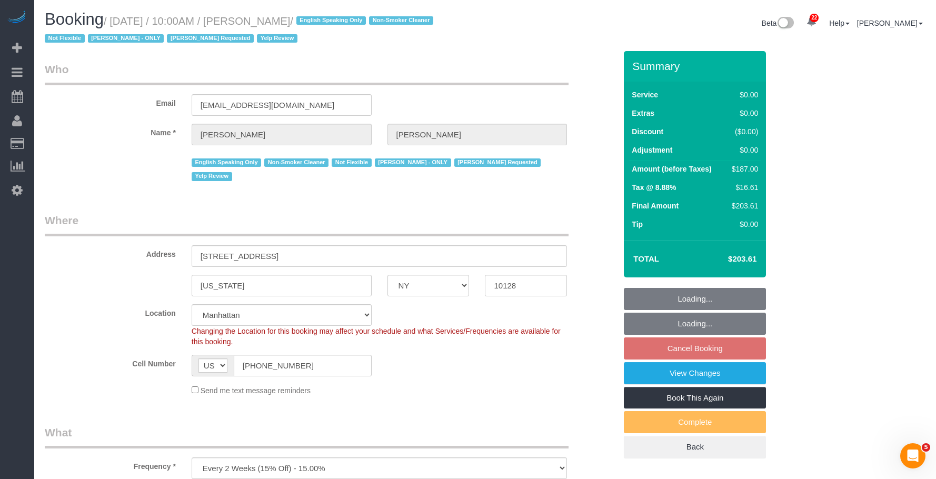
select select "string:stripe-pm_1PsPP14VGloSiKo7KAxZUUsI"
select select "2"
select select "object:1080"
select select "spot3"
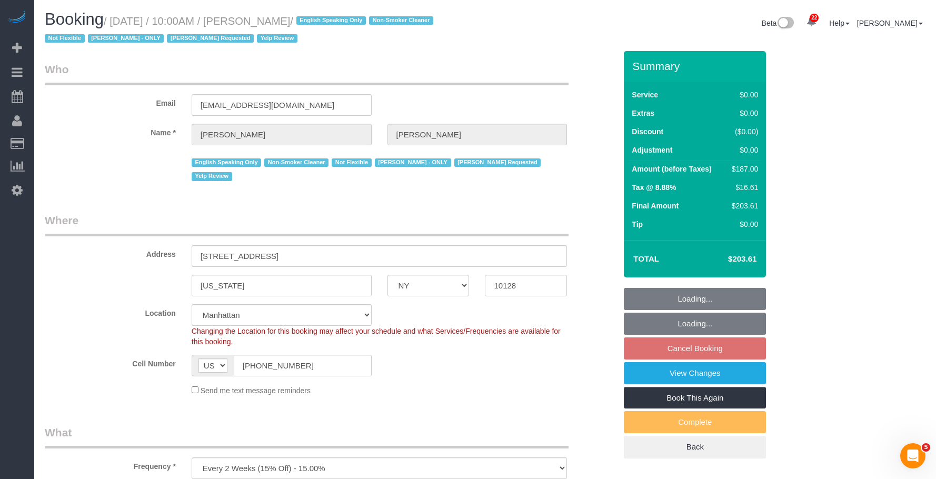
select select "2"
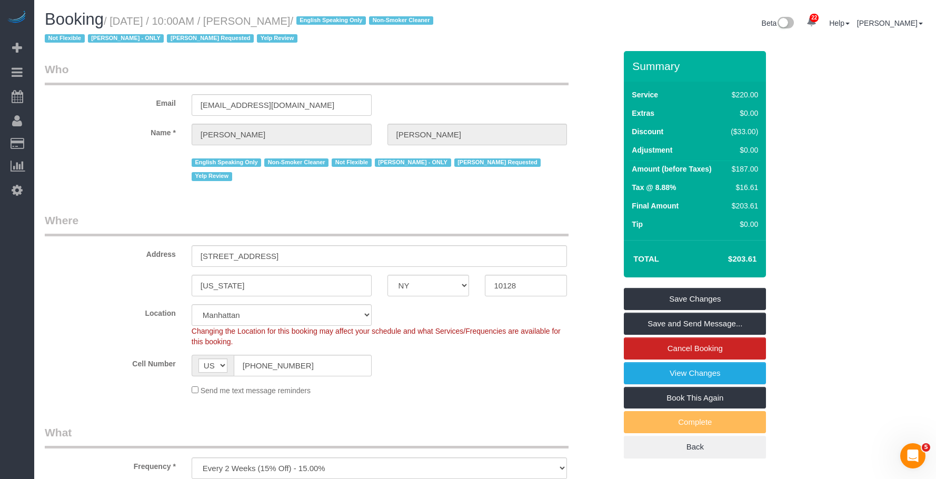
click at [508, 97] on div "Email [EMAIL_ADDRESS][DOMAIN_NAME]" at bounding box center [330, 89] width 587 height 54
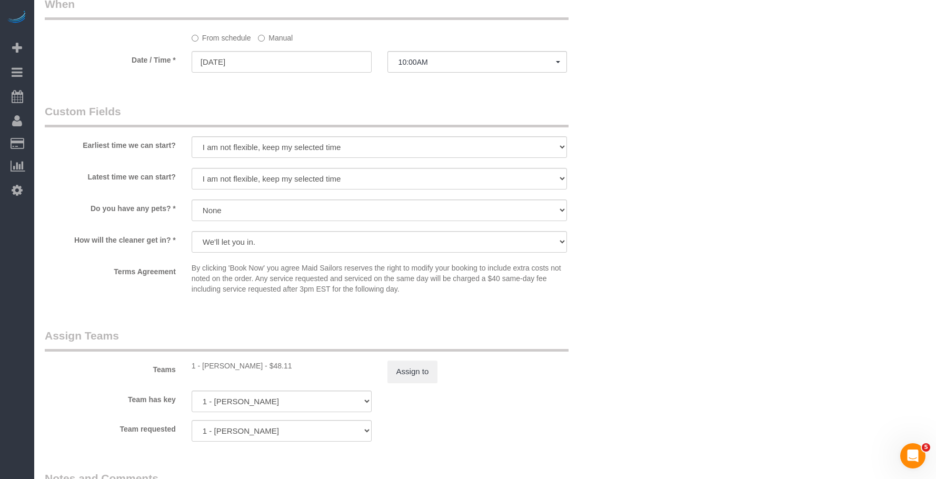
scroll to position [1052, 0]
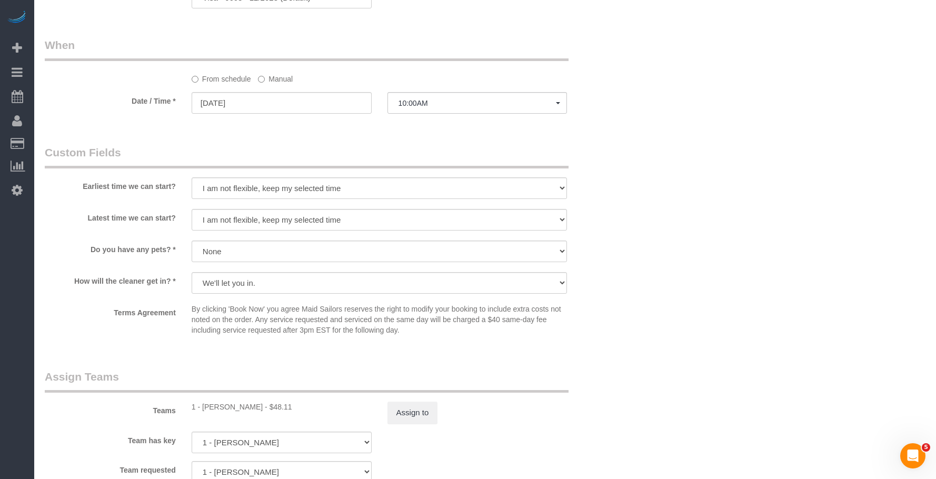
click at [270, 70] on label "Manual" at bounding box center [275, 77] width 35 height 14
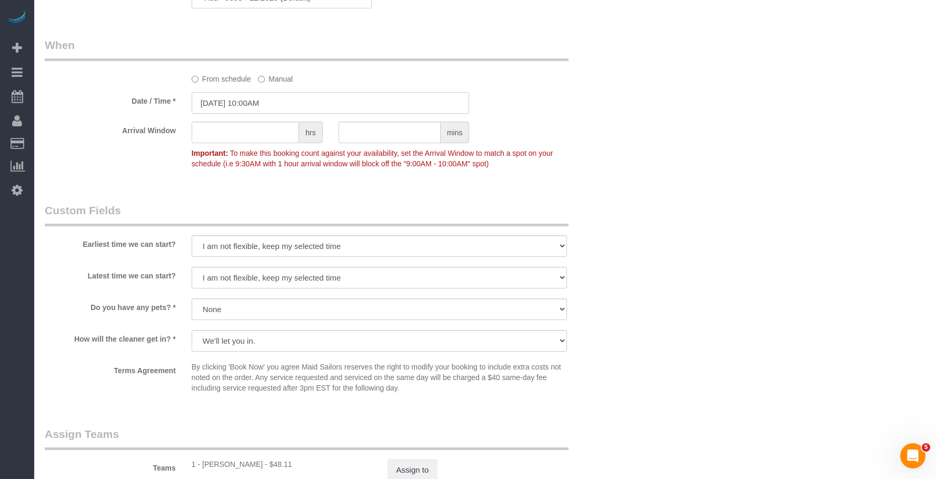
click at [293, 92] on input "[DATE] 10:00AM" at bounding box center [331, 103] width 278 height 22
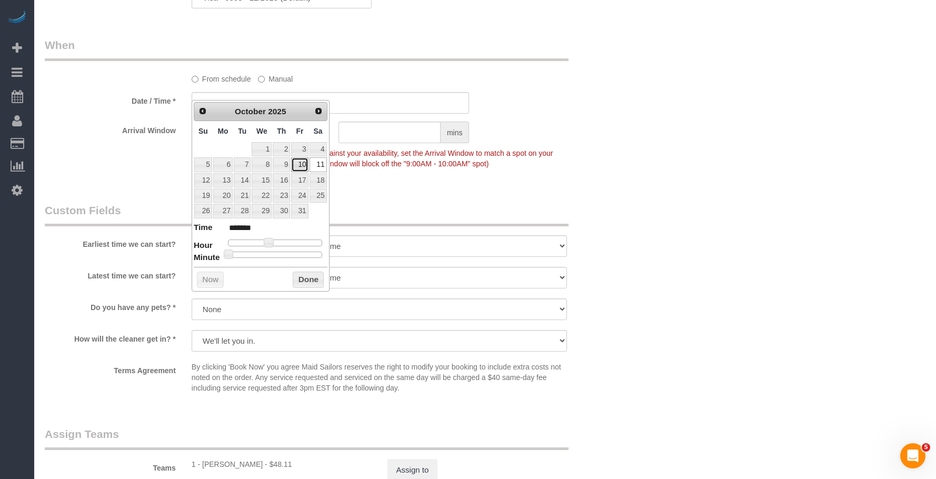
click at [301, 165] on link "10" at bounding box center [299, 164] width 17 height 14
type input "[DATE] 1:00PM"
type input "******"
click at [283, 244] on span at bounding box center [280, 242] width 9 height 9
type input "[DATE] 12:00PM"
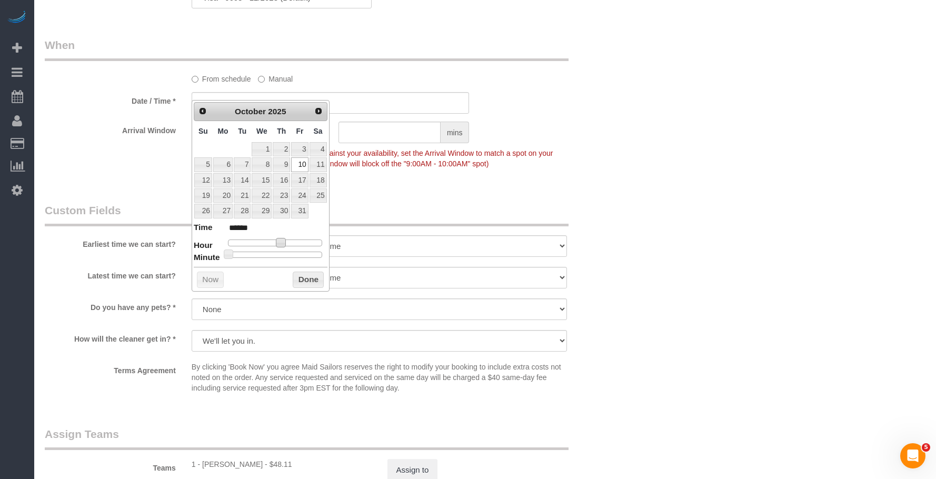
type input "*******"
click at [279, 243] on span at bounding box center [276, 242] width 9 height 9
type input "[DATE] 12:05PM"
type input "*******"
type input "[DATE] 12:15PM"
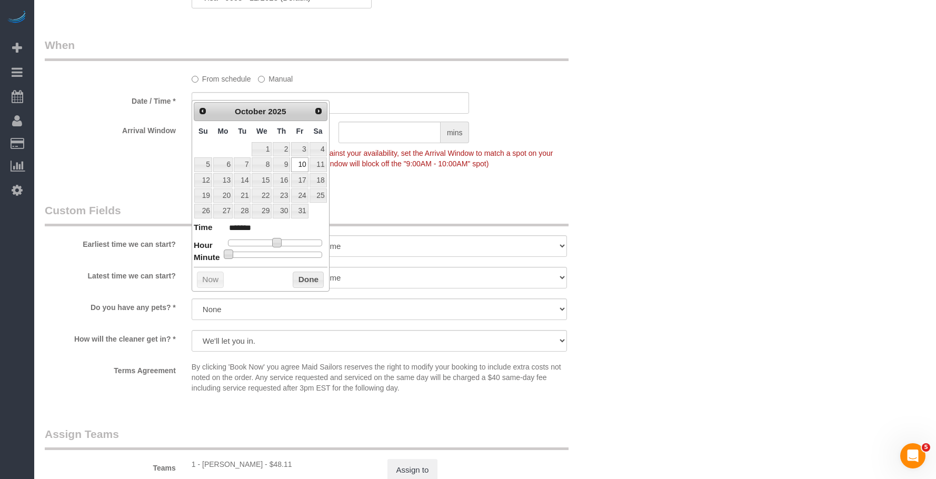
type input "*******"
type input "[DATE] 12:30PM"
type input "*******"
drag, startPoint x: 232, startPoint y: 257, endPoint x: 283, endPoint y: 254, distance: 51.1
click at [283, 254] on span at bounding box center [278, 253] width 9 height 9
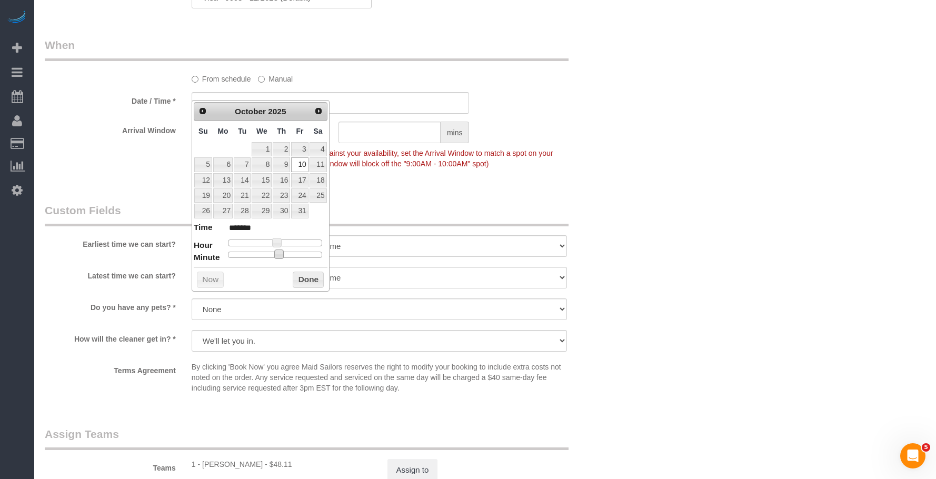
drag, startPoint x: 779, startPoint y: 157, endPoint x: 711, endPoint y: 190, distance: 76.2
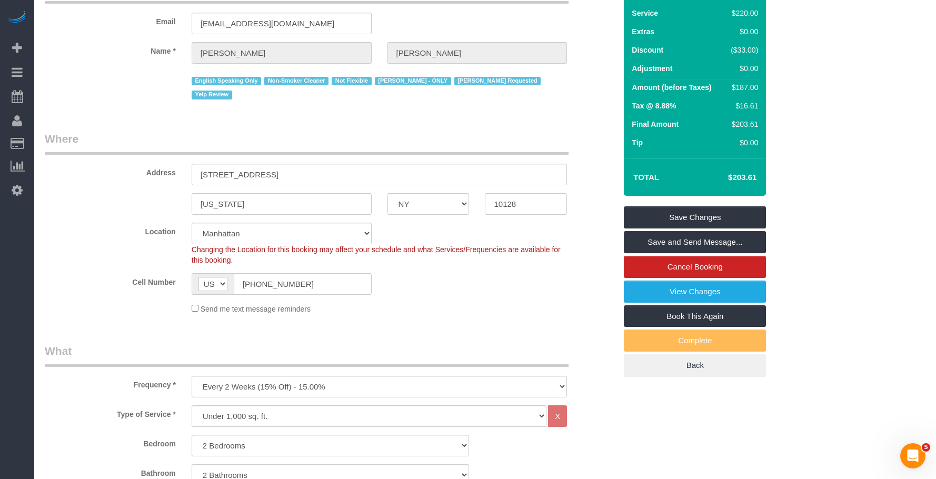
scroll to position [0, 0]
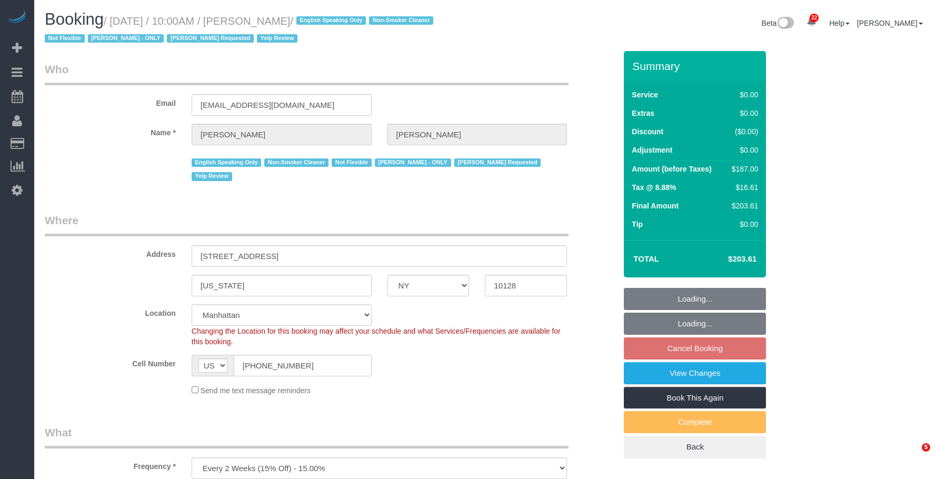
select select "NY"
select select "2"
select select "number:89"
select select "number:90"
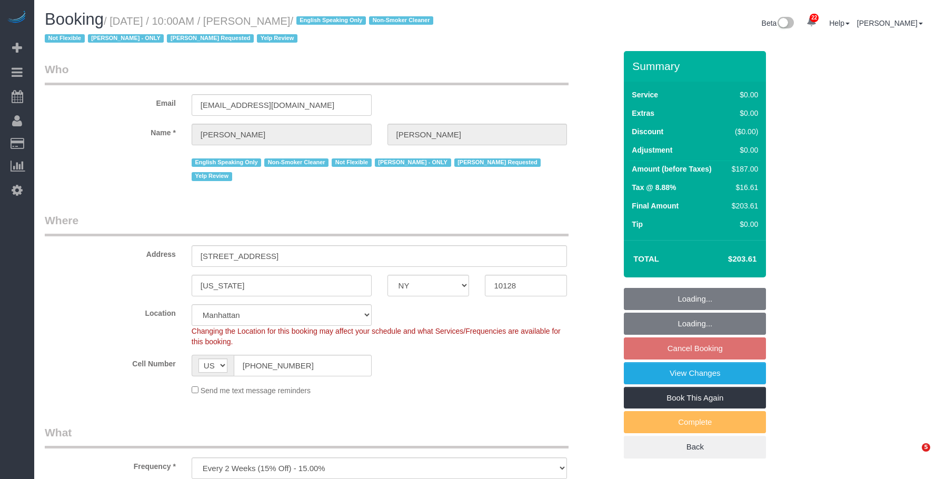
select select "number:15"
select select "number:5"
select select "object:1574"
select select "spot3"
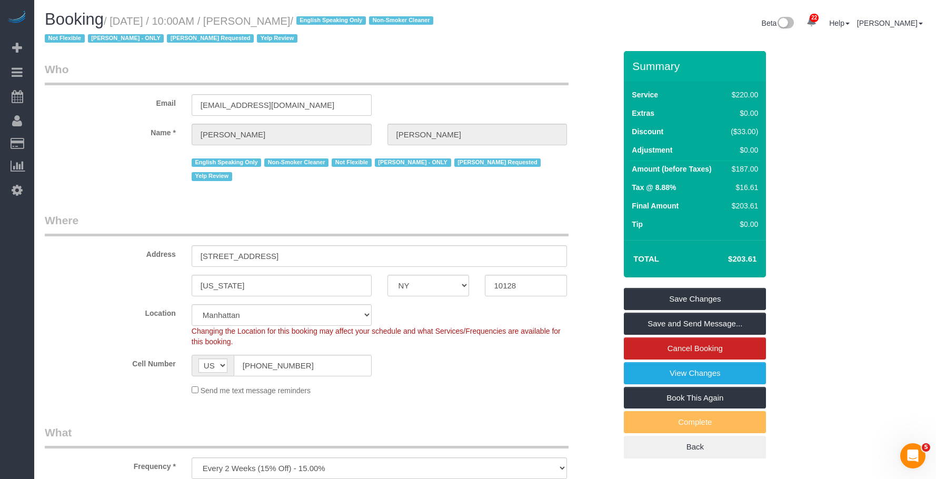
drag, startPoint x: 440, startPoint y: 113, endPoint x: 449, endPoint y: 176, distance: 63.3
click at [441, 113] on div "Email [EMAIL_ADDRESS][DOMAIN_NAME]" at bounding box center [330, 89] width 587 height 54
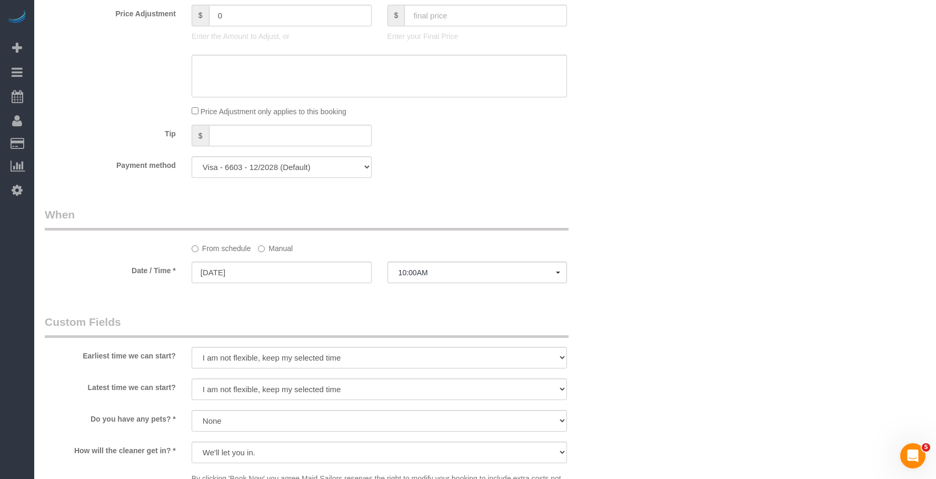
scroll to position [947, 0]
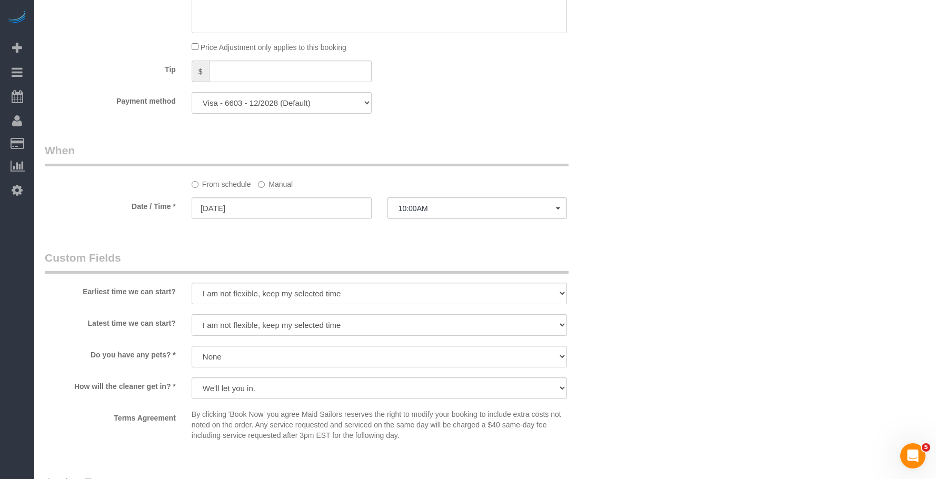
click at [280, 175] on label "Manual" at bounding box center [275, 182] width 35 height 14
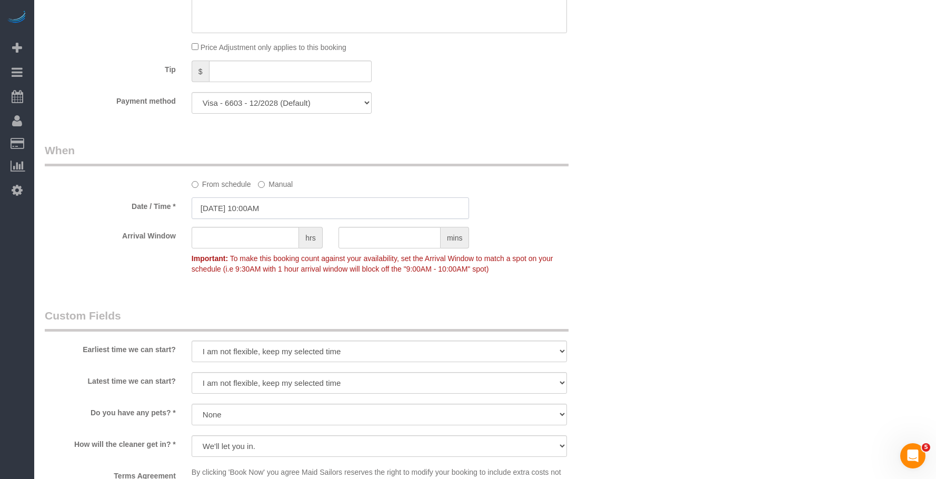
click at [302, 198] on input "[DATE] 10:00AM" at bounding box center [331, 208] width 278 height 22
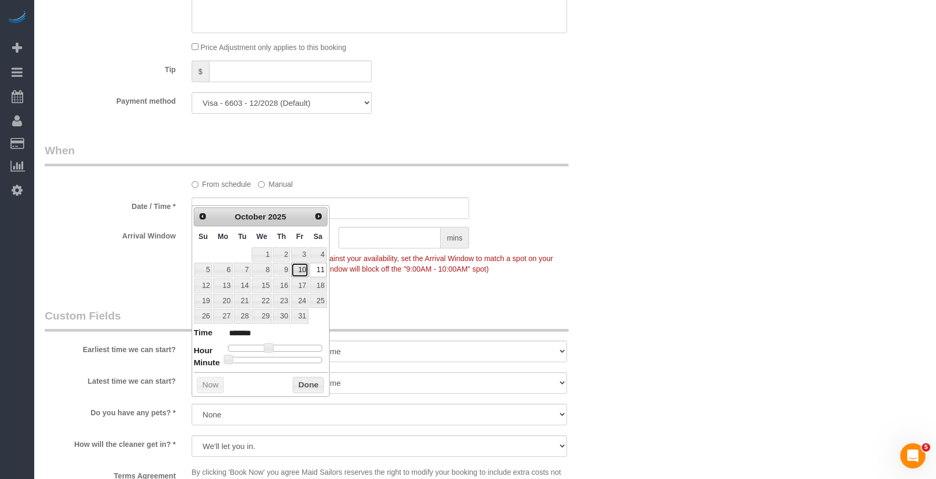
click at [302, 269] on link "10" at bounding box center [299, 270] width 17 height 14
type input "[DATE] 1:00PM"
type input "******"
type input "[DATE] 12:00PM"
type input "*******"
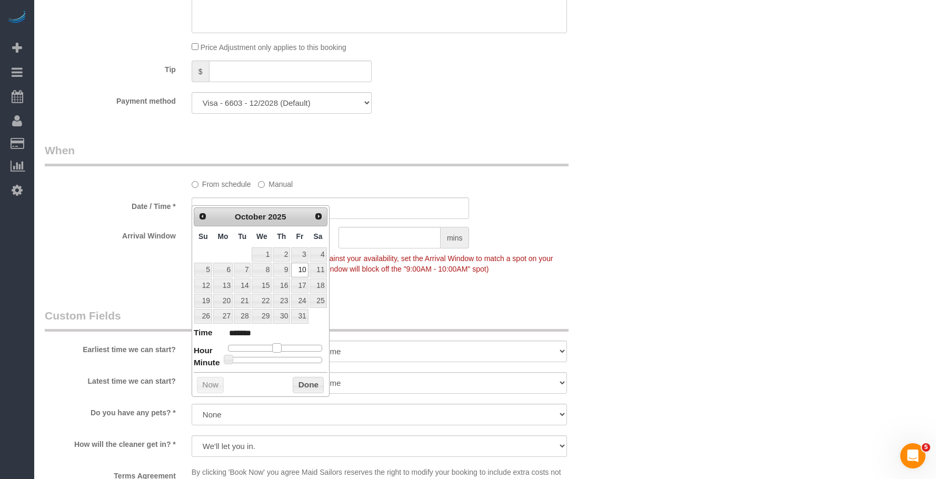
click at [274, 353] on dl "Time ******* Hour Minute Second Millisecond Microsecond Time Zone ***** ***** *…" at bounding box center [261, 345] width 134 height 36
type input "[DATE] 12:05PM"
type input "*******"
type input "[DATE] 12:15PM"
type input "*******"
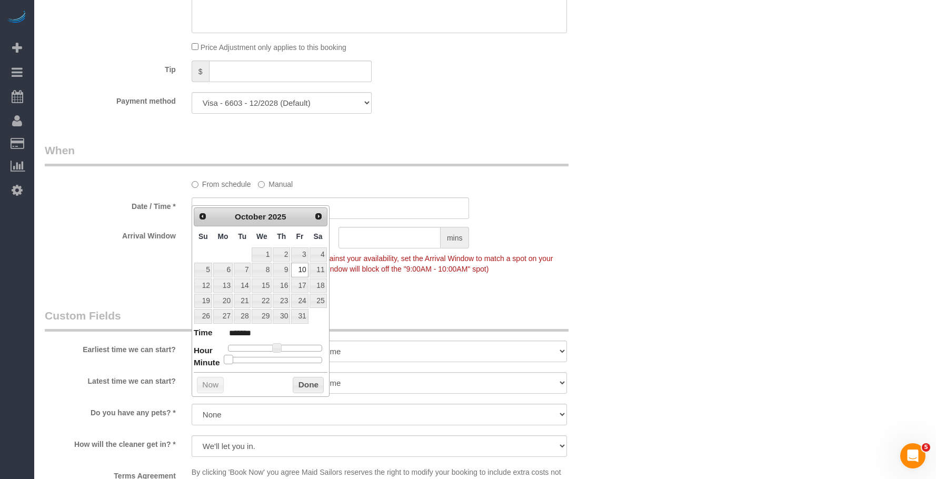
type input "[DATE] 12:20PM"
type input "*******"
type input "[DATE] 12:25PM"
type input "*******"
type input "[DATE] 12:30PM"
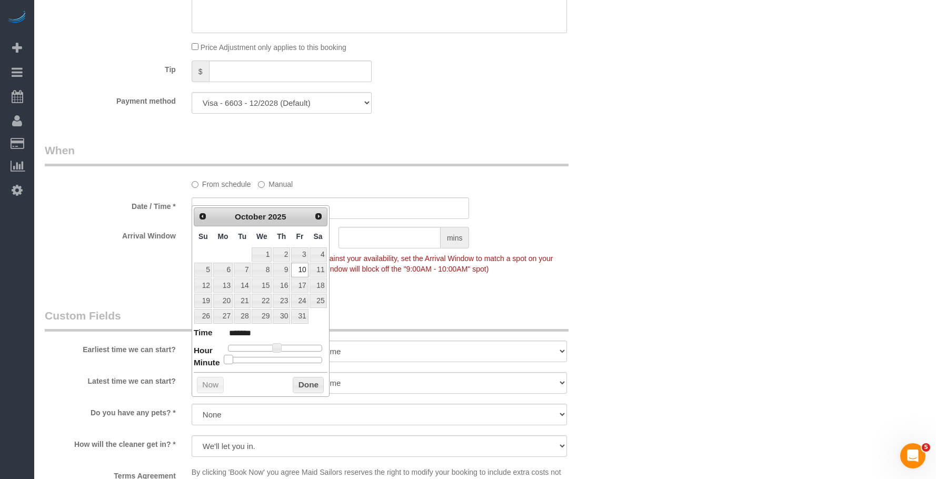
type input "*******"
drag, startPoint x: 226, startPoint y: 357, endPoint x: 283, endPoint y: 366, distance: 57.0
click at [277, 366] on div "Prev Next [DATE] Su Mo Tu We Th Fr Sa 1 2 3 4 5 6 7 8 9 10 11 12 13 14 15 16 17…" at bounding box center [261, 301] width 138 height 192
click at [767, 276] on div "Who Email [EMAIL_ADDRESS][DOMAIN_NAME] Name * [PERSON_NAME] English Speaking On…" at bounding box center [485, 25] width 880 height 1843
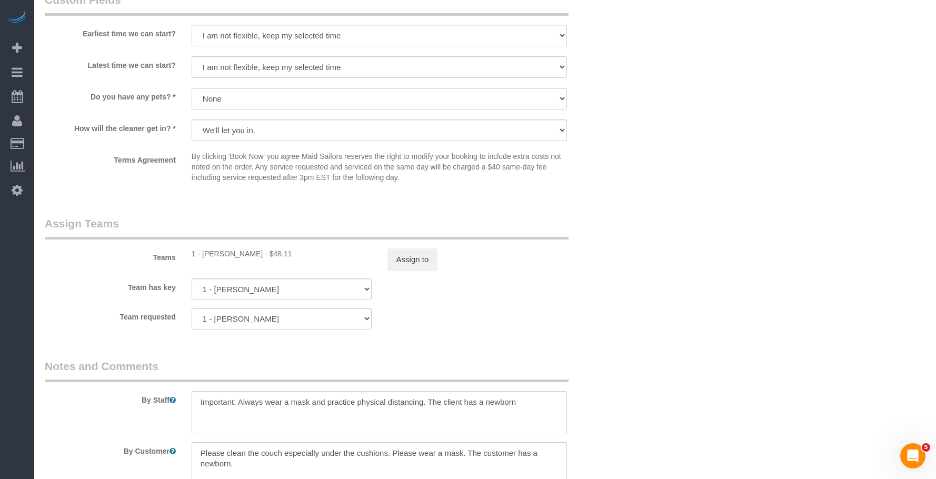
scroll to position [1438, 0]
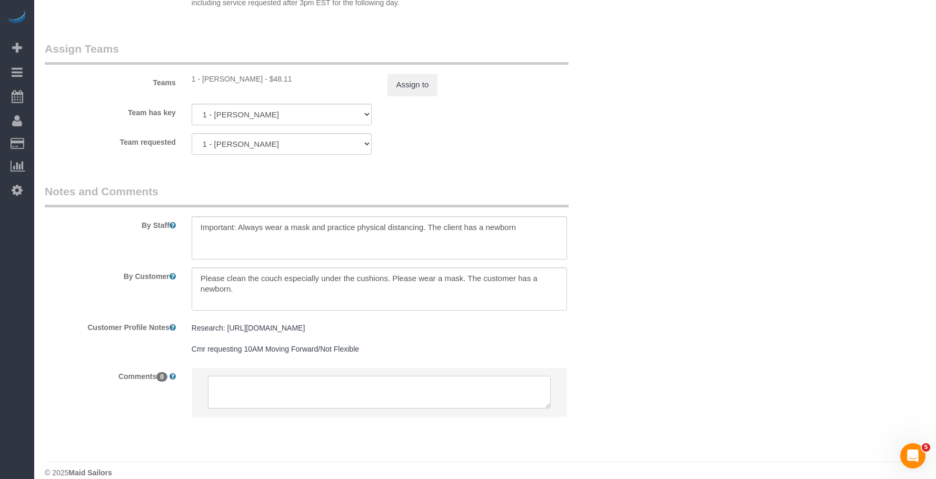
click at [340, 378] on textarea at bounding box center [379, 392] width 343 height 33
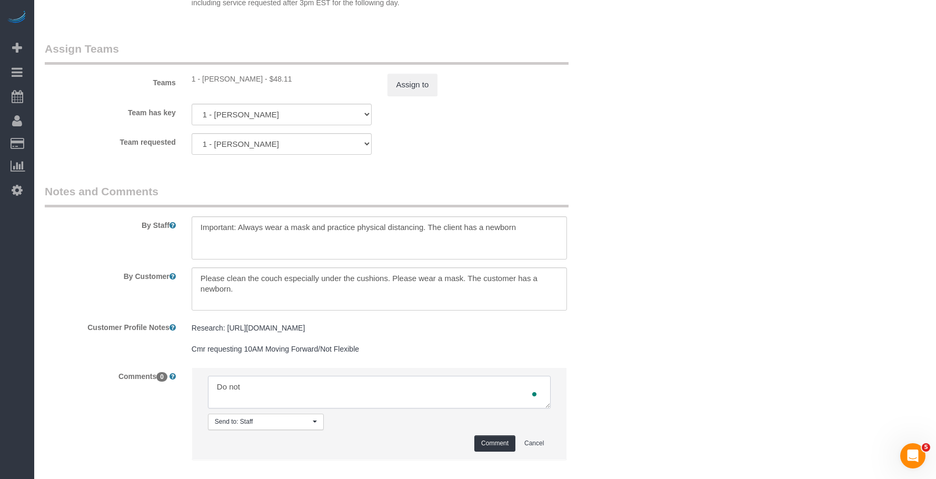
type textarea "Do not"
drag, startPoint x: 395, startPoint y: 373, endPoint x: 202, endPoint y: 364, distance: 193.8
click at [202, 368] on li "Send to: Staff Nothing selected Send to: Staff Send to: Customer Send to: Team …" at bounding box center [379, 414] width 375 height 92
type textarea "Do not unassign [PERSON_NAME]. The client agreed to move the time for her."
paste textarea "Please do not unassign [PERSON_NAME]. The client has agreed to adjust the time …"
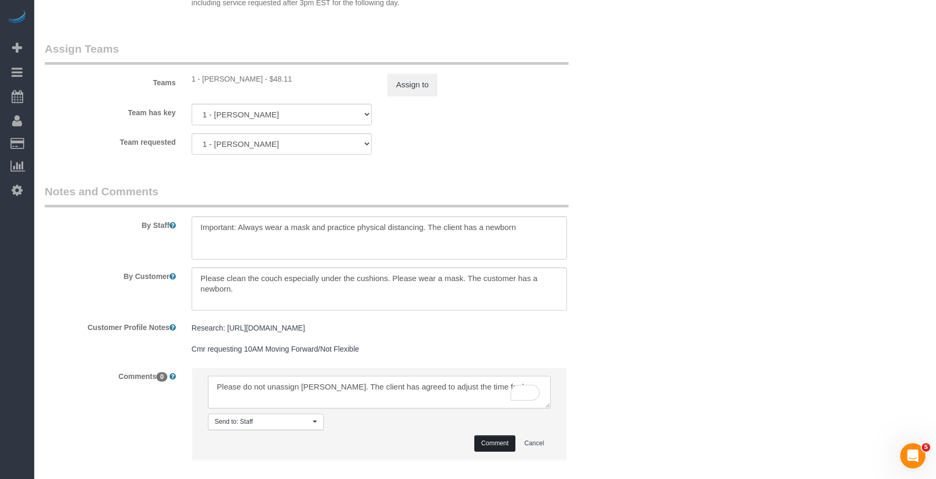
type textarea "Please do not unassign [PERSON_NAME]. The client has agreed to adjust the time …"
click at [493, 435] on button "Comment" at bounding box center [494, 443] width 41 height 16
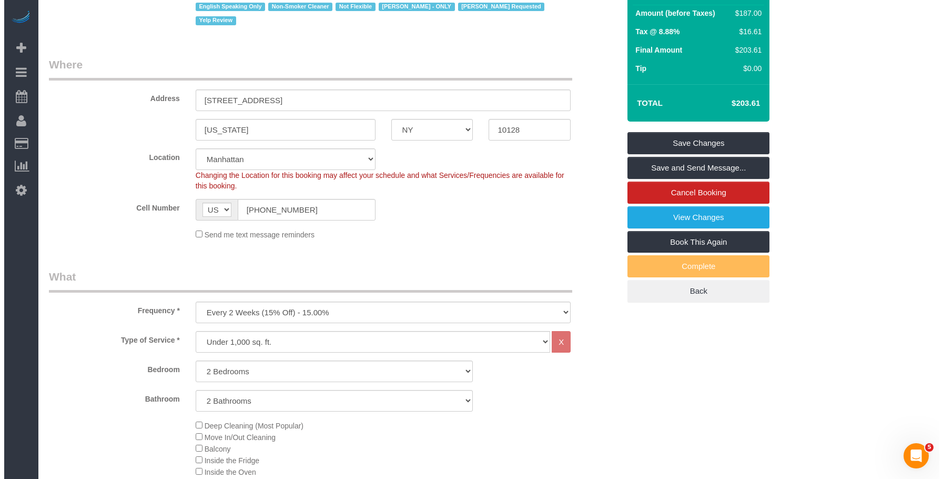
scroll to position [0, 0]
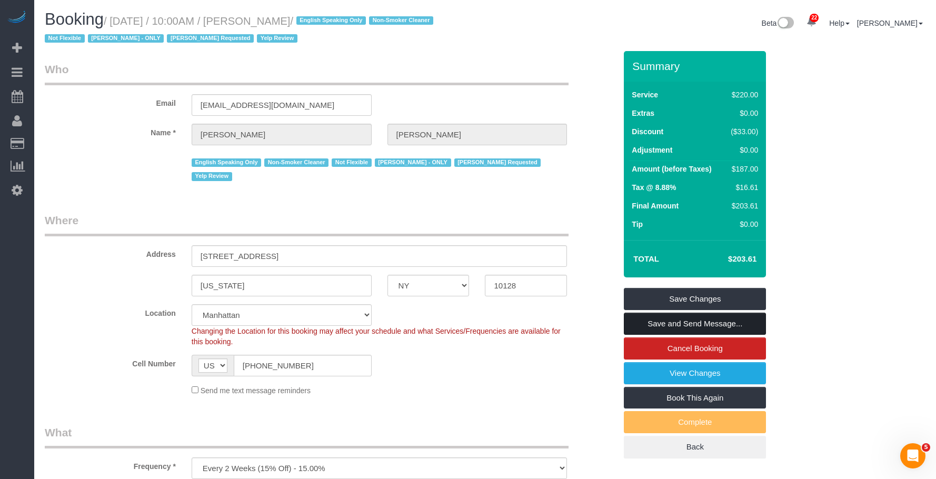
drag, startPoint x: 666, startPoint y: 320, endPoint x: 657, endPoint y: 316, distance: 10.1
click at [666, 320] on link "Save and Send Message..." at bounding box center [695, 324] width 142 height 22
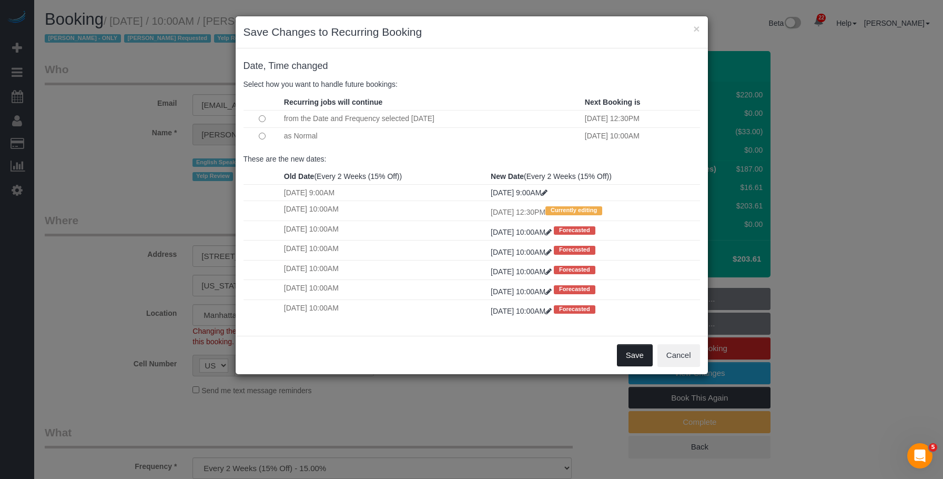
click at [638, 353] on button "Save" at bounding box center [635, 355] width 36 height 22
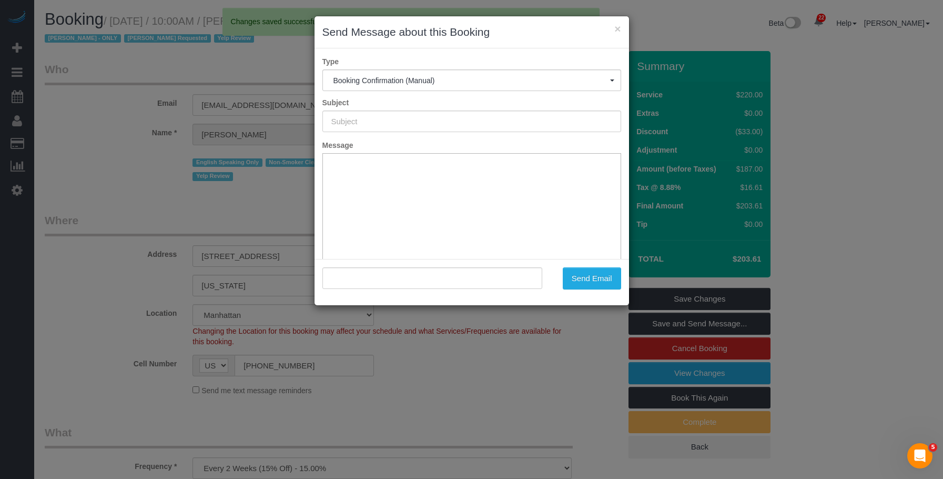
type input "Cleaning Confirmed for [DATE] 12:30pm"
type input ""[PERSON_NAME]" <[EMAIL_ADDRESS][DOMAIN_NAME]>"
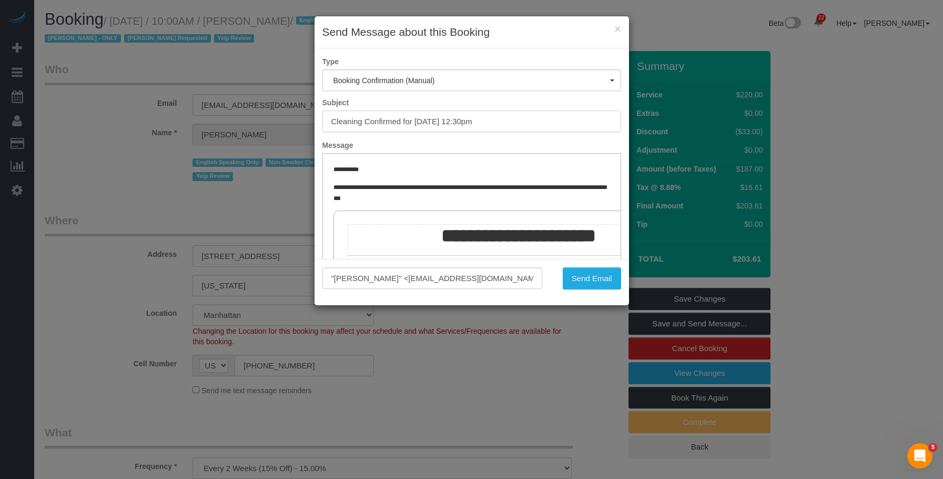
drag, startPoint x: 416, startPoint y: 121, endPoint x: 527, endPoint y: 119, distance: 111.6
click at [527, 119] on input "Cleaning Confirmed for [DATE] 12:30pm" at bounding box center [472, 121] width 299 height 22
click at [587, 283] on button "Send Email" at bounding box center [592, 278] width 58 height 22
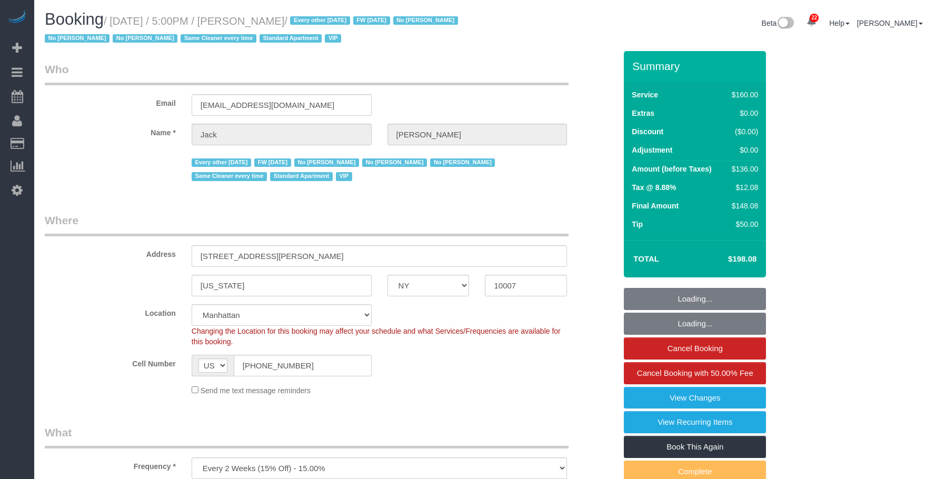
select select "NY"
select select "spot1"
select select "number:89"
select select "number:90"
select select "number:15"
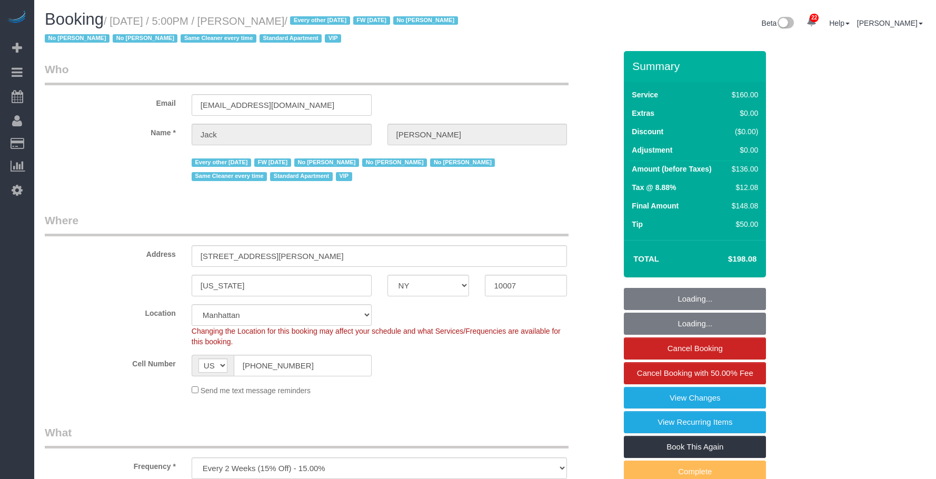
select select "number:6"
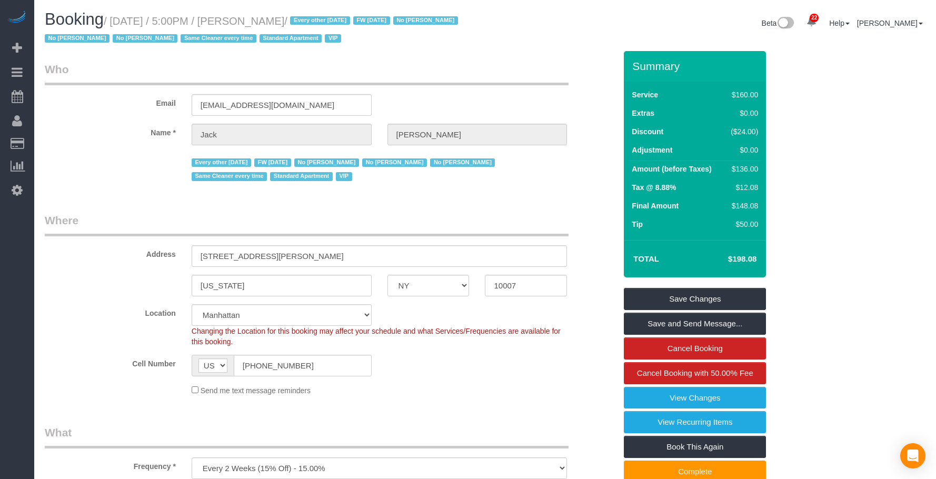
drag, startPoint x: 285, startPoint y: 21, endPoint x: 340, endPoint y: 19, distance: 54.7
click at [340, 19] on small "/ [DATE] / 5:00PM / [PERSON_NAME] / Every other [DATE] FW [DATE] No [PERSON_NAM…" at bounding box center [253, 29] width 416 height 29
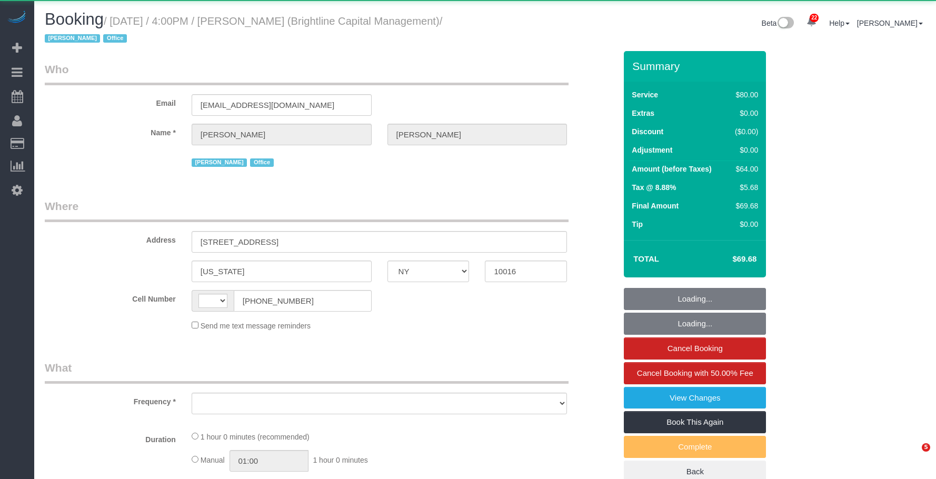
select select "NY"
click at [334, 22] on small "/ [DATE] / 4:00PM / [PERSON_NAME] (Brightline Capital Management) / [PERSON_NAM…" at bounding box center [243, 29] width 397 height 29
select select "object:567"
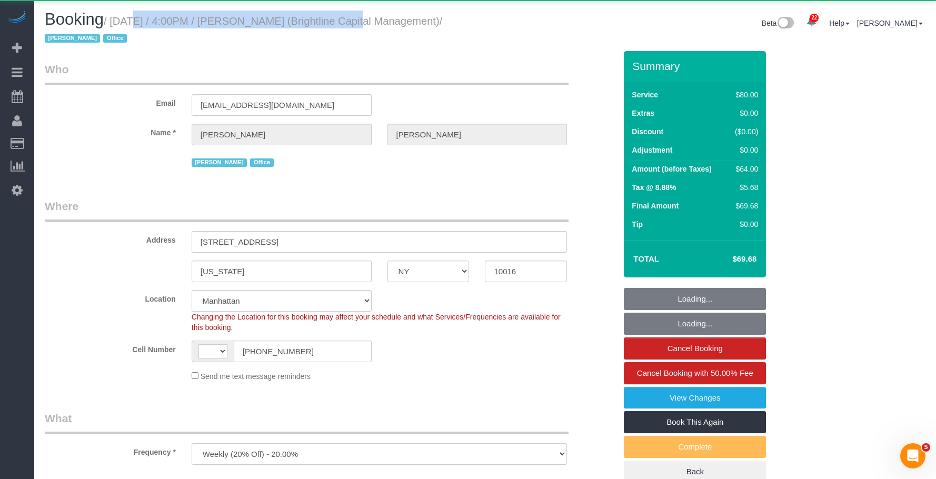
select select "string:[GEOGRAPHIC_DATA]"
select select "string:stripe-pm_1QrNtx4VGloSiKo7JRyNQS5o"
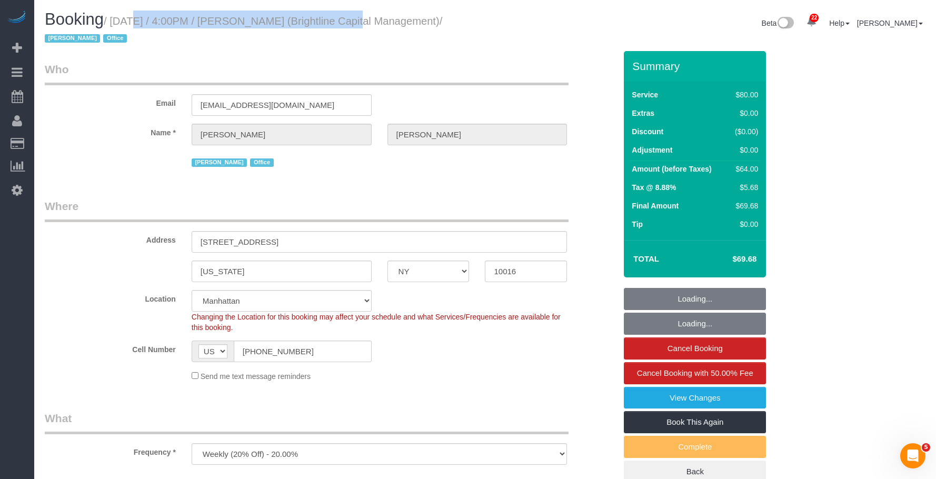
select select "object:820"
select select "number:89"
select select "number:90"
select select "number:15"
select select "number:7"
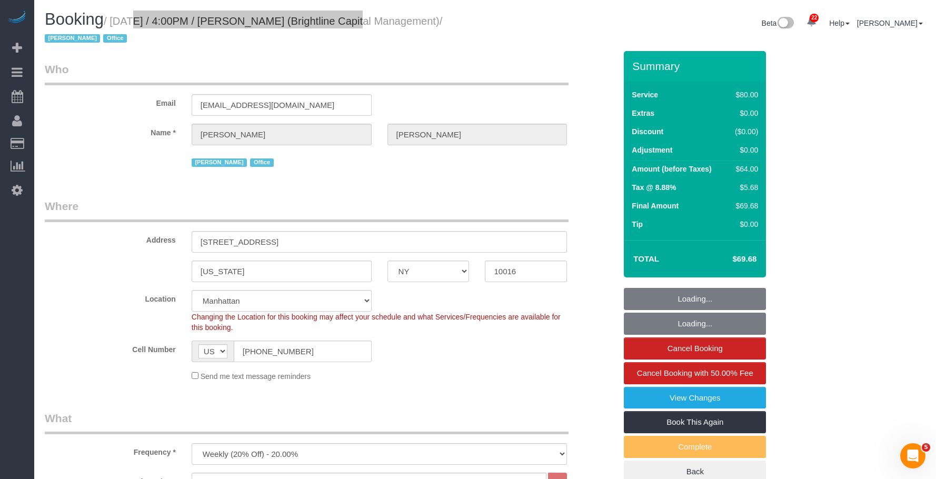
select select "spot1"
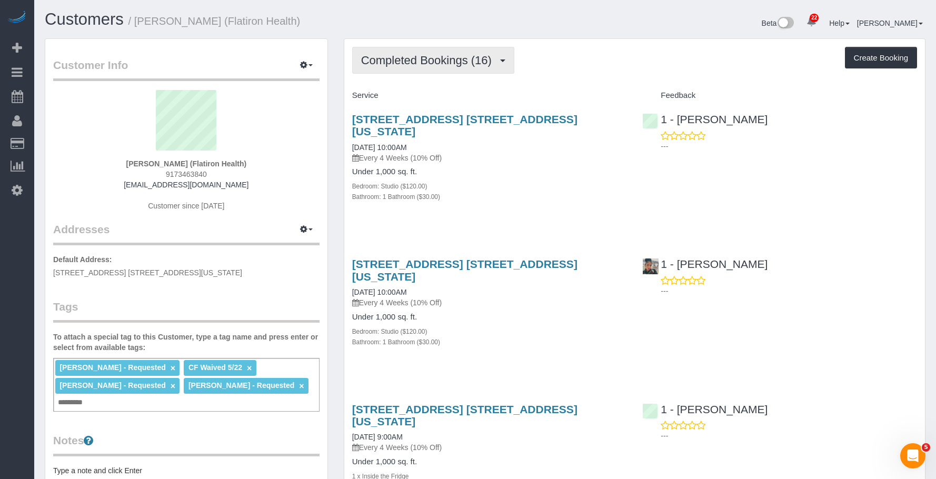
click at [414, 47] on button "Completed Bookings (16)" at bounding box center [433, 60] width 162 height 27
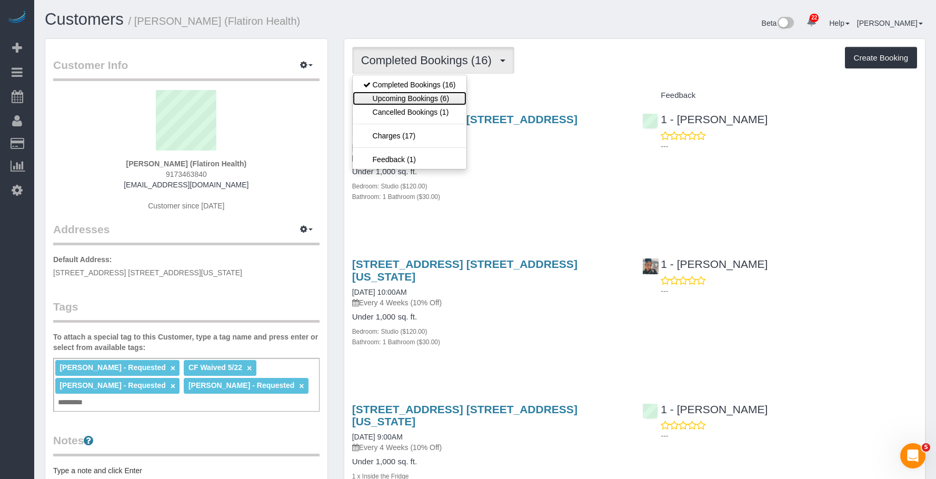
click at [407, 101] on link "Upcoming Bookings (6)" at bounding box center [410, 99] width 114 height 14
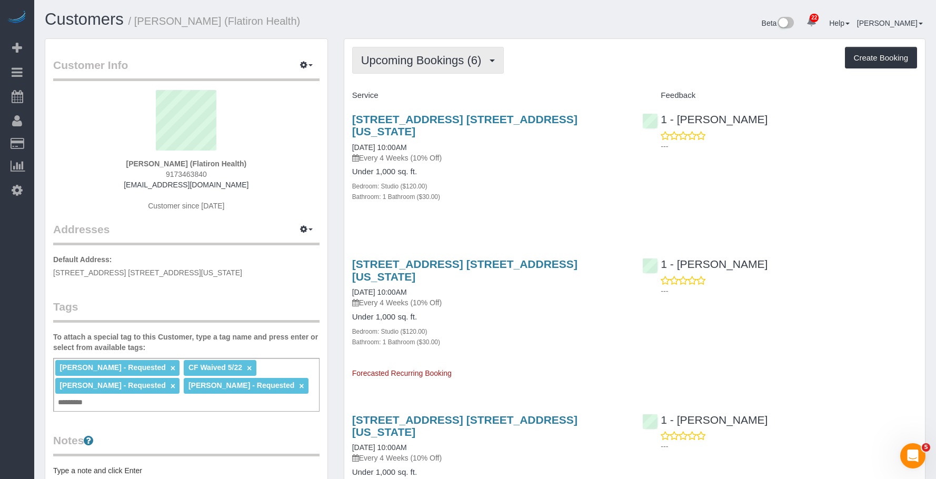
click at [398, 51] on button "Upcoming Bookings (6)" at bounding box center [428, 60] width 152 height 27
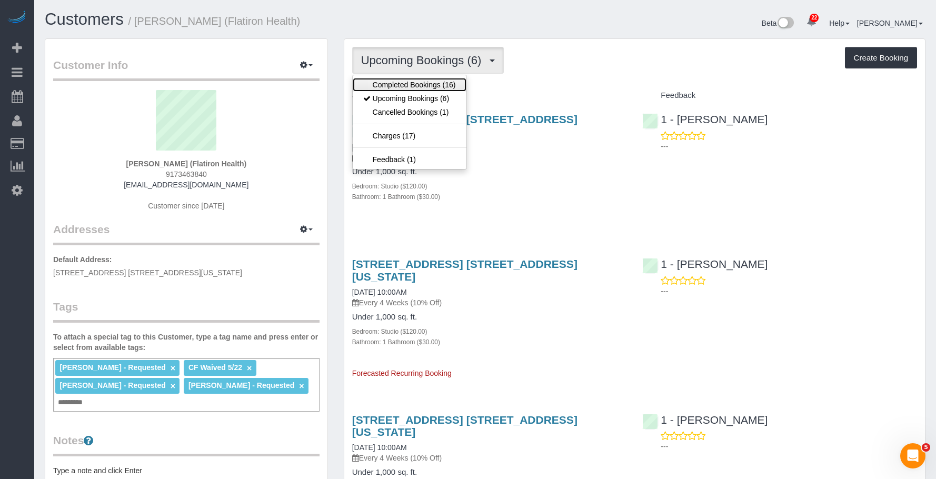
click at [401, 84] on link "Completed Bookings (16)" at bounding box center [410, 85] width 114 height 14
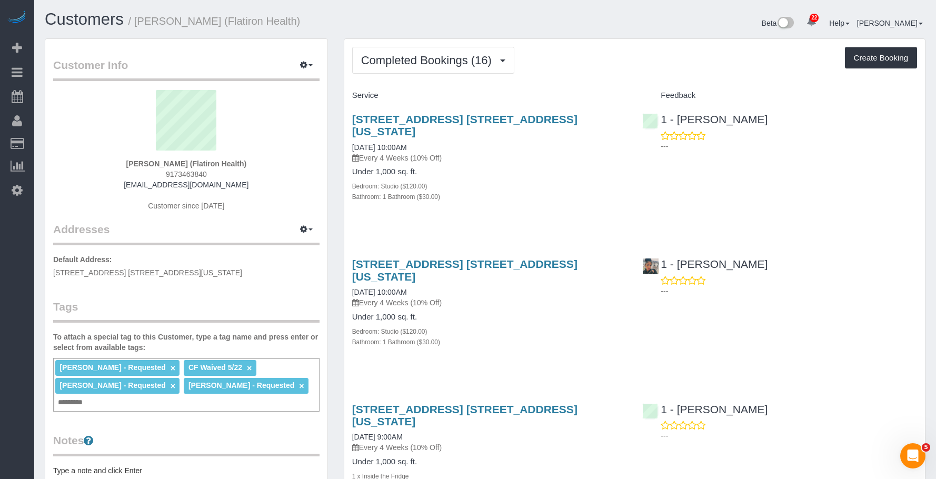
click at [569, 25] on div "Beta 22 Your Notifications You have 0 alerts × You have 8 to charge for [DATE] …" at bounding box center [709, 25] width 448 height 28
drag, startPoint x: 446, startPoint y: 54, endPoint x: 440, endPoint y: 64, distance: 11.3
click at [445, 54] on span "Completed Bookings (16)" at bounding box center [429, 60] width 136 height 13
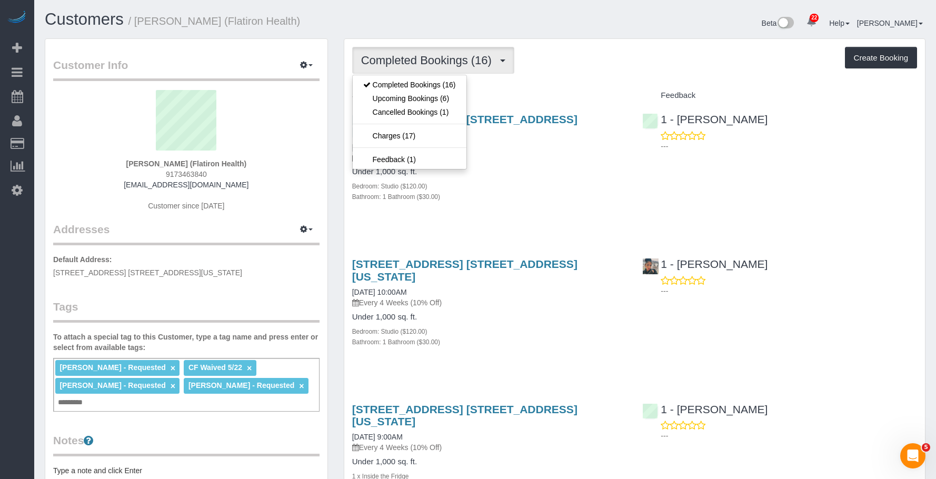
click at [609, 106] on div "[STREET_ADDRESS] [STREET_ADDRESS][US_STATE] [DATE] 10:00AM Every 4 Weeks (10% O…" at bounding box center [489, 163] width 290 height 118
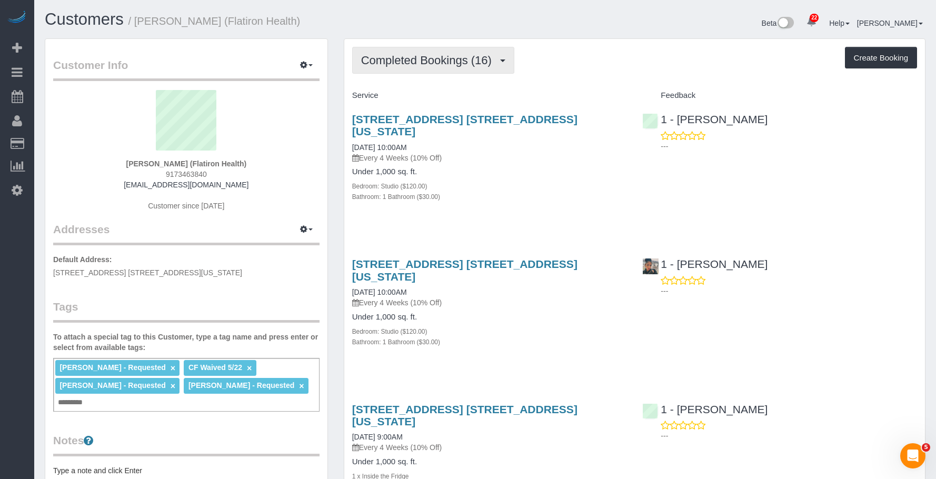
drag, startPoint x: 453, startPoint y: 64, endPoint x: 449, endPoint y: 74, distance: 10.5
click at [451, 64] on span "Completed Bookings (16)" at bounding box center [429, 60] width 136 height 13
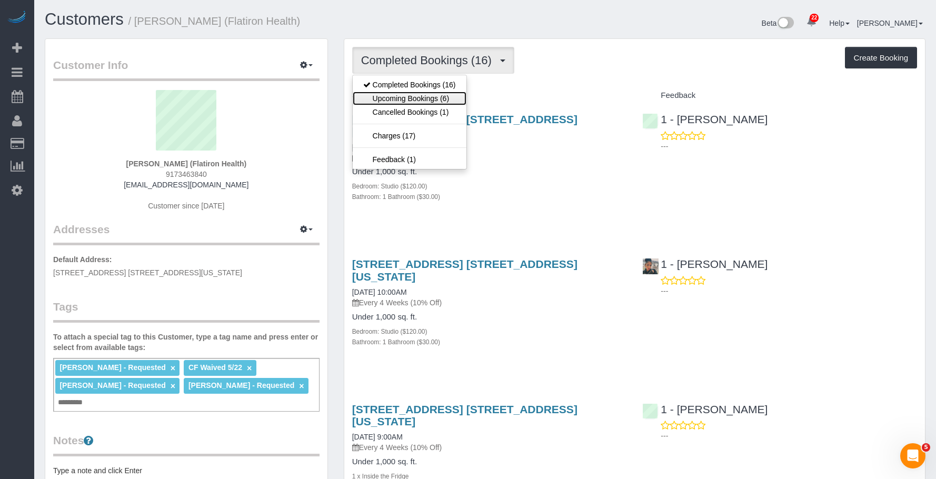
click at [434, 98] on link "Upcoming Bookings (6)" at bounding box center [410, 99] width 114 height 14
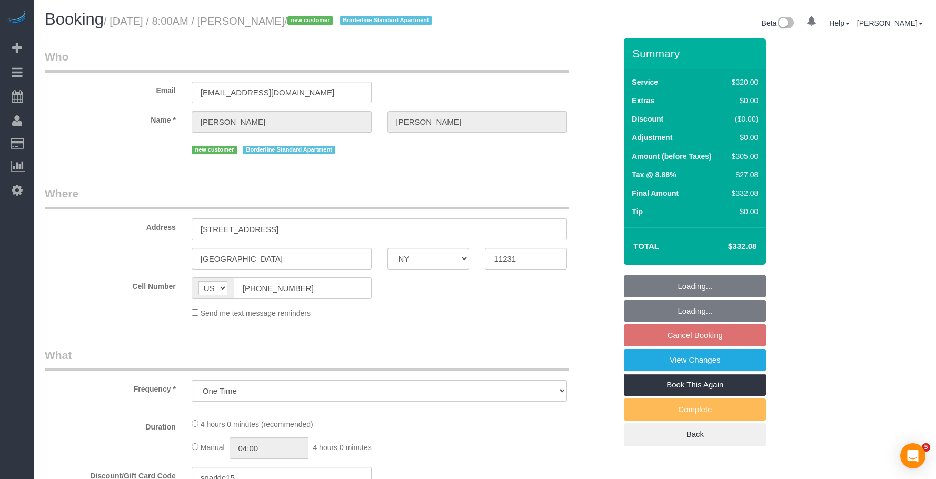
select select "NY"
select select "string:stripe-pm_1S93RY4VGloSiKo7TbPzIl6r"
select select "240"
select select "number:56"
select select "number:74"
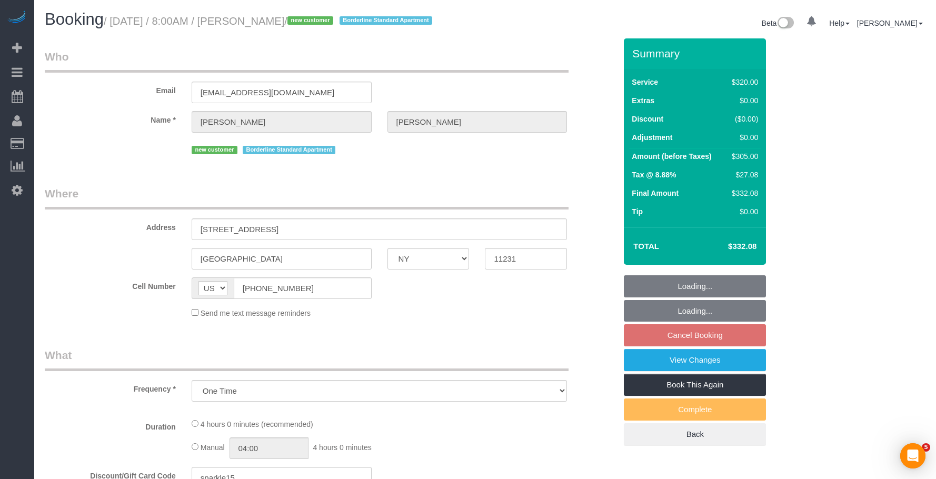
select select "number:15"
select select "number:5"
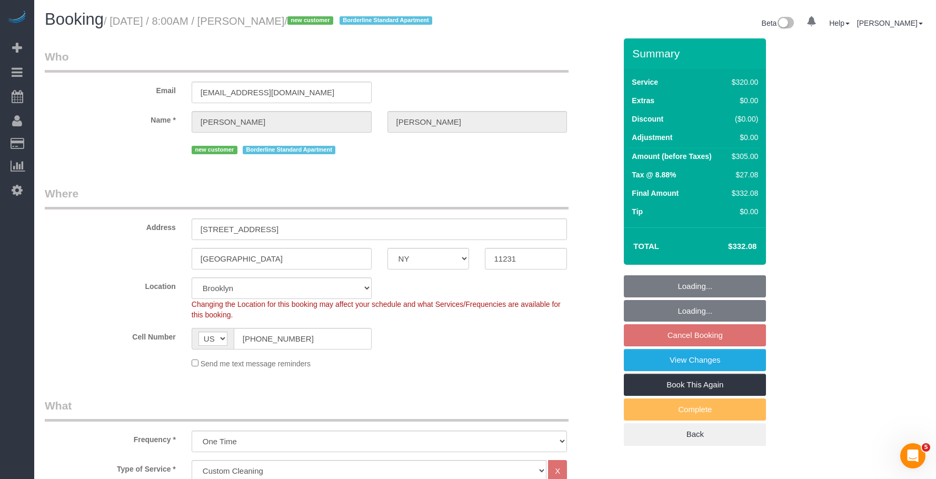
select select "object:1084"
select select "spot1"
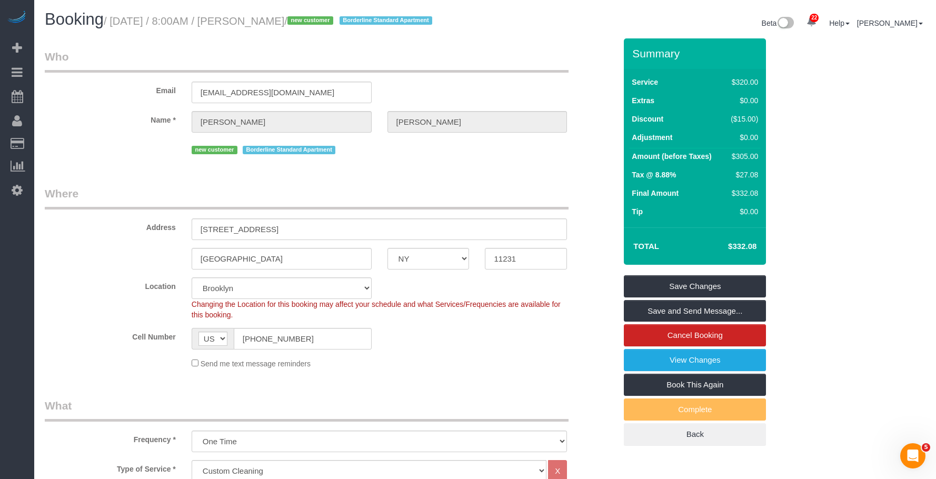
drag, startPoint x: 494, startPoint y: 103, endPoint x: 495, endPoint y: 149, distance: 46.3
click at [494, 103] on div "Email [EMAIL_ADDRESS][DOMAIN_NAME]" at bounding box center [330, 76] width 587 height 54
drag, startPoint x: 273, startPoint y: 355, endPoint x: 184, endPoint y: 314, distance: 98.6
click at [152, 337] on sui-booking-location "Location [GEOGRAPHIC_DATA] [GEOGRAPHIC_DATA] [GEOGRAPHIC_DATA] [GEOGRAPHIC_DATA…" at bounding box center [330, 323] width 571 height 92
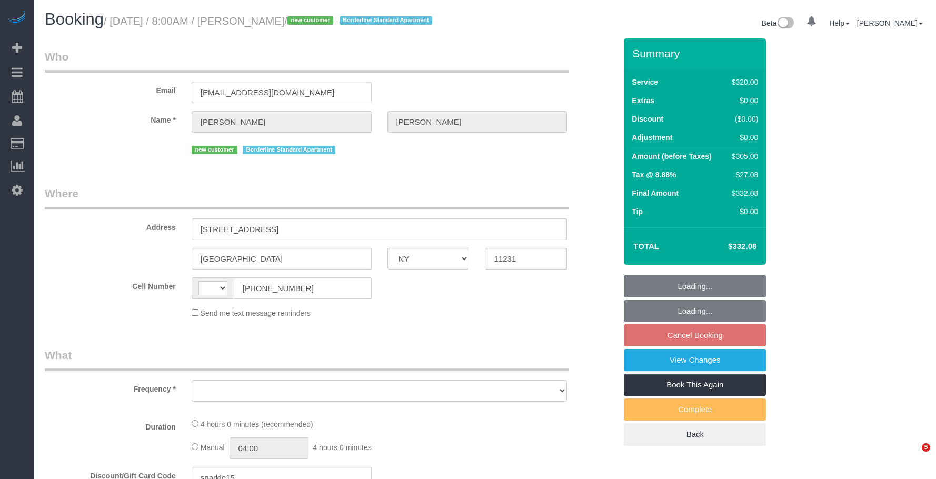
select select "NY"
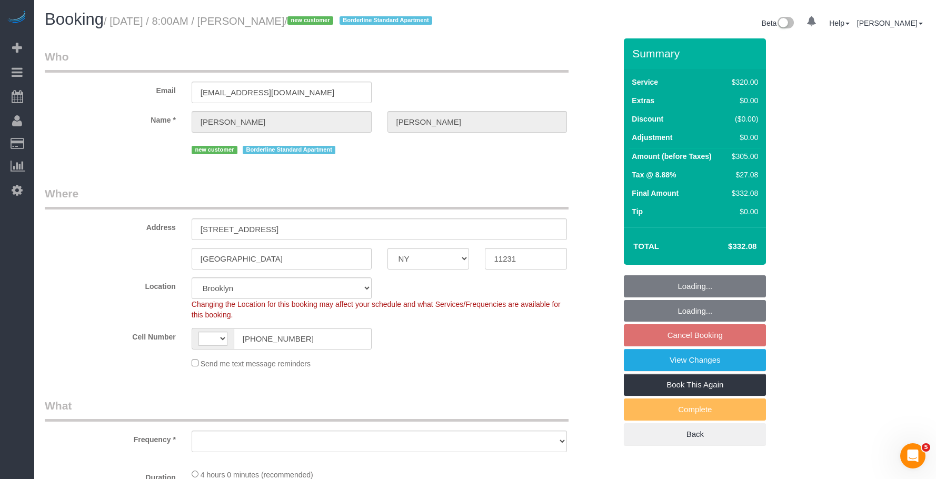
select select "240"
select select "string:stripe-pm_1S93RY4VGloSiKo7TbPzIl6r"
select select "number:56"
select select "number:74"
select select "number:15"
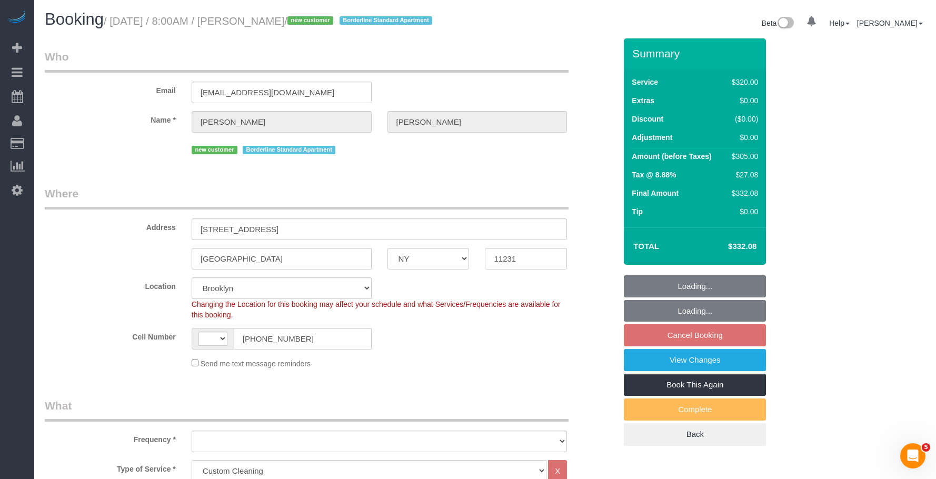
select select "number:5"
select select "string:[GEOGRAPHIC_DATA]"
select select "object:1014"
select select "spot1"
select select "object:1505"
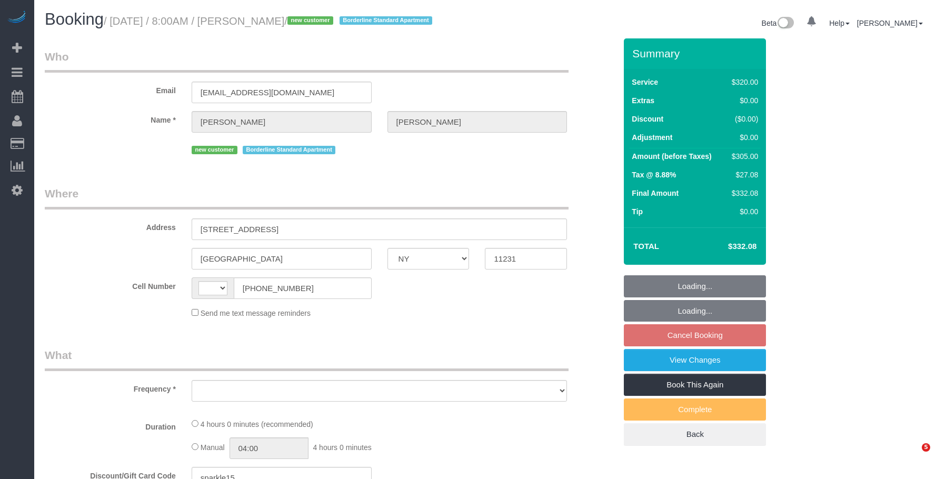
select select "NY"
select select "string:[GEOGRAPHIC_DATA]"
select select "object:557"
select select "number:56"
select select "number:74"
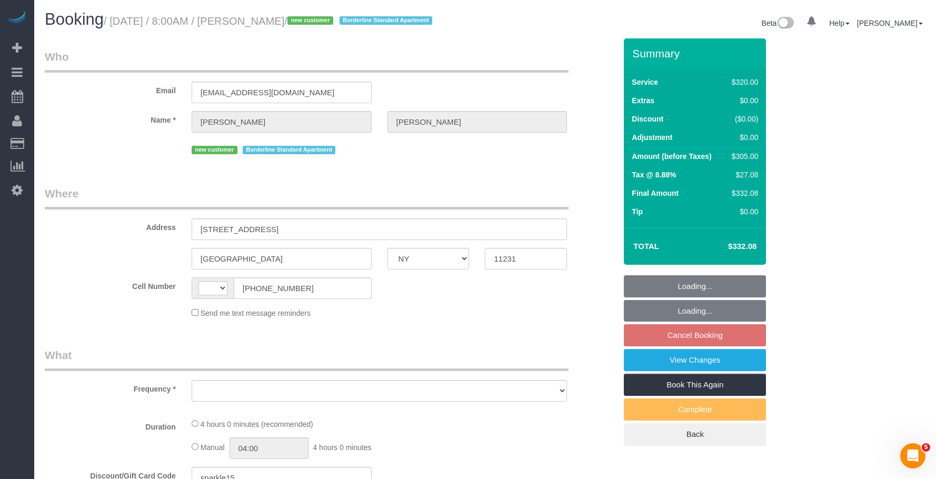
select select "number:15"
select select "number:5"
select select "240"
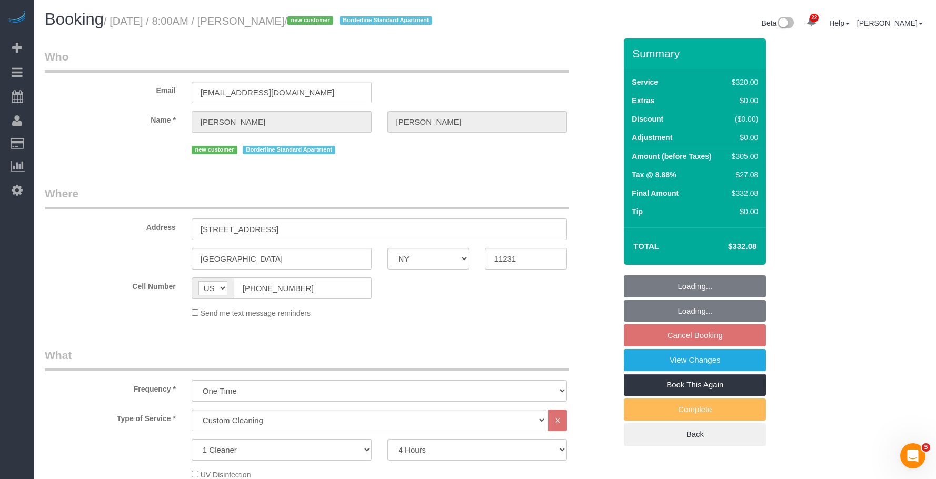
select select "string:stripe-pm_1S93RY4VGloSiKo7TbPzIl6r"
select select "spot1"
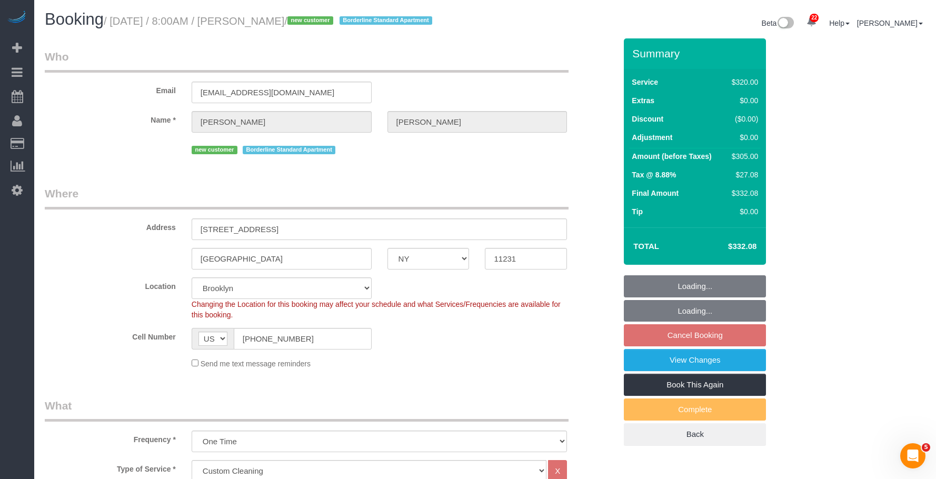
select select "object:1505"
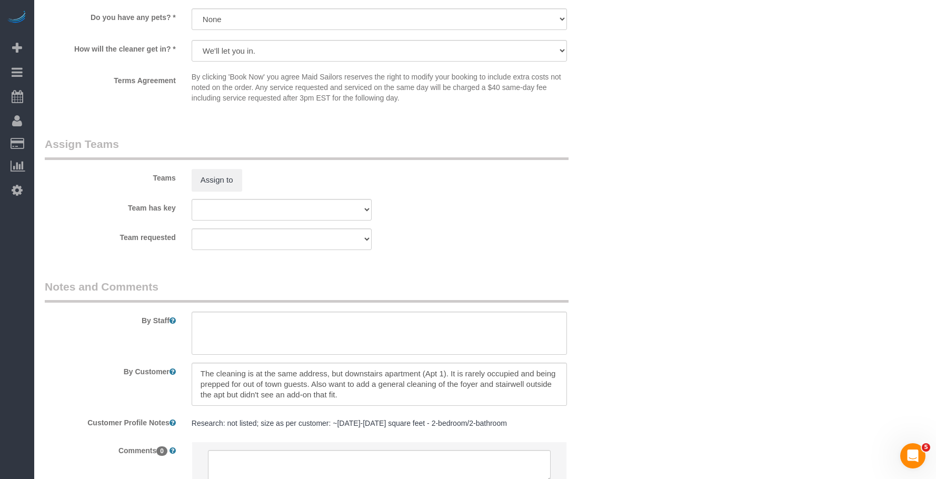
scroll to position [1105, 0]
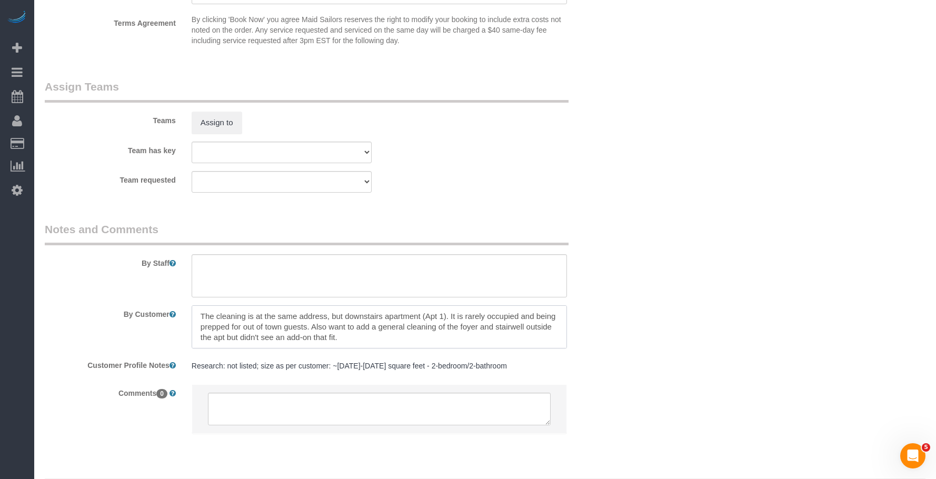
click at [464, 337] on textarea at bounding box center [380, 326] width 376 height 43
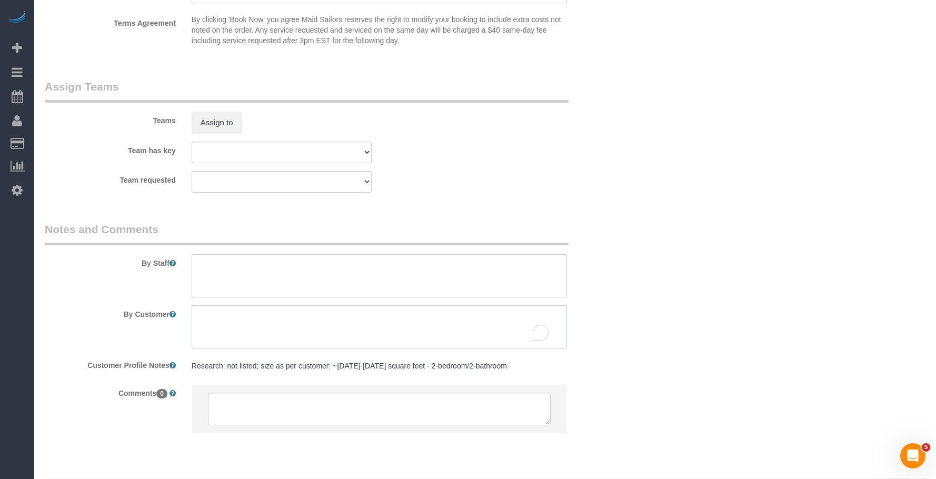
scroll to position [0, 0]
paste textarea "The cleaning is at the same address, but in the downstairs apartment (Apt. 1). …"
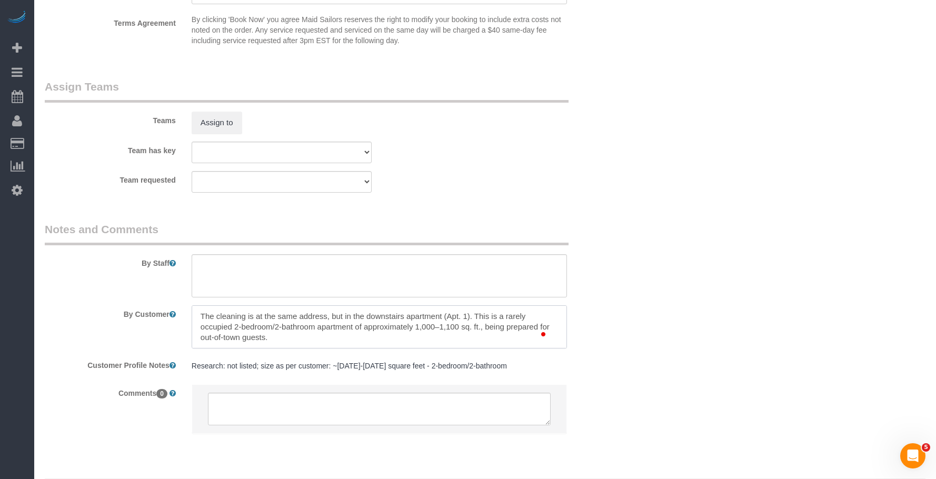
scroll to position [21, 0]
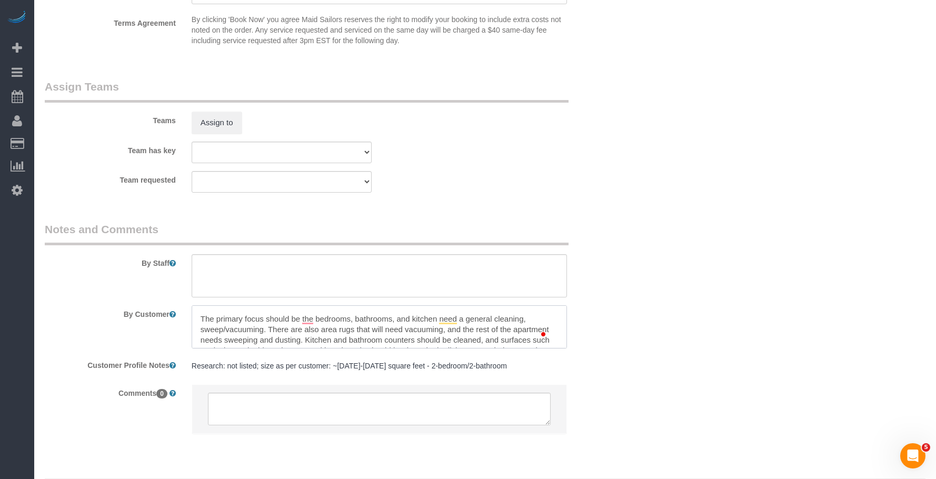
scroll to position [0, 0]
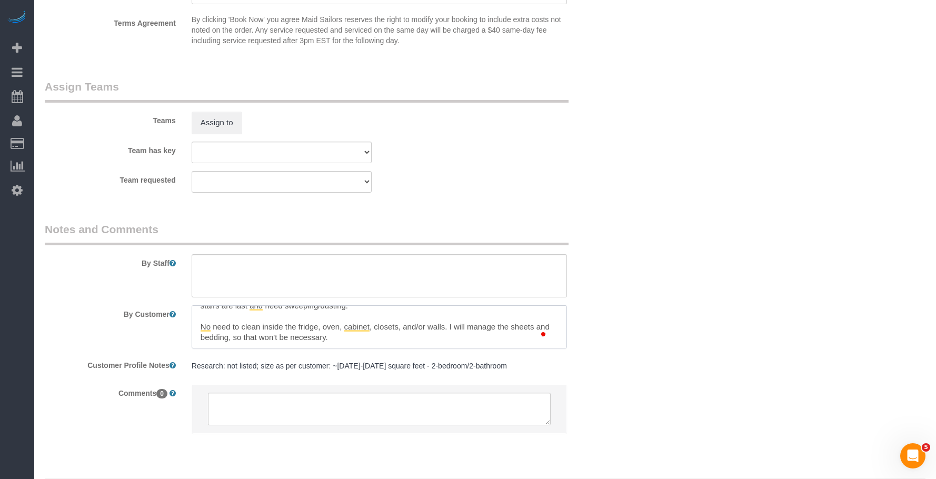
drag, startPoint x: 418, startPoint y: 338, endPoint x: 402, endPoint y: 342, distance: 16.2
click at [402, 342] on textarea "To enrich screen reader interactions, please activate Accessibility in Grammarl…" at bounding box center [380, 326] width 376 height 43
click at [278, 348] on textarea "To enrich screen reader interactions, please activate Accessibility in Grammarl…" at bounding box center [380, 326] width 376 height 43
type textarea "The cleaning is at the same address, but in the downstairs apartment (Apt. 1). …"
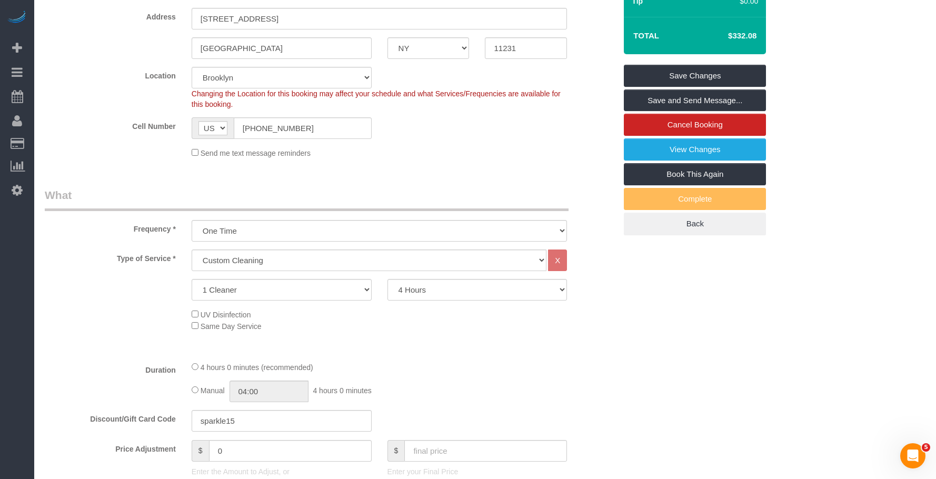
scroll to position [53, 0]
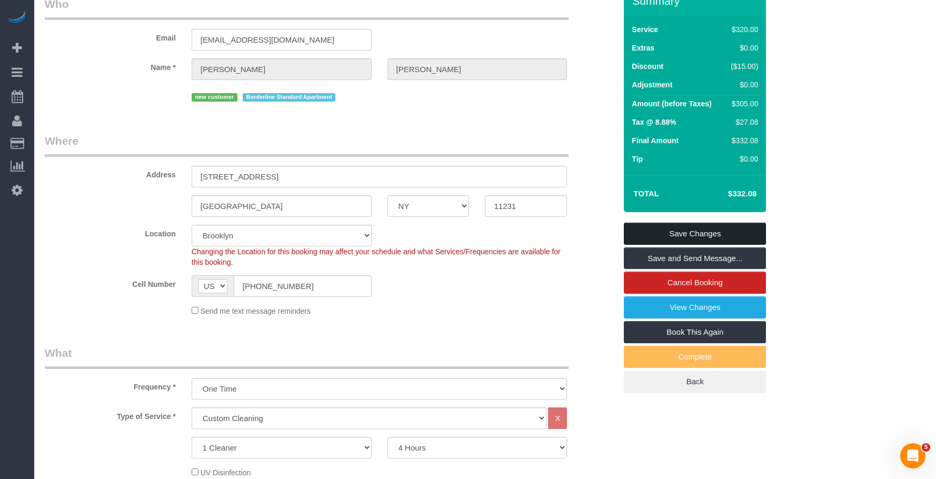
click at [752, 243] on link "Save Changes" at bounding box center [695, 234] width 142 height 22
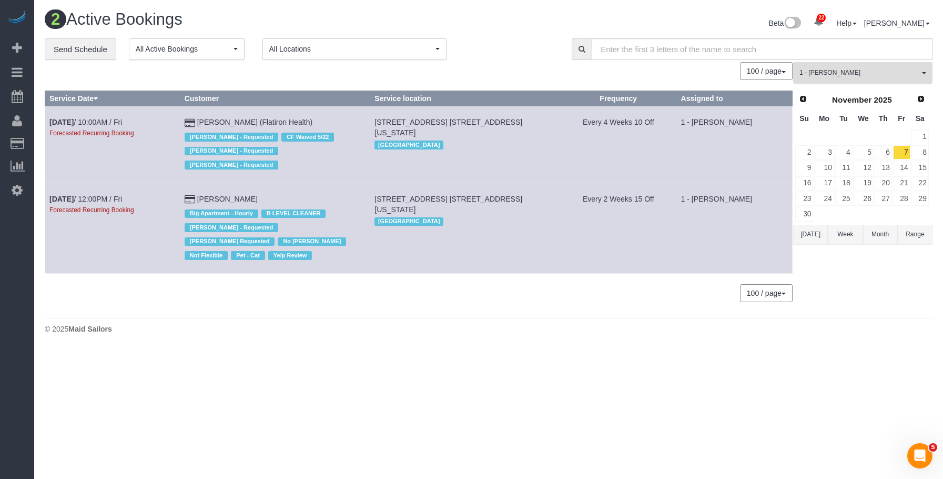
click at [857, 71] on span "1 - [PERSON_NAME]" at bounding box center [860, 72] width 120 height 9
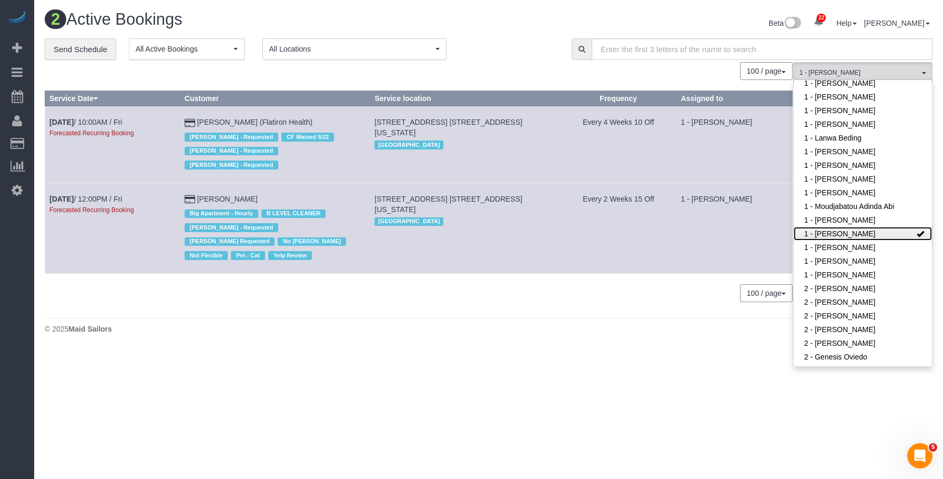
click at [852, 227] on link "1 - [PERSON_NAME]" at bounding box center [863, 234] width 138 height 14
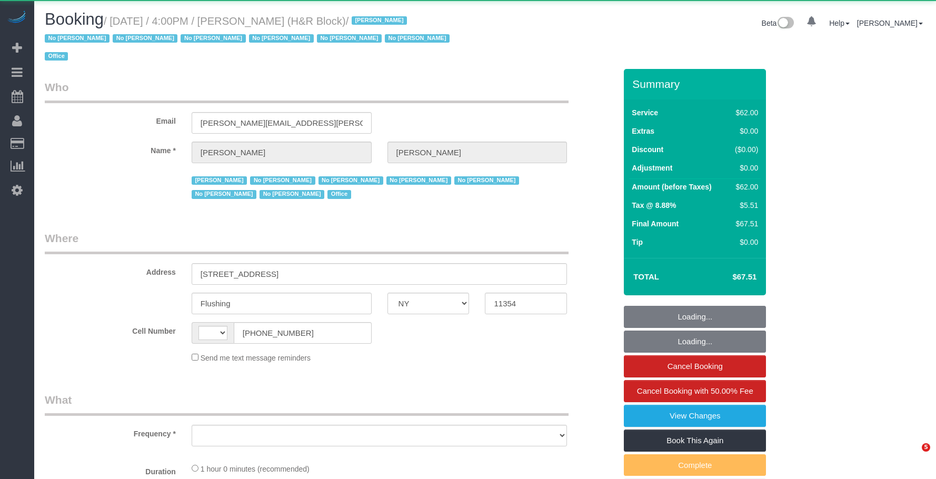
select select "NY"
click at [321, 18] on small "/ [DATE] / 4:00PM / [PERSON_NAME] (H&R Block) / [PERSON_NAME] No [PERSON_NAME] …" at bounding box center [249, 38] width 408 height 47
select select "number:89"
select select "number:90"
select select "number:15"
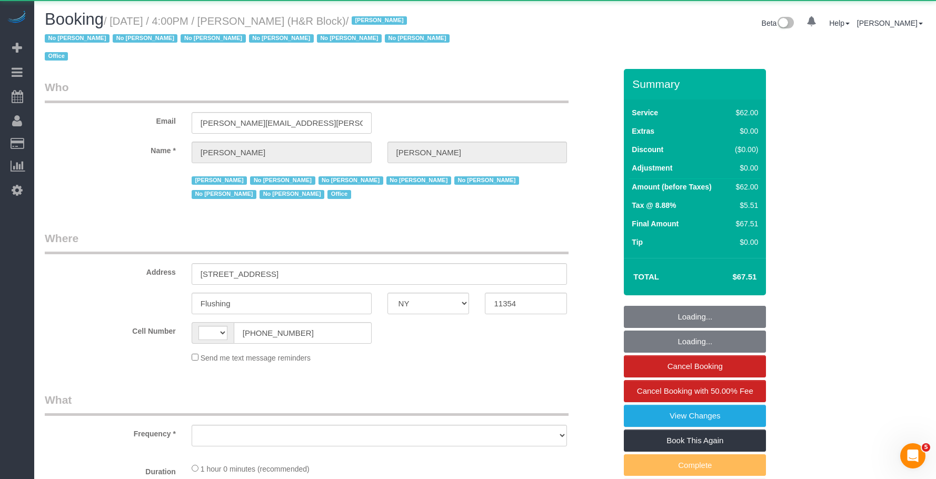
select select "number:5"
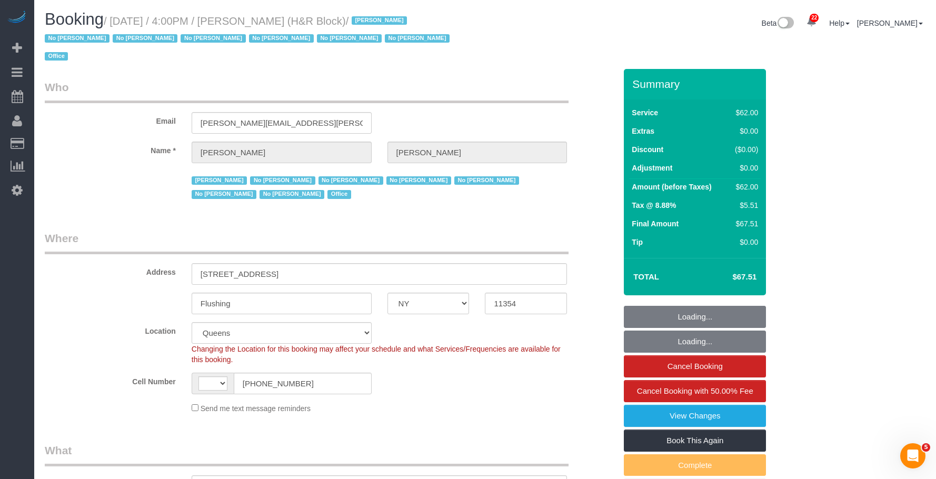
select select "object:730"
select select "string:US"
select select "spot1"
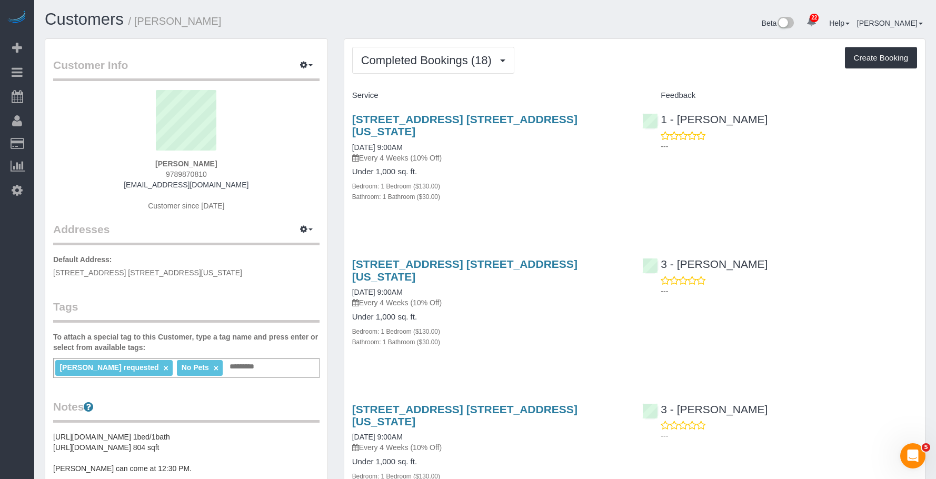
click at [447, 61] on span "Completed Bookings (18)" at bounding box center [429, 60] width 136 height 13
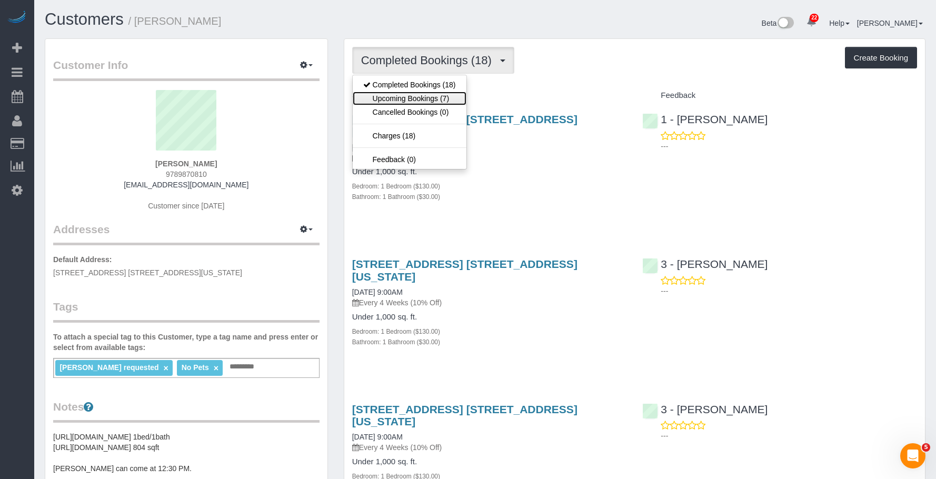
click at [428, 95] on link "Upcoming Bookings (7)" at bounding box center [410, 99] width 114 height 14
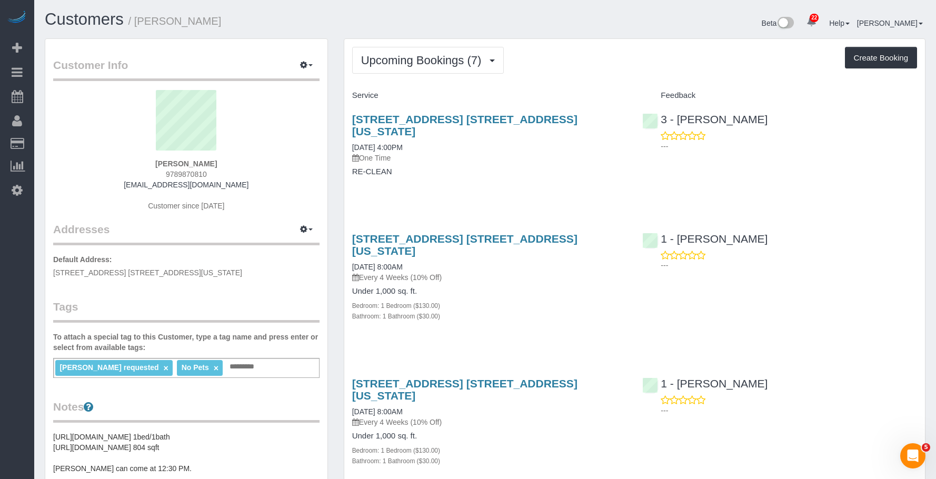
click at [512, 167] on h4 "RE-CLEAN" at bounding box center [489, 171] width 275 height 9
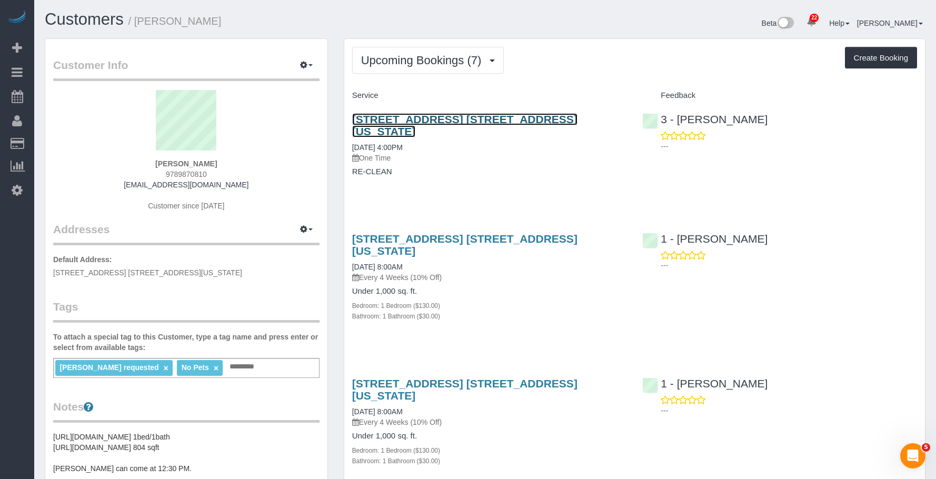
click at [561, 120] on link "[STREET_ADDRESS] [STREET_ADDRESS][US_STATE]" at bounding box center [464, 125] width 225 height 24
click at [414, 118] on link "[STREET_ADDRESS] [STREET_ADDRESS][US_STATE]" at bounding box center [464, 125] width 225 height 24
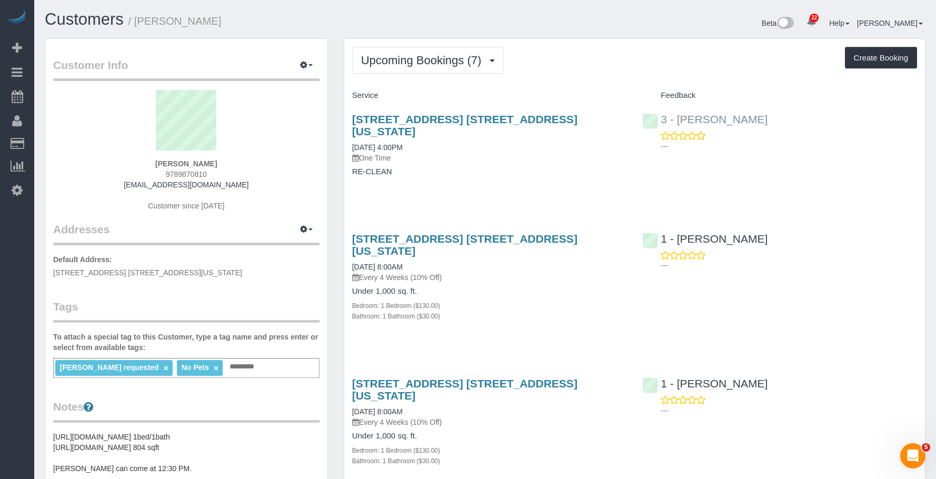
drag, startPoint x: 751, startPoint y: 120, endPoint x: 679, endPoint y: 123, distance: 71.6
click at [679, 123] on div "3 - [PERSON_NAME] ---" at bounding box center [779, 130] width 290 height 52
copy link "[PERSON_NAME]"
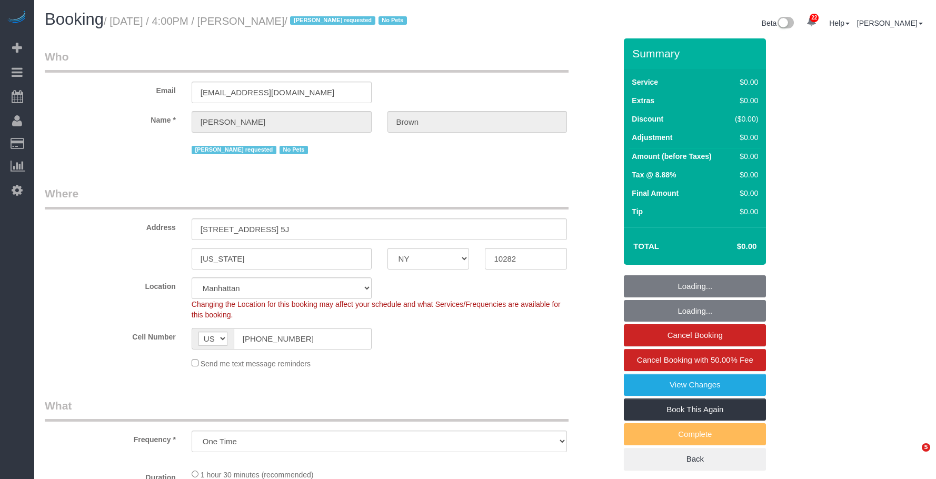
select select "NY"
select select "string:stripe-pm_1NibPd4VGloSiKo7YVp6Yjon"
select select "object:981"
select select "number:58"
select select "number:74"
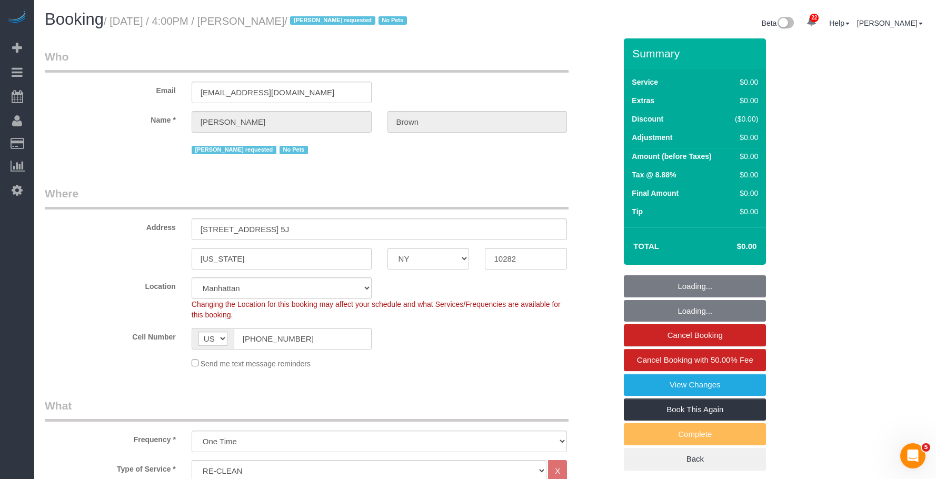
select select "number:15"
select select "number:6"
select select "spot1"
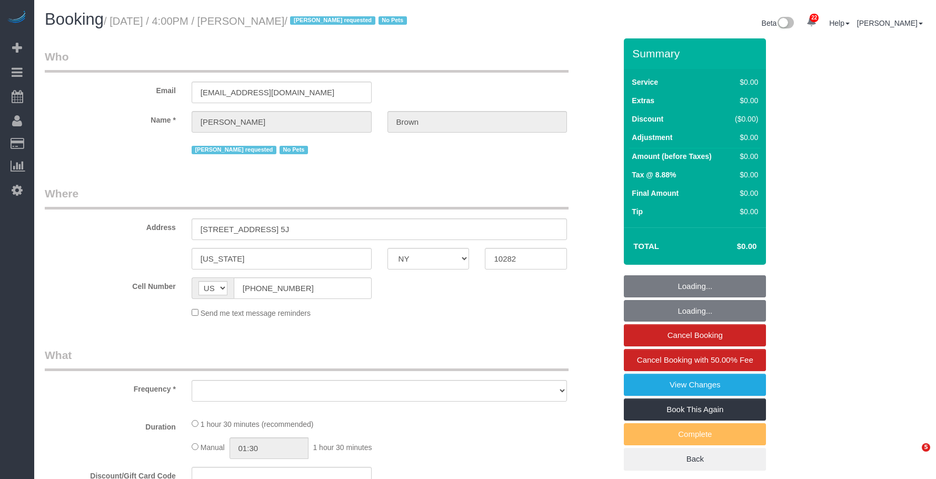
select select "NY"
select select "object:1439"
select select "number:58"
select select "number:74"
select select "number:15"
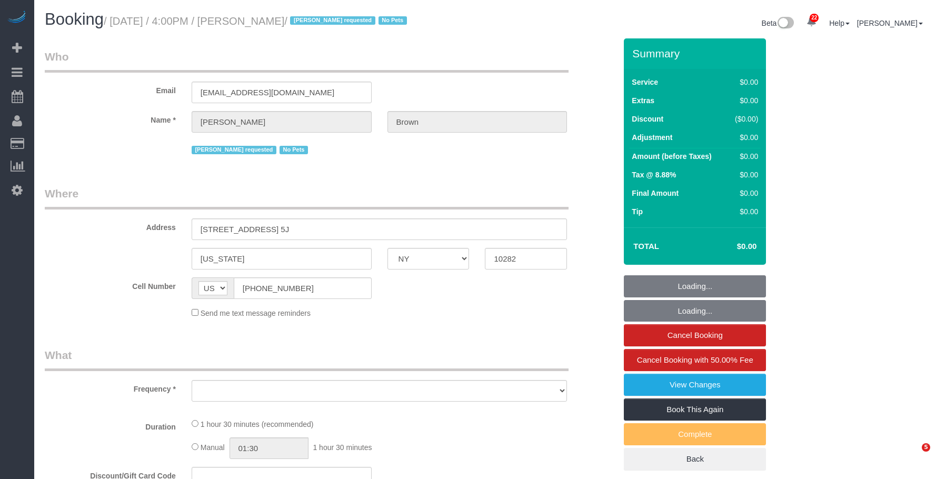
select select "number:6"
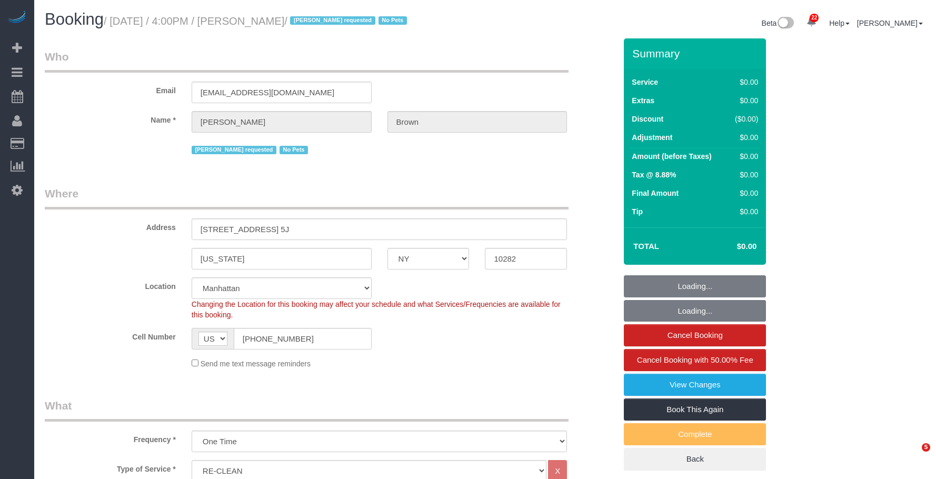
select select "string:stripe-pm_1NibPd4VGloSiKo7YVp6Yjon"
select select "spot1"
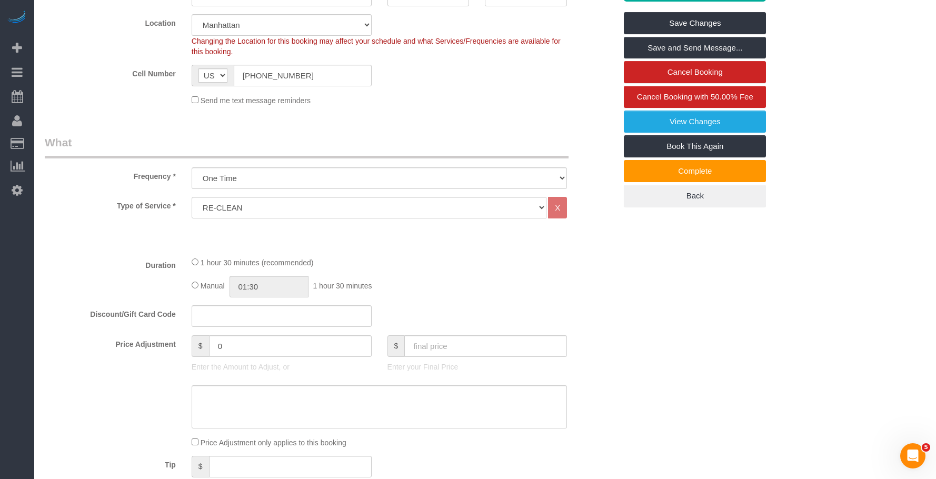
scroll to position [421, 0]
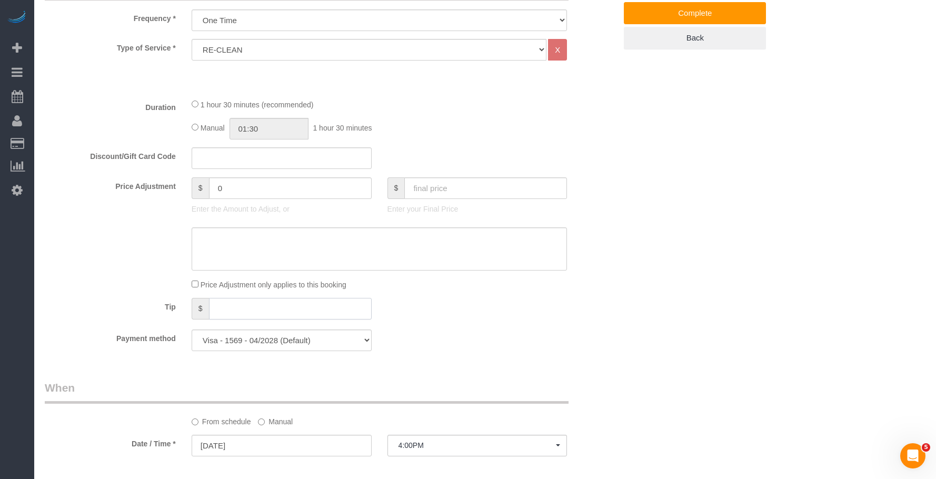
click at [233, 307] on input "text" at bounding box center [290, 309] width 163 height 22
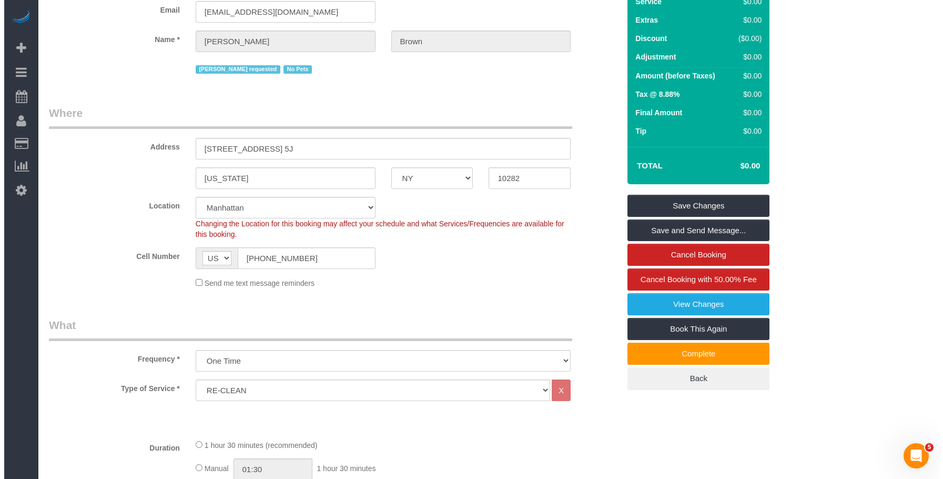
scroll to position [0, 0]
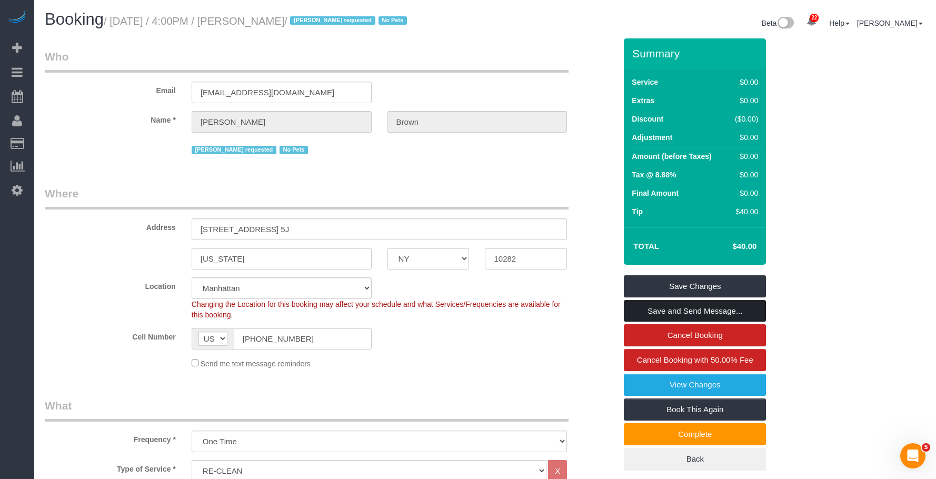
type input "40"
click at [722, 311] on link "Save and Send Message..." at bounding box center [695, 311] width 142 height 22
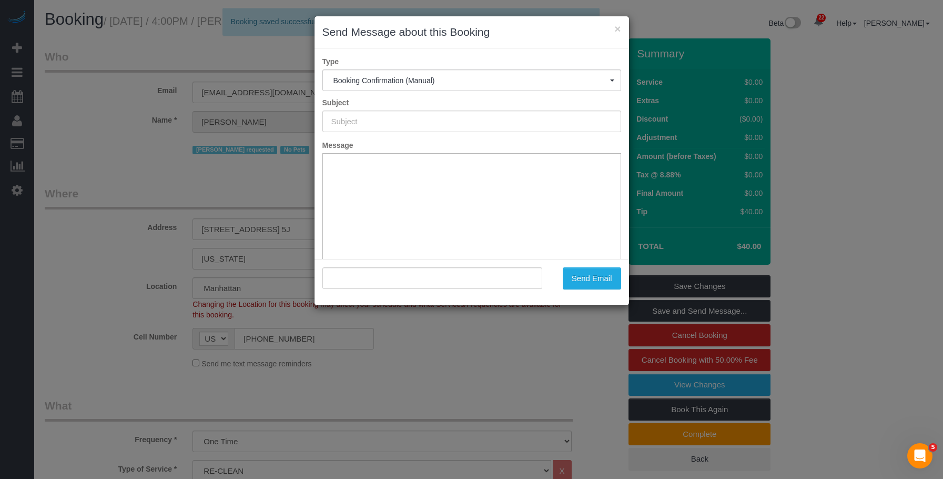
type input "Cleaning Confirmed for [DATE] 4:00pm"
type input ""[PERSON_NAME]" <[EMAIL_ADDRESS][DOMAIN_NAME]>"
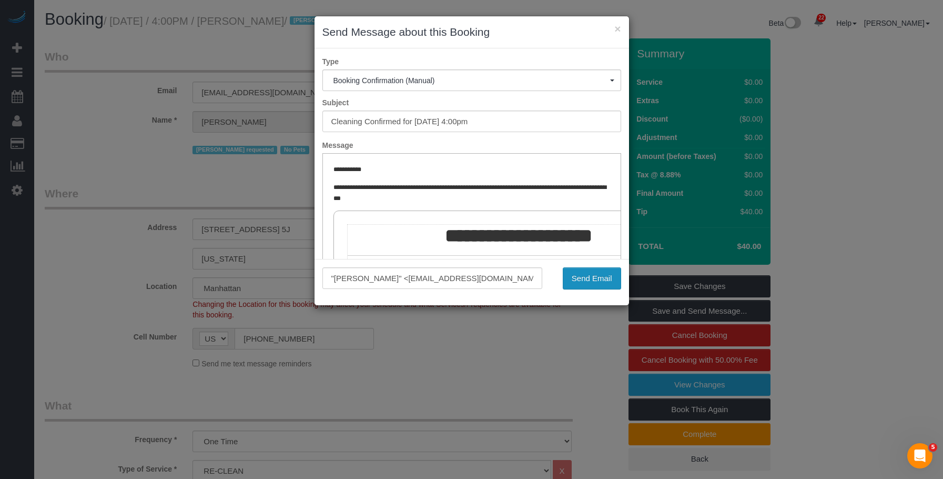
drag, startPoint x: 595, startPoint y: 274, endPoint x: 581, endPoint y: 277, distance: 13.5
click at [594, 274] on button "Send Email" at bounding box center [592, 278] width 58 height 22
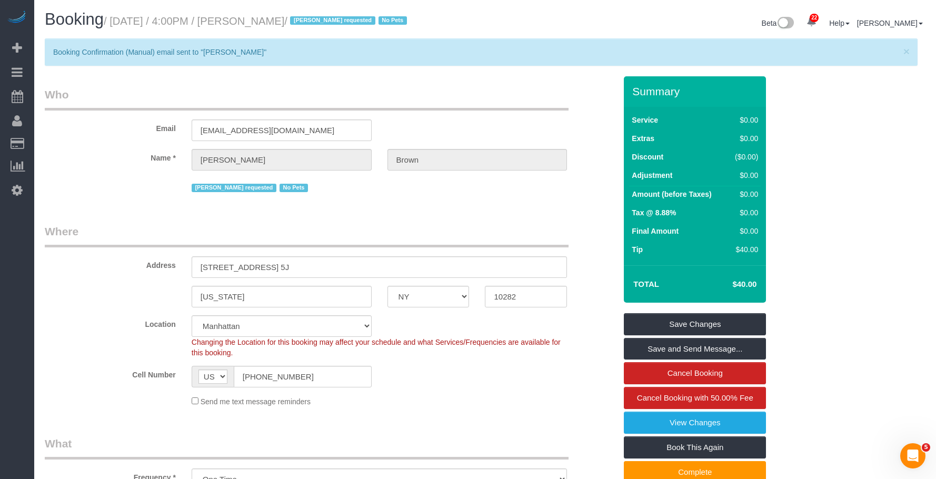
drag, startPoint x: 265, startPoint y: 24, endPoint x: 334, endPoint y: 19, distance: 69.1
click at [334, 19] on small "/ [DATE] / 4:00PM / [PERSON_NAME] / [PERSON_NAME] requested No Pets" at bounding box center [257, 21] width 306 height 12
copy small "Adriana Brown"
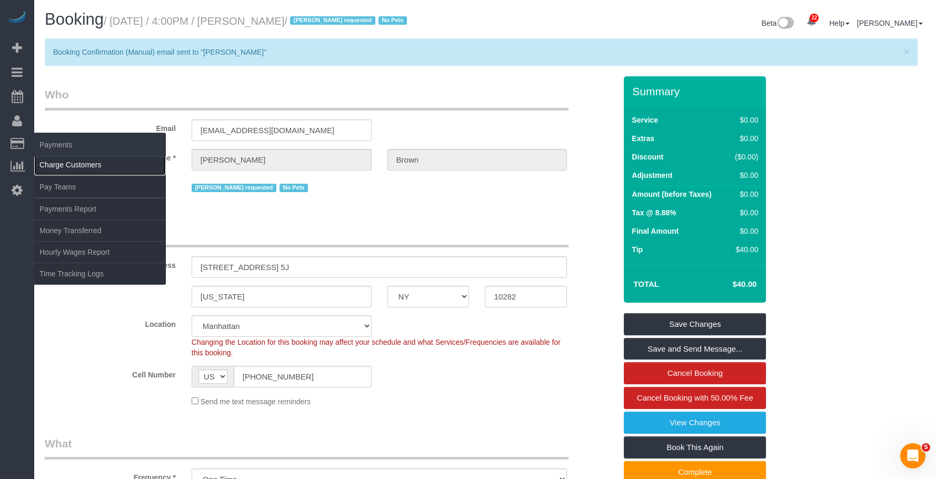
drag, startPoint x: 69, startPoint y: 166, endPoint x: 331, endPoint y: 165, distance: 261.5
click at [70, 166] on link "Charge Customers" at bounding box center [100, 164] width 132 height 21
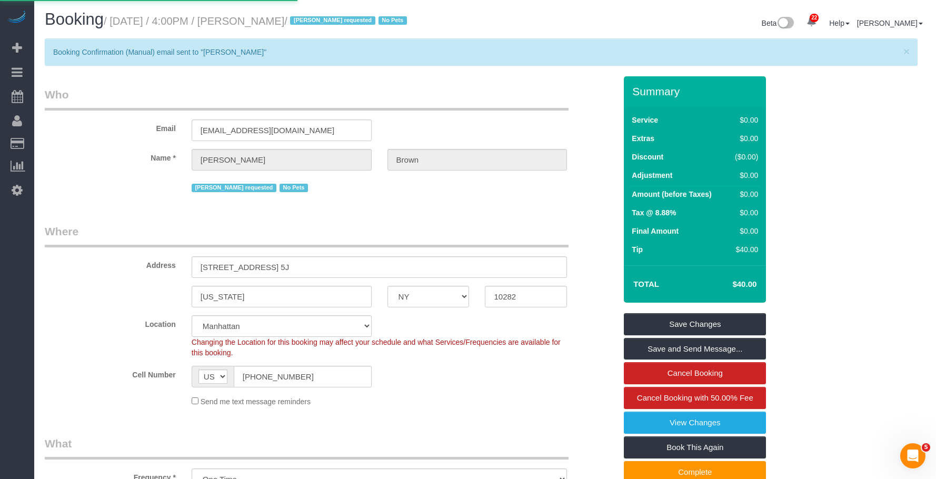
select select
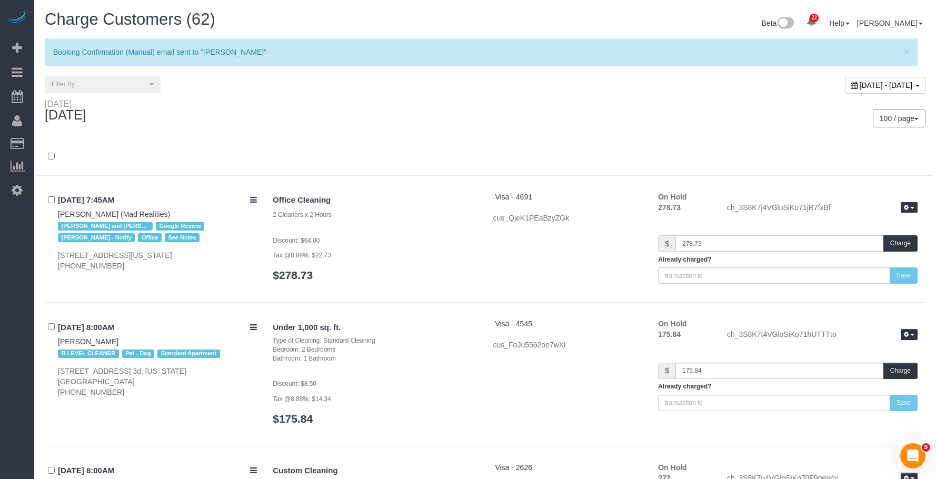
scroll to position [7543, 0]
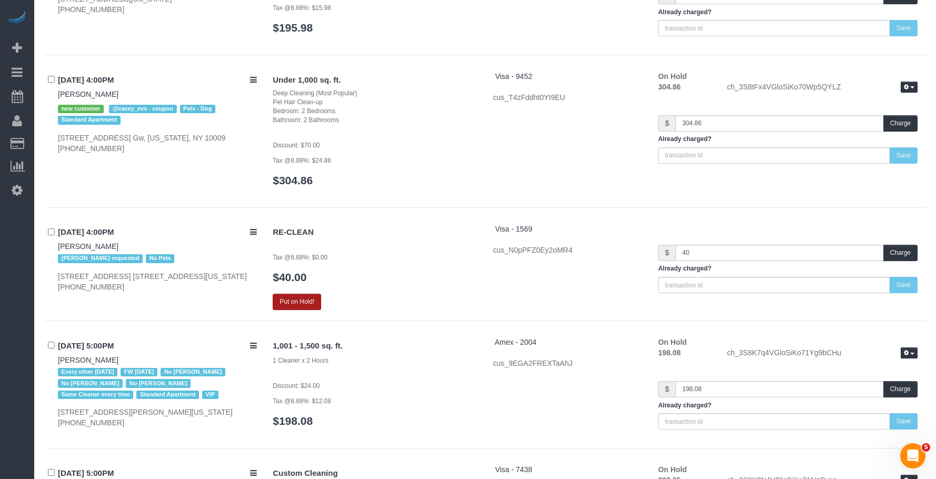
click at [304, 299] on button "Put on Hold!" at bounding box center [297, 302] width 48 height 16
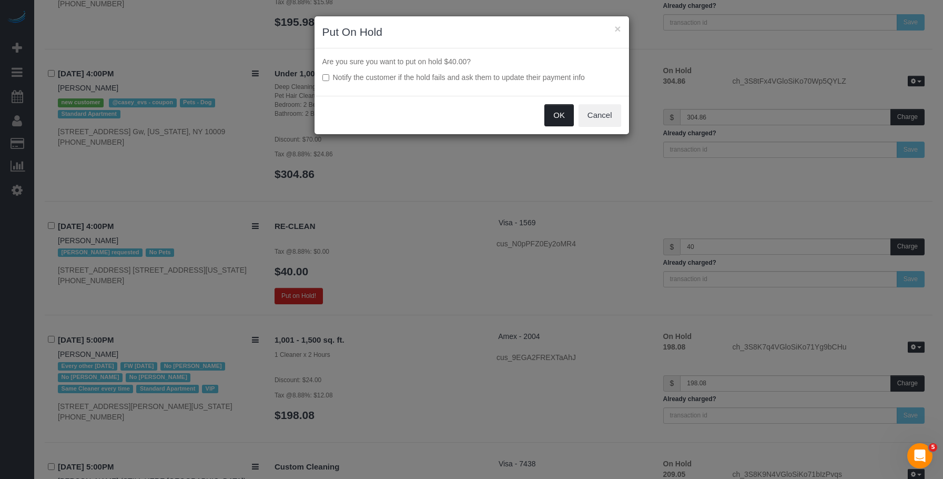
click at [562, 116] on button "OK" at bounding box center [559, 115] width 29 height 22
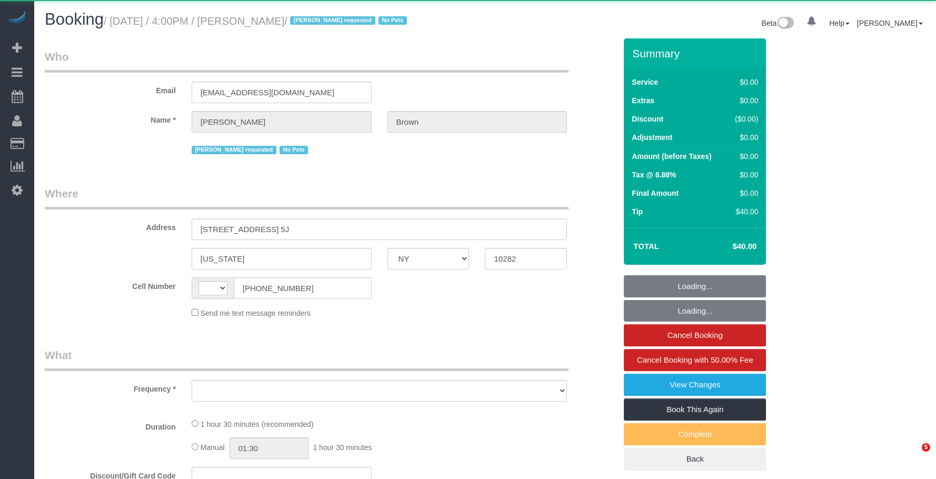
select select "NY"
click at [331, 23] on small "/ [DATE] / 4:00PM / [PERSON_NAME] / [PERSON_NAME] requested No Pets" at bounding box center [257, 21] width 306 height 12
select select "string:[GEOGRAPHIC_DATA]"
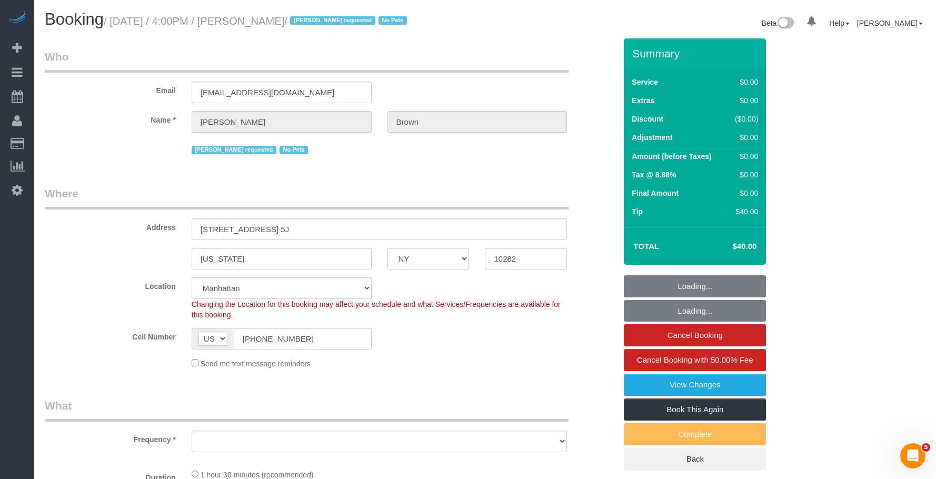
select select "object:816"
select select "string:stripe-pm_1NibPd4VGloSiKo7YVp6Yjon"
select select "number:58"
select select "number:74"
select select "number:15"
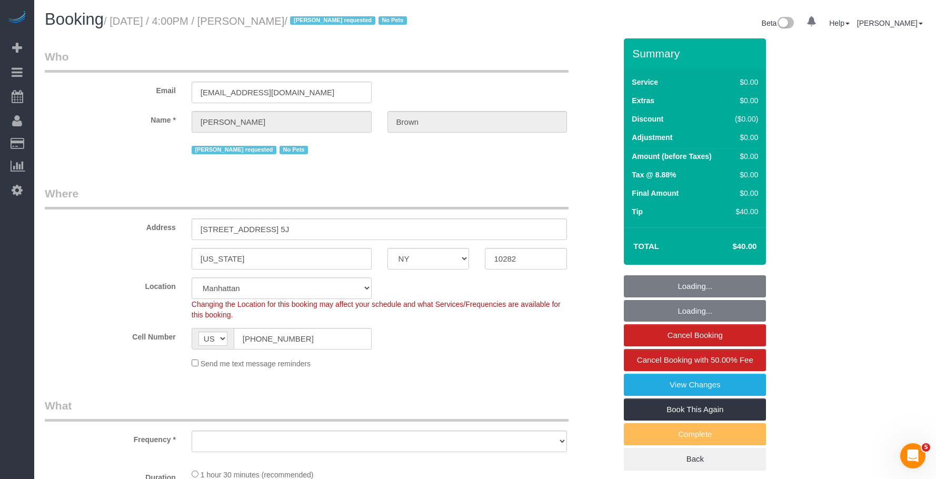
select select "number:6"
select select "object:986"
select select "spot1"
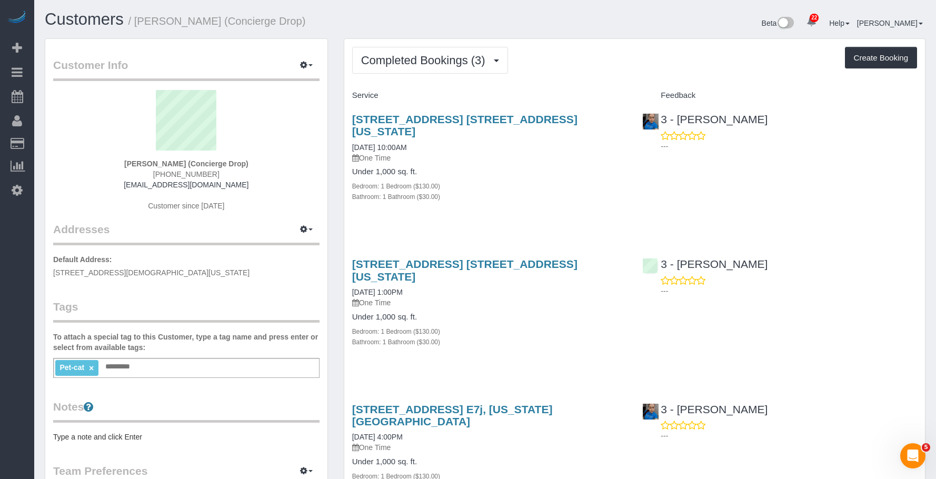
click at [535, 190] on div "225 Cherry Street, Apt. 45n, New York, NY 10002 09/11/2025 10:00AM One Time Und…" at bounding box center [489, 163] width 290 height 118
drag, startPoint x: 136, startPoint y: 22, endPoint x: 230, endPoint y: 22, distance: 94.7
click at [230, 22] on small "/ Benjamin Rudnitsky (Concierge Drop)" at bounding box center [216, 21] width 177 height 12
copy small "[PERSON_NAME]"
click at [576, 57] on div "Completed Bookings (3) Completed Bookings (3) Upcoming Bookings (12) Cancelled …" at bounding box center [634, 60] width 565 height 27
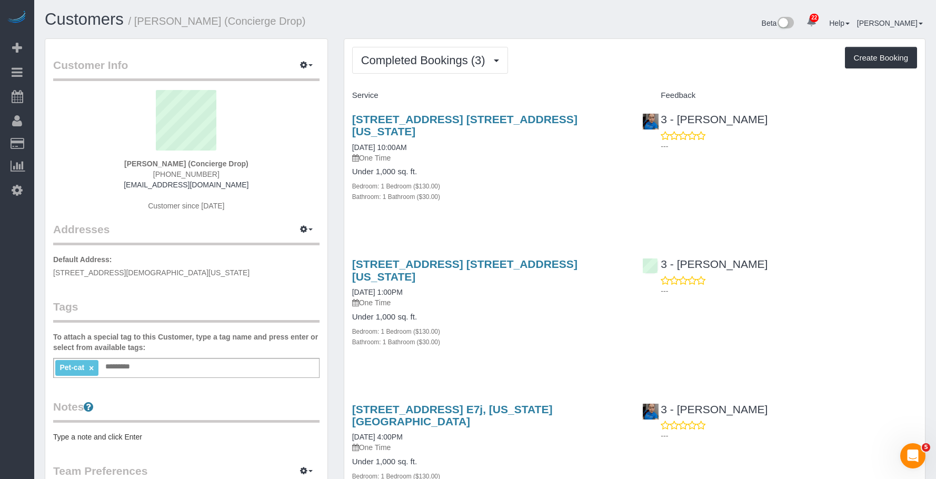
click at [576, 167] on div "Under 1,000 sq. ft. Bedroom: 1 Bedroom ($130.00) Bathroom: 1 Bathroom ($30.00)" at bounding box center [489, 184] width 275 height 34
drag, startPoint x: 559, startPoint y: 160, endPoint x: 548, endPoint y: 137, distance: 25.4
click at [558, 167] on h4 "Under 1,000 sq. ft." at bounding box center [489, 171] width 275 height 9
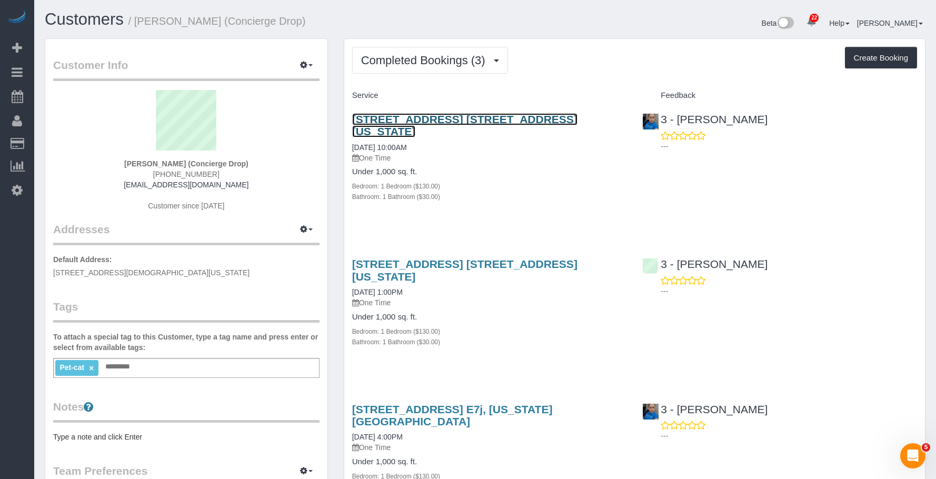
click at [542, 115] on link "225 Cherry Street, Apt. 45n, New York, NY 10002" at bounding box center [464, 125] width 225 height 24
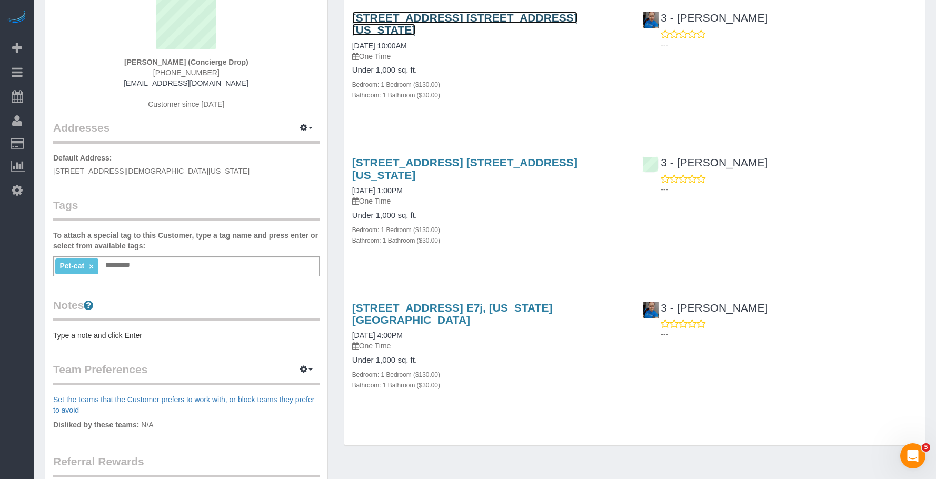
scroll to position [105, 0]
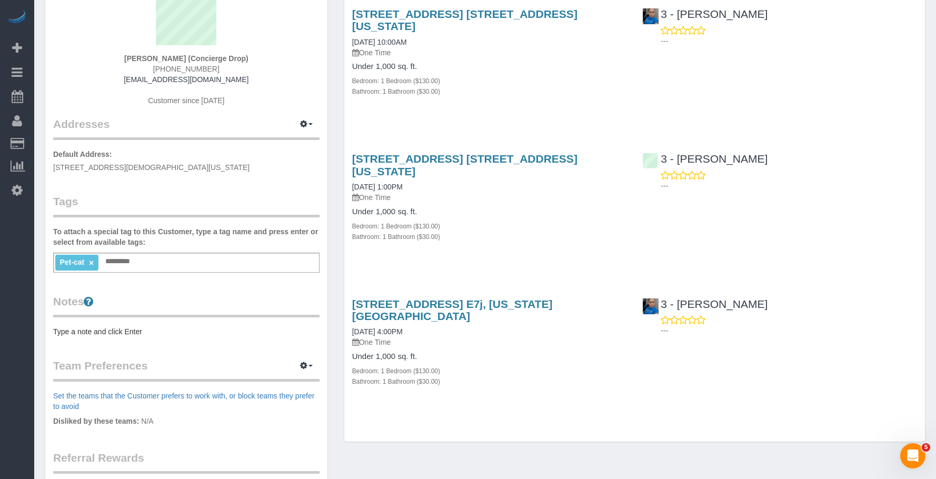
click at [560, 337] on p "One Time" at bounding box center [489, 342] width 275 height 11
click at [547, 298] on link "626 1st Ave, Apt. E7j, New York, NY 10016" at bounding box center [452, 310] width 200 height 24
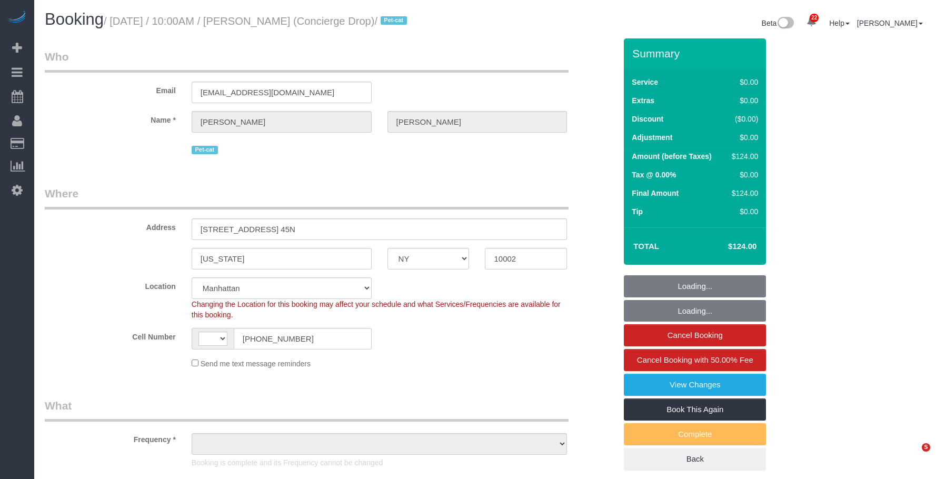
select select "NY"
select select "number:89"
select select "number:90"
select select "number:15"
select select "number:6"
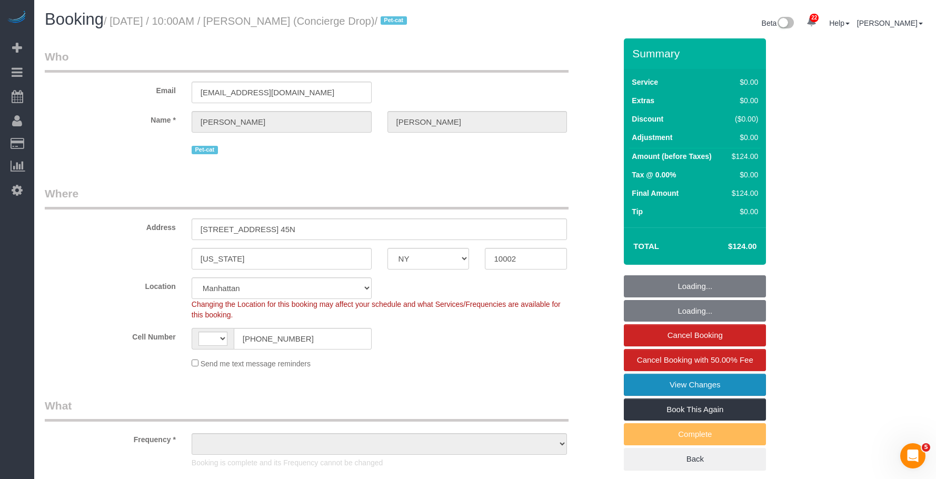
select select "string:stripe-pm_1RaQn24VGloSiKo7zeOF73Wj"
drag, startPoint x: 698, startPoint y: 398, endPoint x: 510, endPoint y: 272, distance: 226.1
click at [698, 396] on link "View Changes" at bounding box center [695, 385] width 142 height 22
select select "string:[GEOGRAPHIC_DATA]"
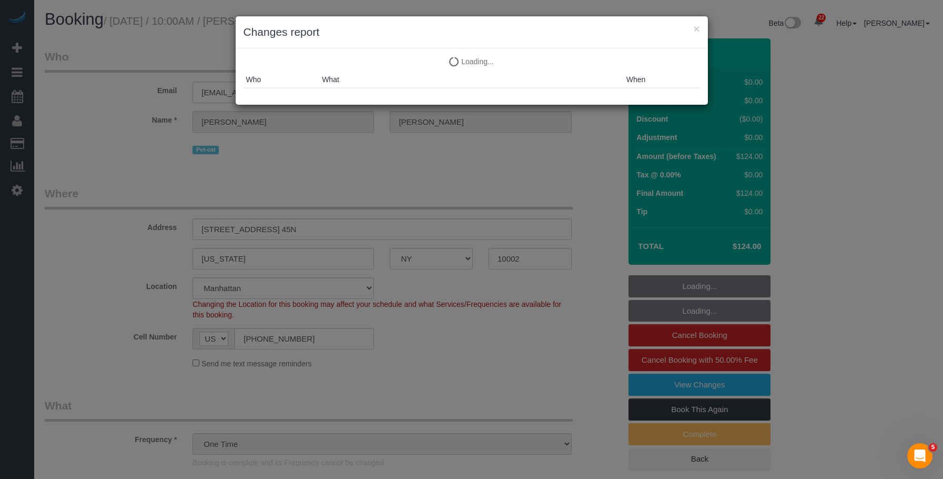
select select "object:1567"
select select "spot1"
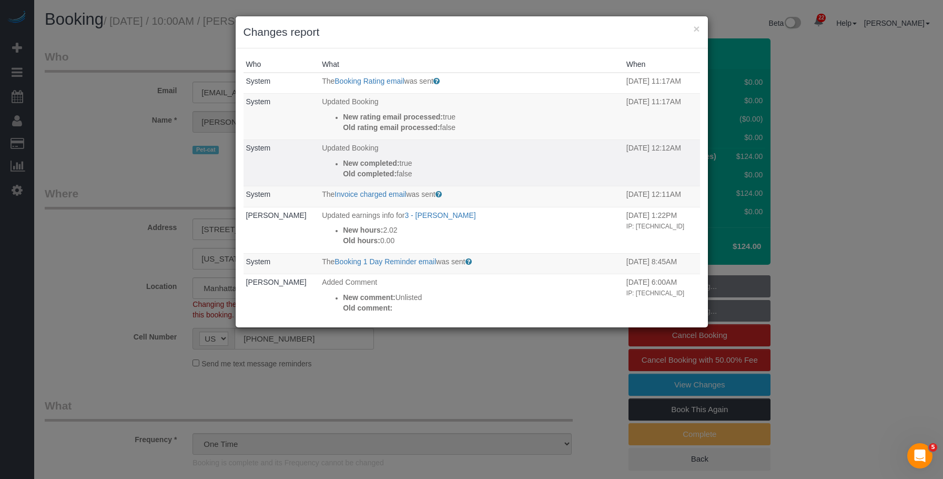
select select "1"
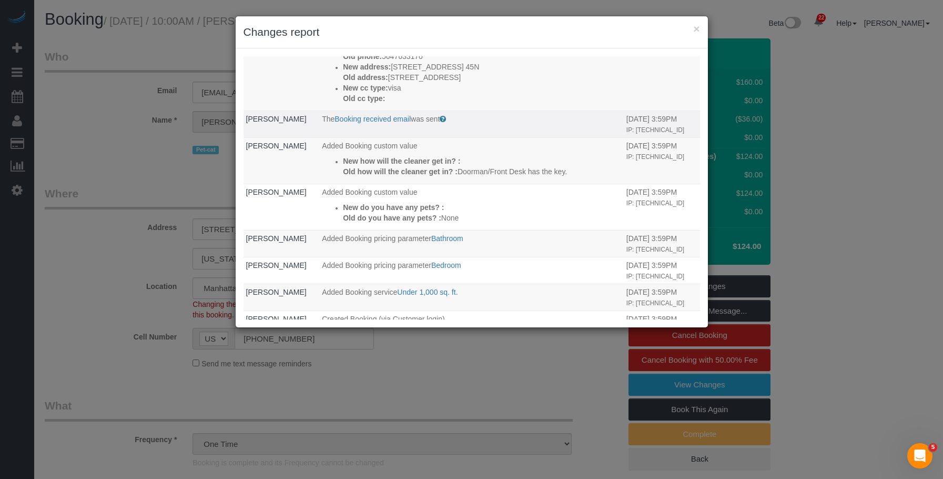
scroll to position [474, 0]
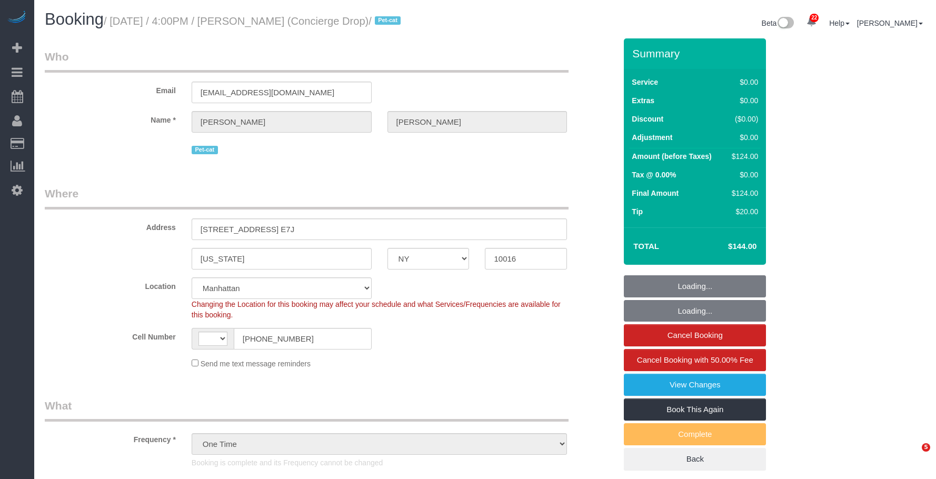
select select "NY"
select select "number:89"
select select "number:90"
select select "number:13"
select select "number:6"
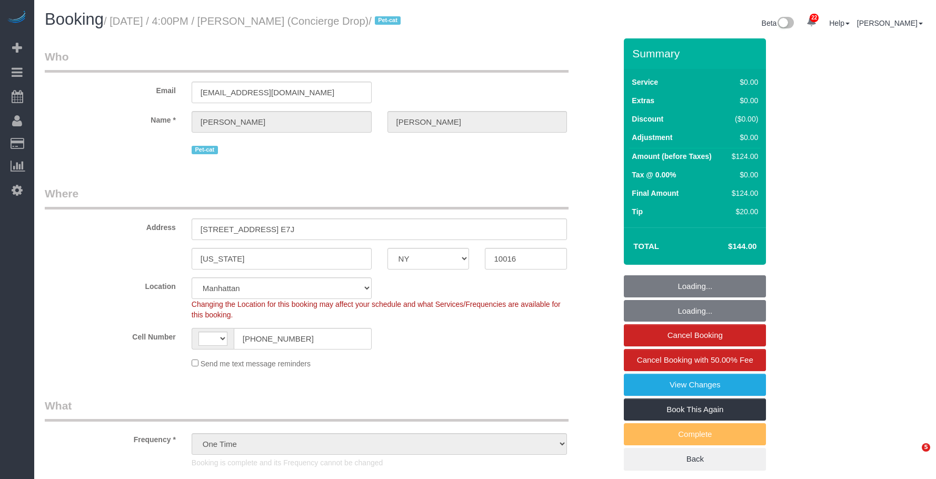
select select "object:966"
select select "string:[GEOGRAPHIC_DATA]"
select select "1"
select select "spot1"
select select "1"
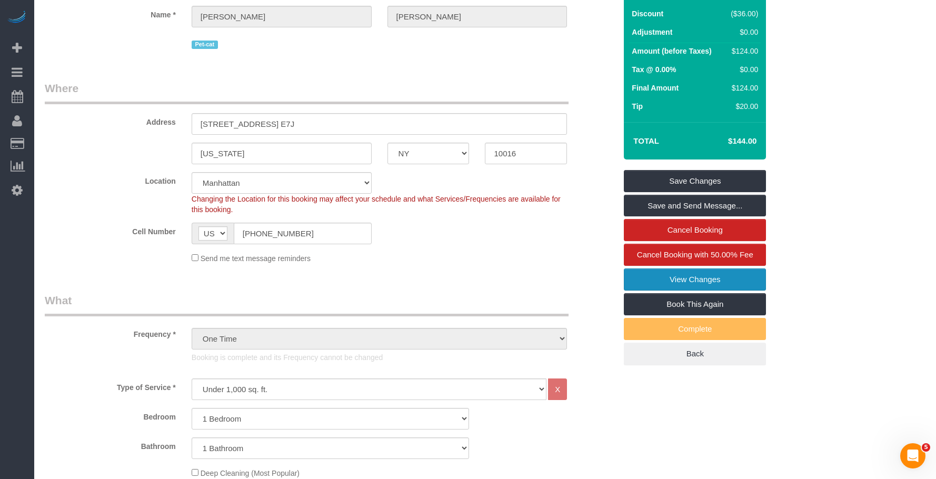
drag, startPoint x: 687, startPoint y: 291, endPoint x: 676, endPoint y: 288, distance: 11.4
click at [687, 290] on link "View Changes" at bounding box center [695, 279] width 142 height 22
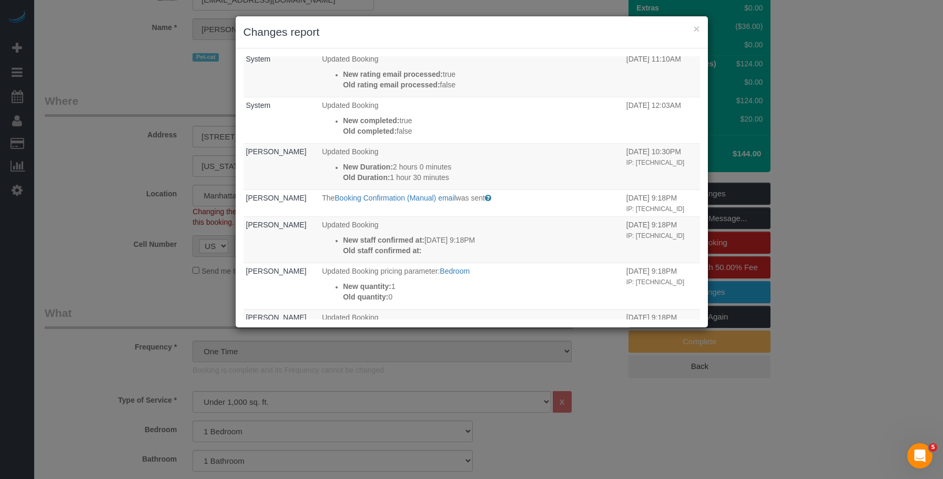
scroll to position [53, 0]
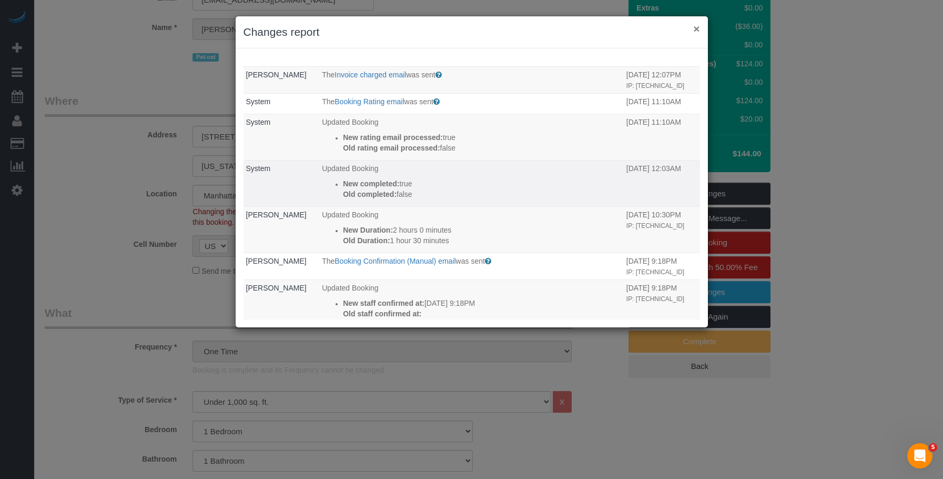
drag, startPoint x: 697, startPoint y: 27, endPoint x: 550, endPoint y: 138, distance: 184.1
click at [696, 27] on button "×" at bounding box center [697, 28] width 6 height 11
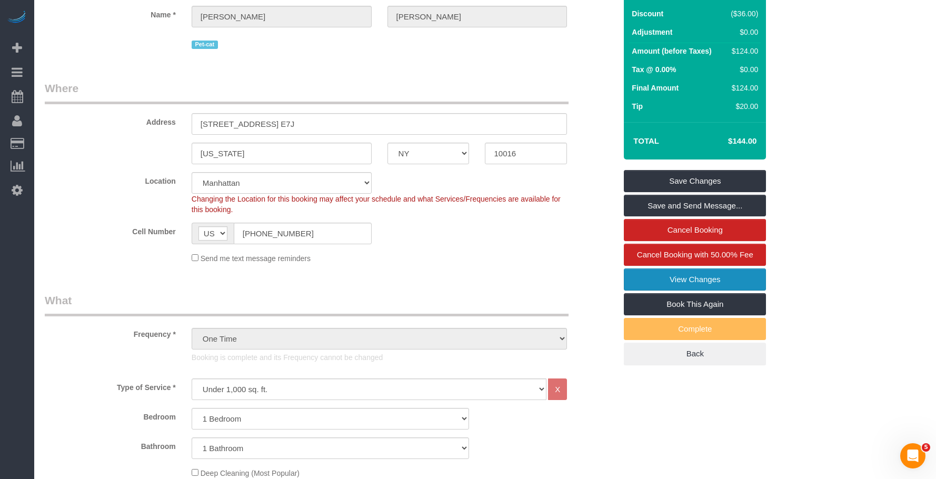
scroll to position [0, 0]
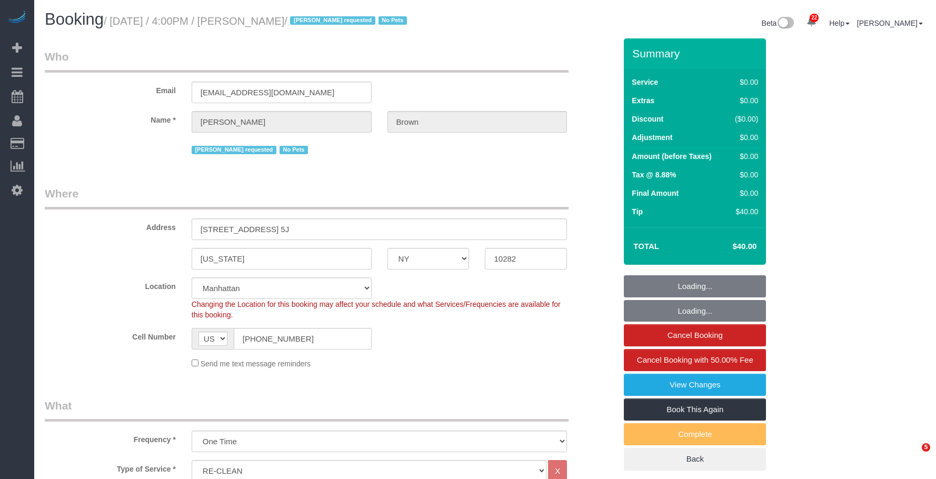
select select "NY"
select select "string:stripe-pm_1NibPd4VGloSiKo7YVp6Yjon"
select select "number:58"
select select "number:74"
select select "number:15"
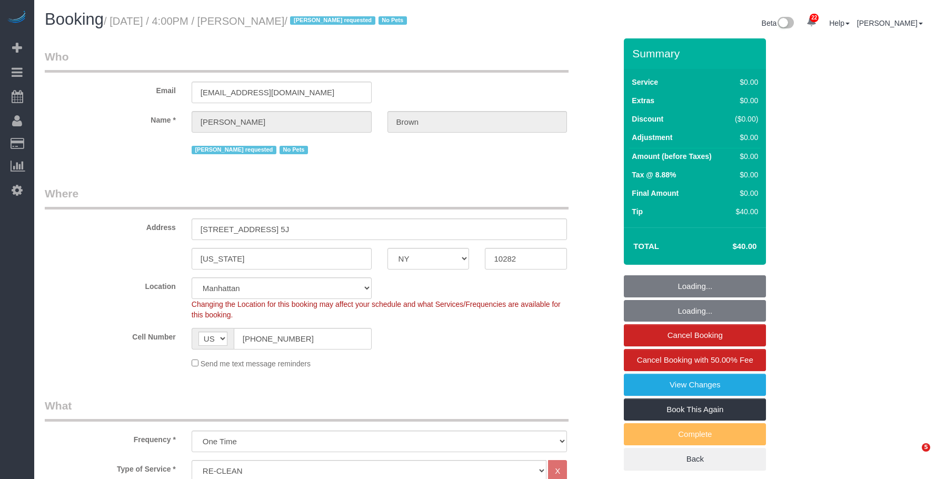
select select "number:6"
select select "spot1"
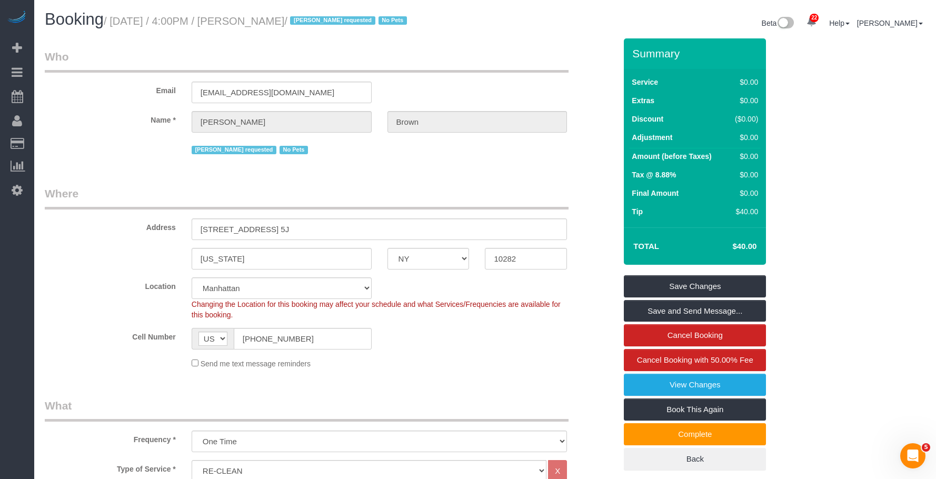
drag, startPoint x: 116, startPoint y: 21, endPoint x: 331, endPoint y: 21, distance: 215.2
click at [331, 21] on small "/ [DATE] / 4:00PM / [PERSON_NAME] / [PERSON_NAME] requested No Pets" at bounding box center [257, 21] width 306 height 12
copy small "[DATE] / 4:00PM / [PERSON_NAME]"
